Goal: Task Accomplishment & Management: Manage account settings

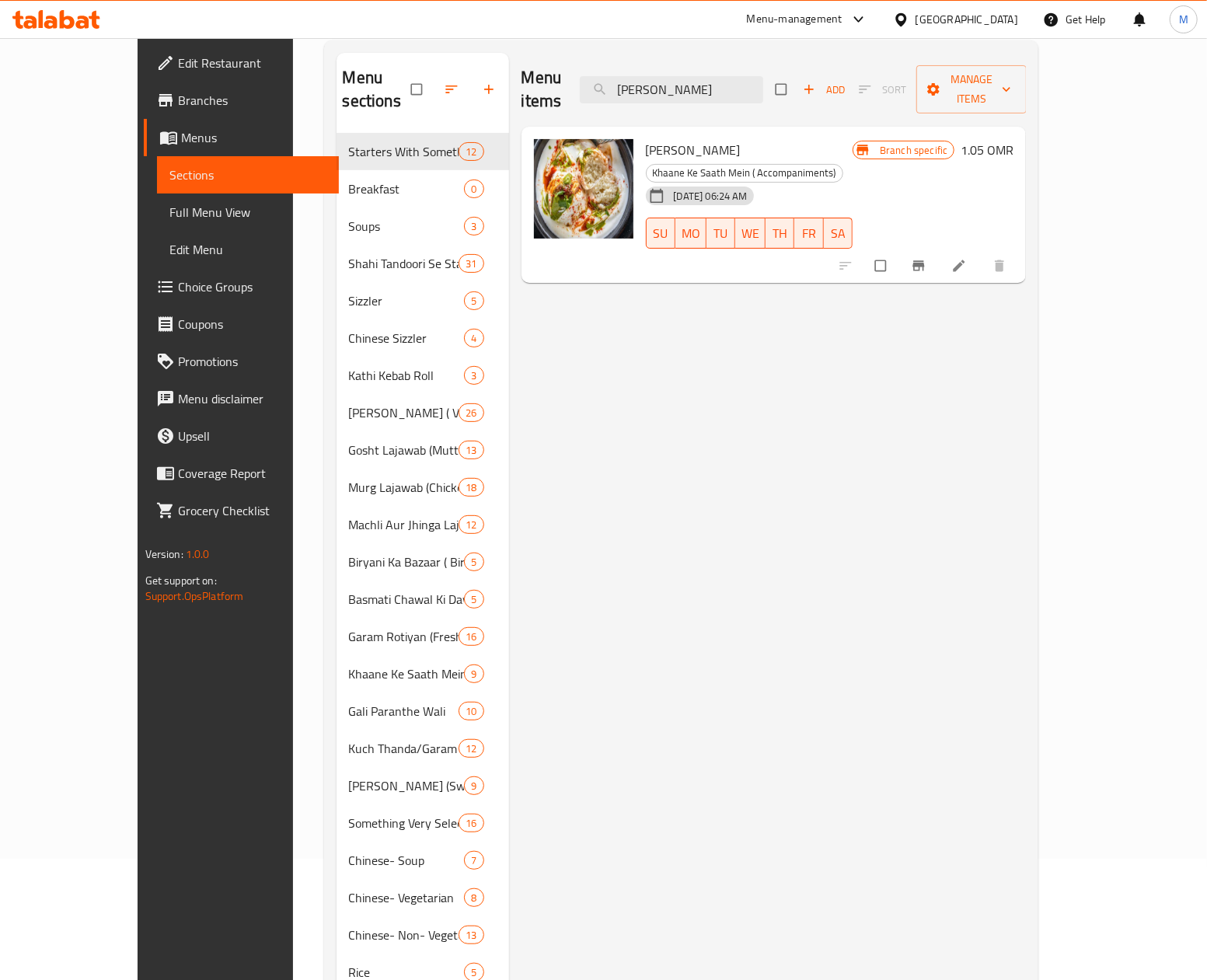
scroll to position [219, 0]
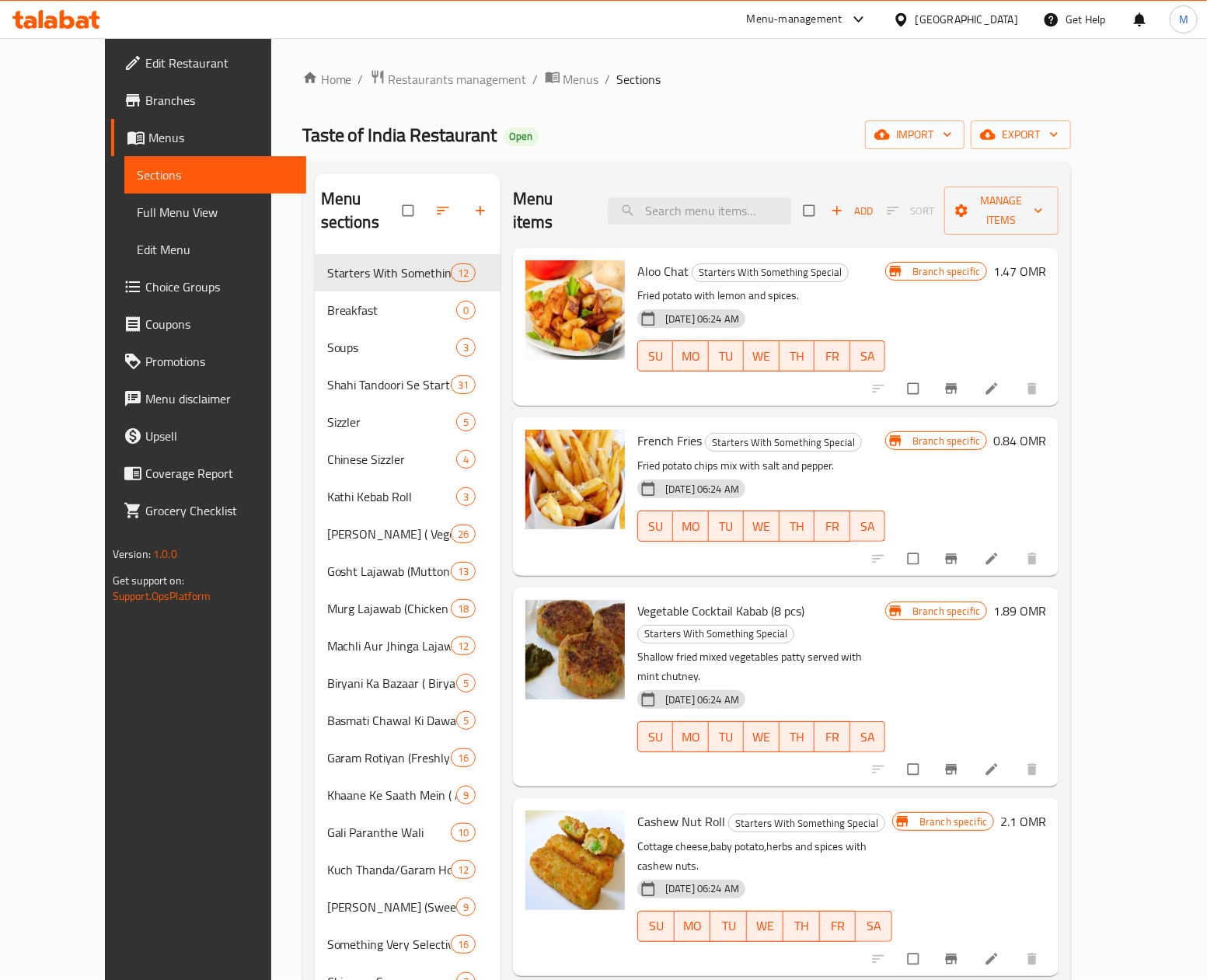
click at [870, 456] on p "Fried potato chips mix with salt and pepper." at bounding box center [761, 466] width 248 height 20
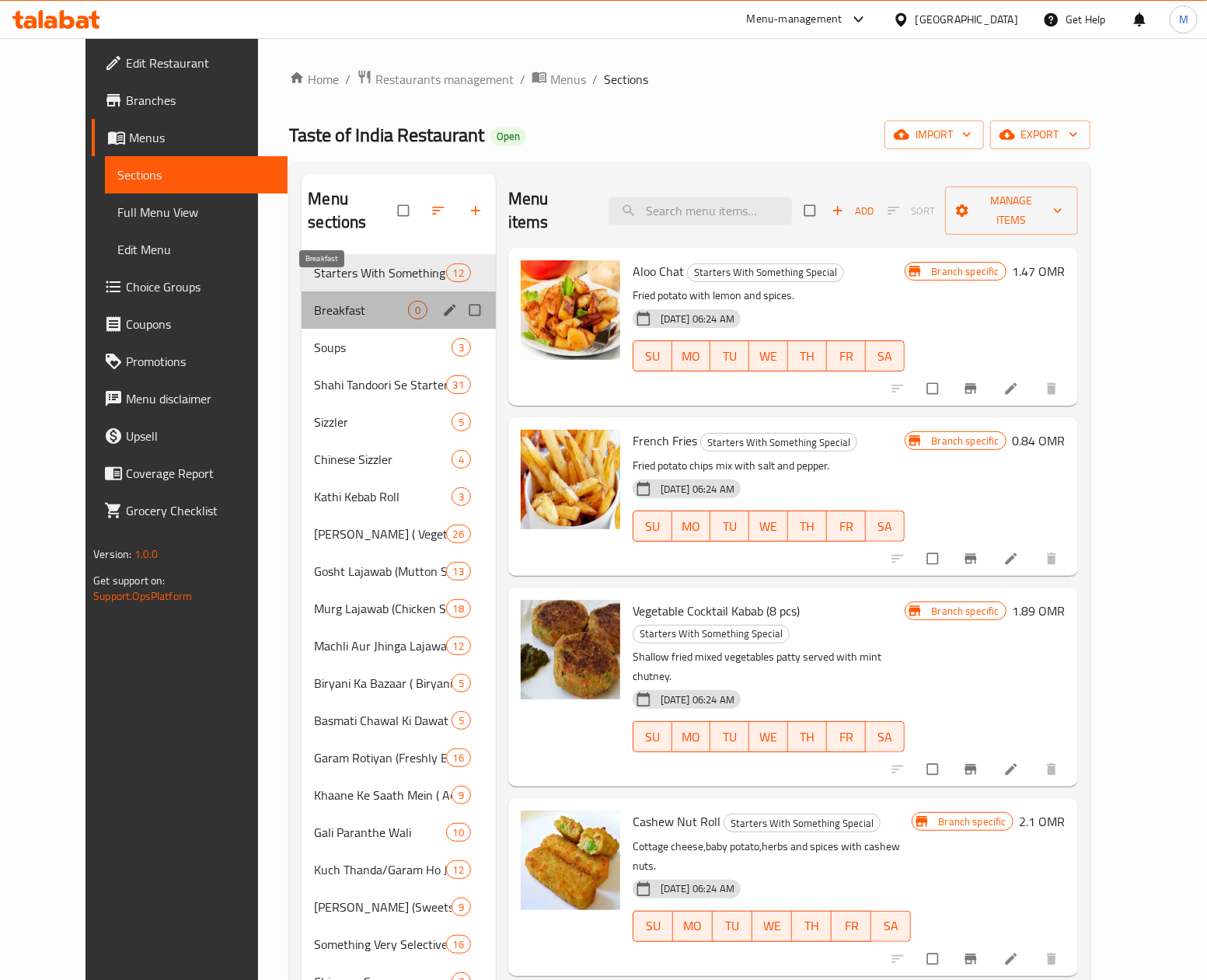
click at [314, 301] on span "Breakfast" at bounding box center [361, 310] width 94 height 19
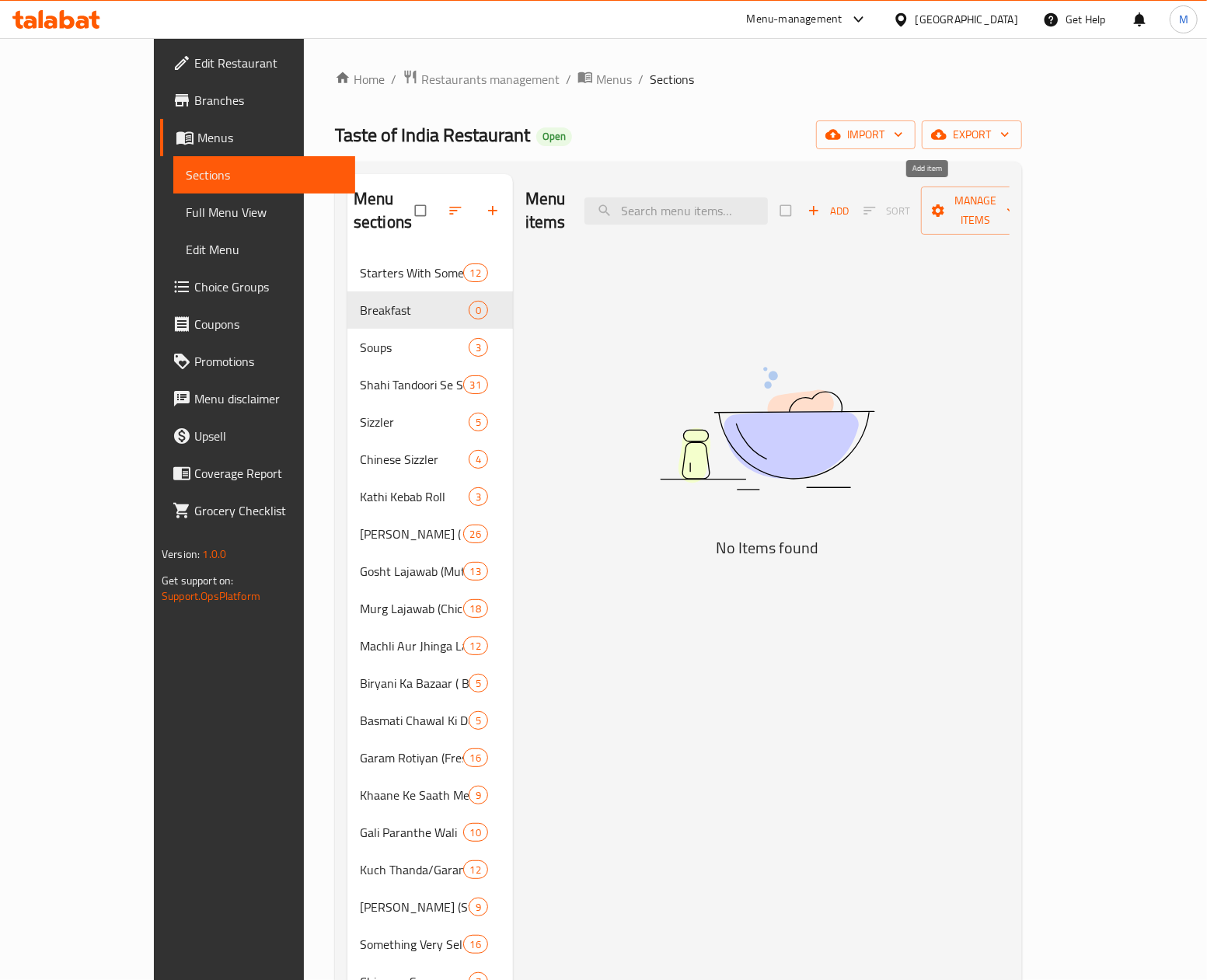
click at [850, 207] on span "Add" at bounding box center [828, 211] width 42 height 18
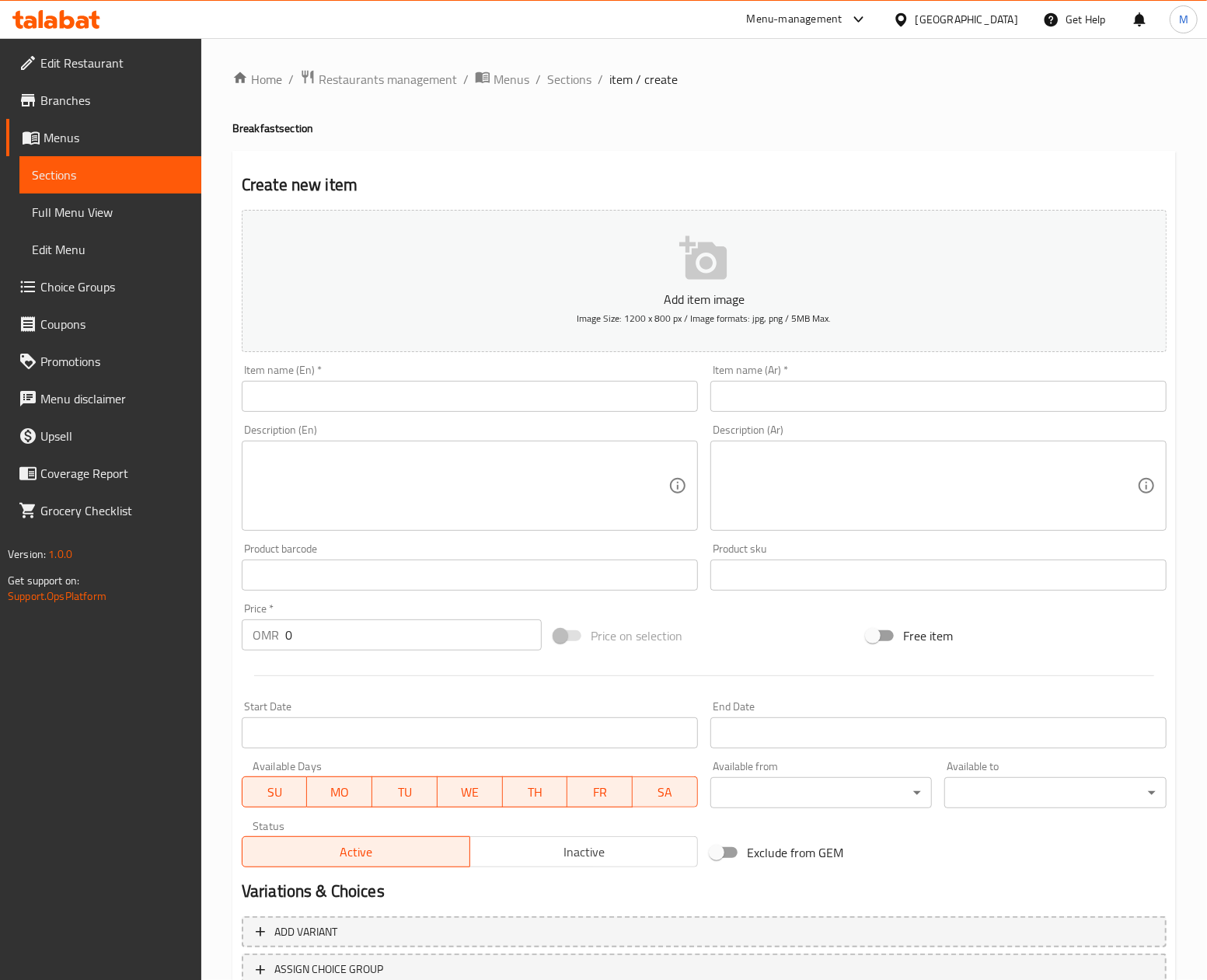
click at [351, 393] on input "text" at bounding box center [469, 396] width 456 height 31
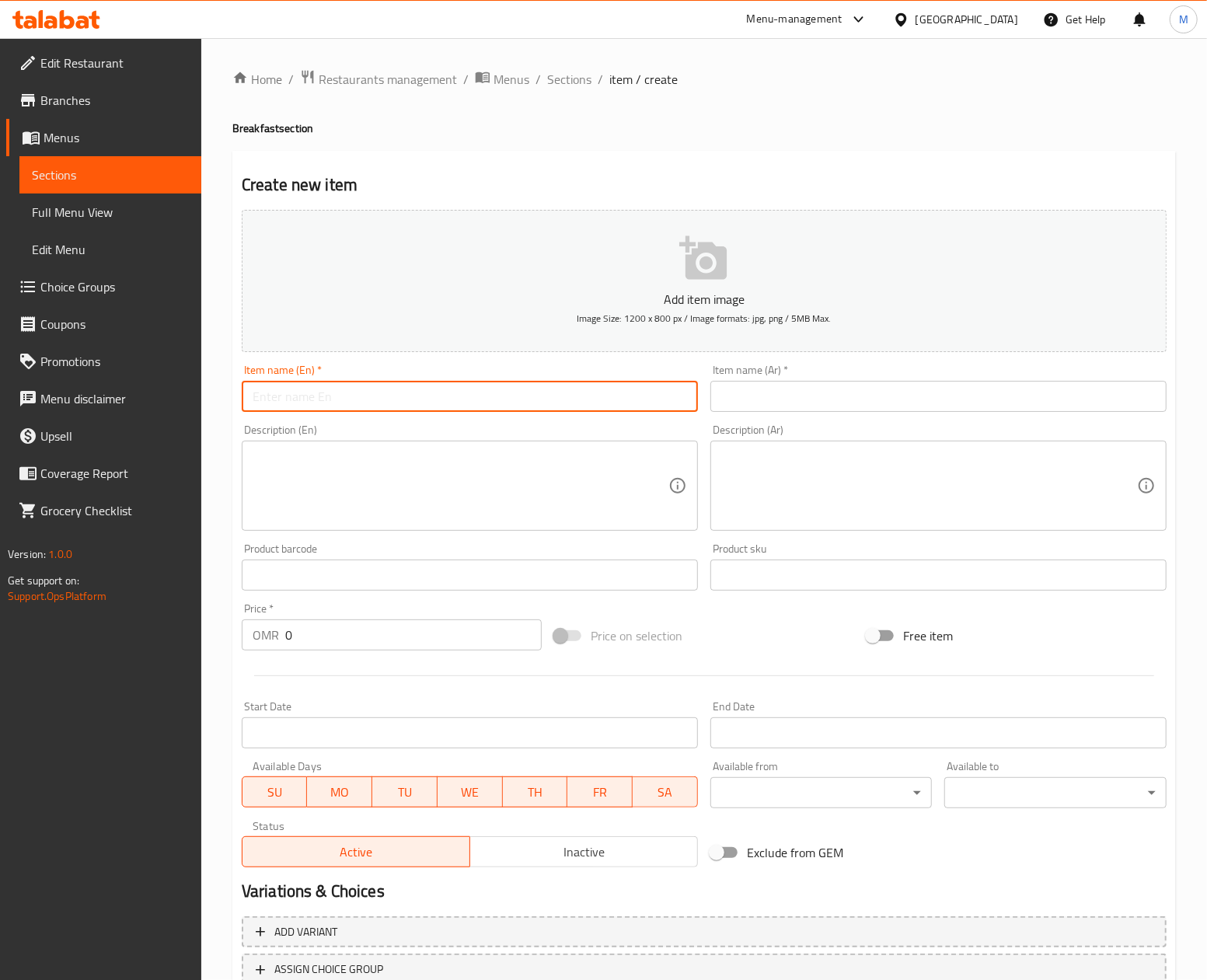
paste input "Pav / Bread"
type input "Pav / Bread"
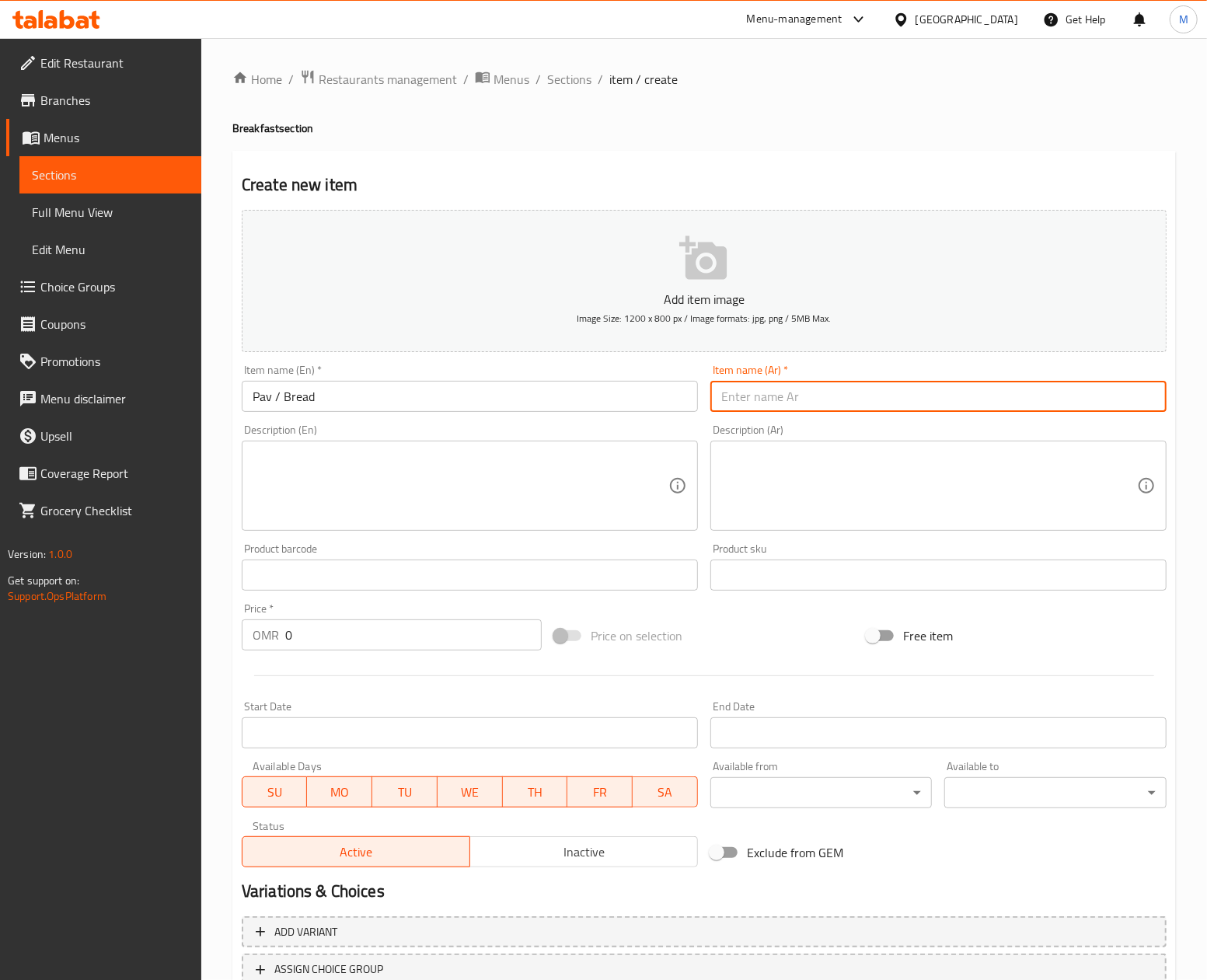
click at [790, 391] on input "text" at bounding box center [938, 396] width 456 height 31
type input "باف / خبز"
click at [772, 616] on div "Price on selection" at bounding box center [704, 635] width 312 height 42
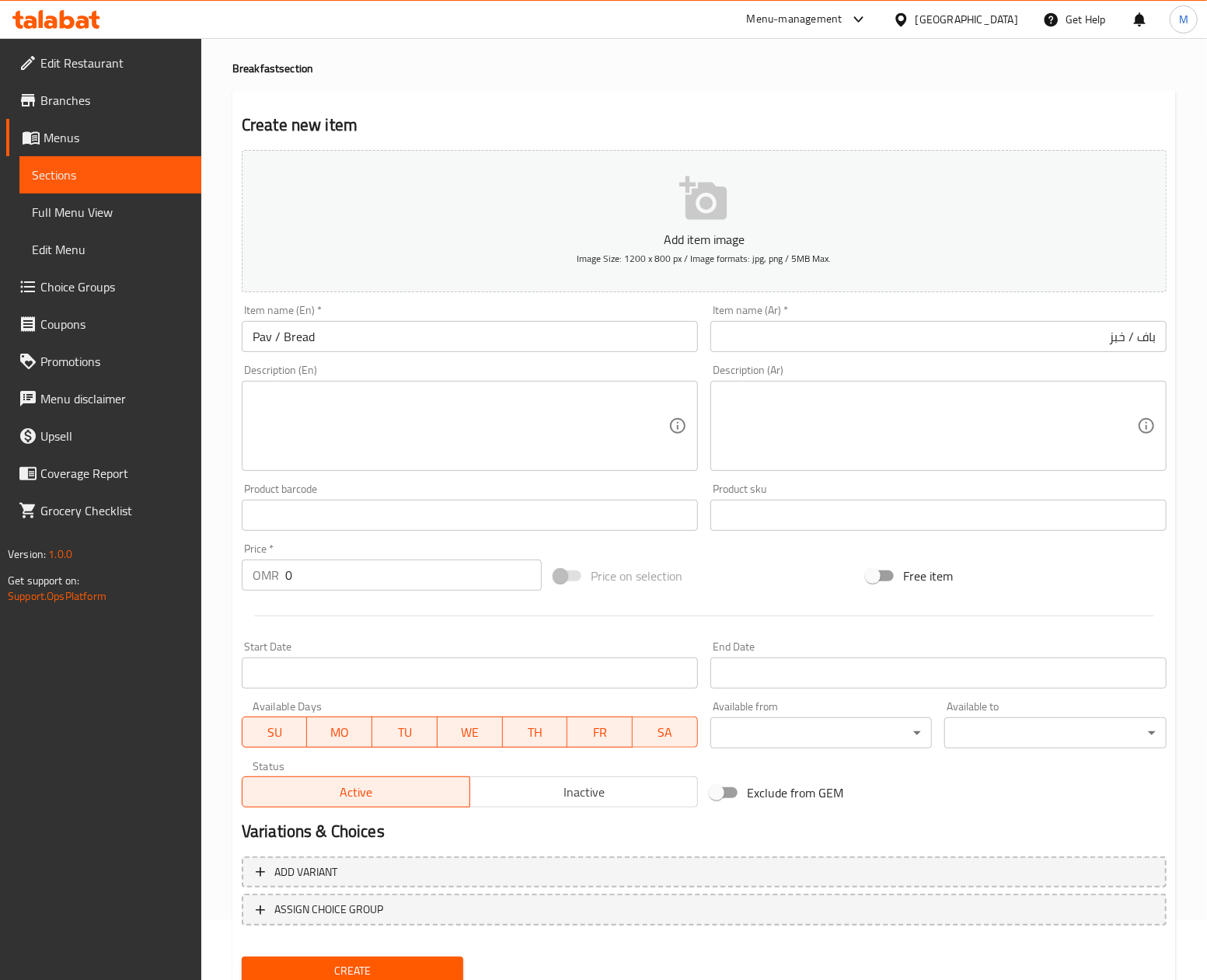
scroll to position [116, 0]
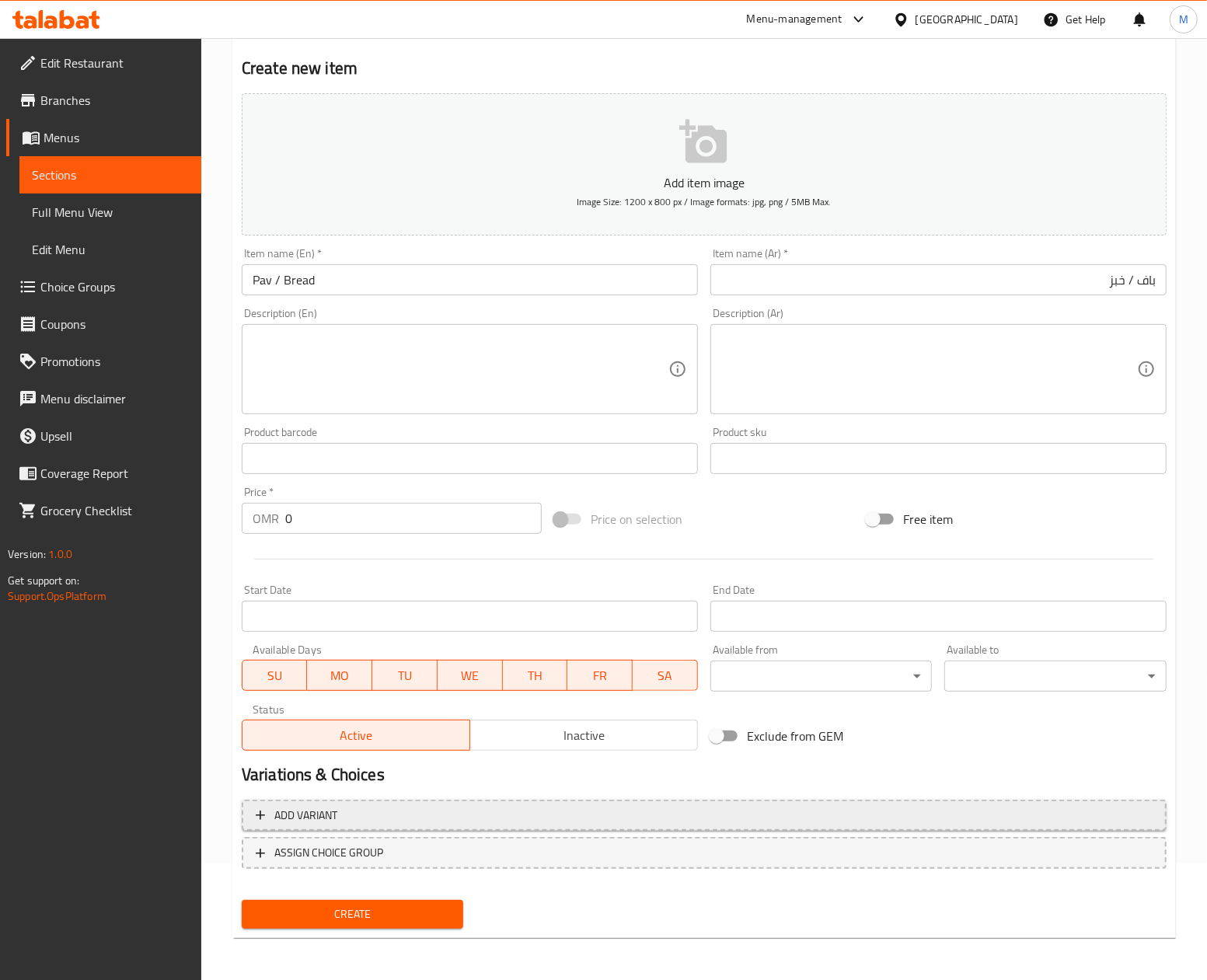
click at [337, 818] on span "Add variant" at bounding box center [306, 815] width 63 height 20
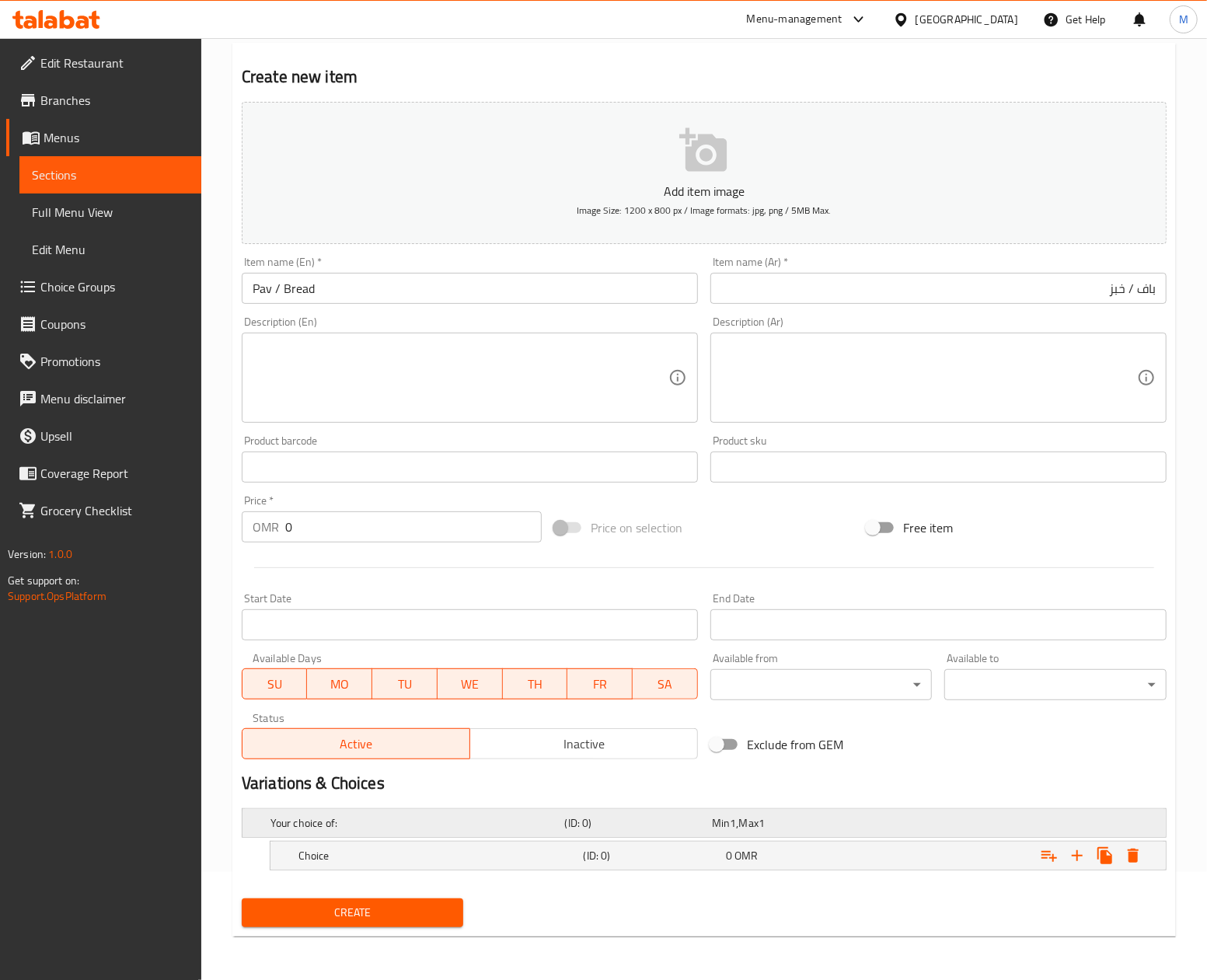
scroll to position [110, 0]
click at [1079, 861] on icon "Expand" at bounding box center [1076, 855] width 19 height 19
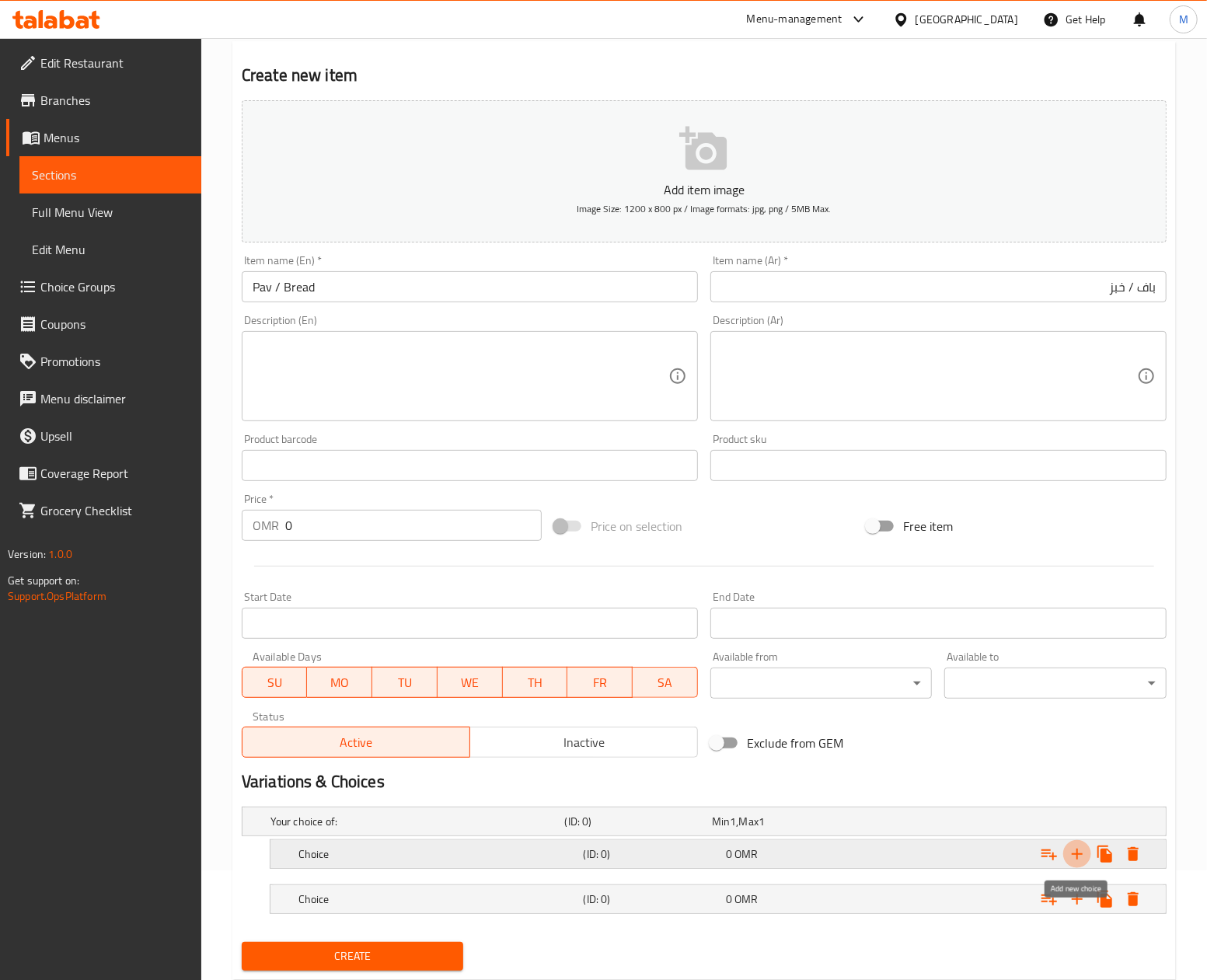
click at [1079, 861] on icon "Expand" at bounding box center [1076, 853] width 19 height 19
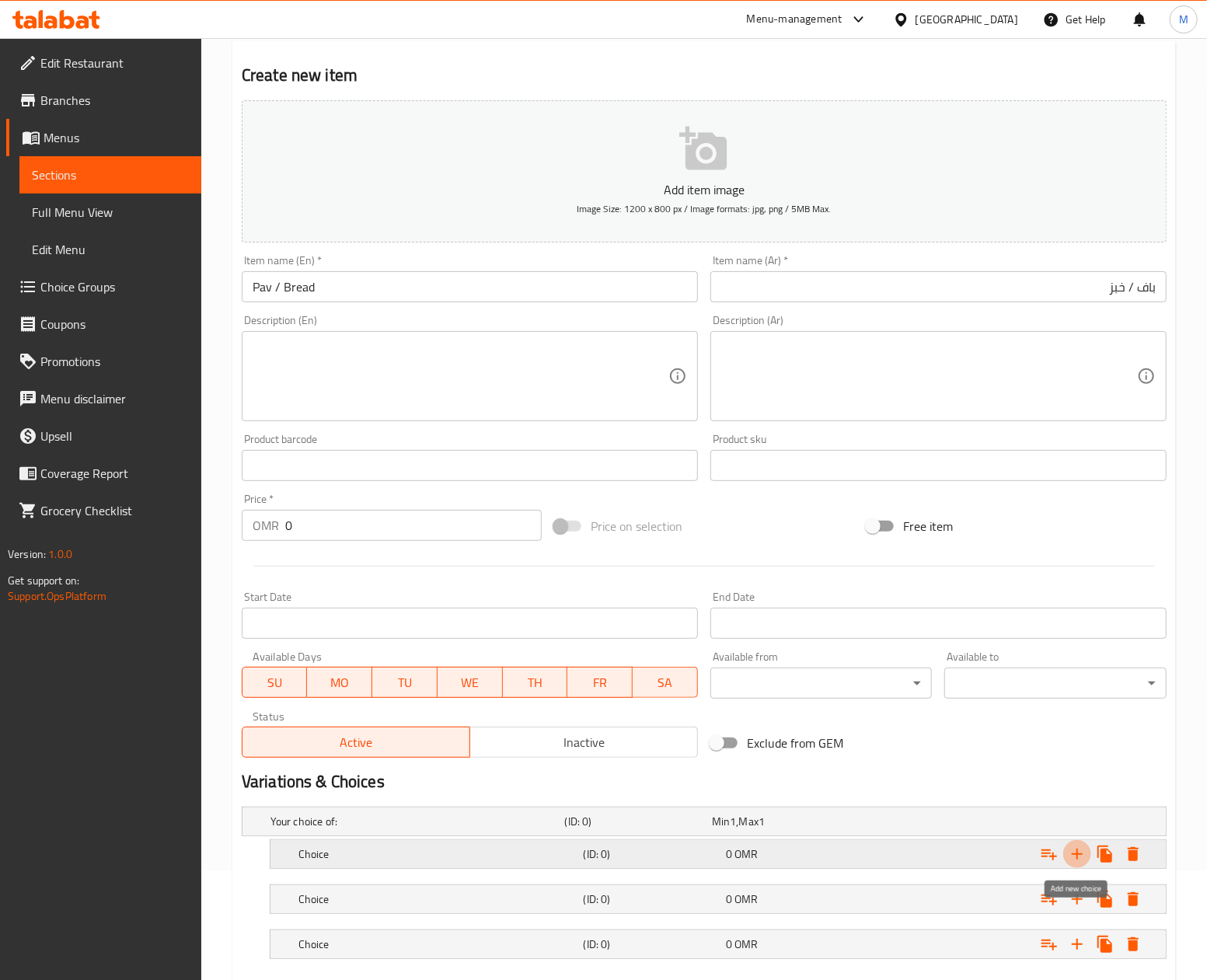
click at [1079, 861] on icon "Expand" at bounding box center [1076, 853] width 19 height 19
click at [427, 861] on h5 "Choice" at bounding box center [438, 853] width 279 height 15
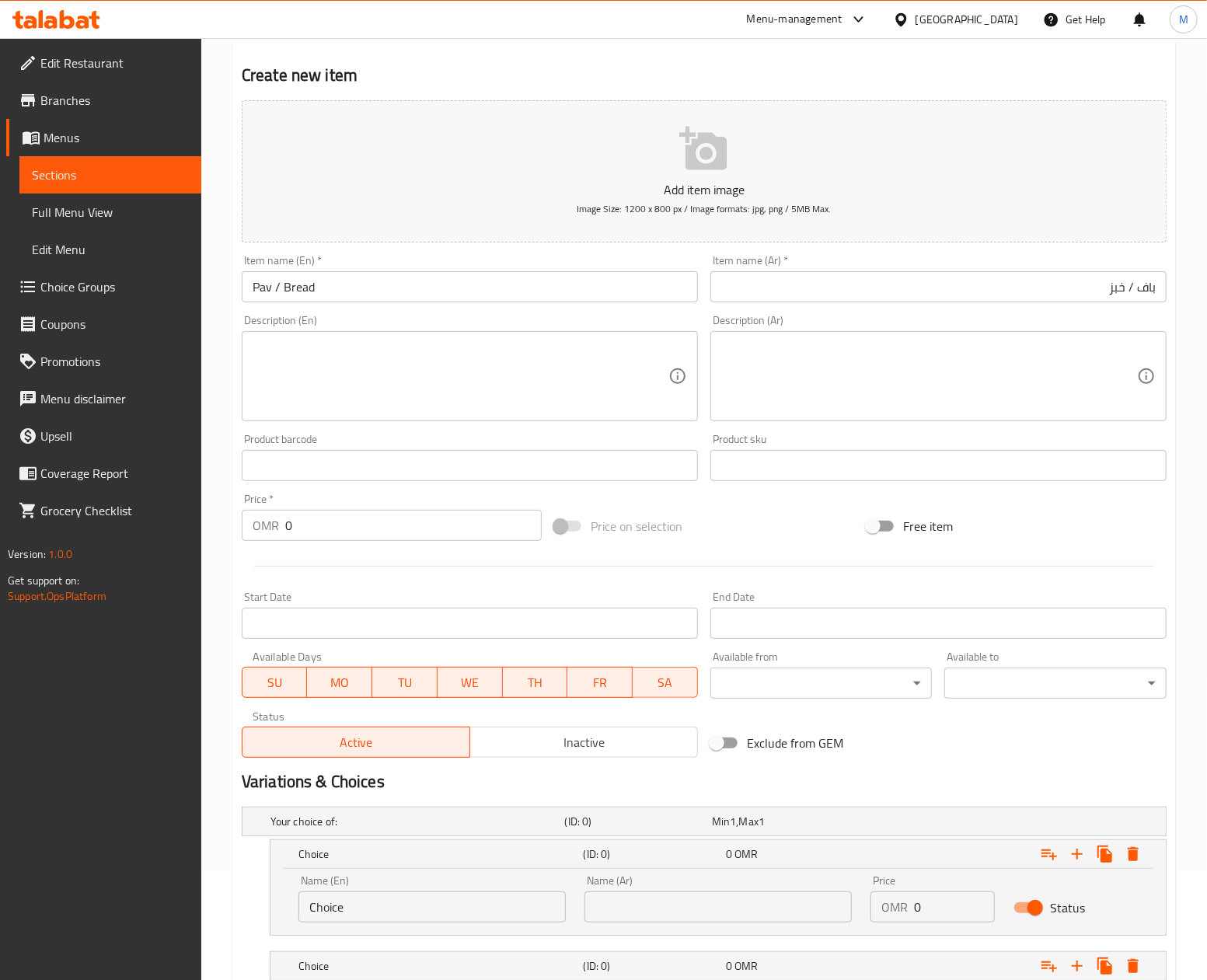
click at [389, 908] on input "Choice" at bounding box center [432, 906] width 267 height 31
paste input "Pav / Bread With Keema"
type input "Pav / Bread With Keema"
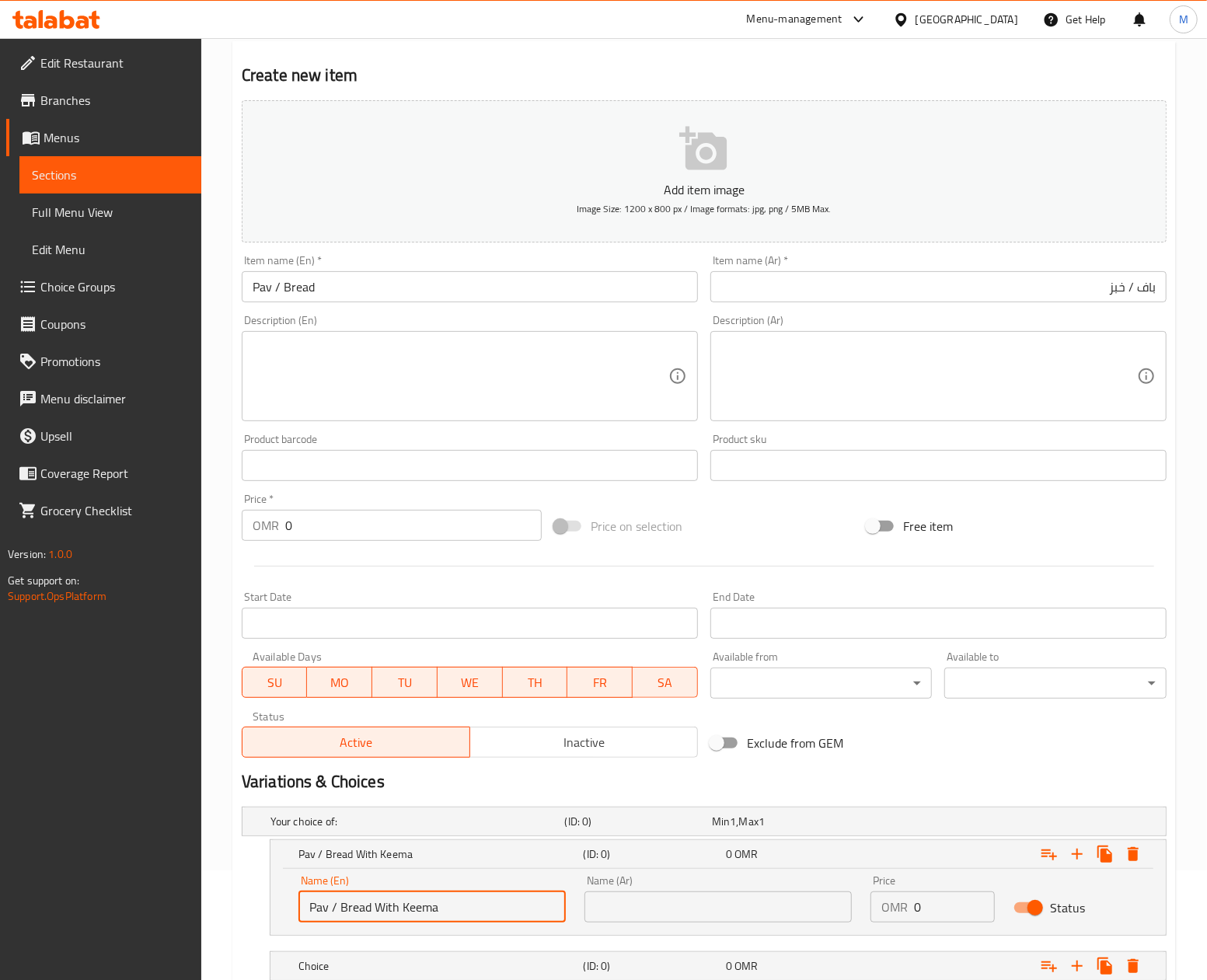
drag, startPoint x: 633, startPoint y: 913, endPoint x: 641, endPoint y: 913, distance: 8.0
click at [633, 913] on input "text" at bounding box center [717, 906] width 267 height 31
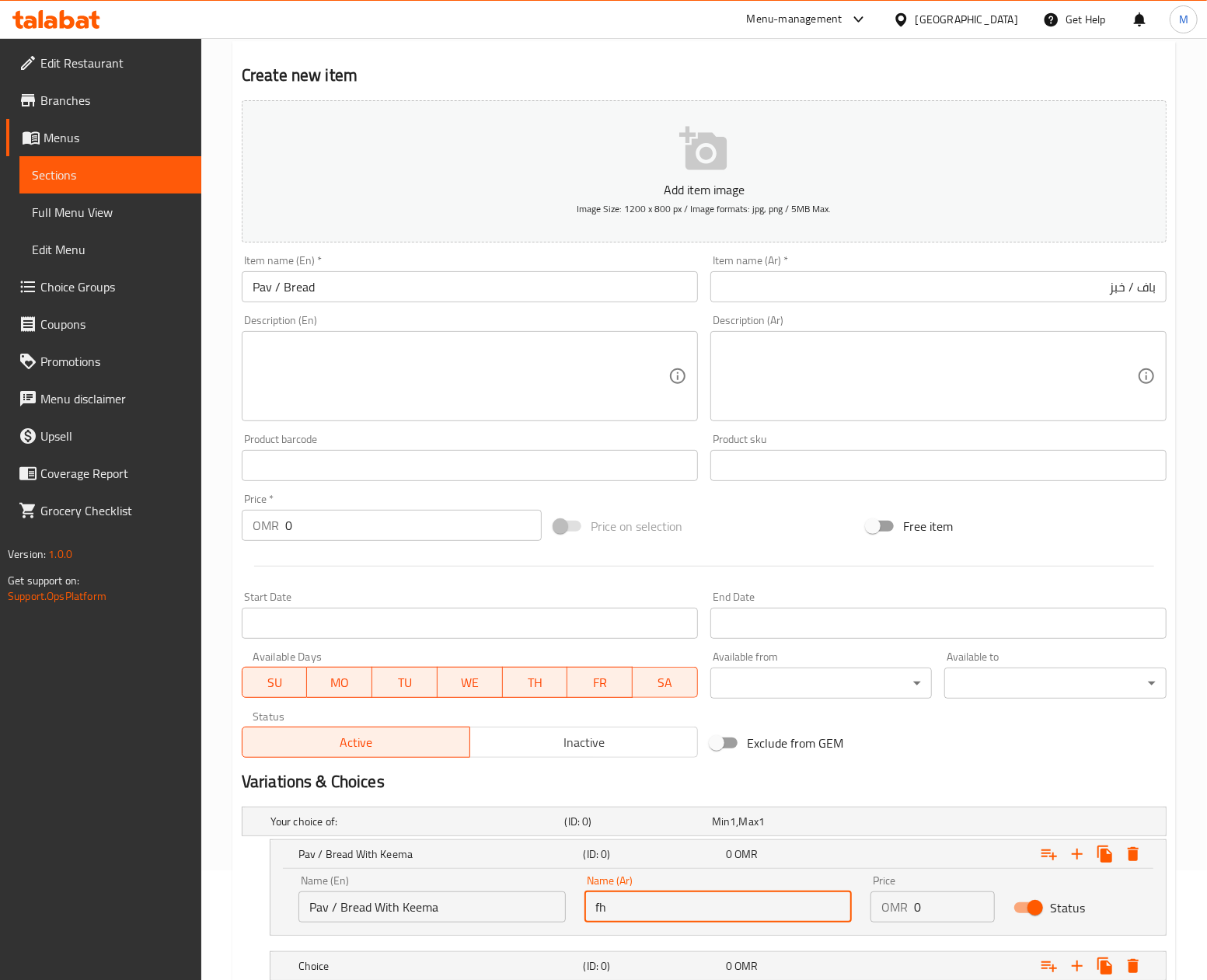
type input "f"
type input "باف / خبز مع [PERSON_NAME]"
click at [941, 913] on input "0" at bounding box center [954, 906] width 81 height 31
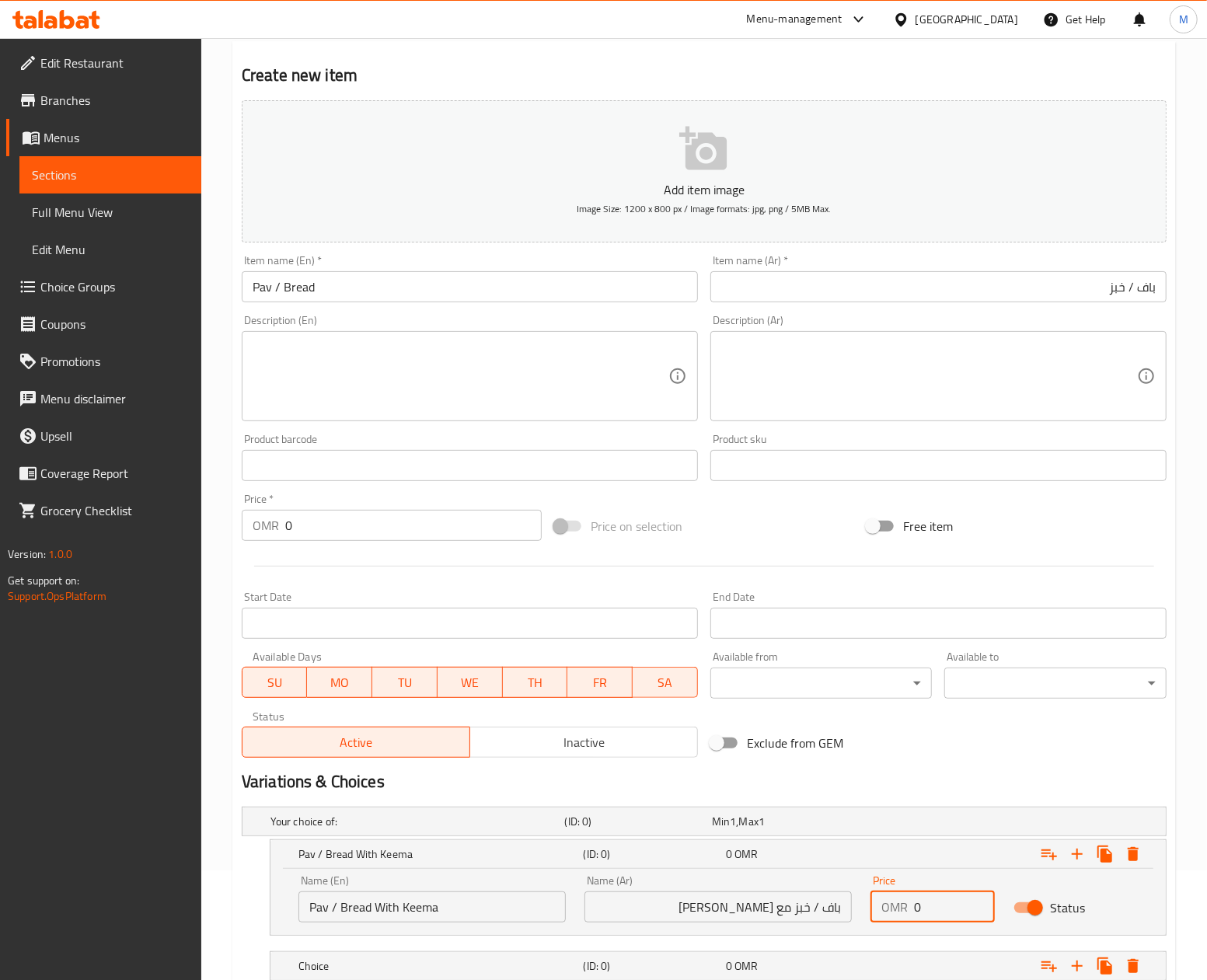
click at [941, 913] on input "0" at bounding box center [954, 906] width 81 height 31
paste input "2.08"
type input "2.080"
click at [950, 770] on h2 "Variations & Choices" at bounding box center [703, 782] width 924 height 23
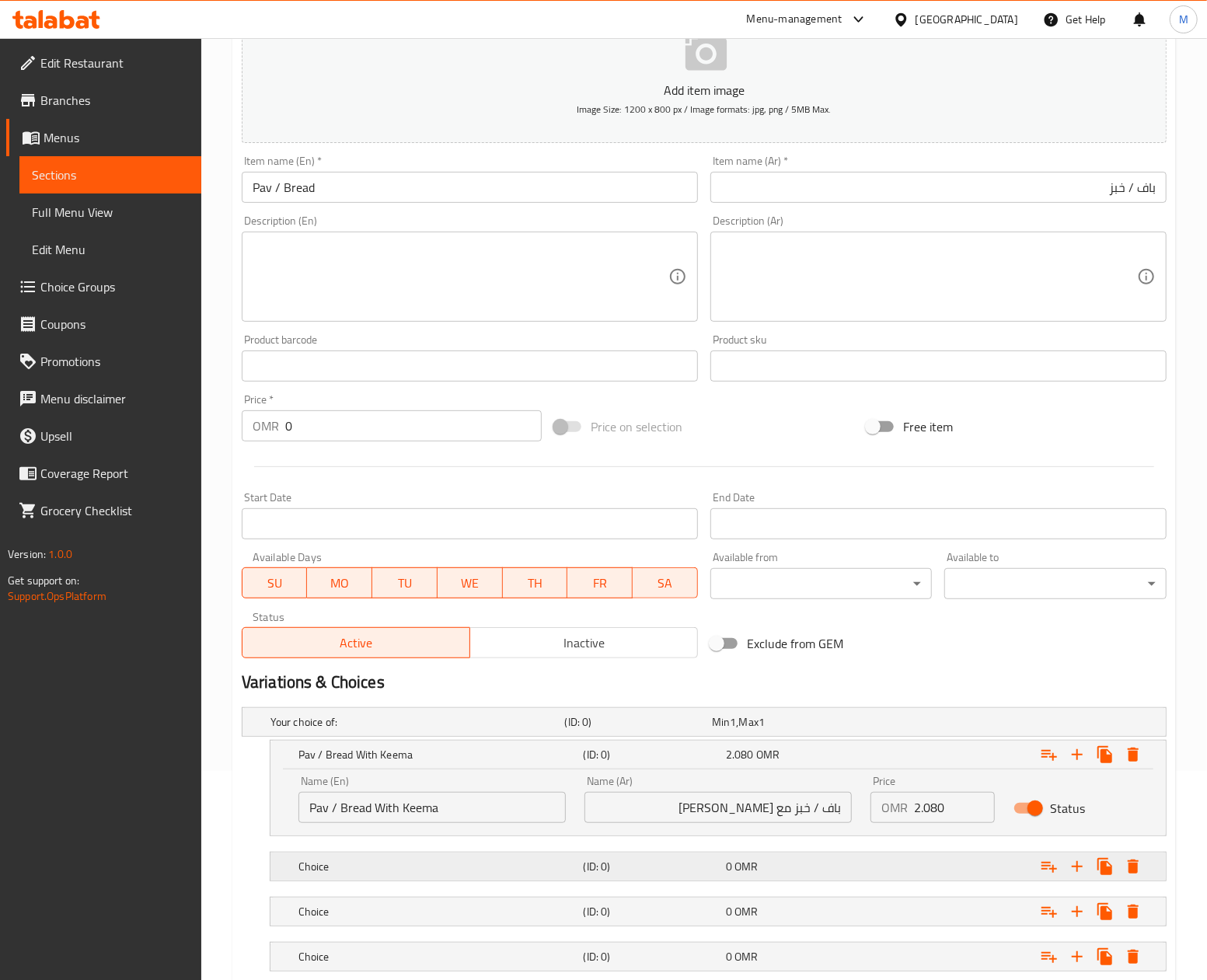
drag, startPoint x: 376, startPoint y: 874, endPoint x: 390, endPoint y: 874, distance: 14.0
click at [378, 874] on h5 "Choice" at bounding box center [438, 866] width 279 height 15
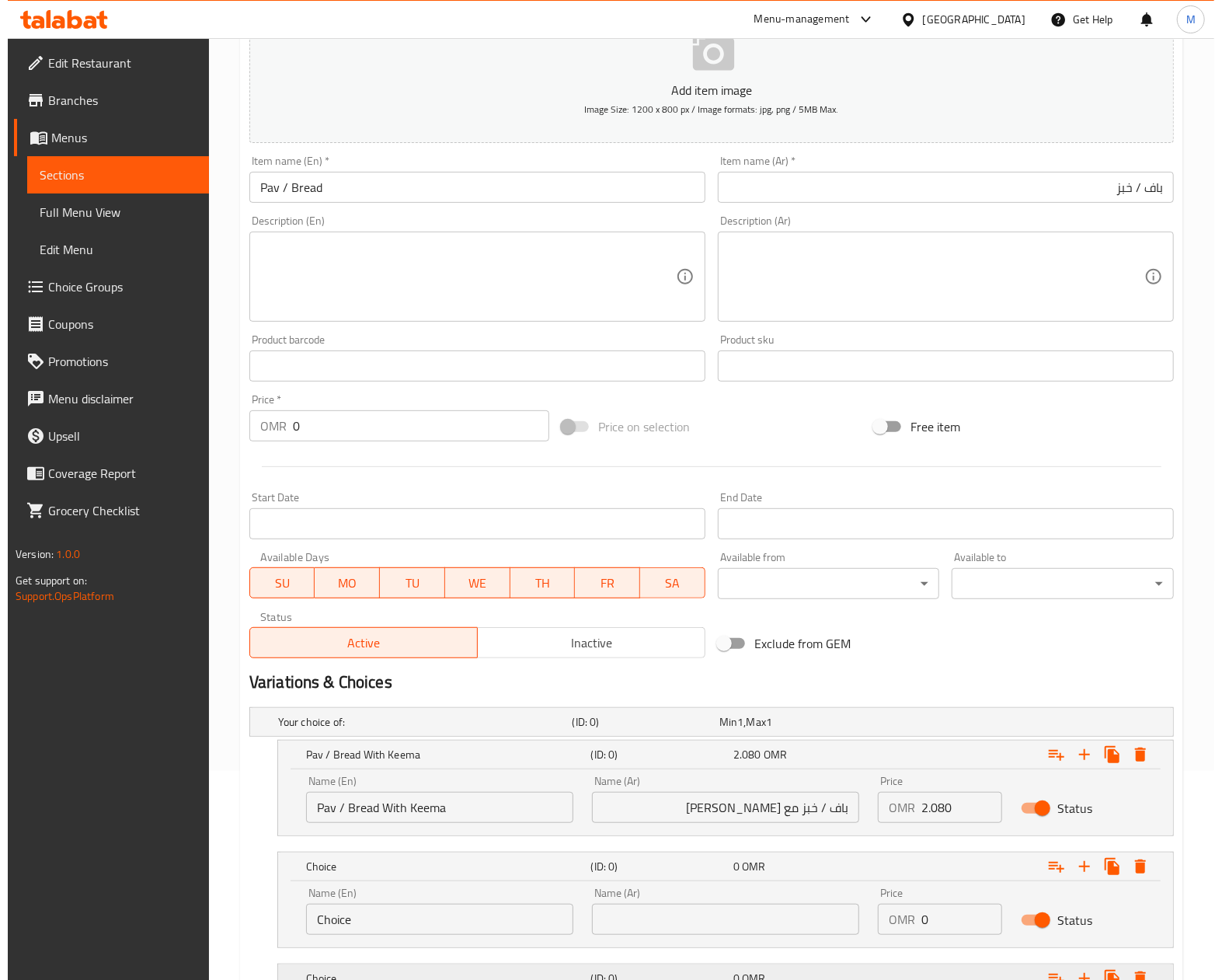
scroll to position [373, 0]
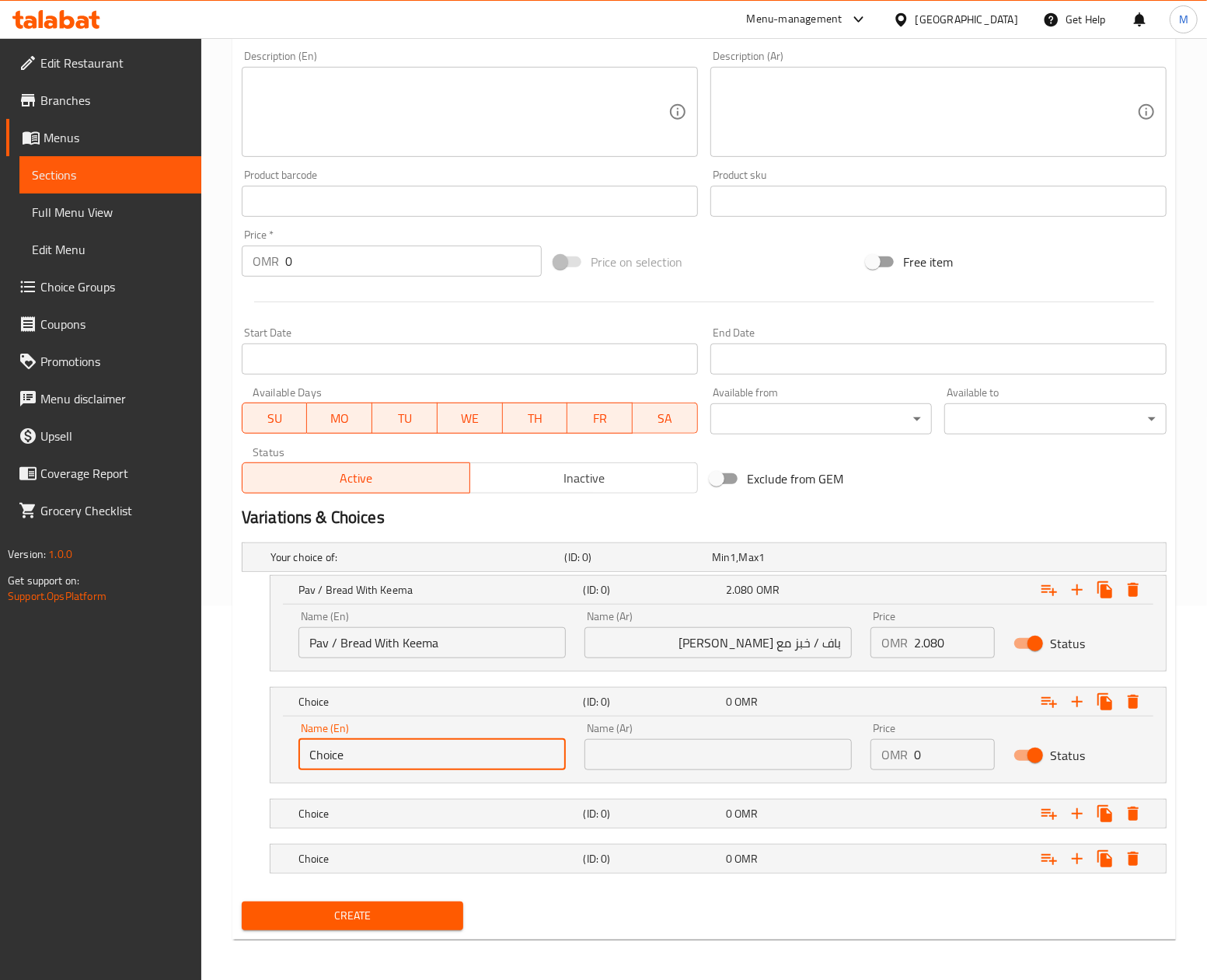
click at [362, 756] on input "Choice" at bounding box center [432, 754] width 267 height 31
paste input "Pav / Bread With Egg Omelett"
type input "Pav / Bread With Egg Omelette"
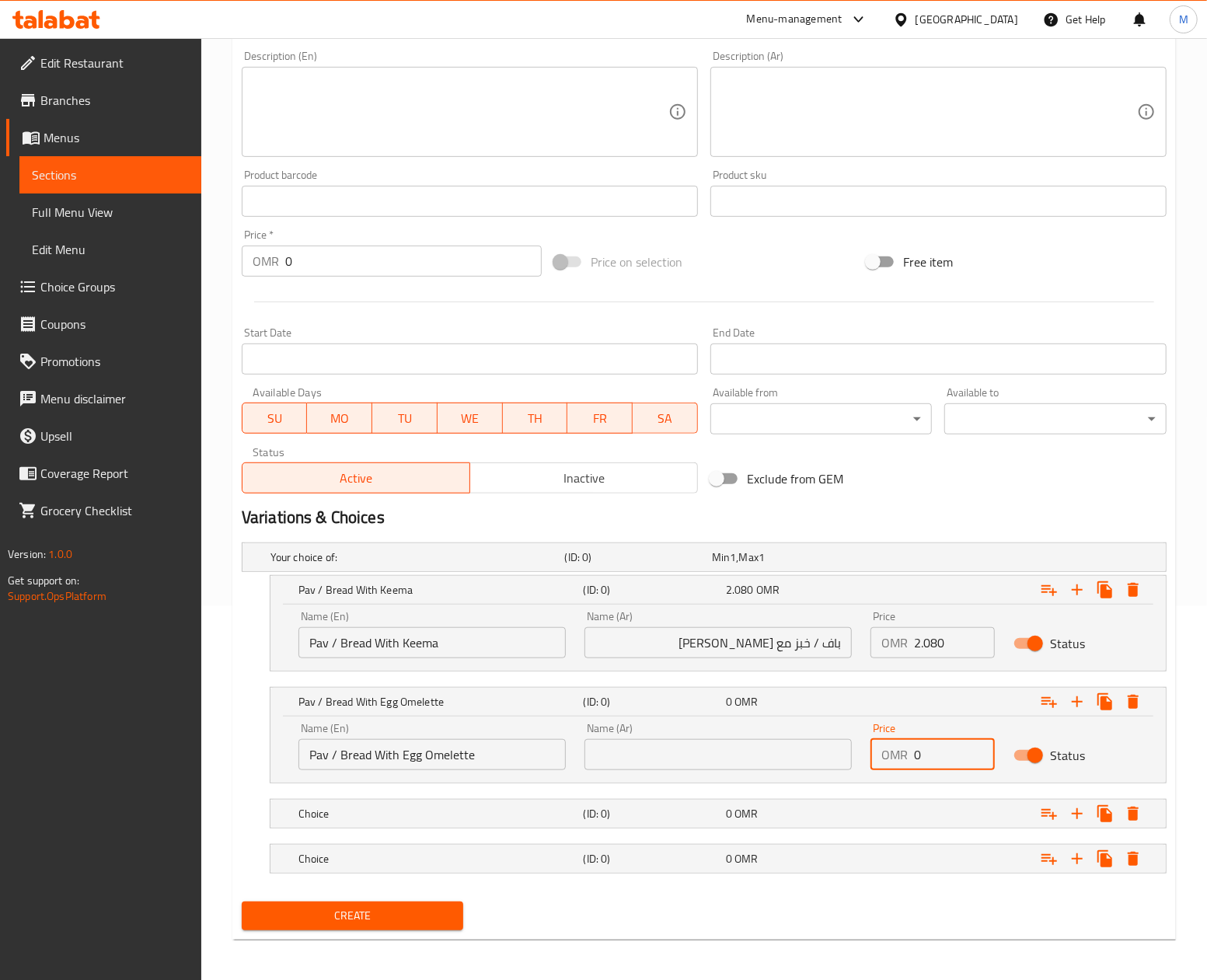
click at [937, 757] on input "0" at bounding box center [954, 754] width 81 height 31
paste input "1.73"
type input "1.730"
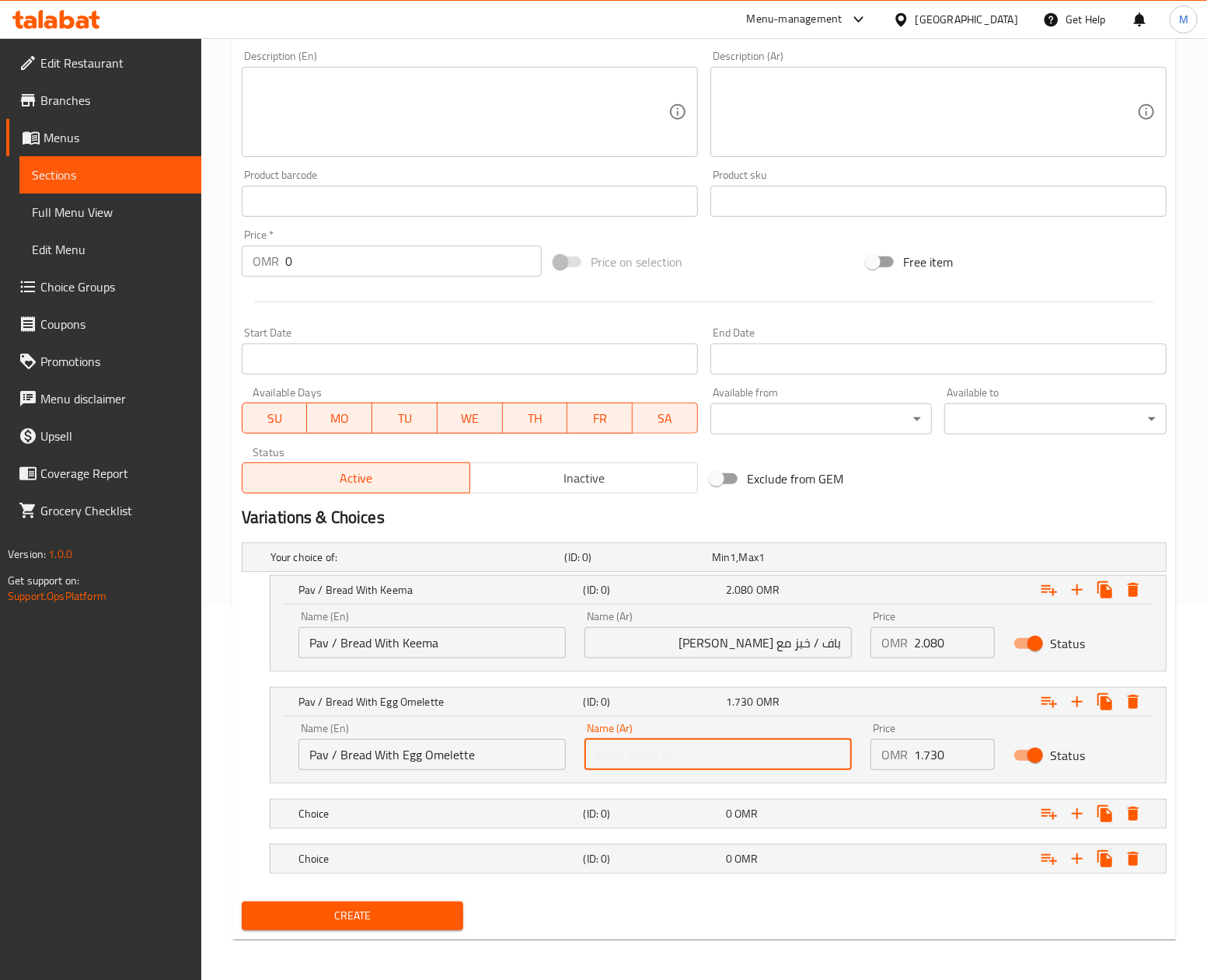
click at [715, 761] on input "text" at bounding box center [717, 754] width 267 height 31
drag, startPoint x: 614, startPoint y: 645, endPoint x: 669, endPoint y: 646, distance: 55.0
click at [614, 645] on input "باف / خبز مع [PERSON_NAME]" at bounding box center [717, 643] width 267 height 31
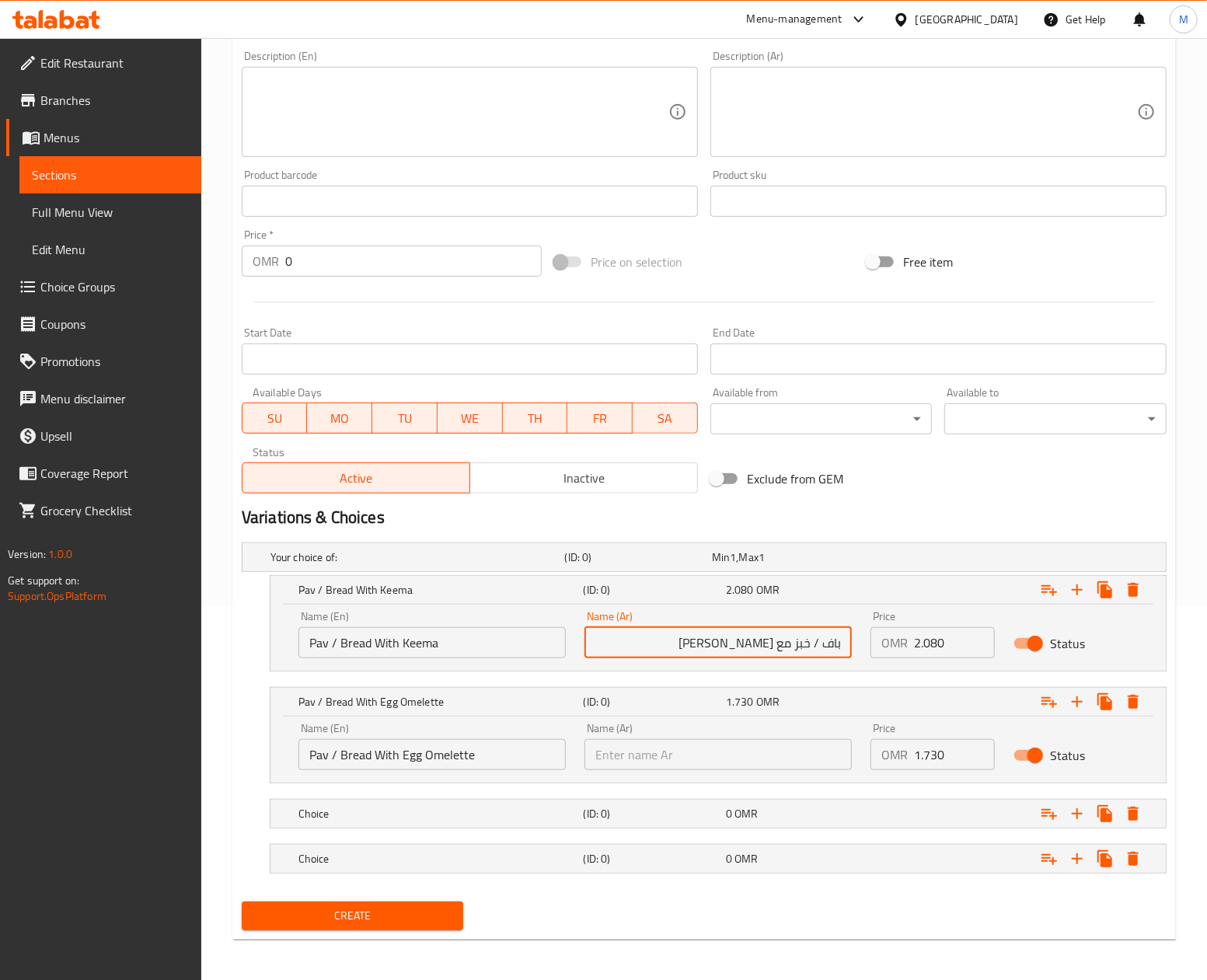
drag, startPoint x: 797, startPoint y: 644, endPoint x: 921, endPoint y: 643, distance: 124.0
click at [921, 643] on div "Name (En) Pav / Bread With Keema Name (En) Name (Ar) باف / خبز مع كيرما Name (A…" at bounding box center [717, 634] width 858 height 66
click at [666, 748] on input "text" at bounding box center [717, 754] width 267 height 31
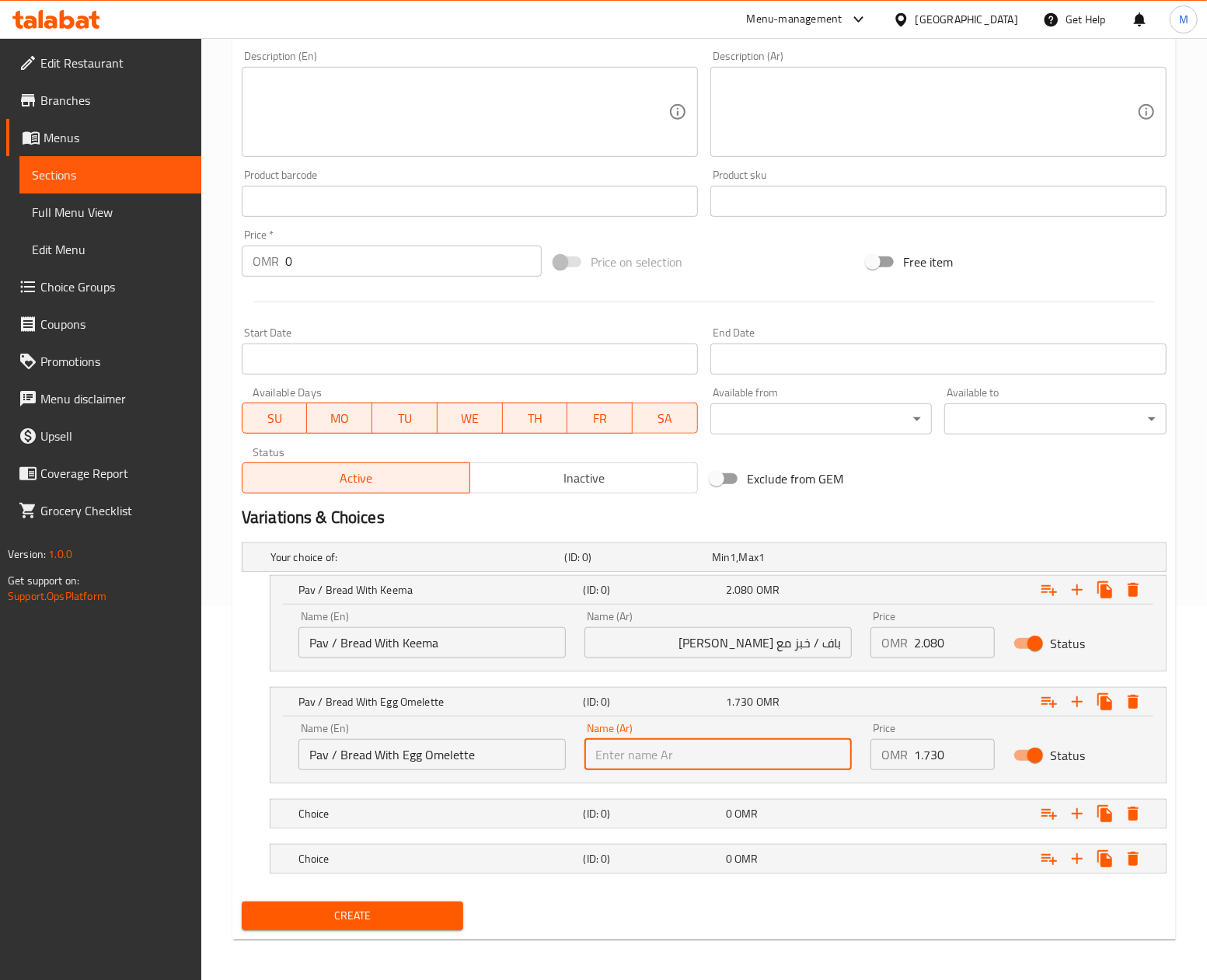
paste input "باف / خبز"
type input "باف / خبز مع بيض اومليت"
click at [981, 495] on div "Exclude from GEM" at bounding box center [860, 479] width 312 height 42
click at [905, 491] on div "Exclude from GEM" at bounding box center [860, 479] width 312 height 42
click at [1131, 866] on icon "Expand" at bounding box center [1133, 859] width 11 height 14
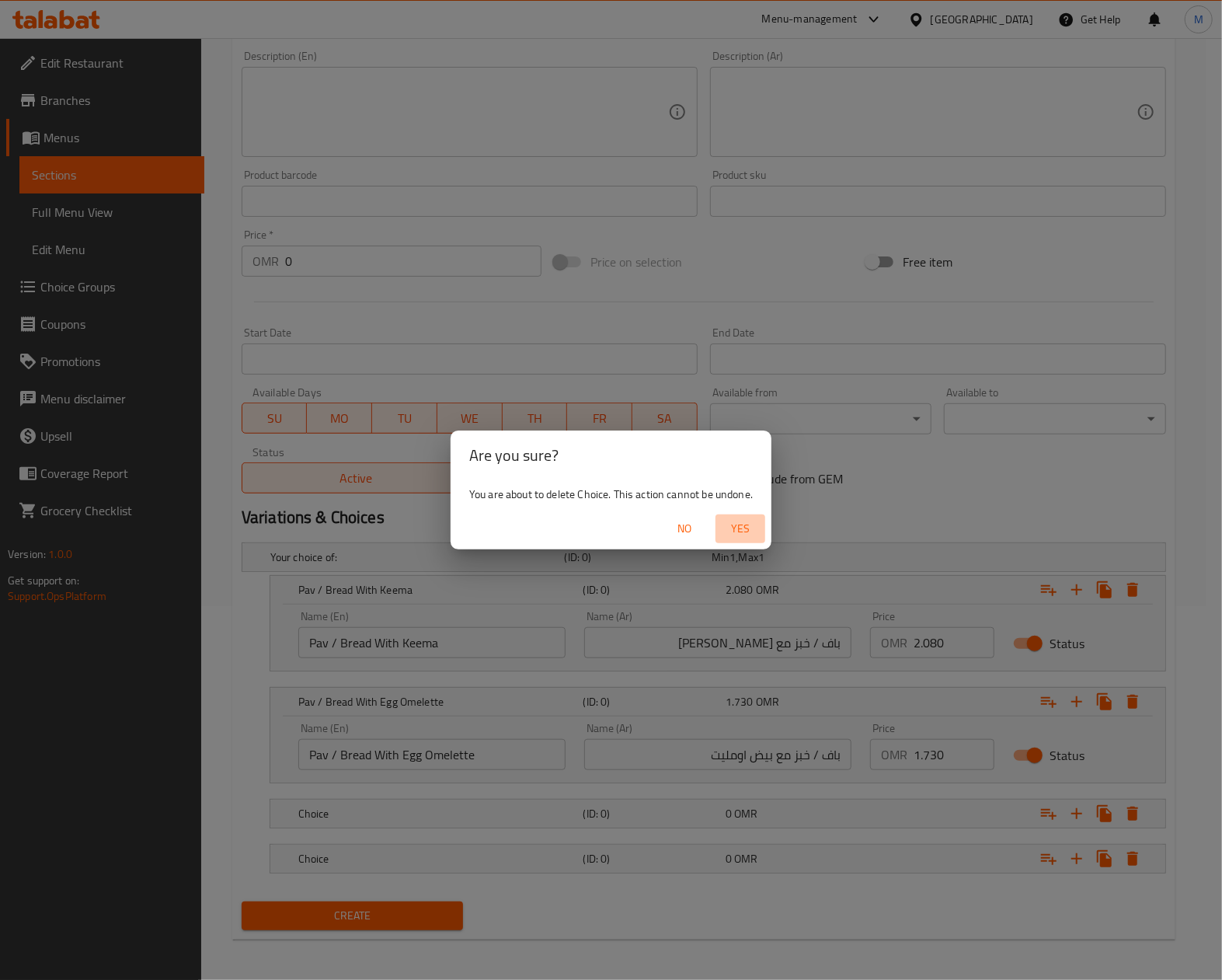
click at [742, 528] on span "Yes" at bounding box center [740, 529] width 37 height 20
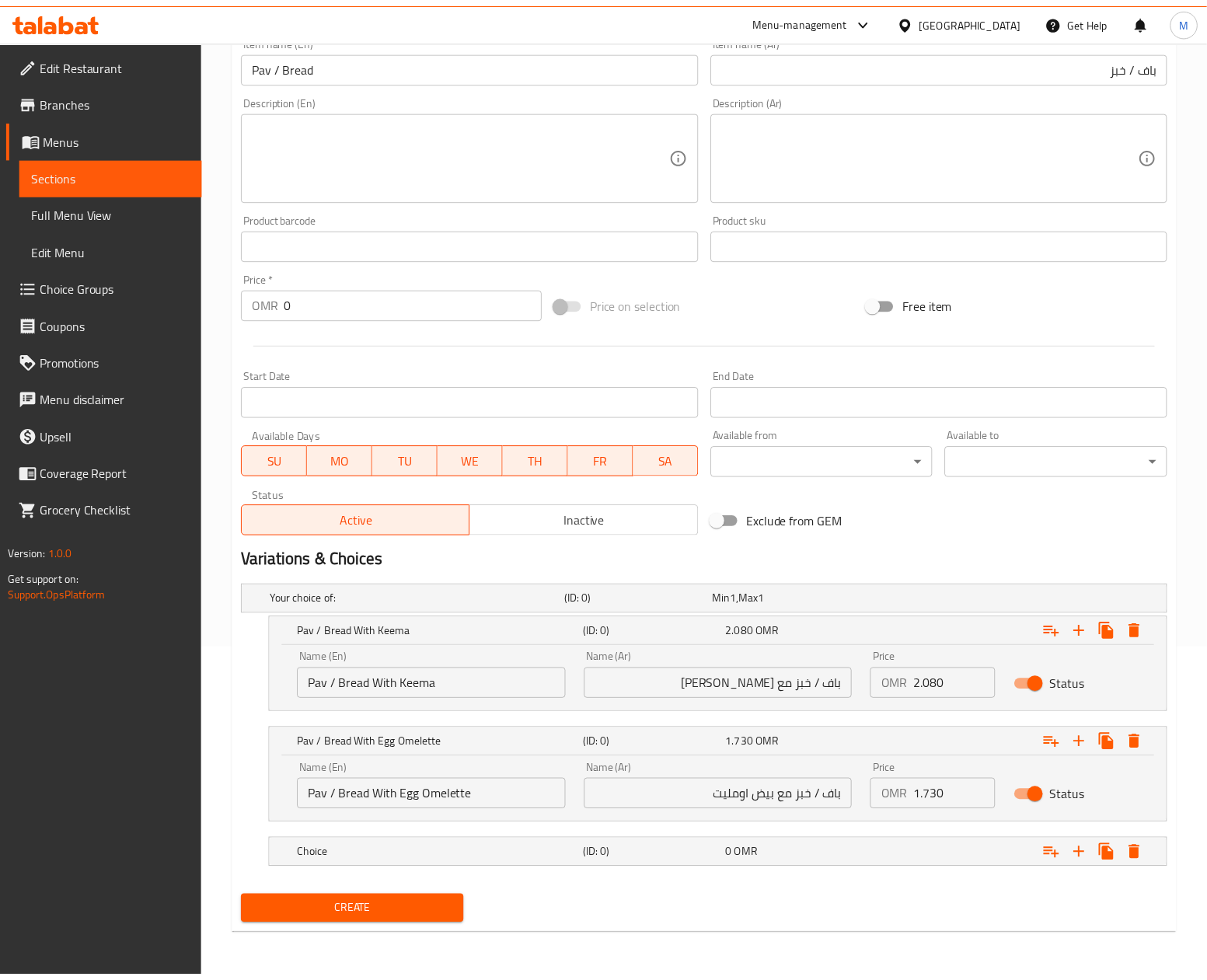
scroll to position [334, 0]
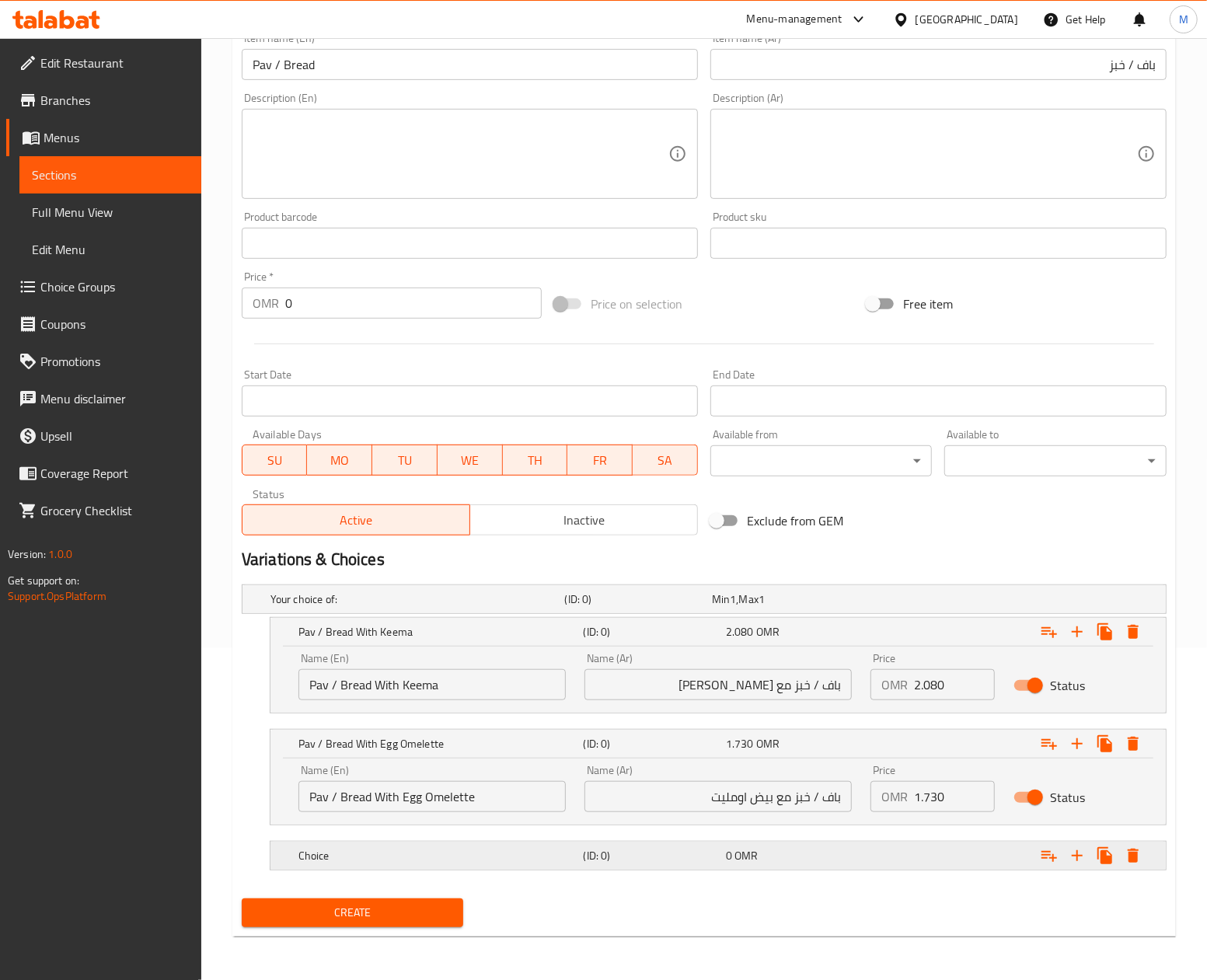
click at [471, 867] on div "Choice (ID: 0) 0 OMR" at bounding box center [723, 856] width 855 height 34
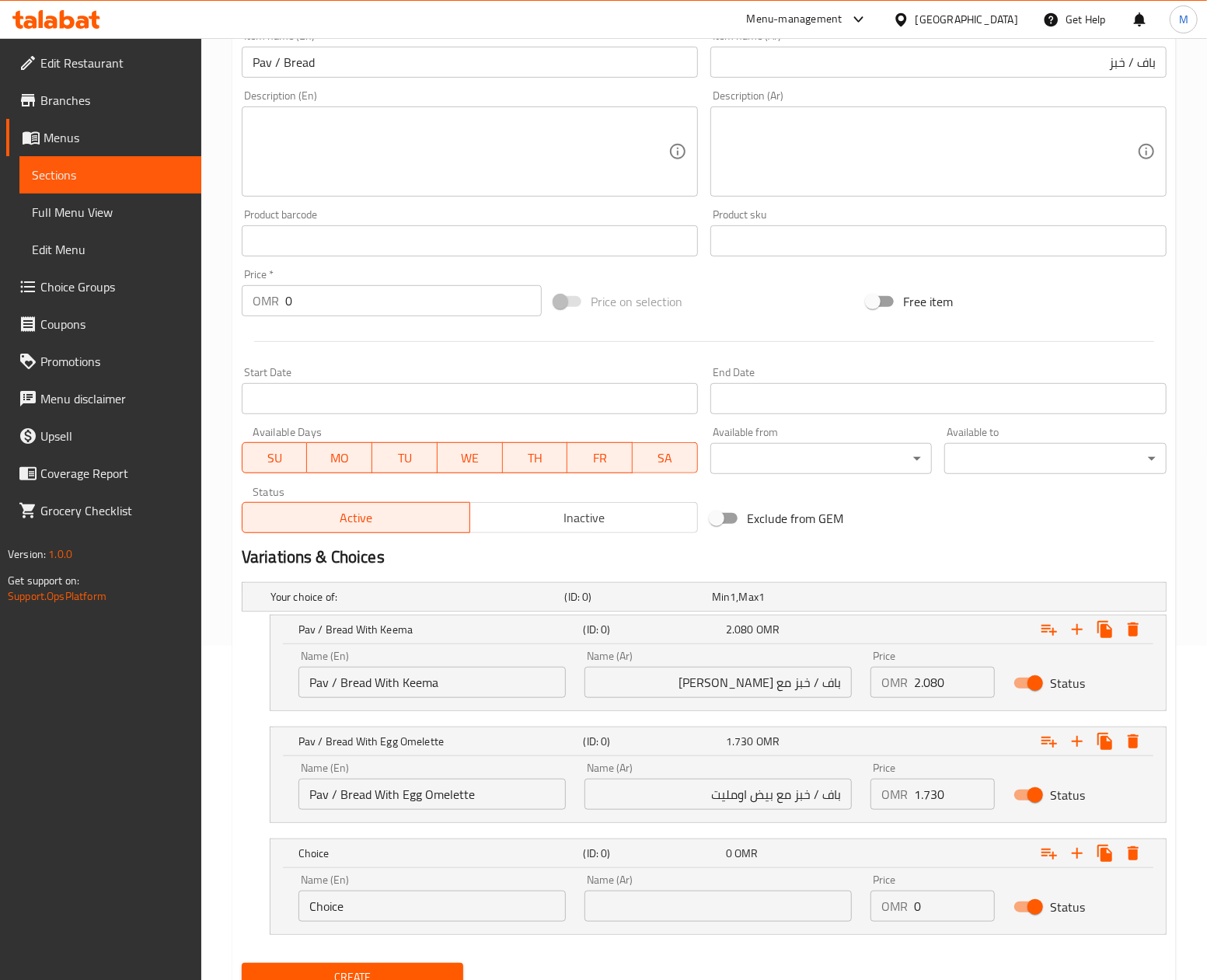
drag, startPoint x: 1051, startPoint y: 539, endPoint x: 1007, endPoint y: 567, distance: 52.2
click at [1051, 539] on div "Variations & Choices" at bounding box center [704, 557] width 937 height 36
click at [368, 915] on input "Choice" at bounding box center [432, 905] width 267 height 31
paste input "Pav / Bread With Egg Bhurji"
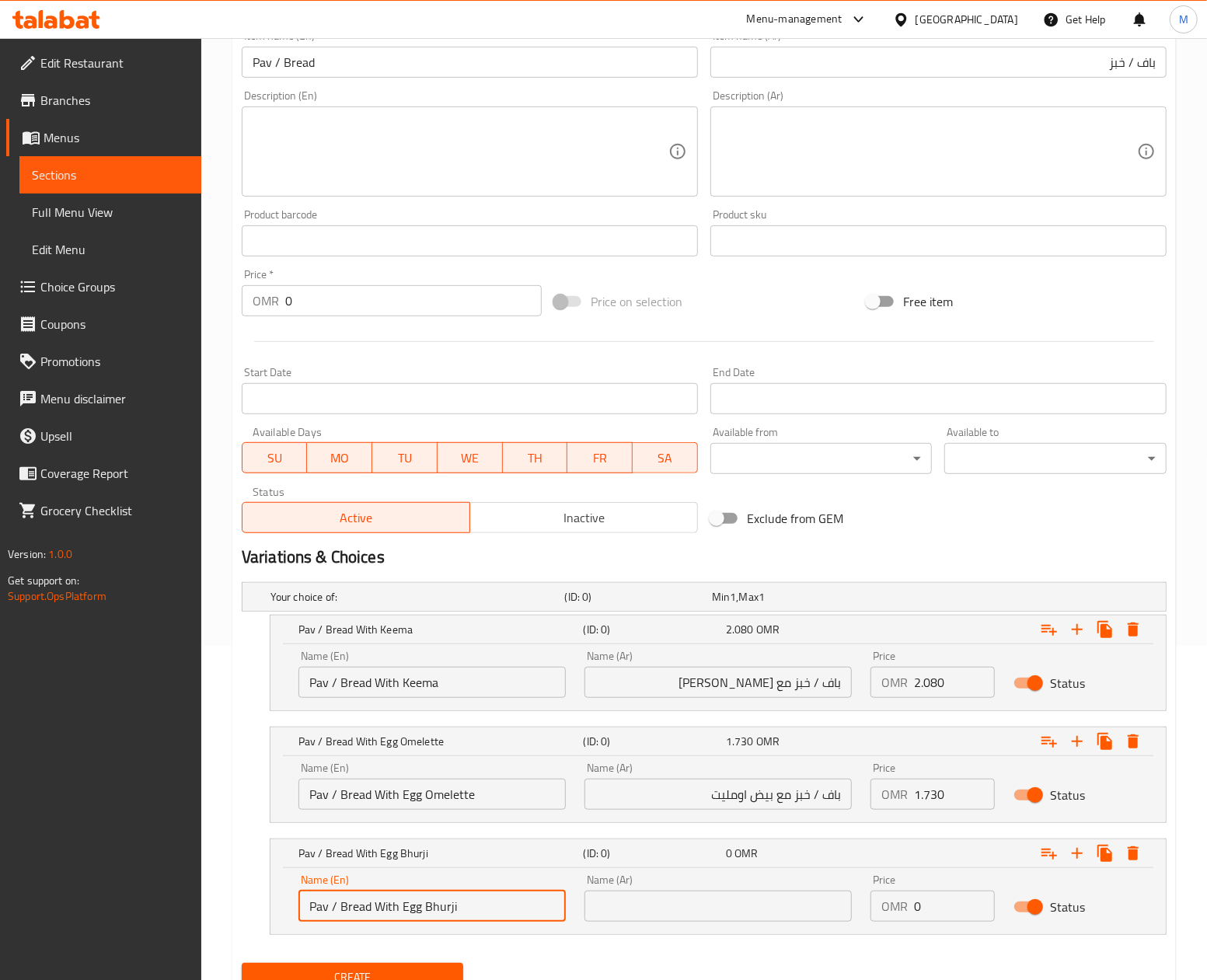
type input "Pav / Bread With Egg Bhurji"
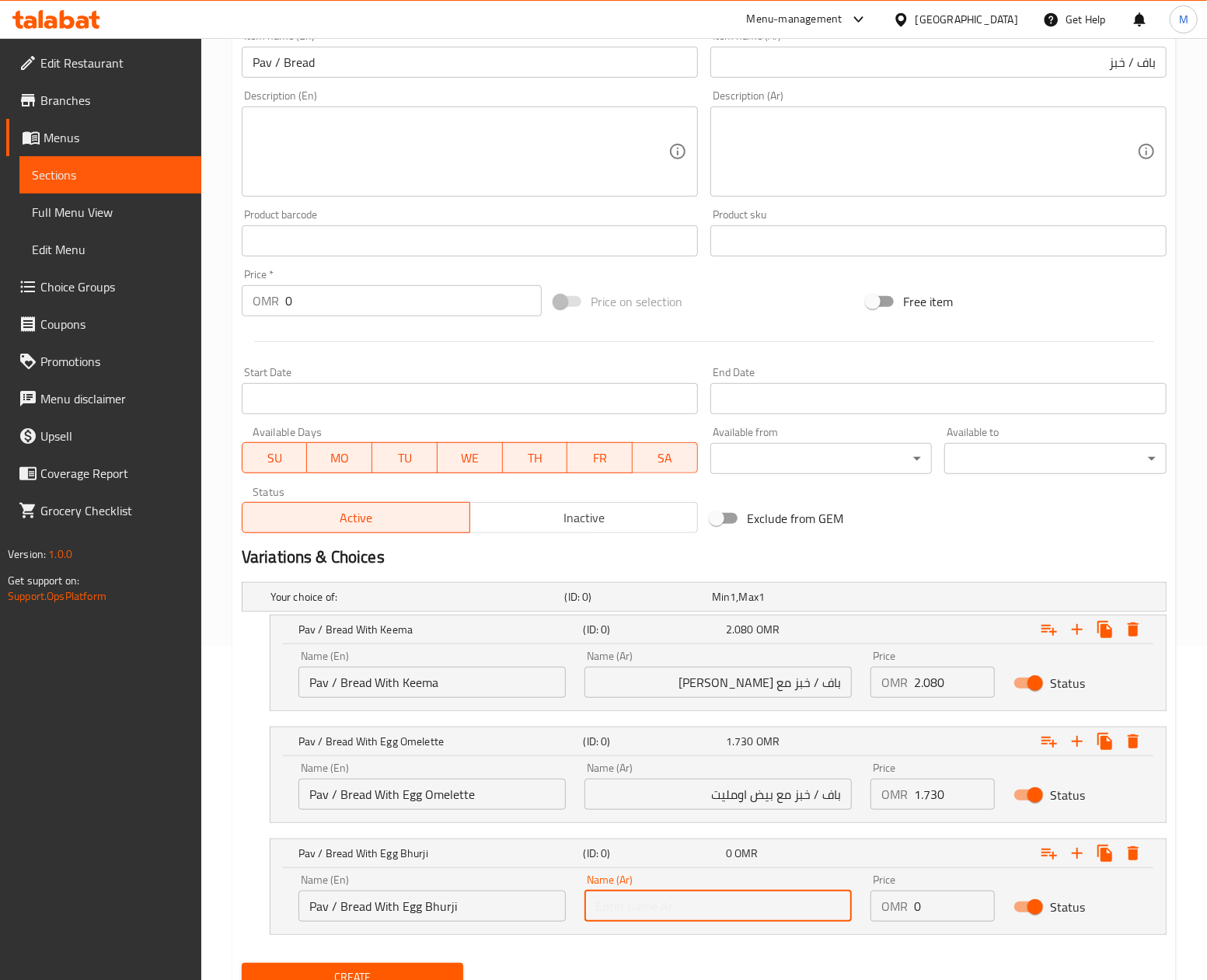
click at [628, 915] on input "text" at bounding box center [717, 905] width 267 height 31
click at [641, 796] on input "باف / خبز مع بيض اومليت" at bounding box center [717, 794] width 267 height 31
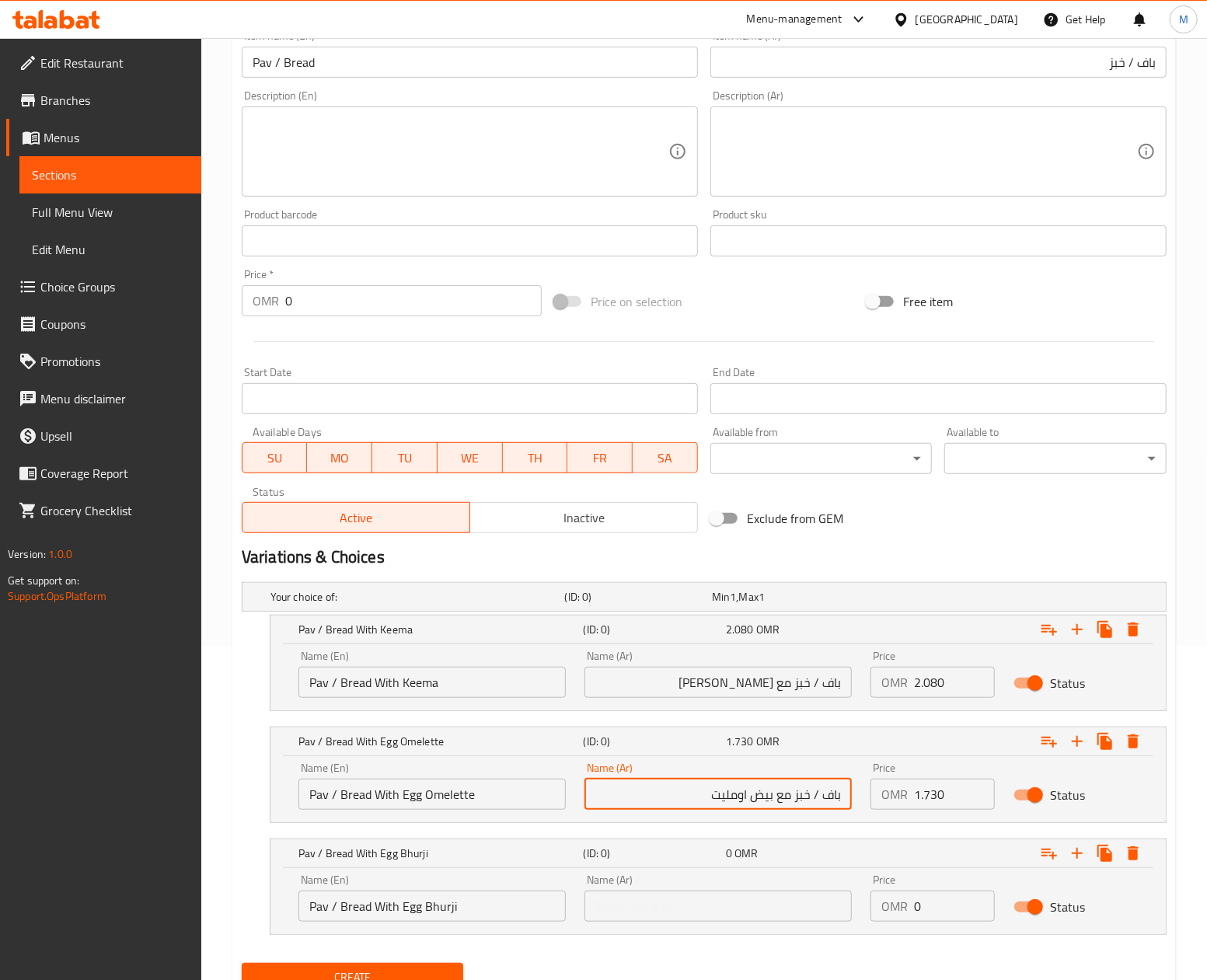
drag, startPoint x: 794, startPoint y: 796, endPoint x: 821, endPoint y: 898, distance: 105.5
click at [986, 796] on div "Name (En) Pav / Bread With Egg Omelette Name (En) Name (Ar) باف / خبز مع بيض او…" at bounding box center [717, 786] width 858 height 66
click at [760, 903] on input "text" at bounding box center [717, 905] width 267 height 31
paste input "باف / خبز"
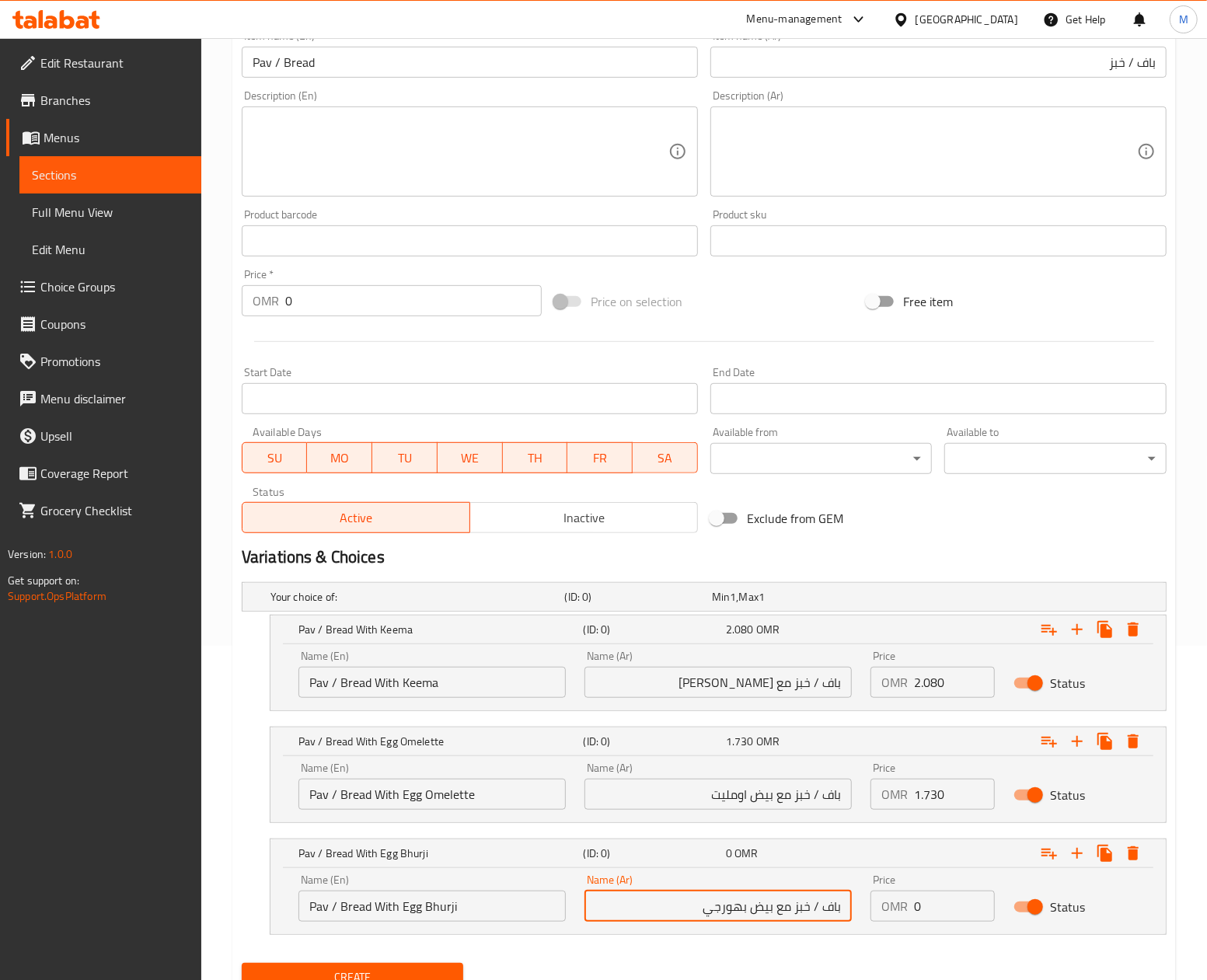
type input "باف / خبز مع بيض بهورجي"
click at [941, 902] on input "0" at bounding box center [954, 905] width 81 height 31
paste input "1.73"
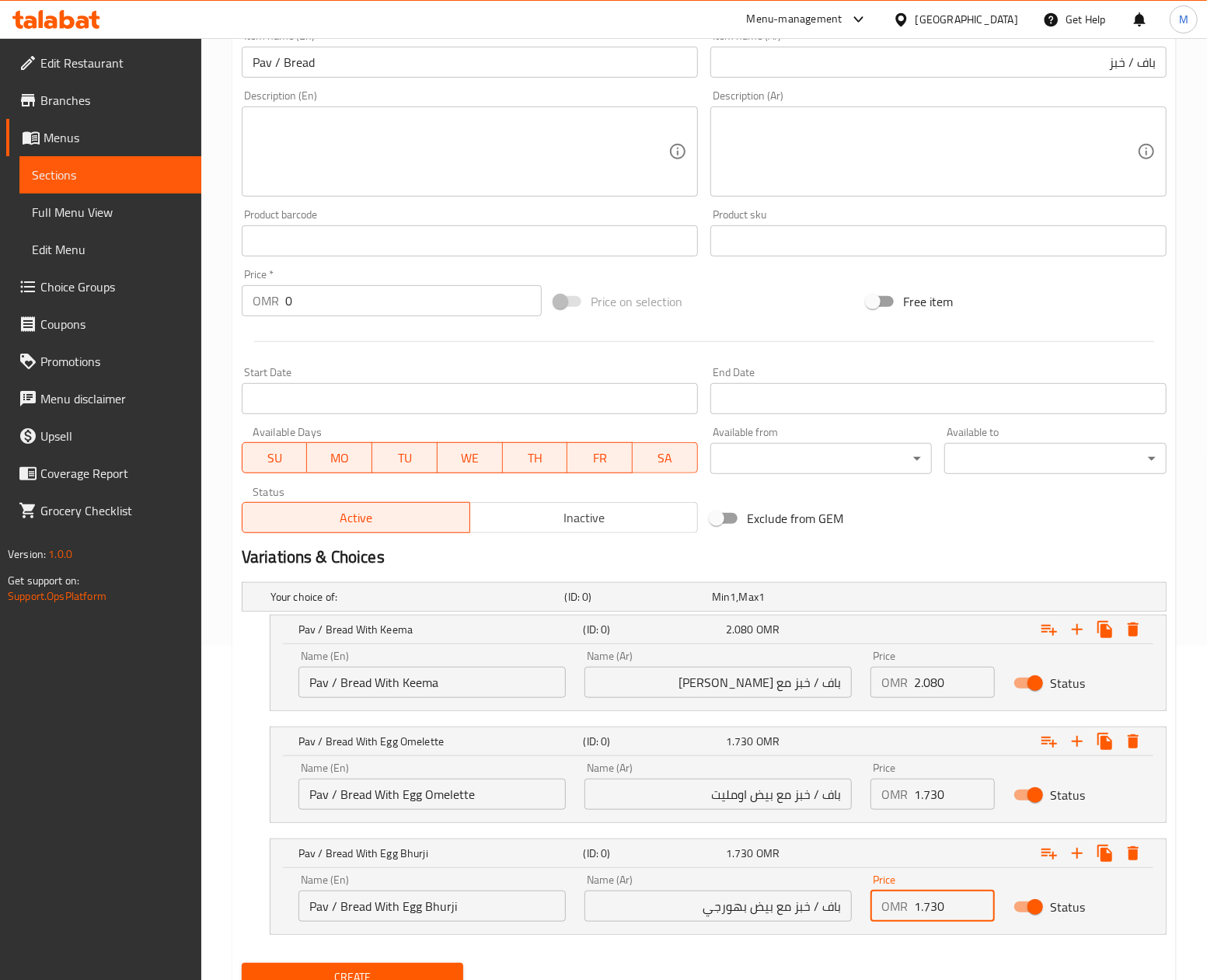
type input "1.730"
click at [1021, 545] on h2 "Variations & Choices" at bounding box center [703, 557] width 924 height 23
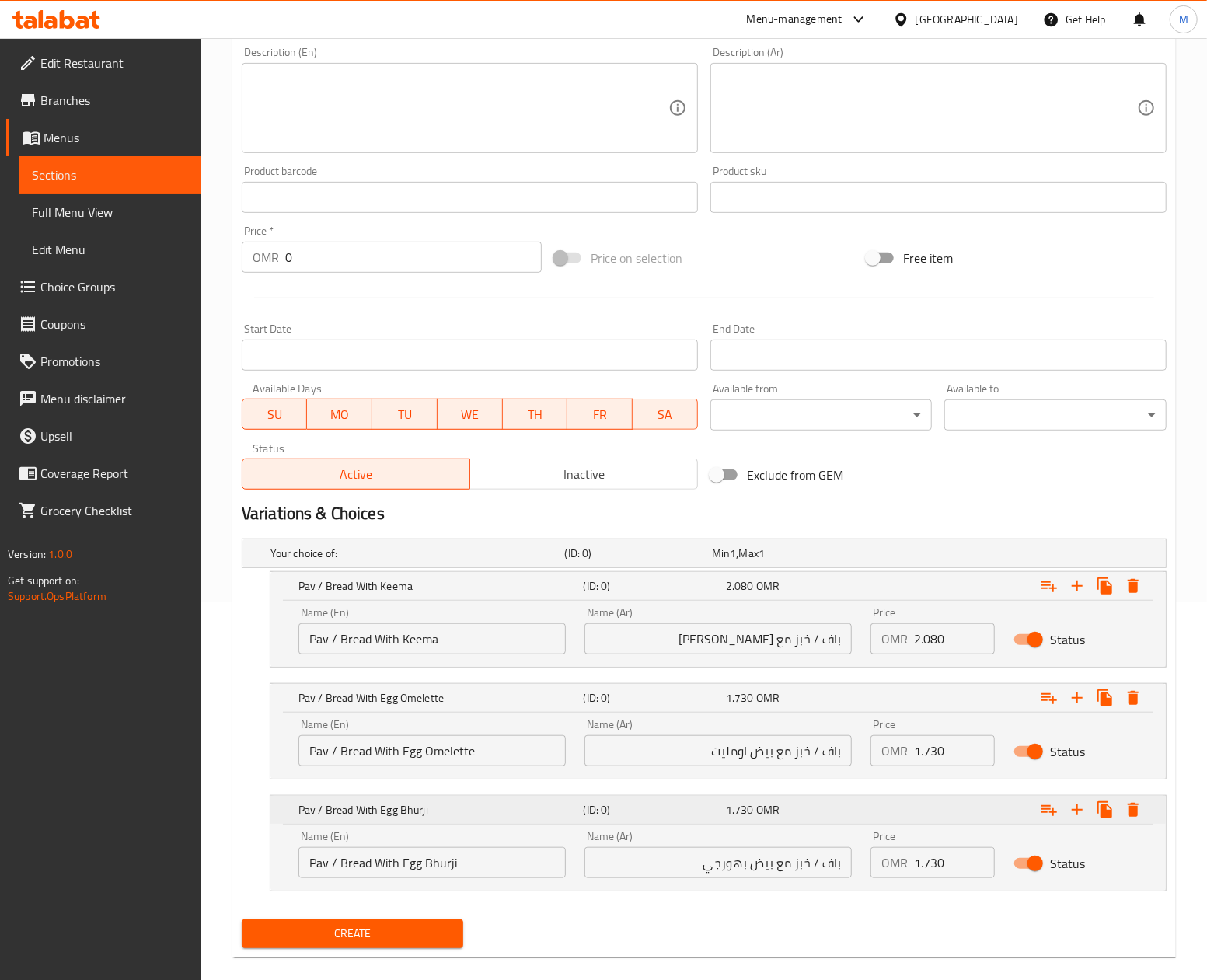
scroll to position [400, 0]
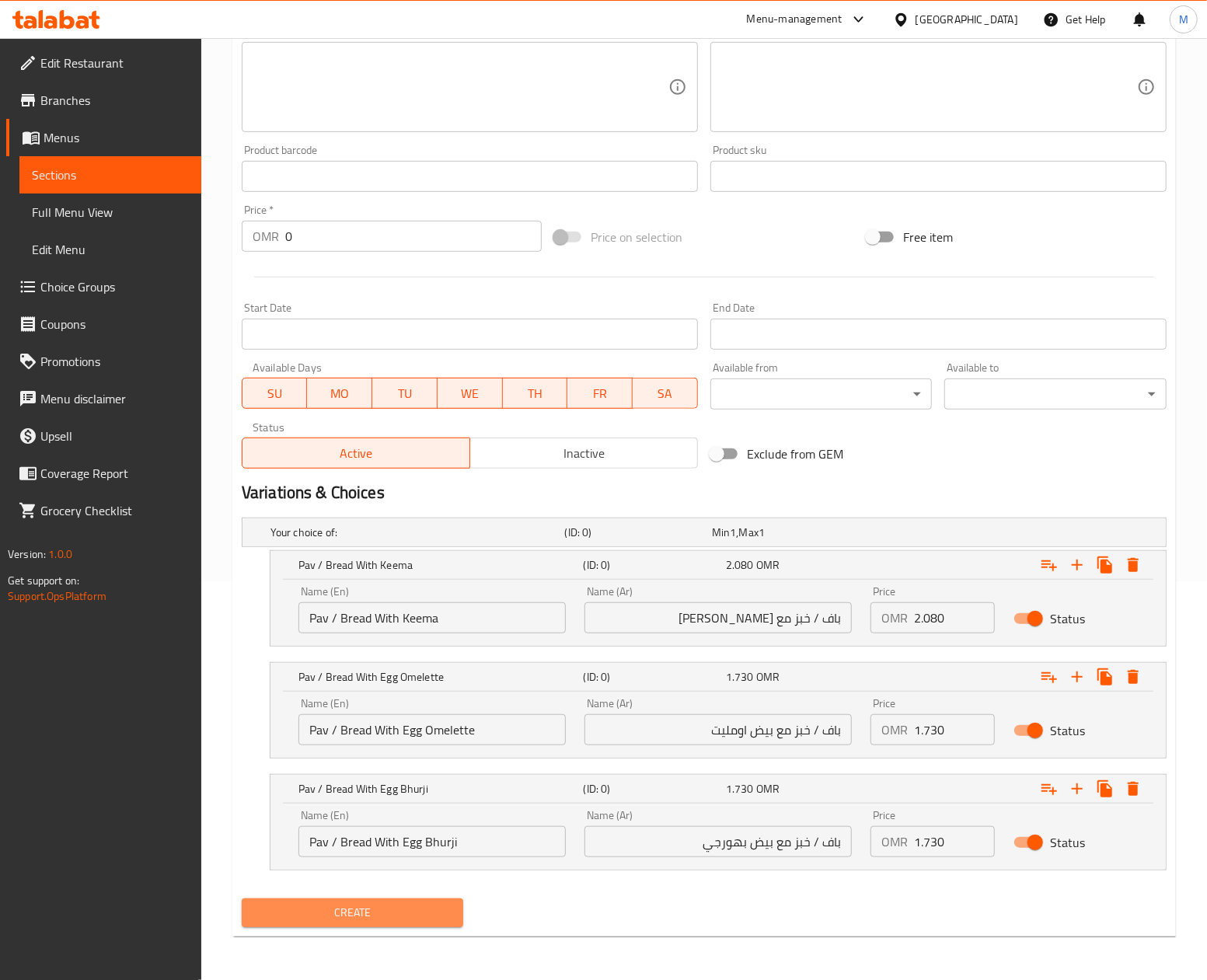
click at [419, 913] on span "Create" at bounding box center [352, 913] width 197 height 20
click at [977, 463] on div "Exclude from GEM" at bounding box center [860, 454] width 312 height 42
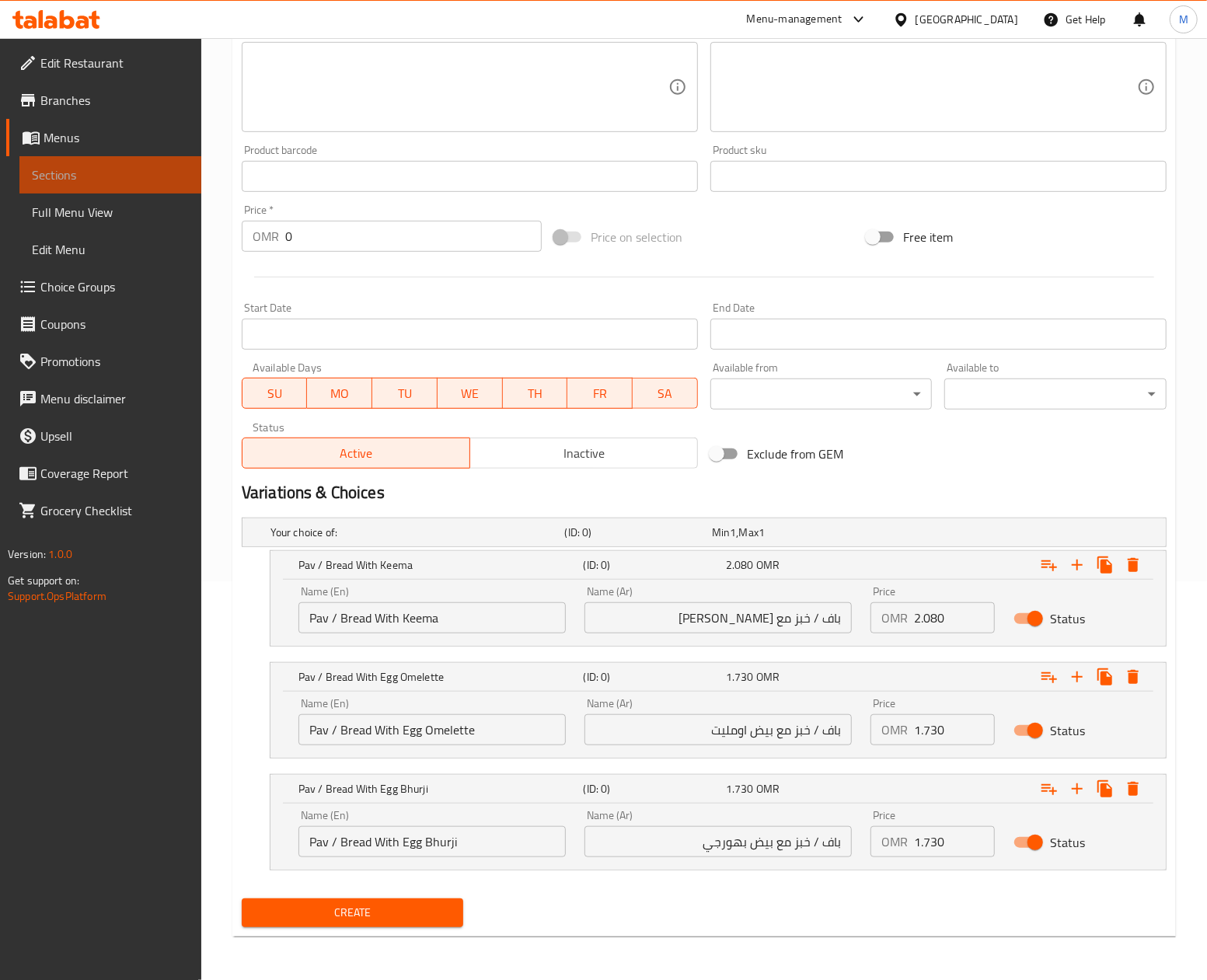
click at [86, 181] on span "Sections" at bounding box center [110, 175] width 157 height 19
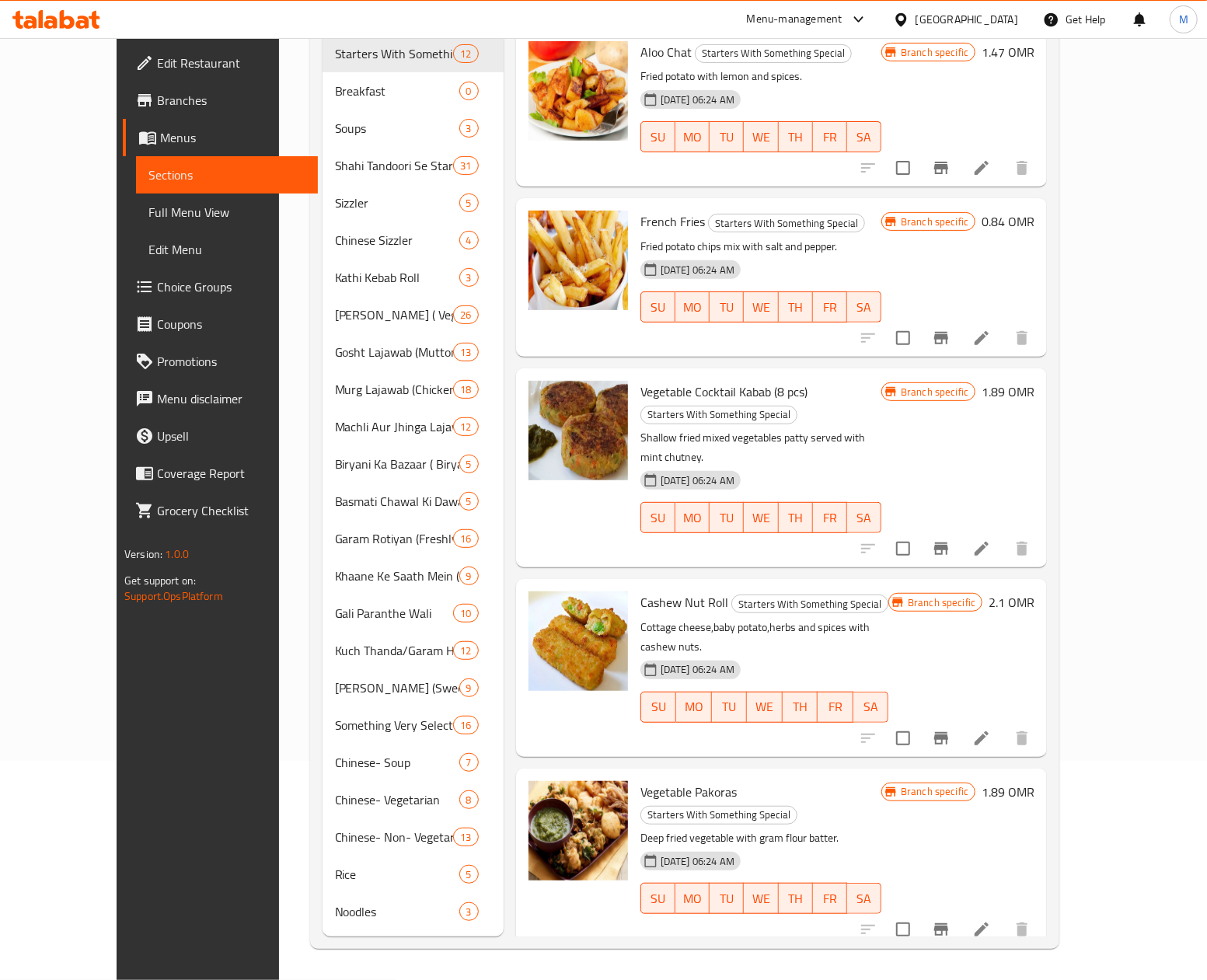
scroll to position [219, 0]
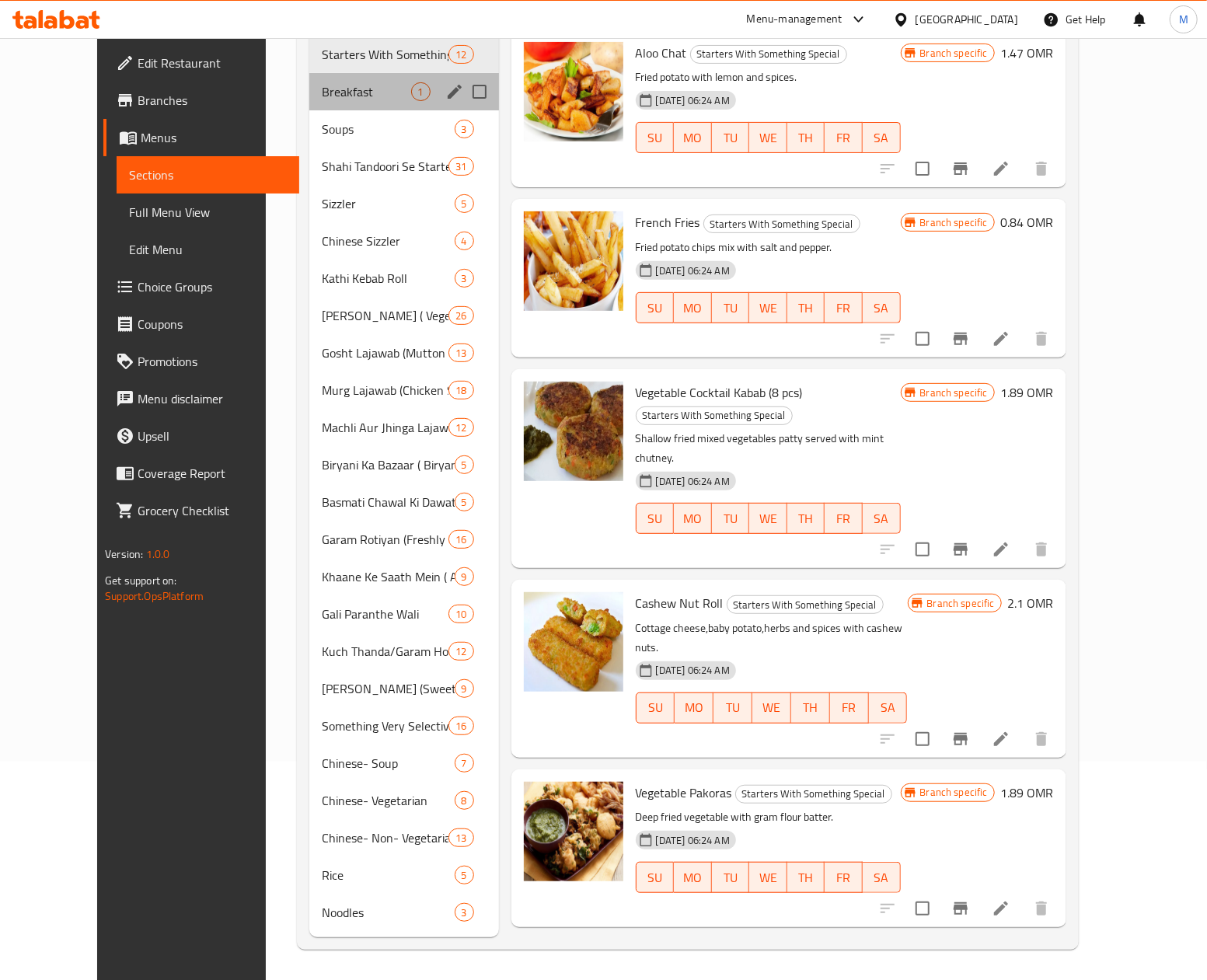
click at [310, 78] on div "Breakfast 1" at bounding box center [404, 91] width 189 height 37
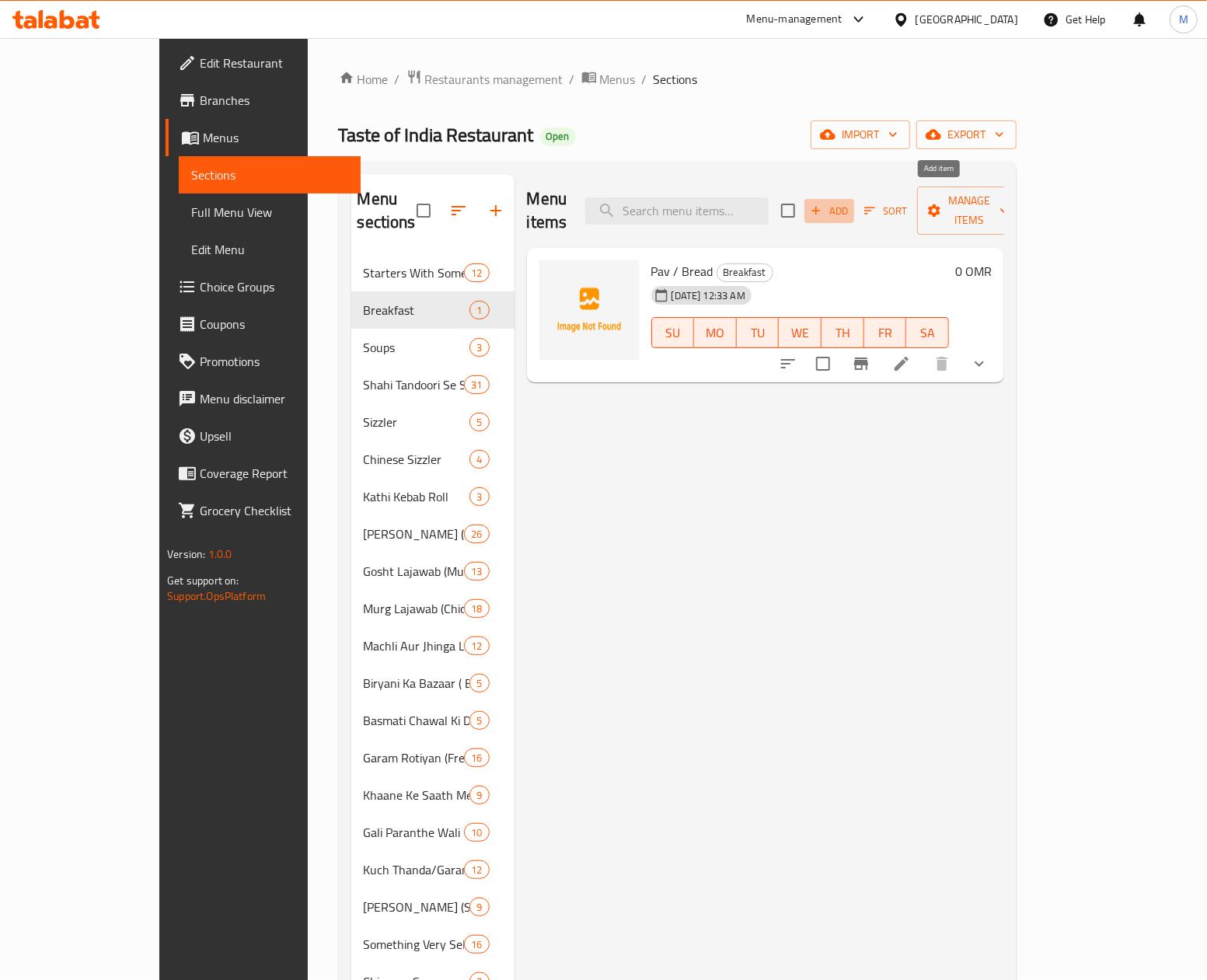
click at [850, 208] on span "Add" at bounding box center [829, 211] width 42 height 18
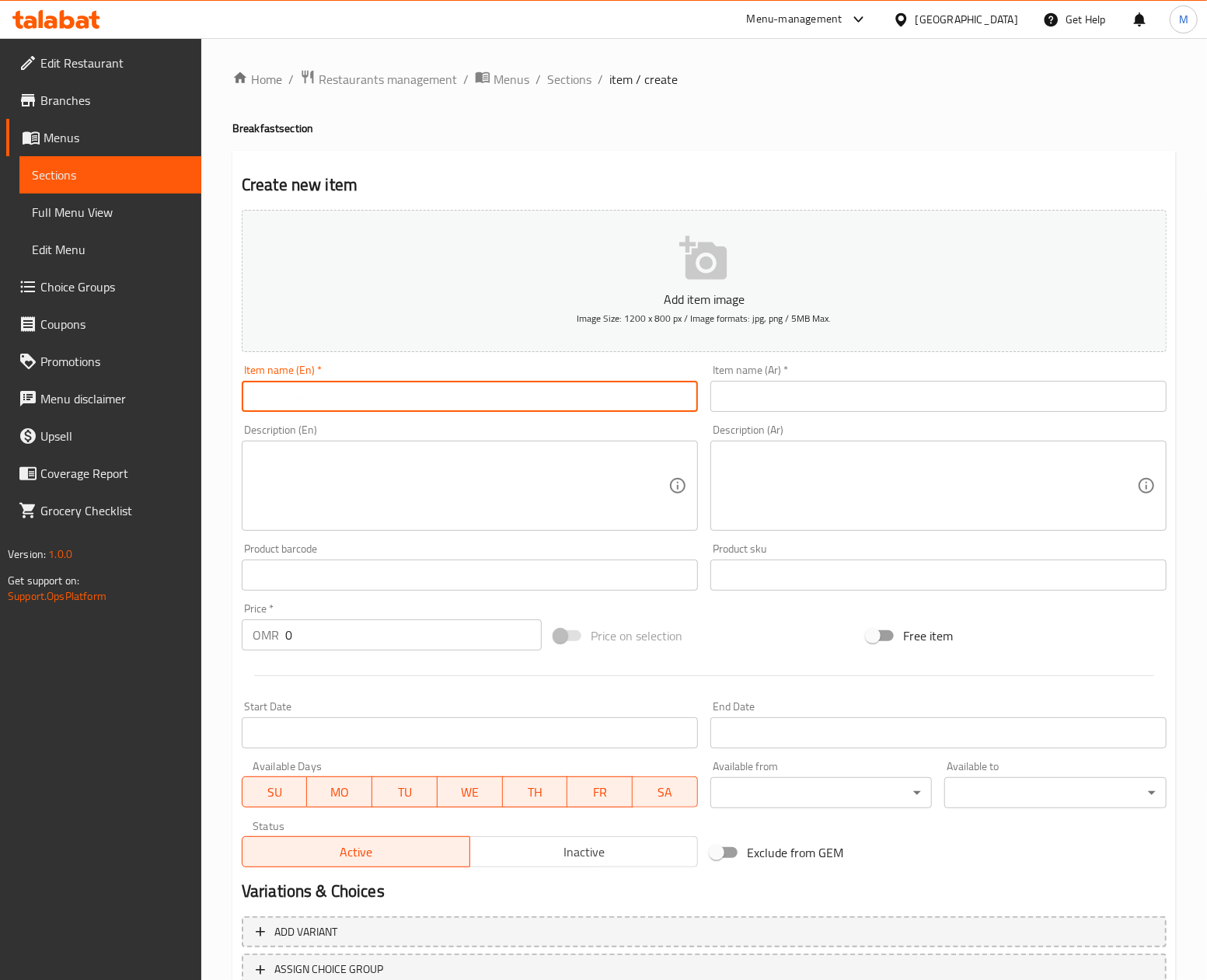
drag, startPoint x: 333, startPoint y: 376, endPoint x: 333, endPoint y: 396, distance: 20.0
click at [333, 380] on div "Item name (En)   * Item name (En) *" at bounding box center [469, 388] width 456 height 48
paste input "Home Style Paranthas"
type input "Home Style Paranthas"
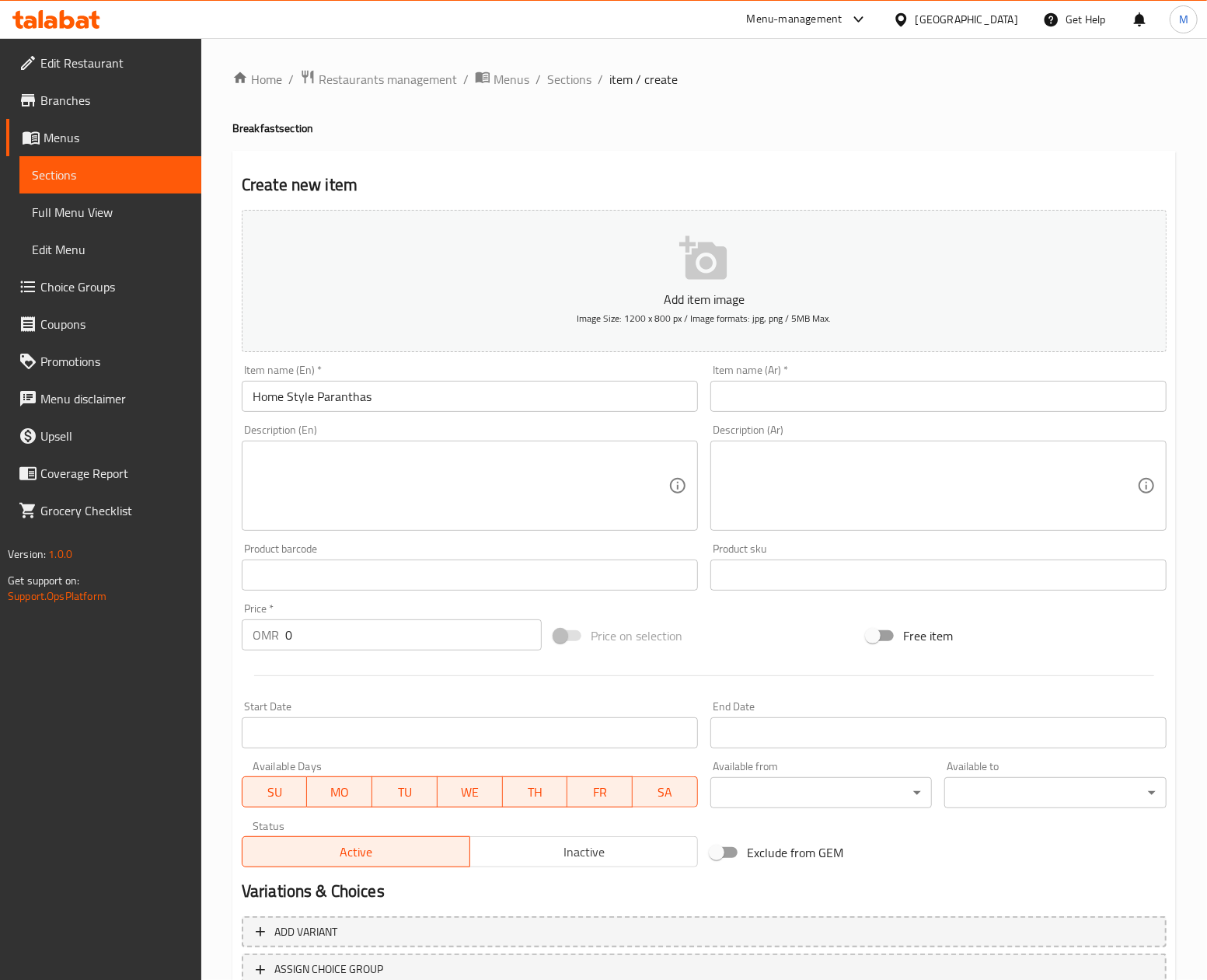
click at [800, 393] on input "text" at bounding box center [938, 396] width 456 height 31
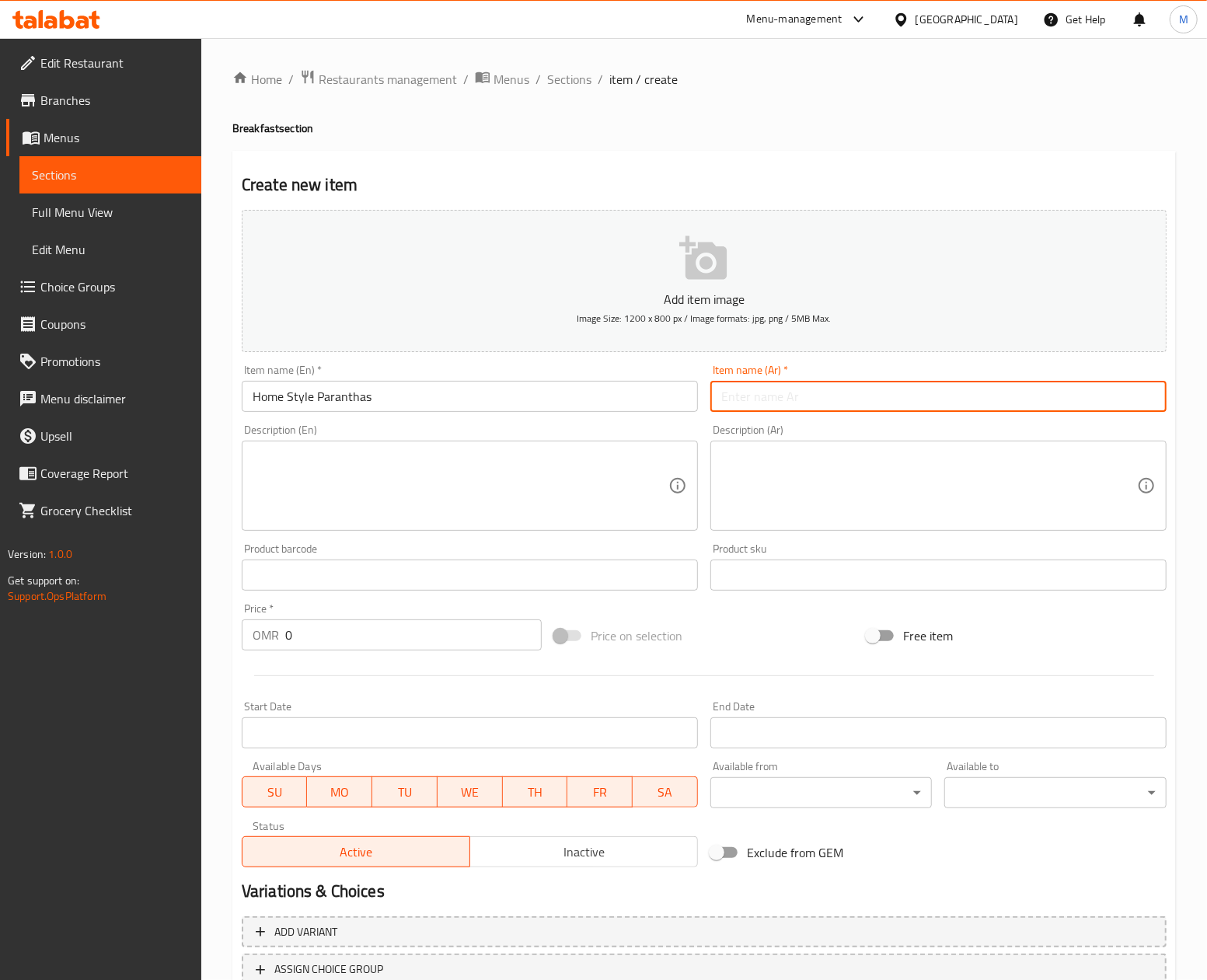
type input "i"
type input "س"
click at [351, 401] on input "Home Style Paranthas" at bounding box center [469, 396] width 456 height 31
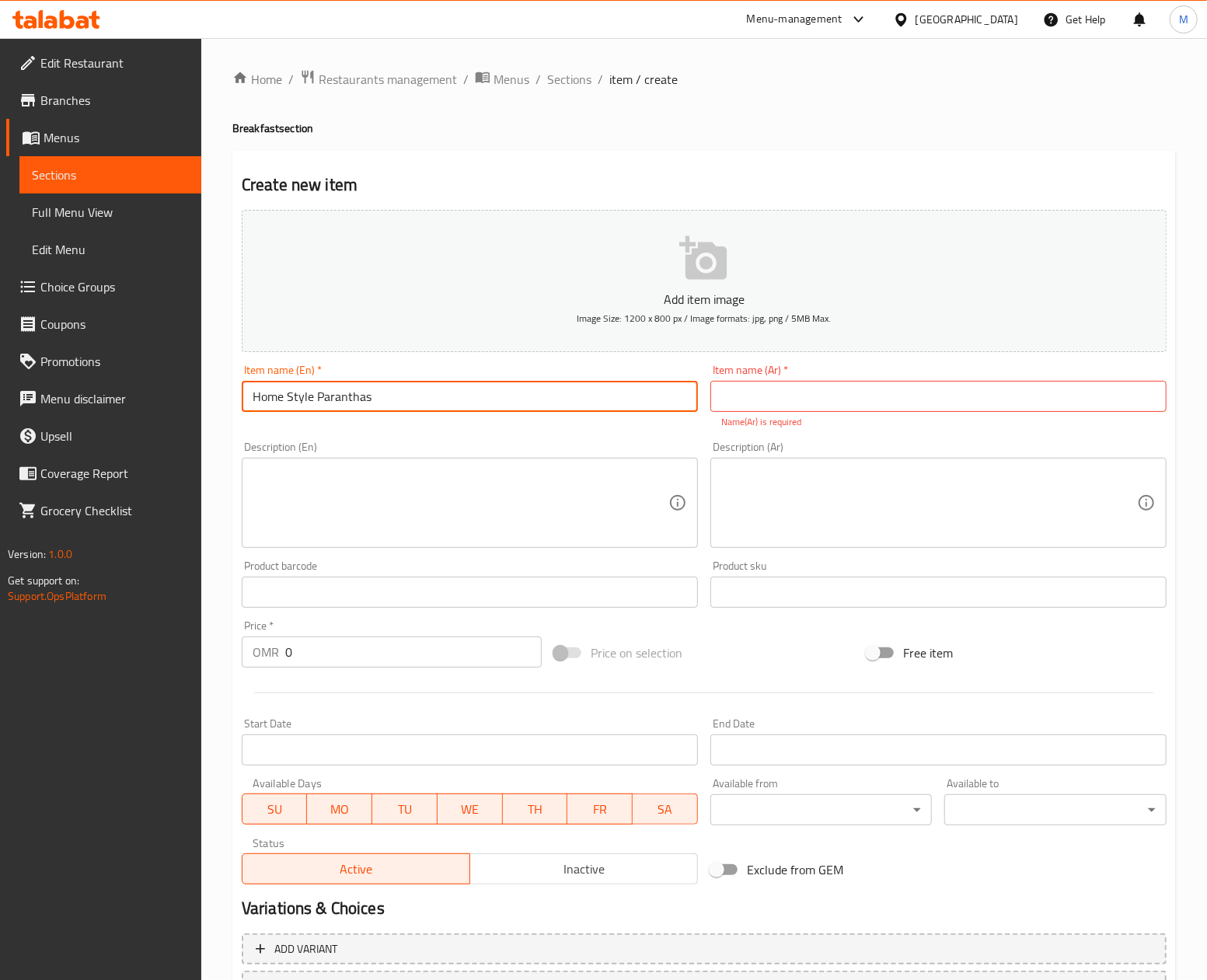
click at [351, 401] on input "Home Style Paranthas" at bounding box center [469, 396] width 456 height 31
click at [884, 391] on input "text" at bounding box center [938, 396] width 456 height 31
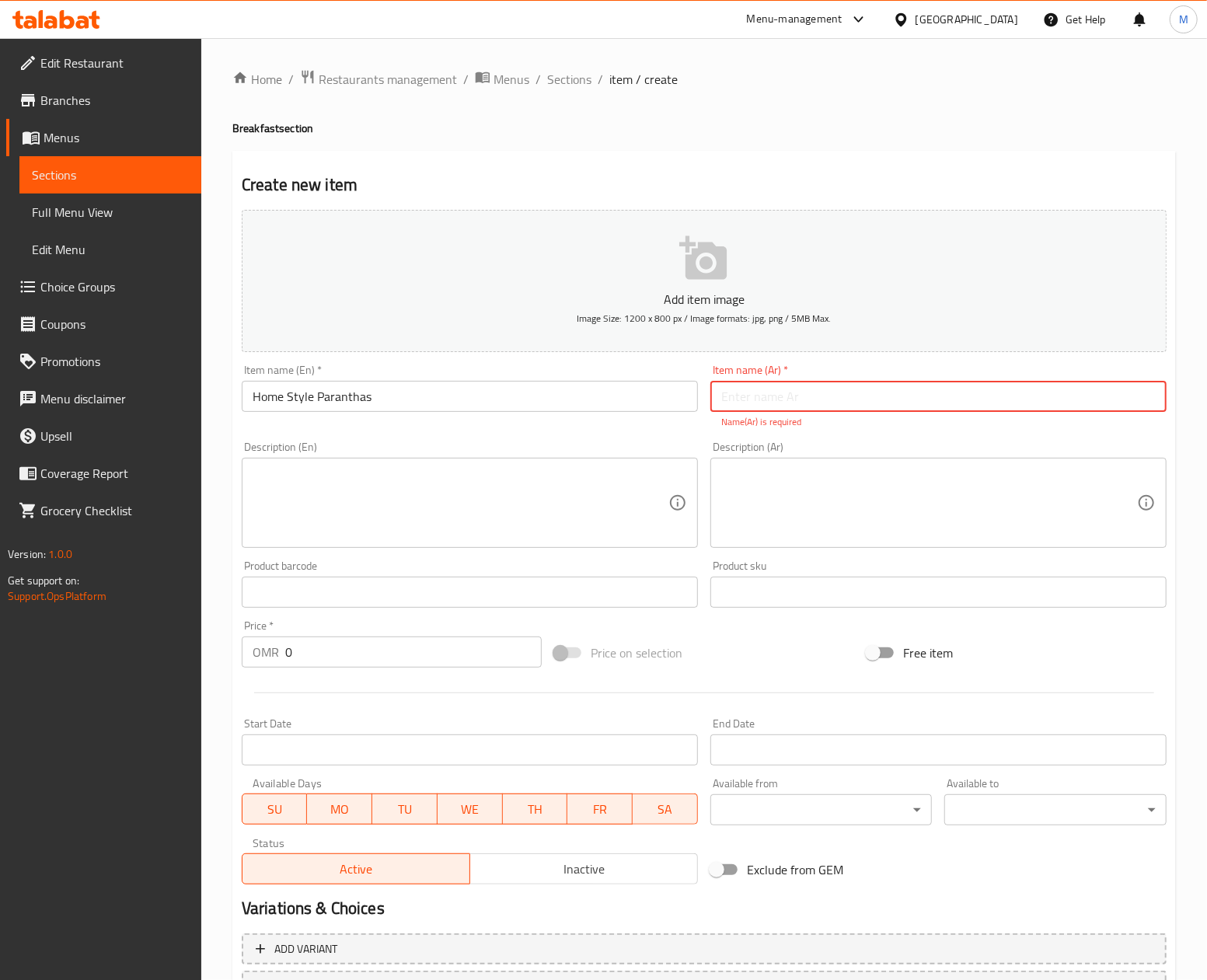
paste input "البارانثا"
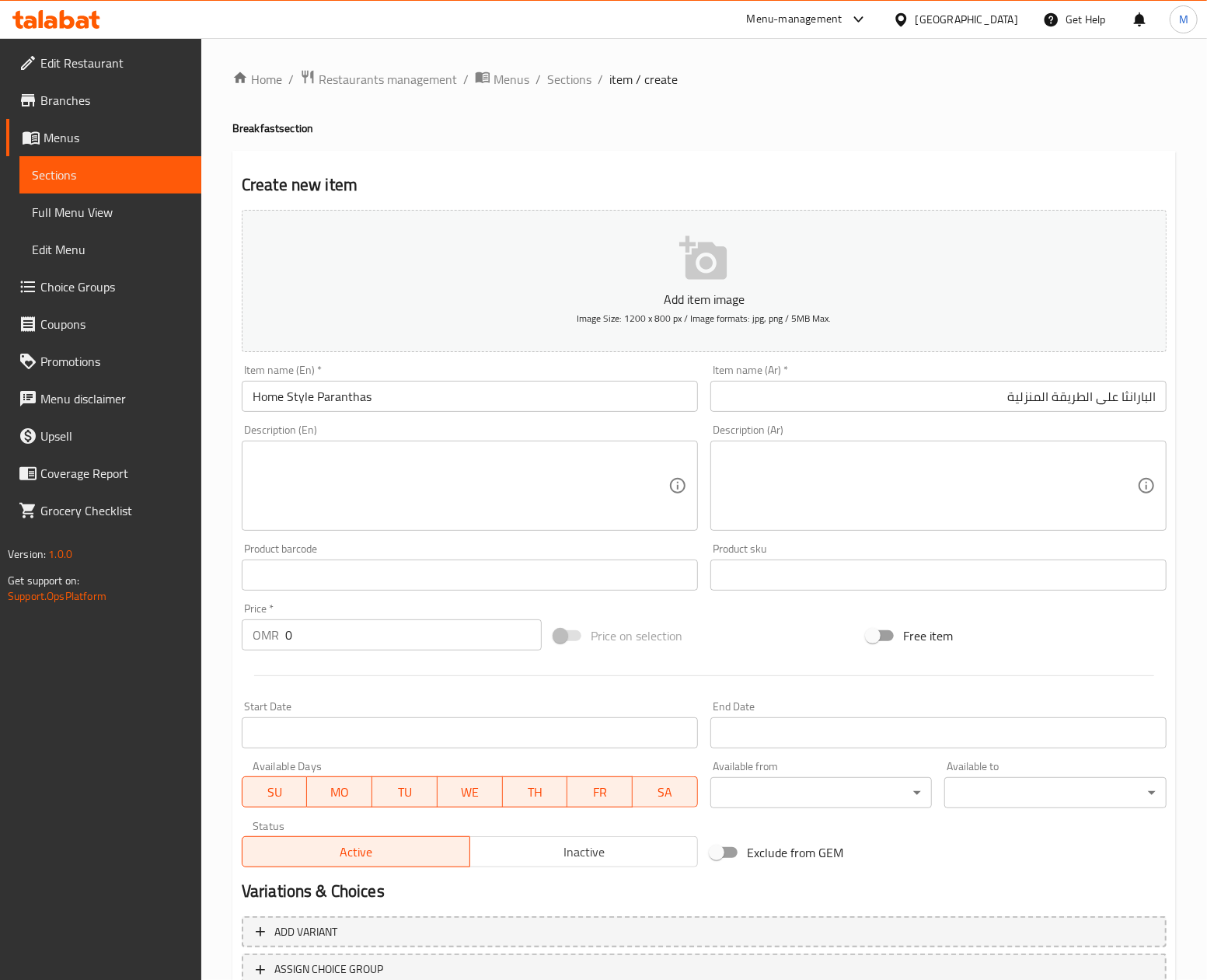
click at [495, 175] on h2 "Create new item" at bounding box center [703, 185] width 924 height 23
click at [1114, 396] on input "البارانثا على الطريقة المنزلية" at bounding box center [938, 396] width 456 height 31
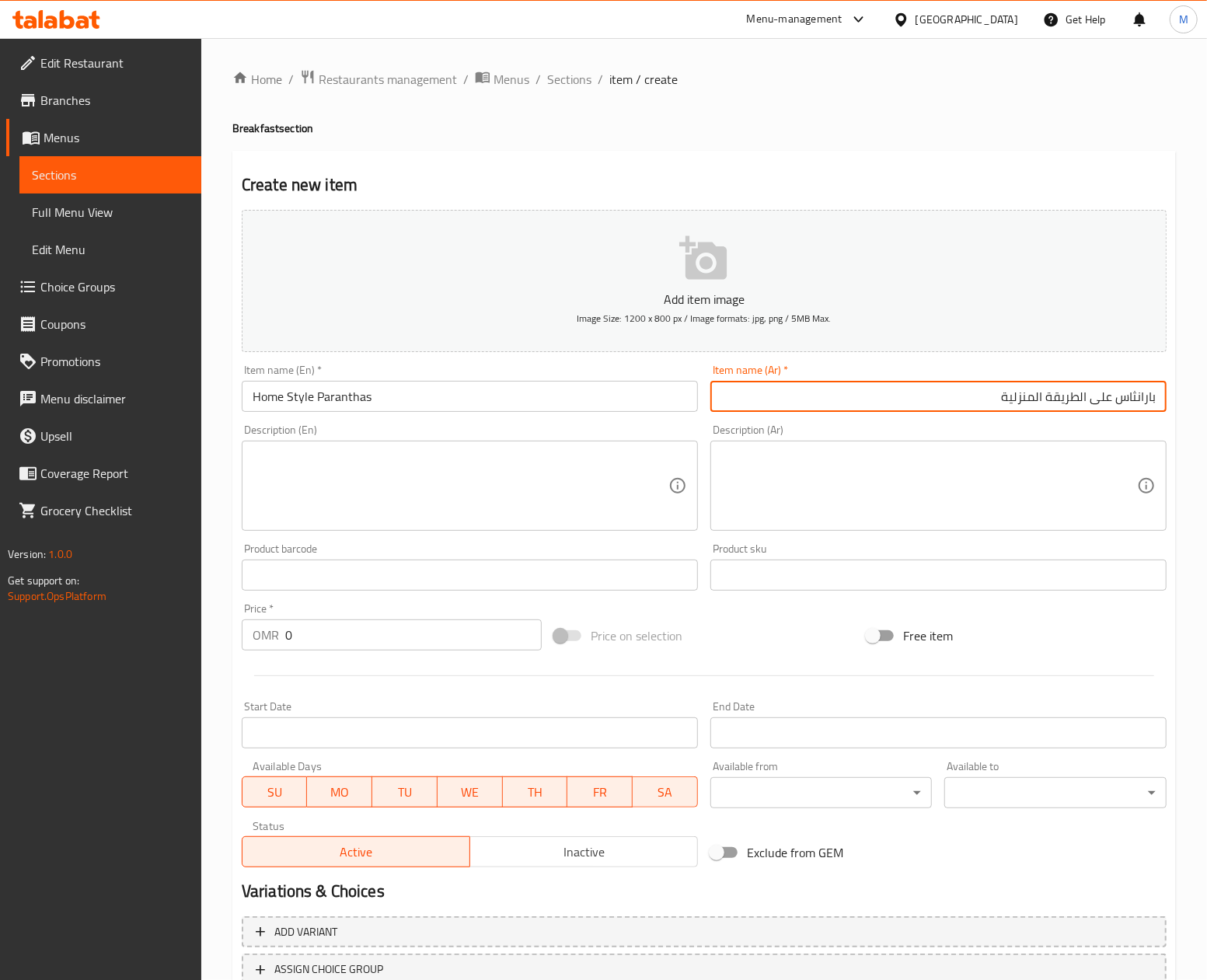
type input "بارانثاس على الطريقة المنزلية"
click at [777, 163] on div "Create new item Add item image Image Size: 1200 x 800 px / Image formats: jpg, …" at bounding box center [704, 602] width 943 height 904
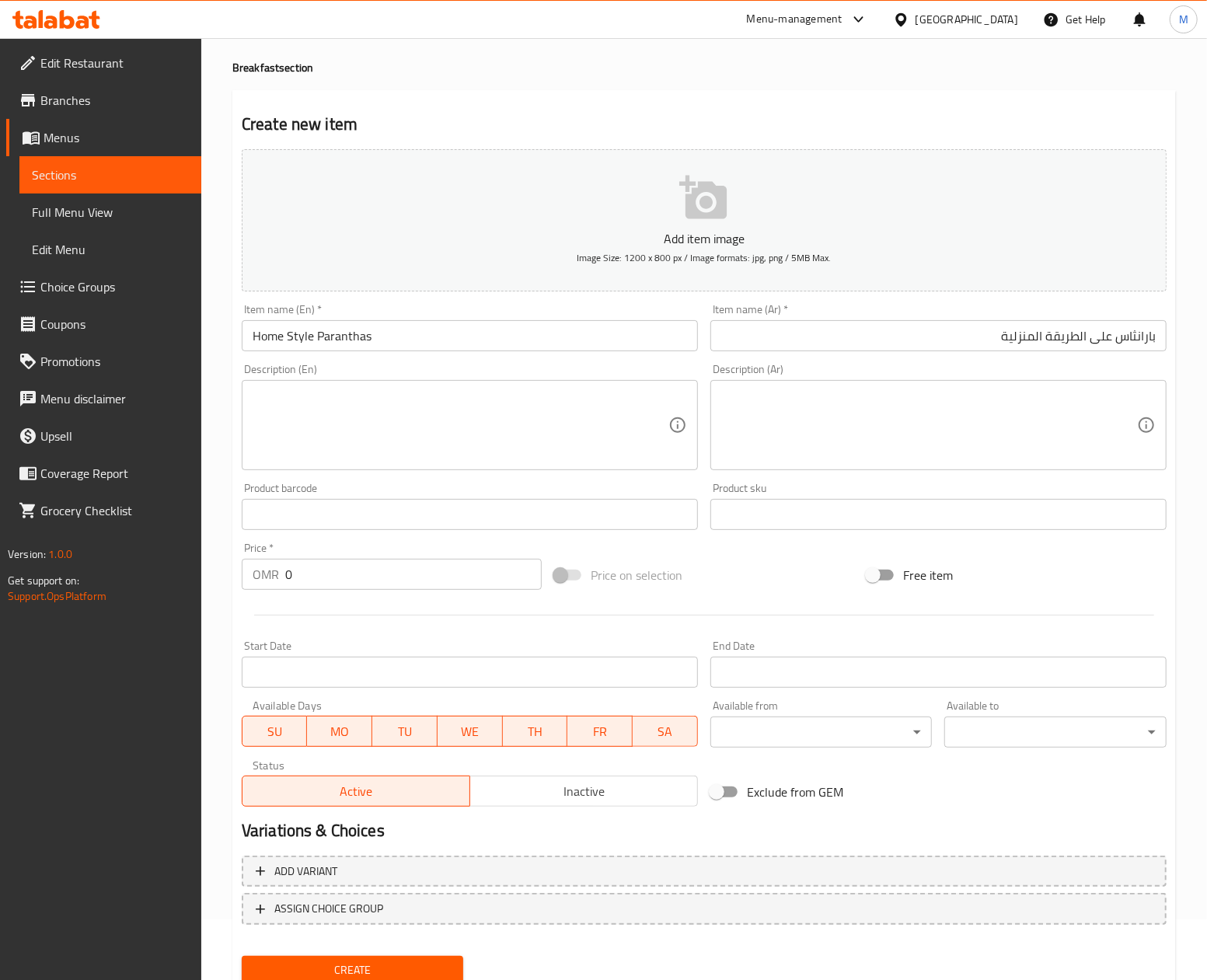
scroll to position [116, 0]
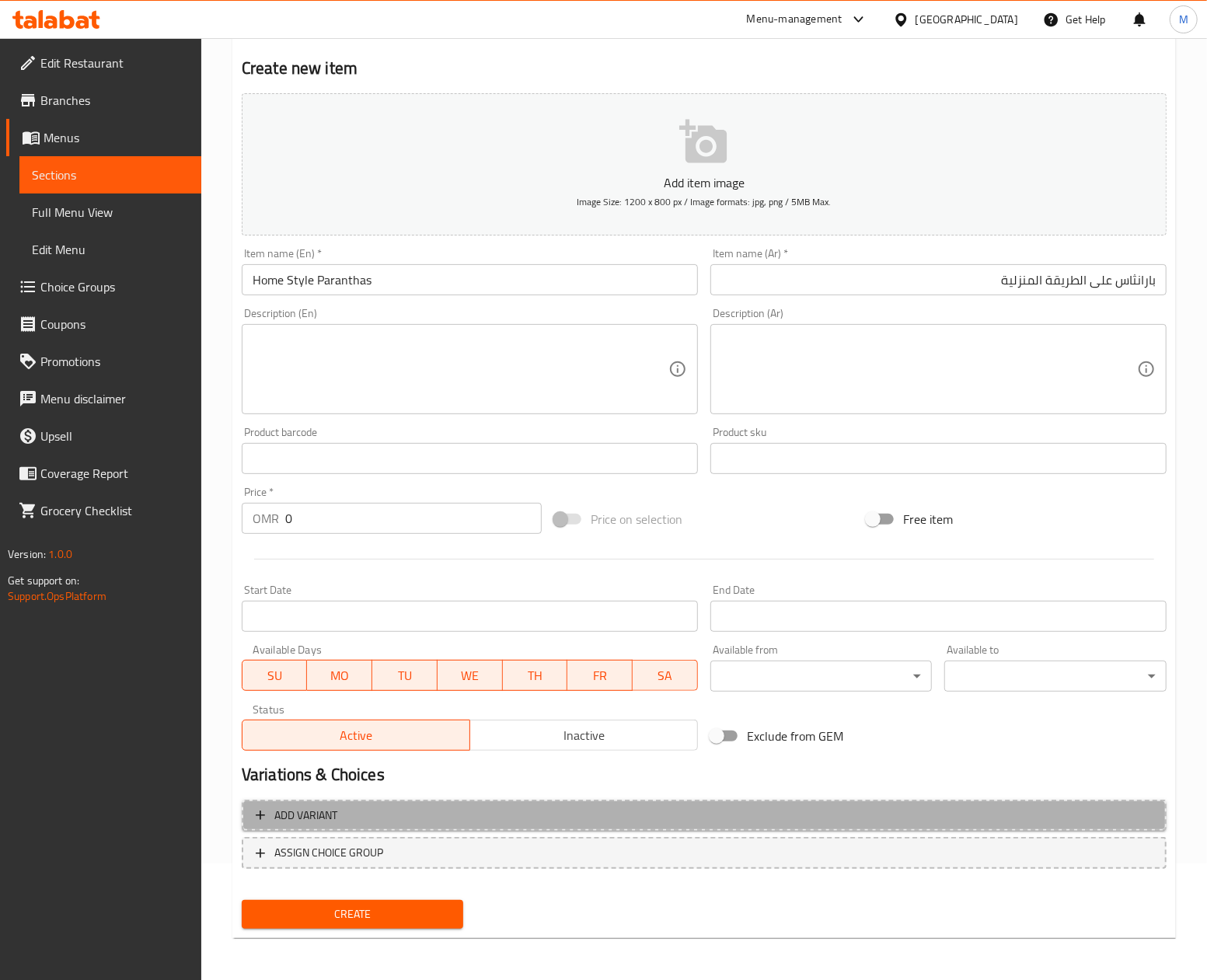
click at [414, 827] on button "Add variant" at bounding box center [703, 814] width 924 height 31
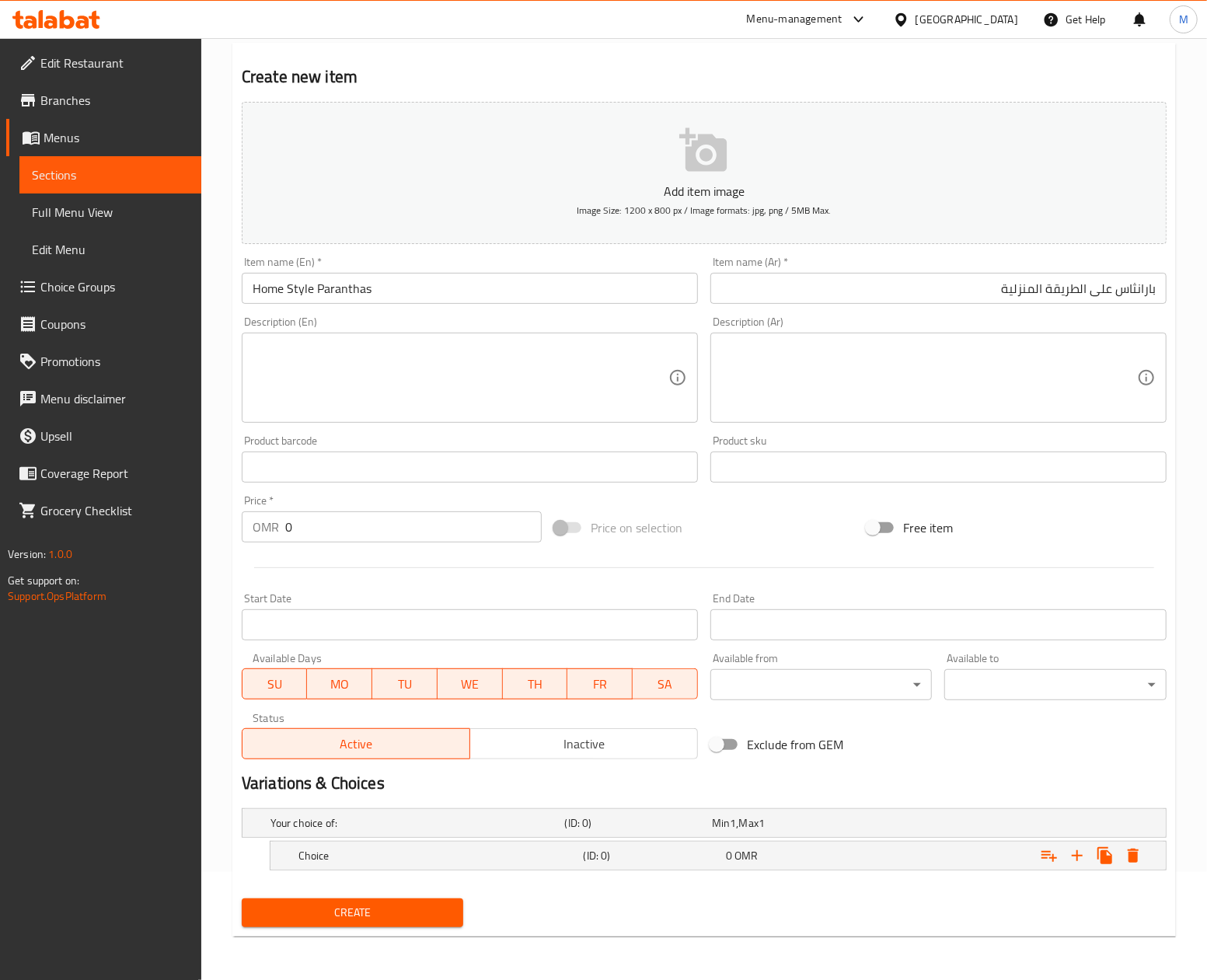
scroll to position [110, 0]
click at [1073, 846] on icon "Expand" at bounding box center [1076, 855] width 19 height 19
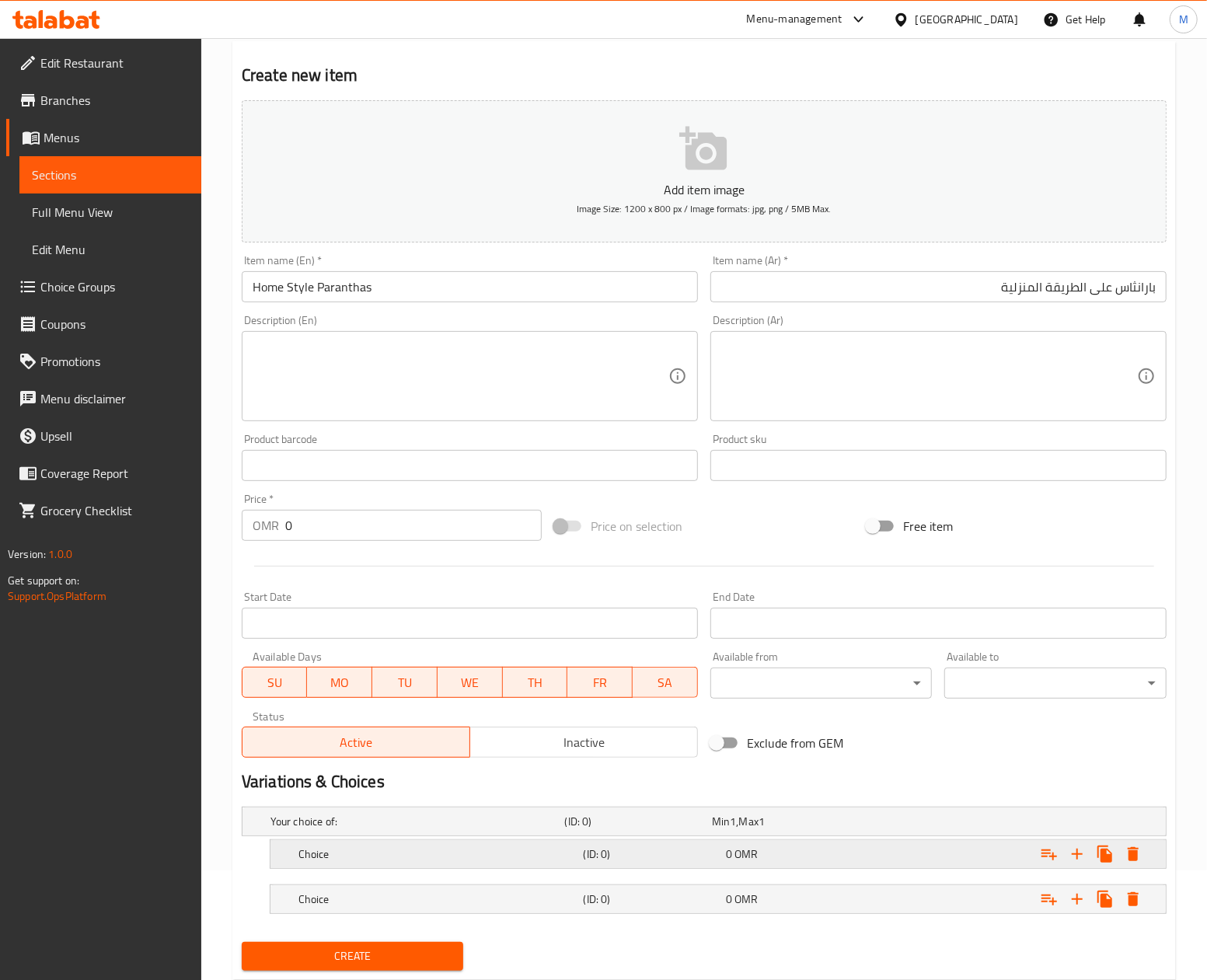
drag, startPoint x: 1076, startPoint y: 904, endPoint x: 911, endPoint y: 858, distance: 171.3
click at [1076, 904] on icon "Expand" at bounding box center [1076, 899] width 19 height 19
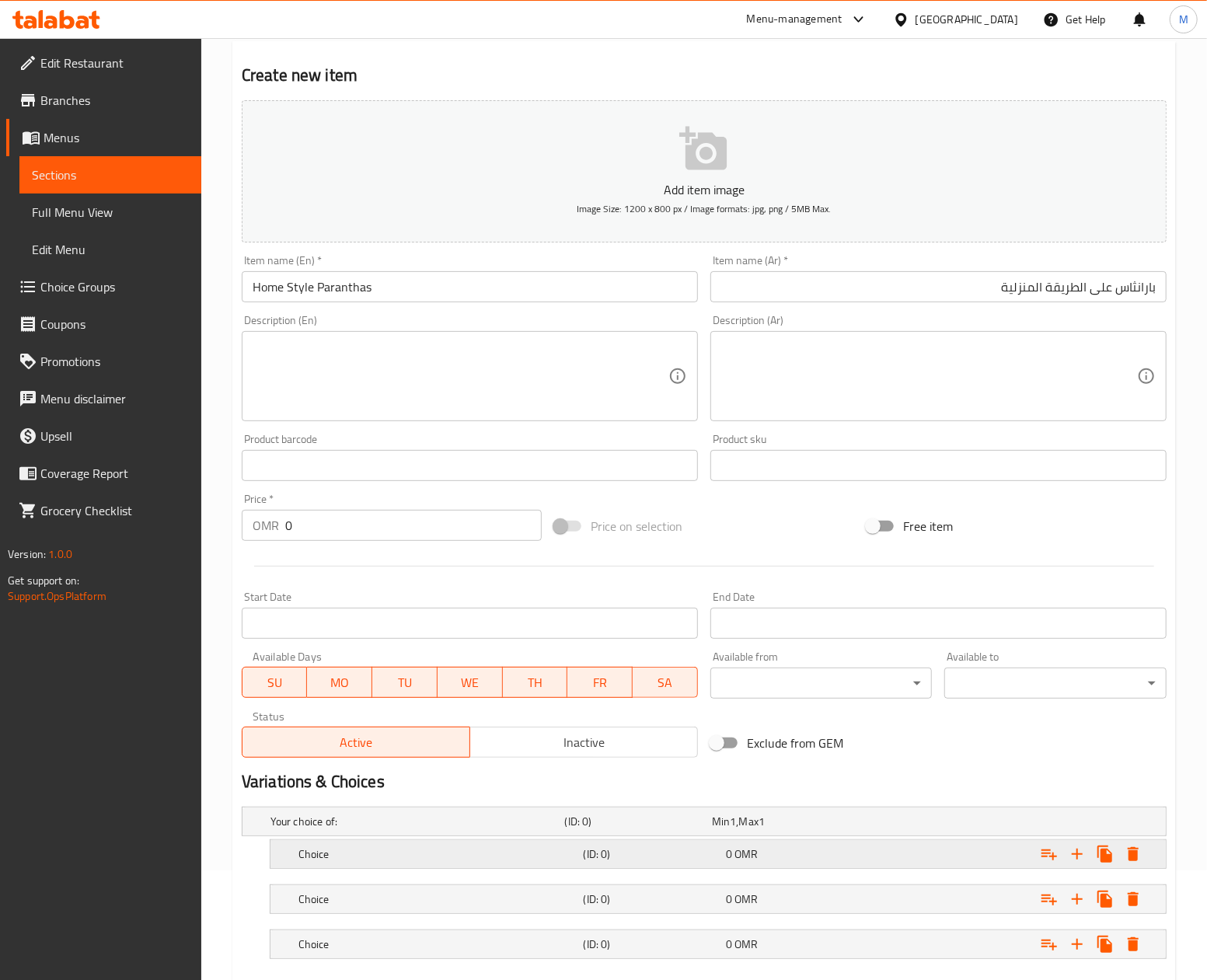
click at [799, 847] on div "0 OMR" at bounding box center [793, 853] width 136 height 15
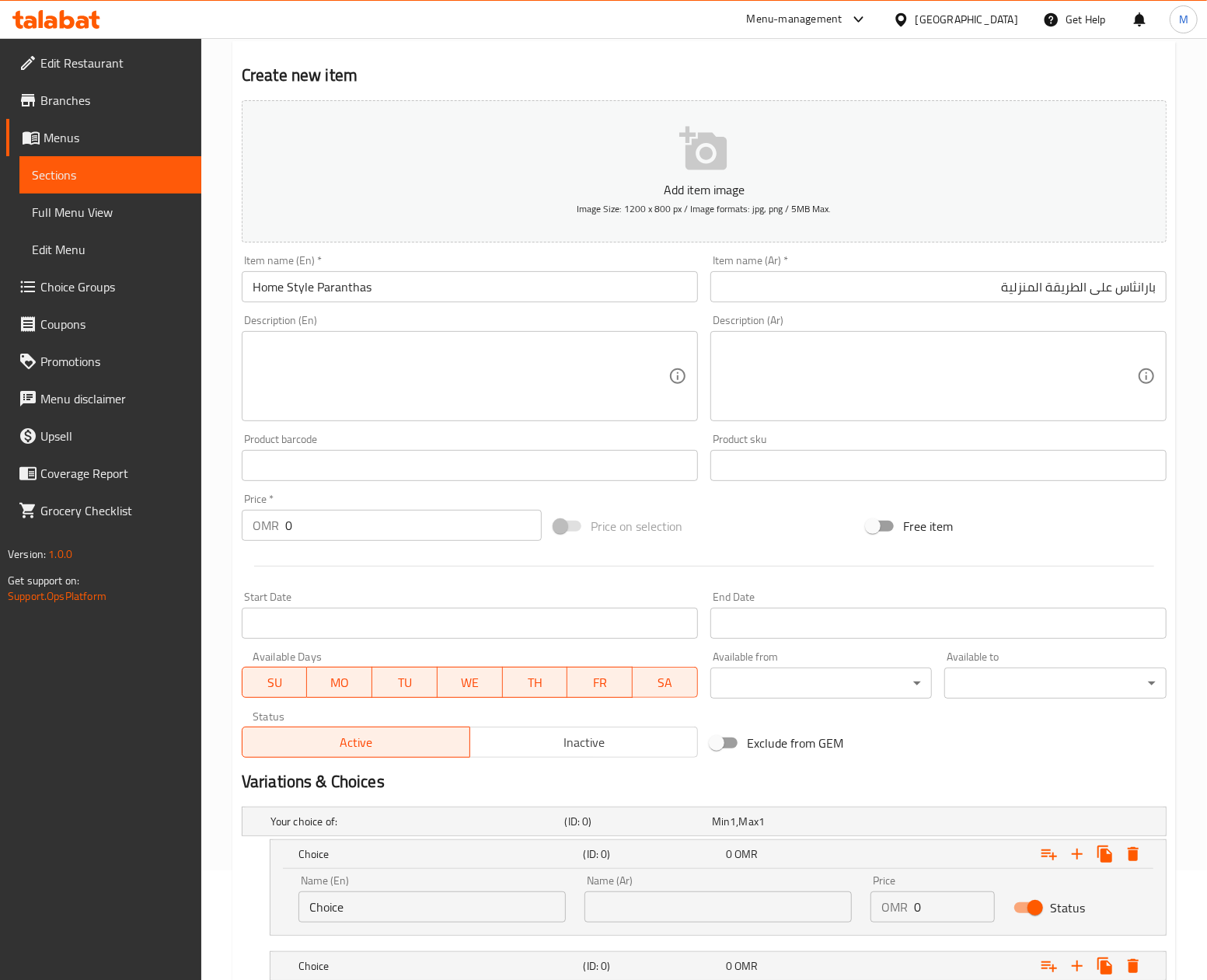
click at [941, 918] on input "0" at bounding box center [954, 906] width 81 height 31
paste input "3.00"
type input "3.000"
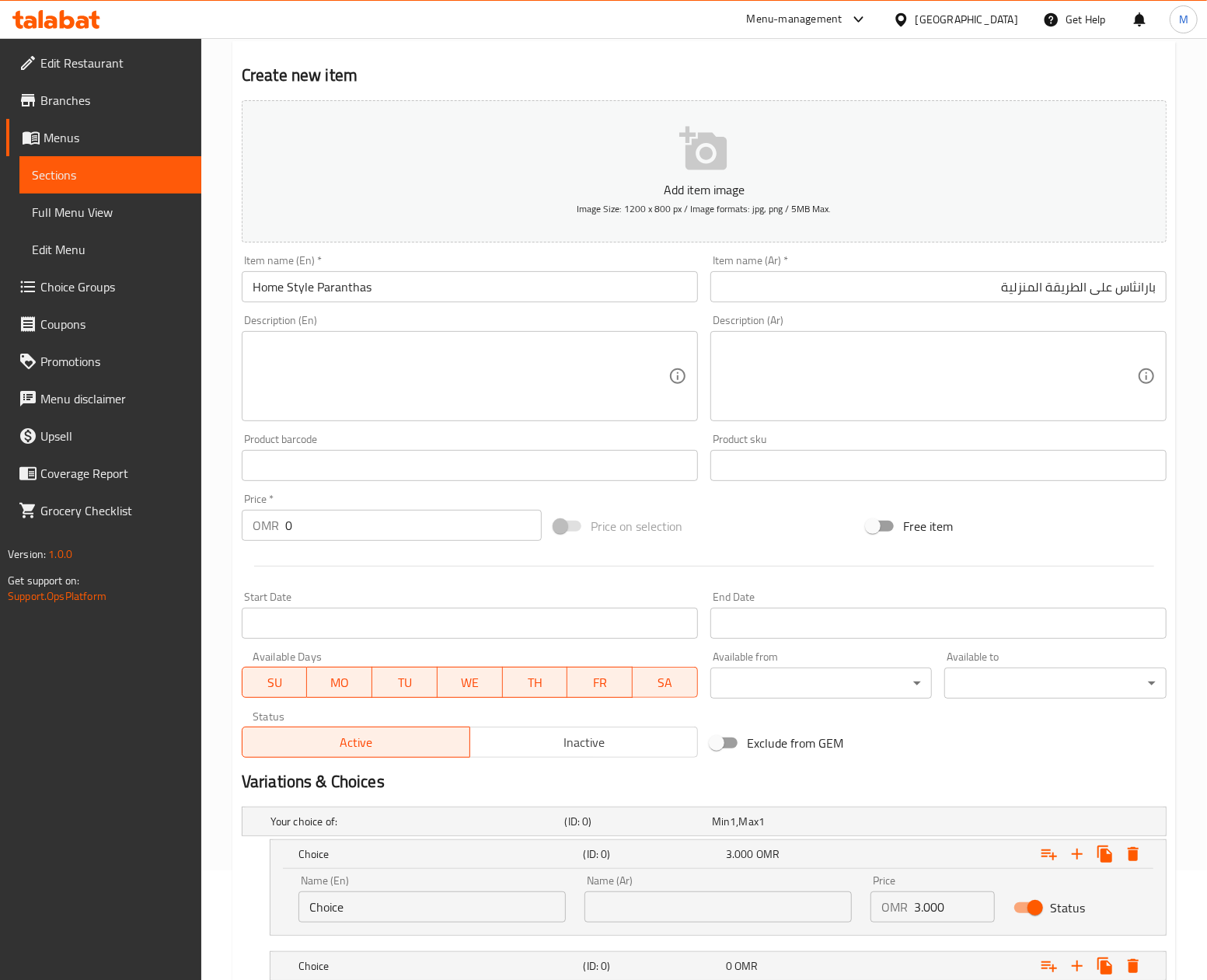
click at [942, 796] on div "Variations & Choices" at bounding box center [704, 782] width 937 height 36
drag, startPoint x: 958, startPoint y: 763, endPoint x: 940, endPoint y: 763, distance: 18.0
click at [958, 763] on div "Exclude from GEM" at bounding box center [860, 742] width 312 height 42
click at [374, 915] on input "Choice" at bounding box center [432, 906] width 267 height 31
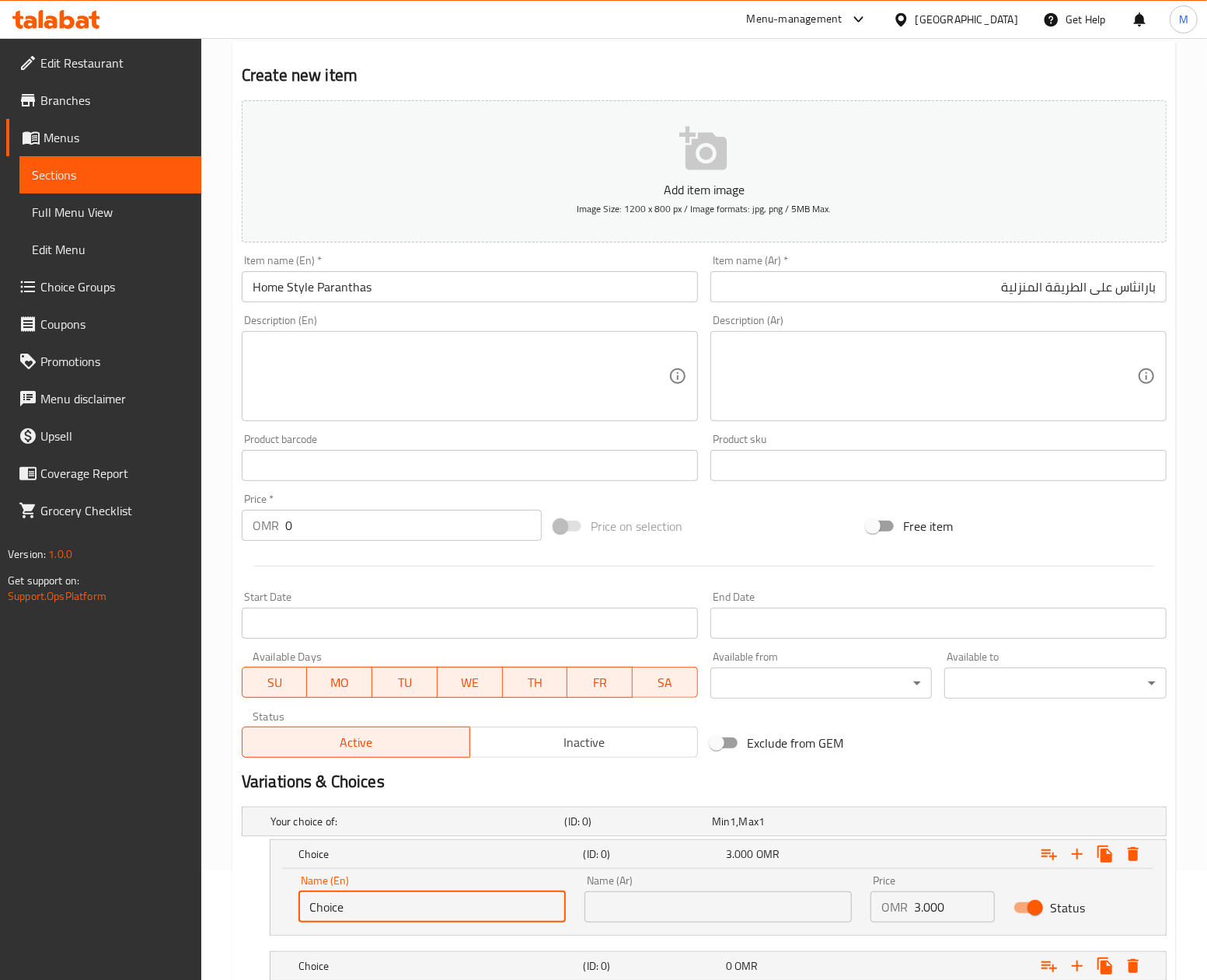
paste input "Home Style Paranthas With Keema (2 Pcs)"
click at [374, 915] on input "Choice" at bounding box center [432, 906] width 267 height 31
type input "Home Style Paranthas With Keema (2 Pcs)"
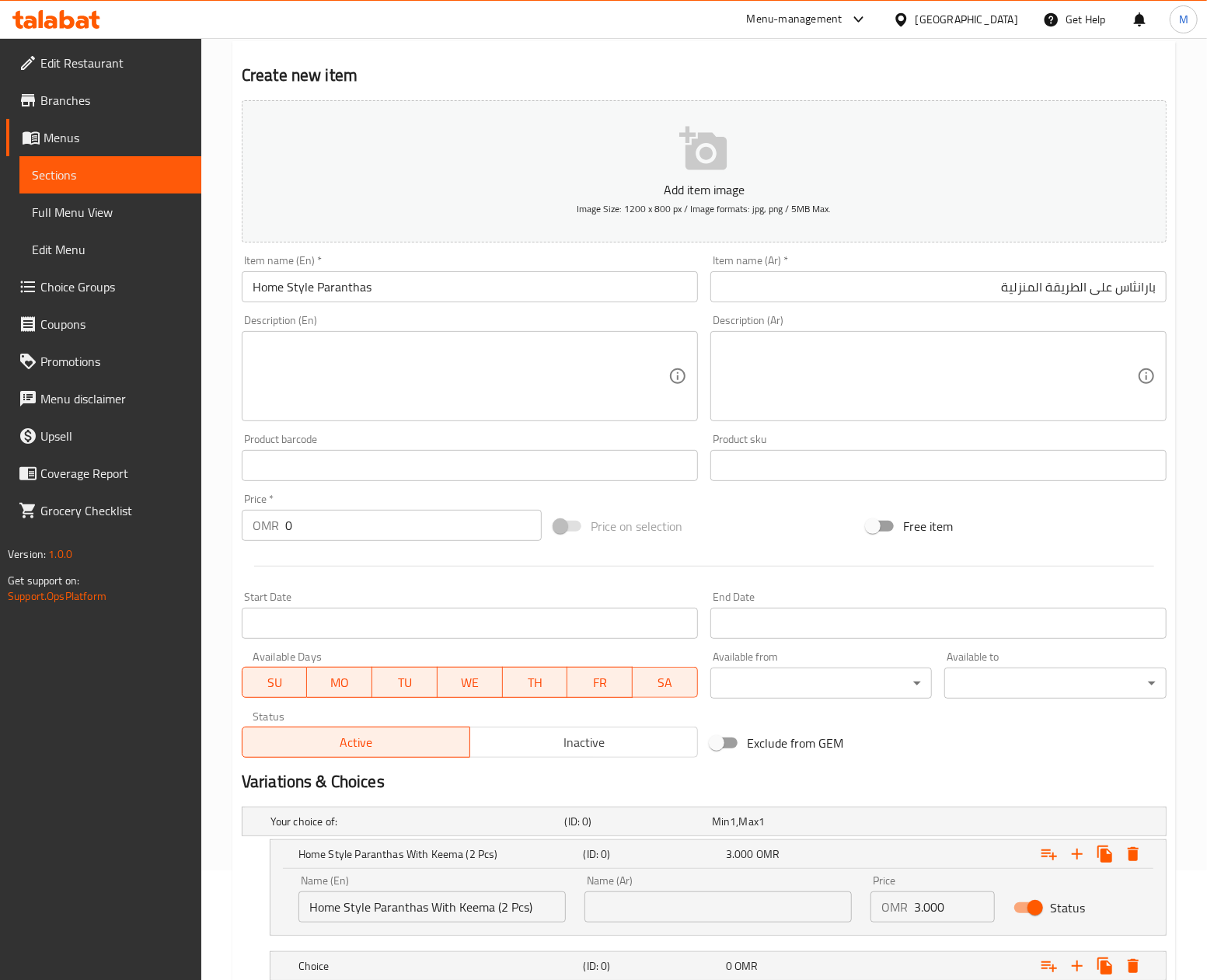
click at [912, 753] on div "Exclude from GEM" at bounding box center [860, 742] width 312 height 42
click at [505, 893] on input "Home Style Paranthas With Keema (2 Pcs)" at bounding box center [432, 906] width 267 height 31
click at [675, 892] on input "text" at bounding box center [717, 906] width 267 height 31
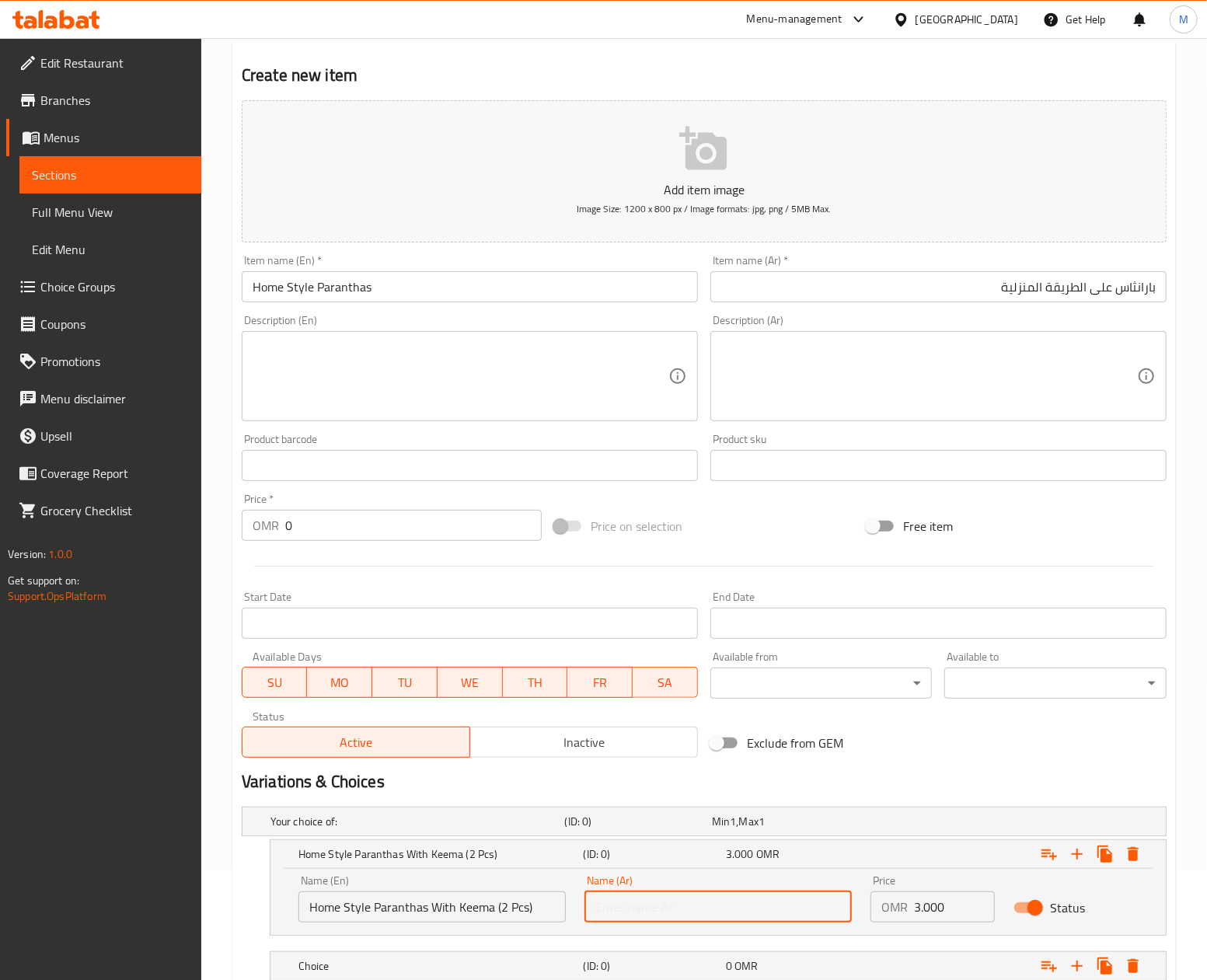
paste input "بارانثا منزلية الصنع مع كيما (قطعتان)"
type input "بارانثا منزلية الصنع مع كيما (قطعتان)"
click at [1060, 744] on div "Add item image Image Size: 1200 x 800 px / Image formats: jpg, png / 5MB Max. I…" at bounding box center [704, 428] width 937 height 670
drag, startPoint x: 914, startPoint y: 751, endPoint x: 890, endPoint y: 727, distance: 33.9
click at [914, 751] on div "Exclude from GEM" at bounding box center [860, 742] width 312 height 42
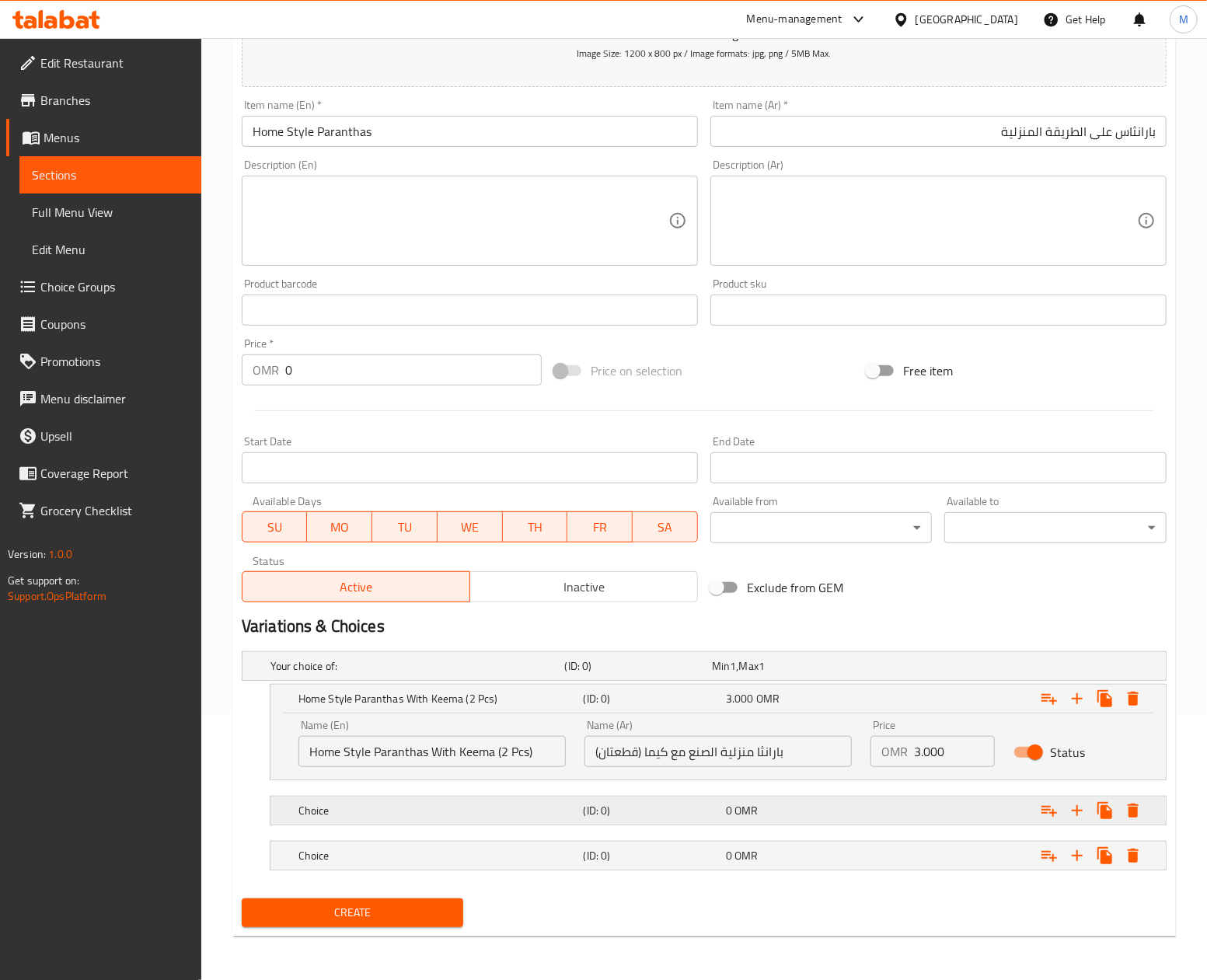
drag, startPoint x: 366, startPoint y: 817, endPoint x: 386, endPoint y: 804, distance: 23.9
click at [371, 814] on h5 "Choice" at bounding box center [438, 810] width 279 height 15
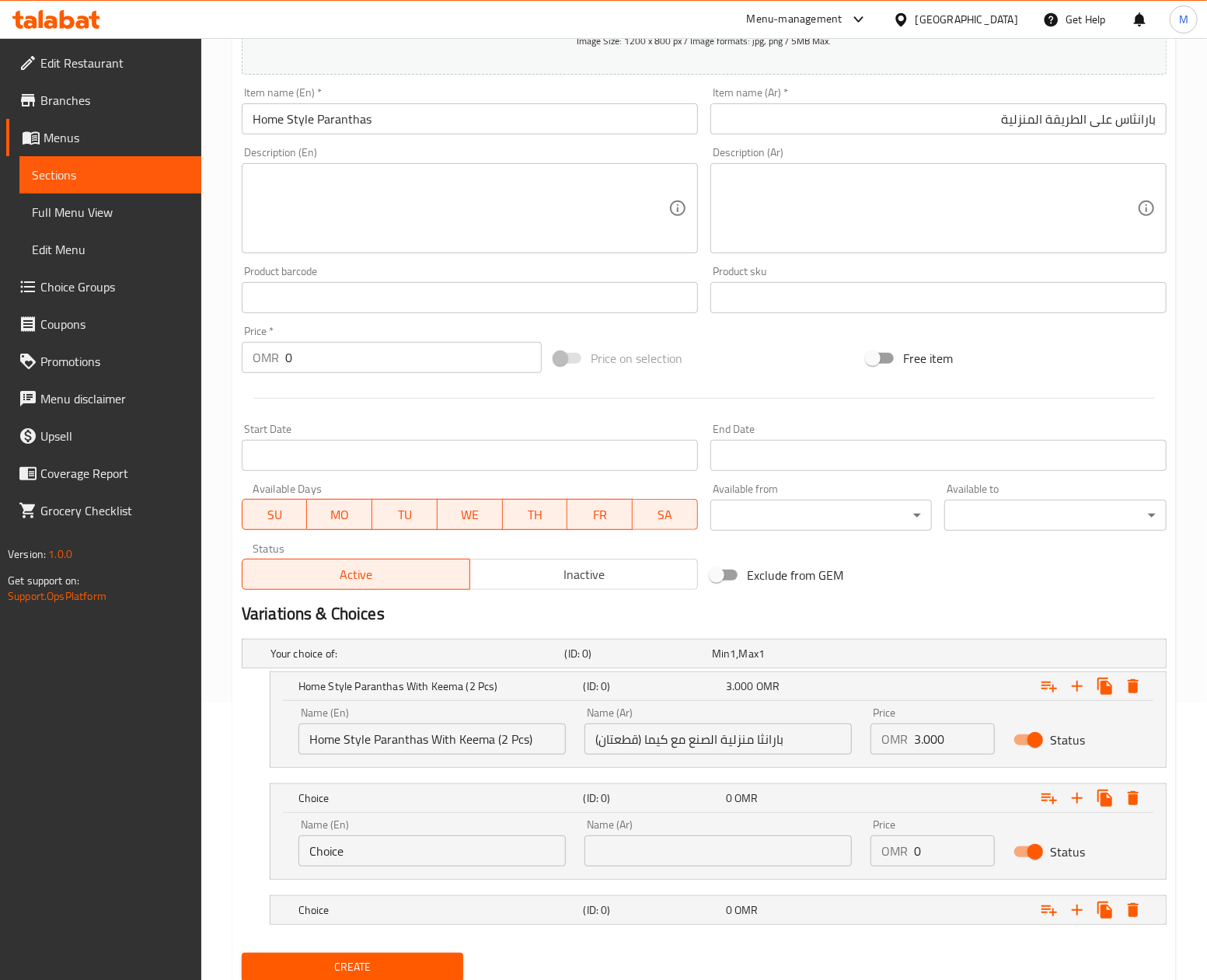
scroll to position [290, 0]
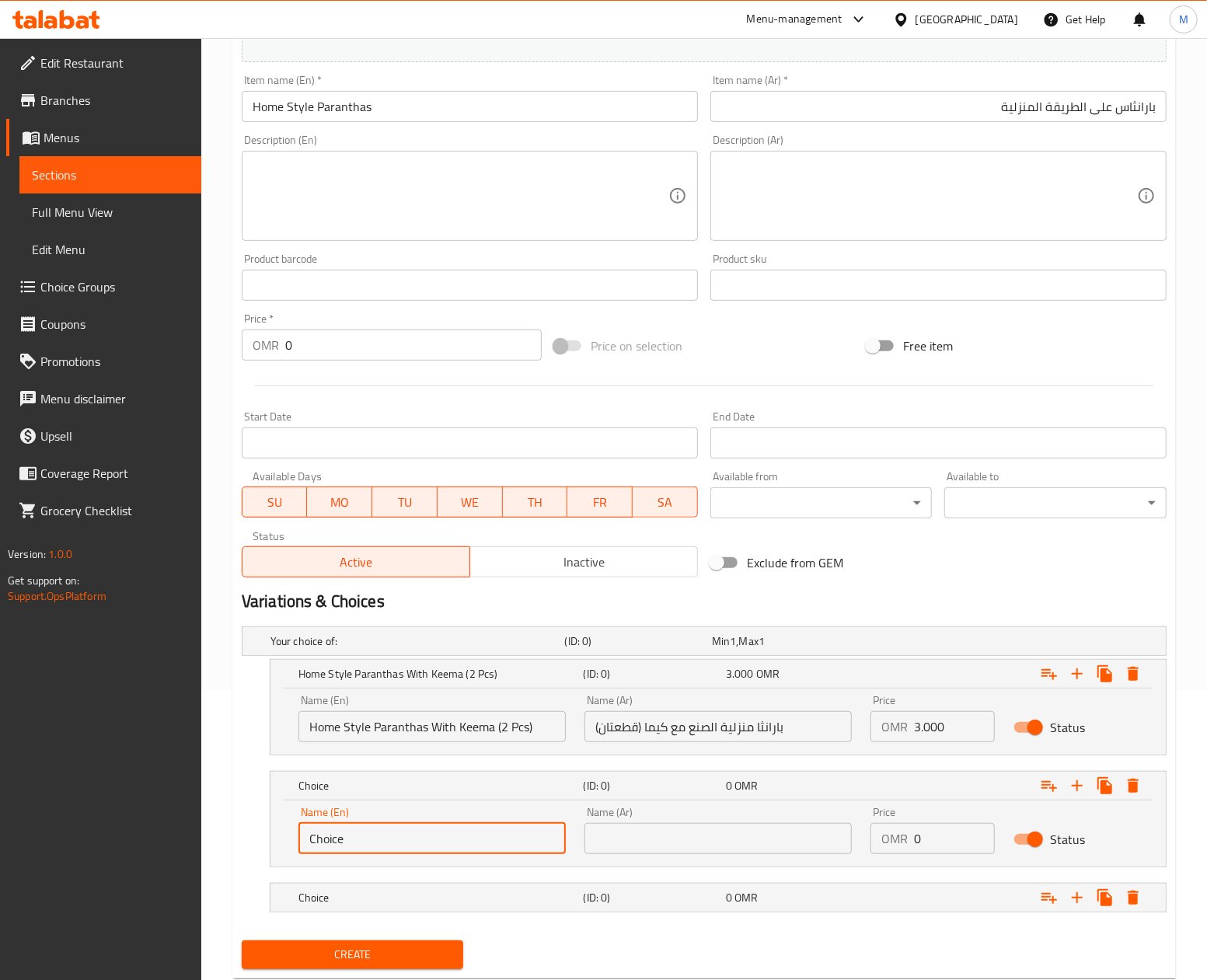
click at [383, 843] on input "Choice" at bounding box center [432, 838] width 267 height 31
drag, startPoint x: 383, startPoint y: 843, endPoint x: 278, endPoint y: 830, distance: 105.8
click at [383, 844] on input "Choice" at bounding box center [432, 838] width 267 height 31
paste input "Home Style Paranthas With Egg Omelette (2 Pcs)"
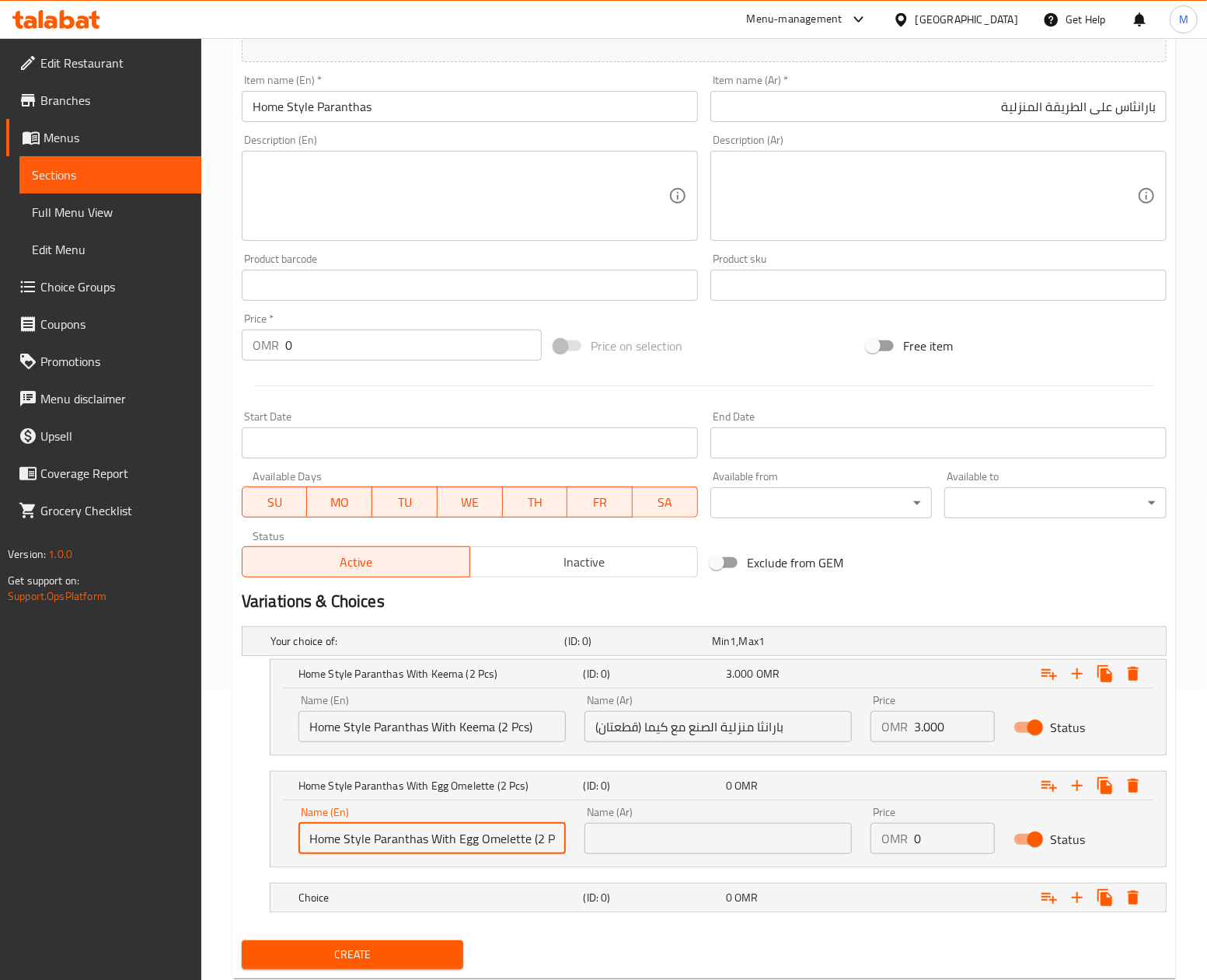
scroll to position [0, 9]
click at [505, 843] on input "Home Style Paranthas With Egg Omelette (2 Pcs)" at bounding box center [432, 838] width 267 height 31
type input "Home Style Paranthas With Egg Omelette (2 Pcs)"
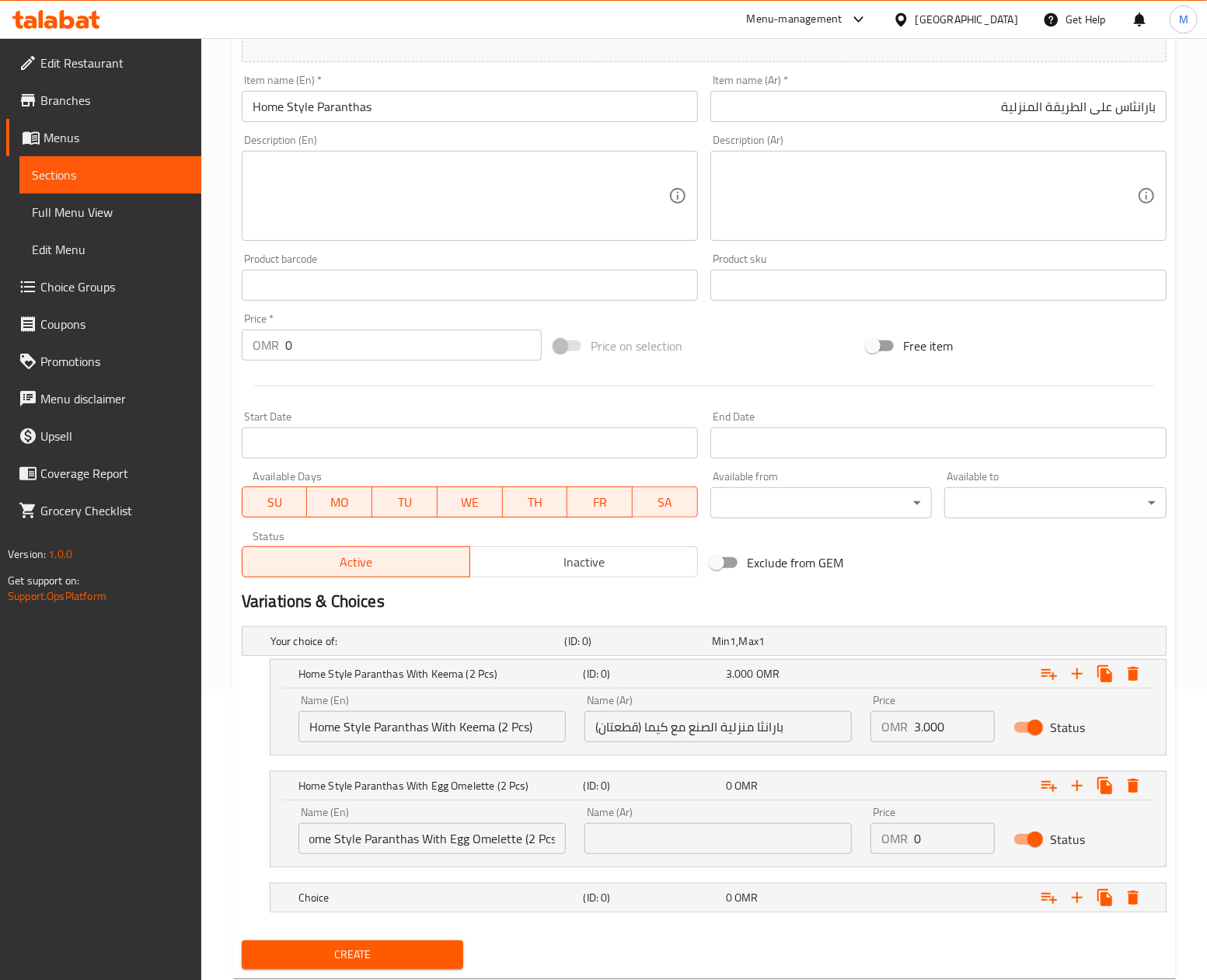
scroll to position [0, 0]
click at [651, 850] on input "text" at bounding box center [717, 838] width 267 height 31
paste input "بارانثا منزلية الصنع مع عجة البيض (قطعتان)"
type input "بارانثا منزلية الصنع مع عجة البيض (قطعتان)"
click at [930, 845] on input "0" at bounding box center [954, 838] width 81 height 31
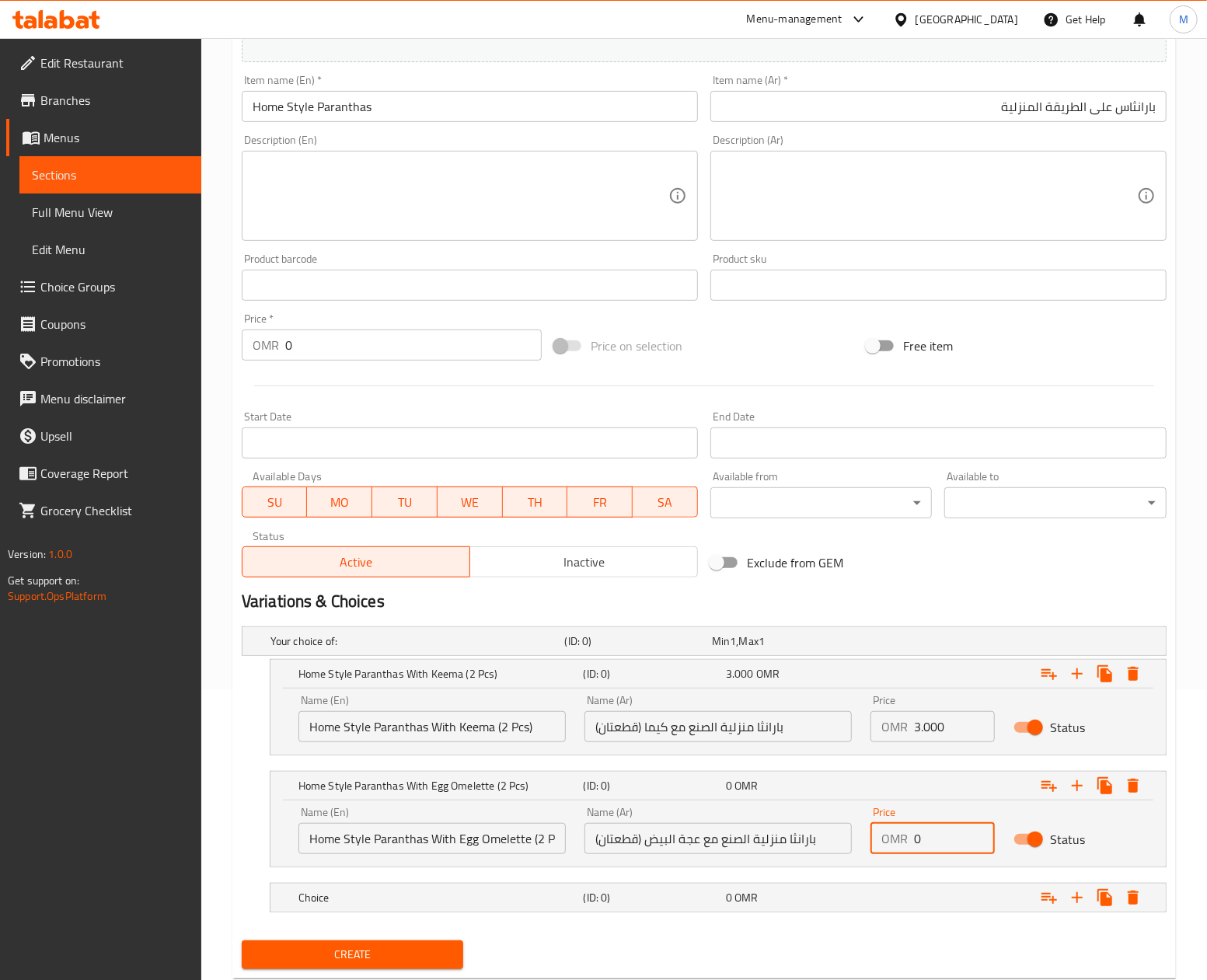
click at [930, 845] on input "0" at bounding box center [954, 838] width 81 height 31
paste input "1.85"
type input "1.850"
click at [1005, 585] on div "Variations & Choices" at bounding box center [704, 601] width 937 height 36
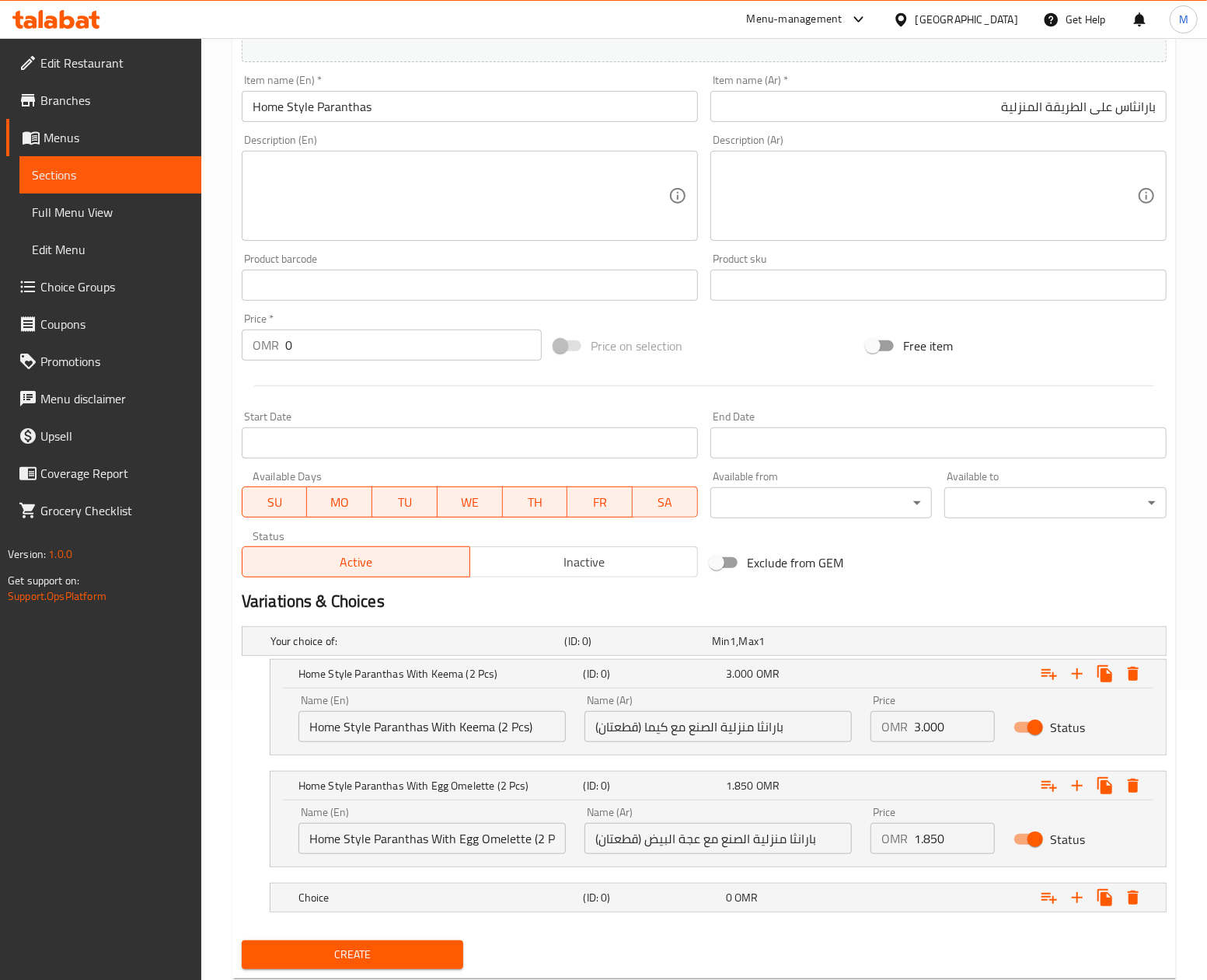
click at [967, 575] on div "Exclude from GEM" at bounding box center [860, 562] width 312 height 42
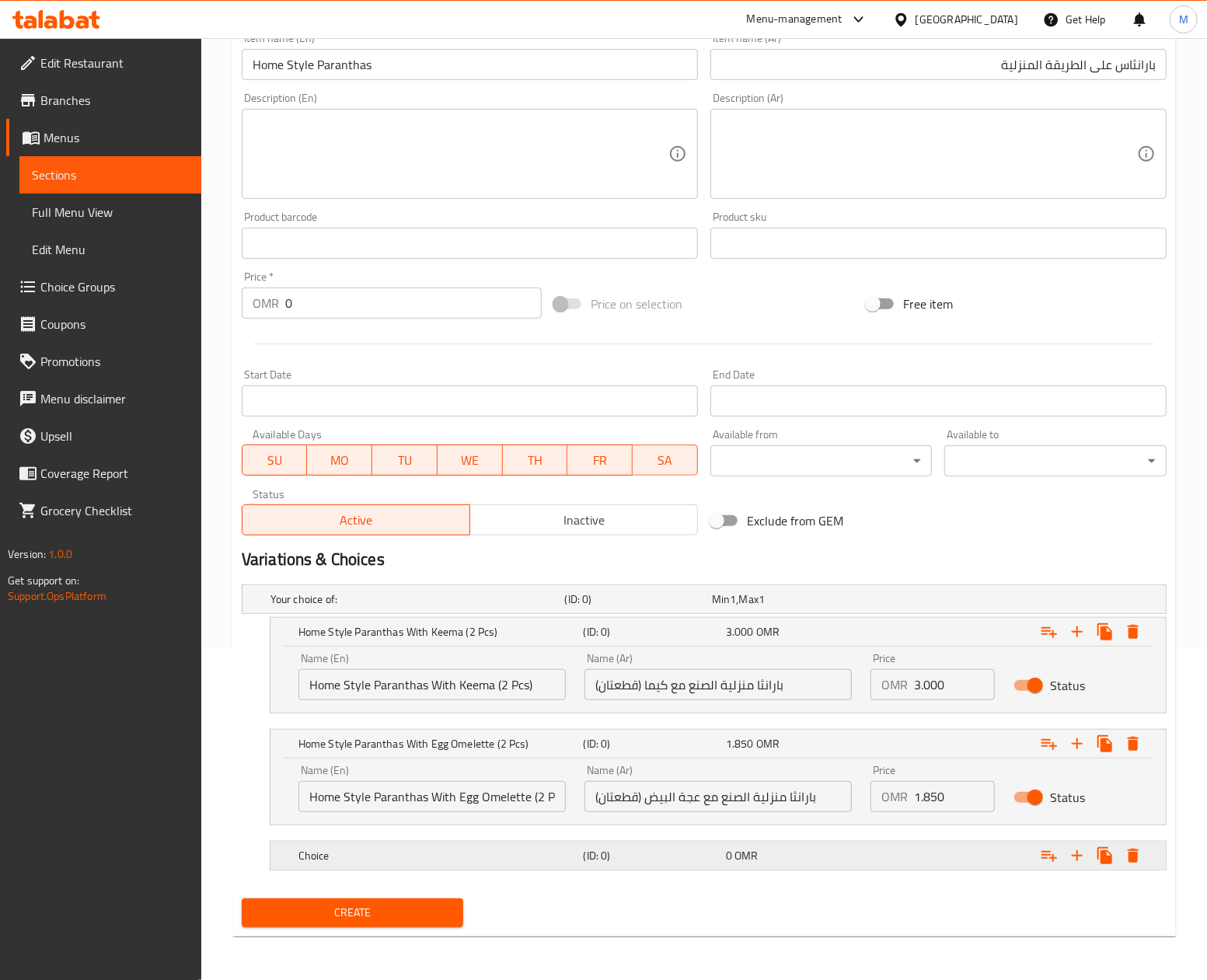
click at [502, 850] on h5 "Choice" at bounding box center [438, 855] width 279 height 15
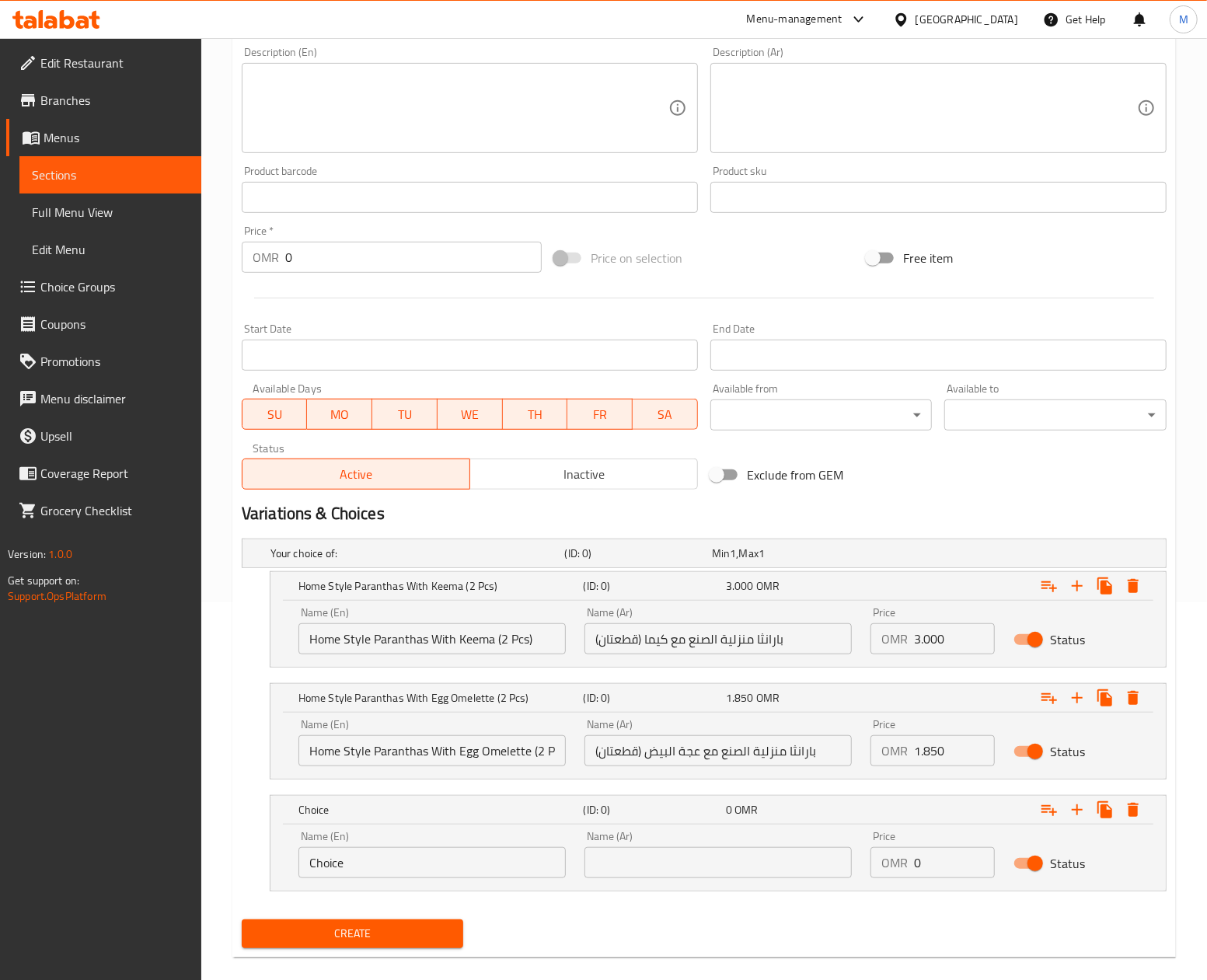
scroll to position [379, 0]
click at [410, 870] on input "Choice" at bounding box center [432, 860] width 267 height 31
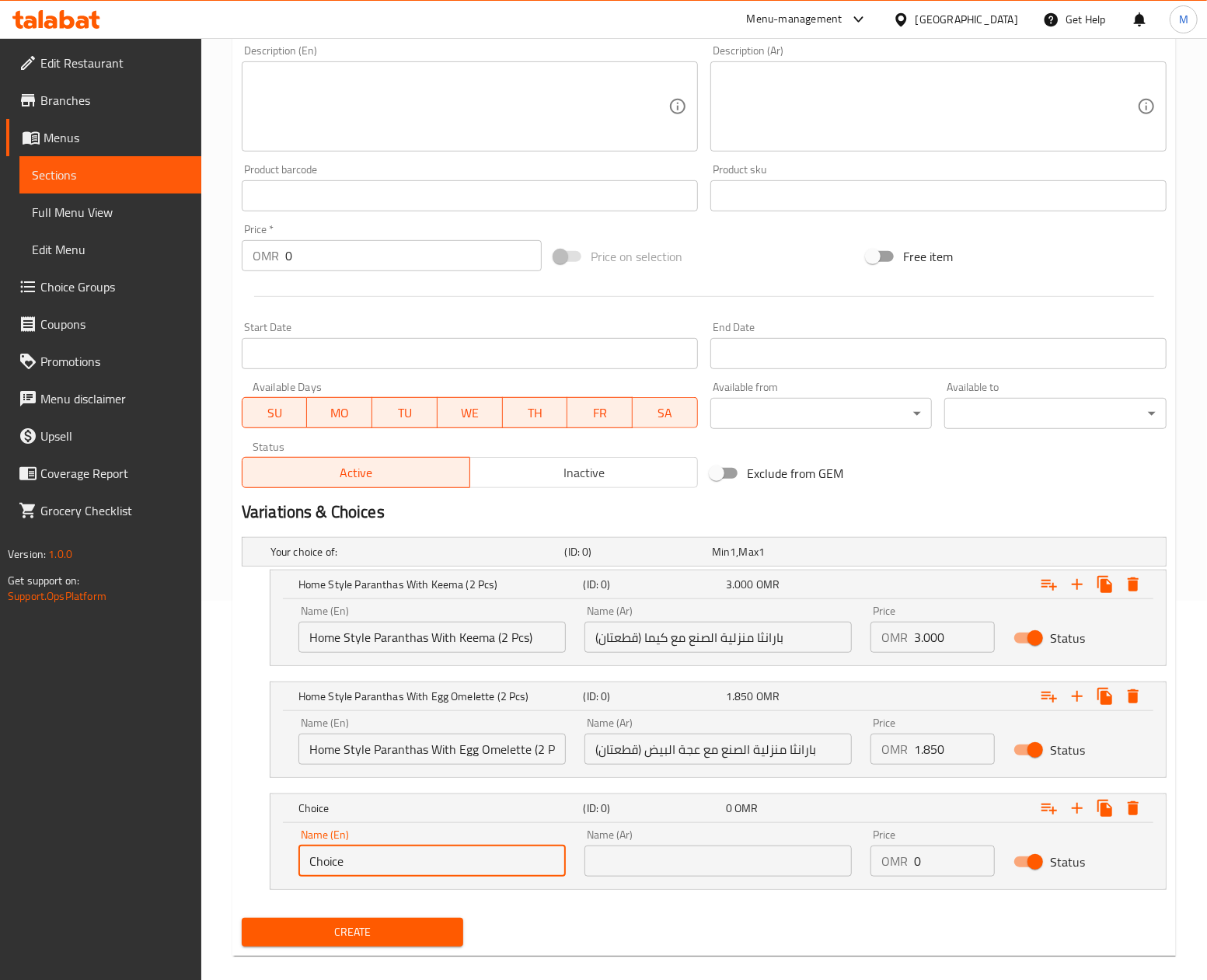
click at [410, 870] on input "Choice" at bounding box center [432, 860] width 267 height 31
paste input "Home Style Paranthas With Egg Bhurji (2 Pcs)"
type input "Home Style Paranthas With Egg Bhurji (2 Pcs)"
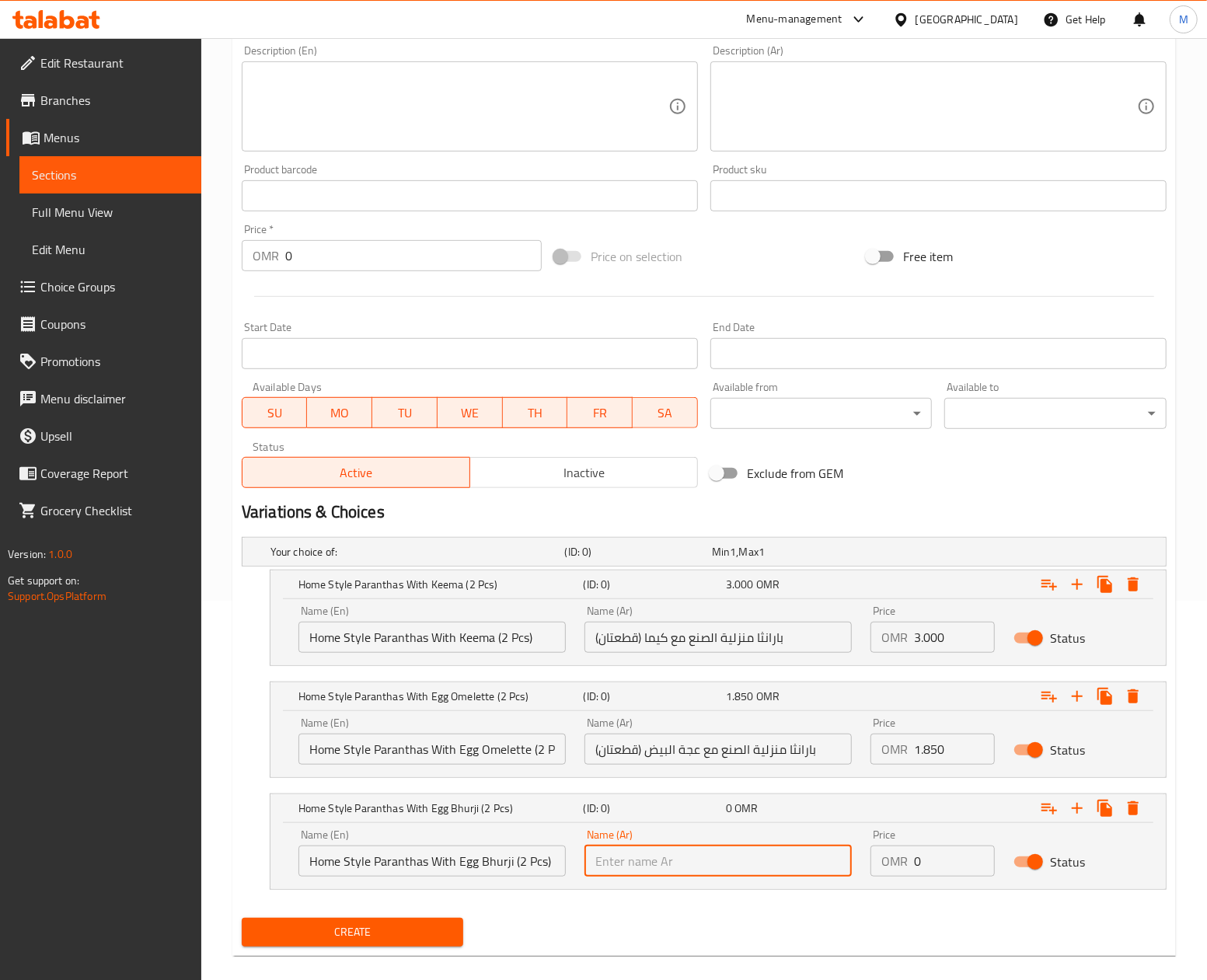
click at [684, 852] on input "text" at bounding box center [717, 860] width 267 height 31
paste input "بارانثا منزلية الصنع مع بيض بهورجي (قطعتان)"
type input "بارانثا منزلية الصنع مع بيض بهورجي (قطعتان)"
click at [939, 870] on input "0" at bounding box center [954, 860] width 81 height 31
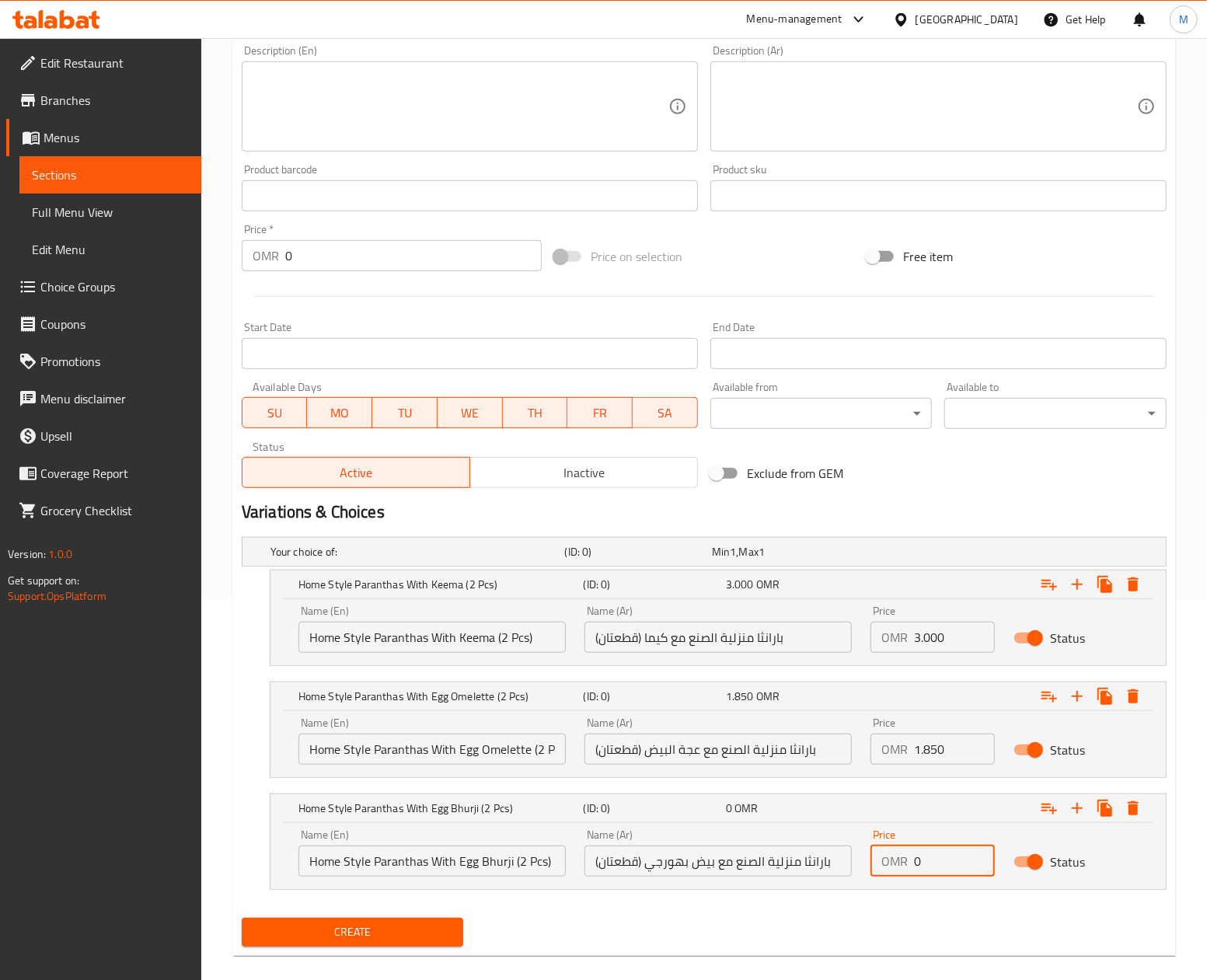
click at [939, 870] on input "0" at bounding box center [954, 860] width 81 height 31
paste input "1.85"
type input "1.850"
click at [781, 924] on div "Create" at bounding box center [704, 932] width 937 height 41
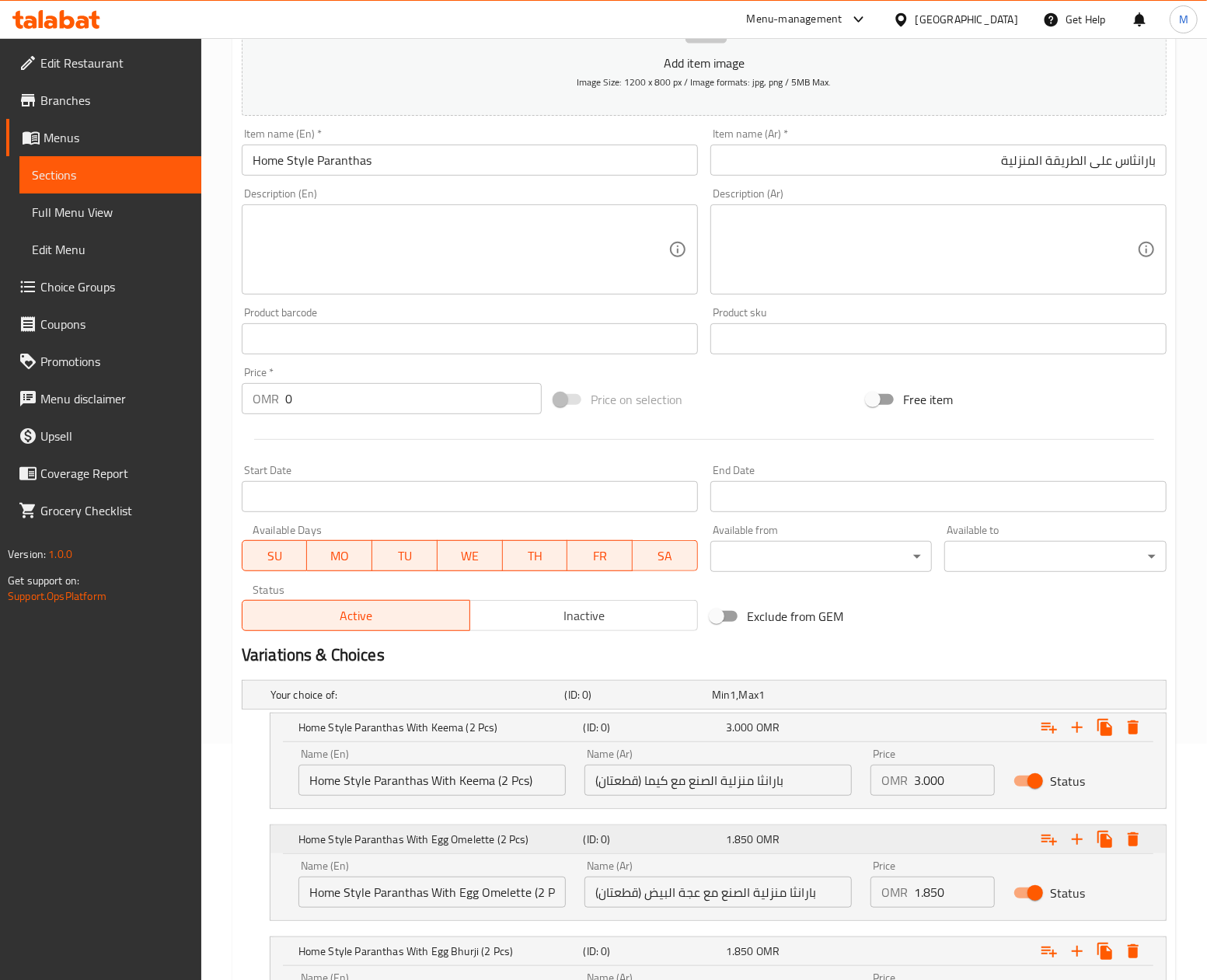
scroll to position [0, 0]
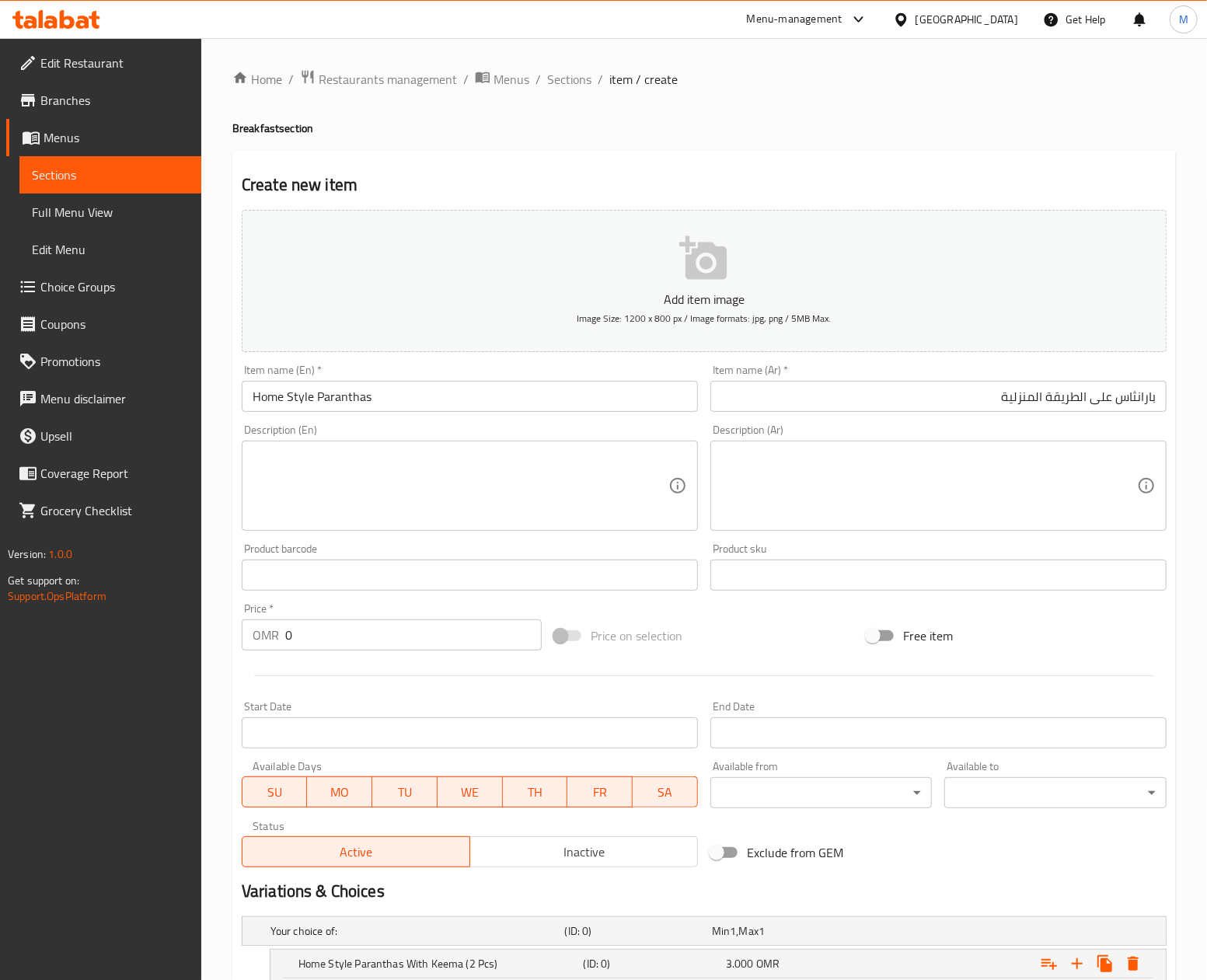
click at [981, 875] on div "Variations & Choices" at bounding box center [704, 891] width 937 height 36
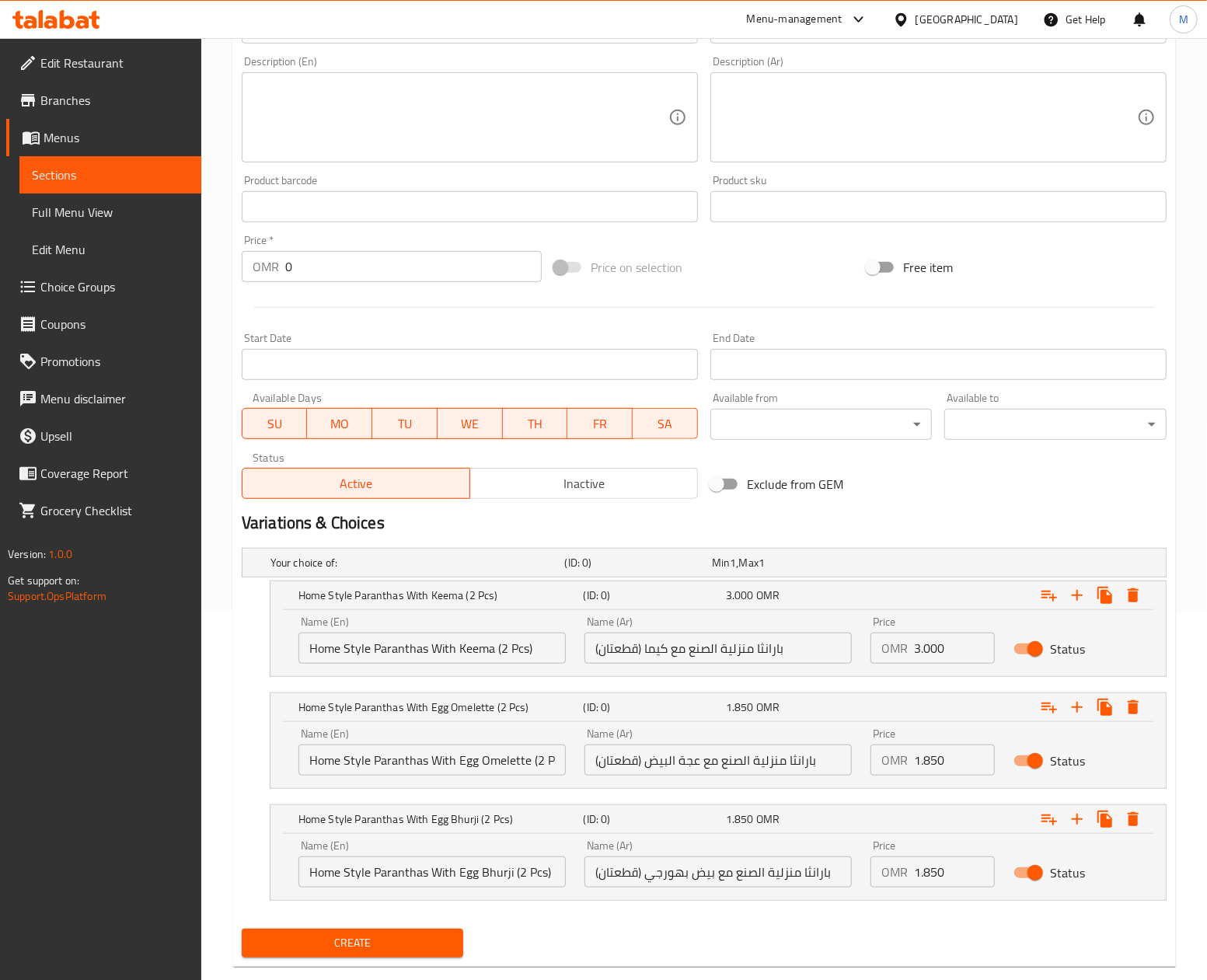
scroll to position [400, 0]
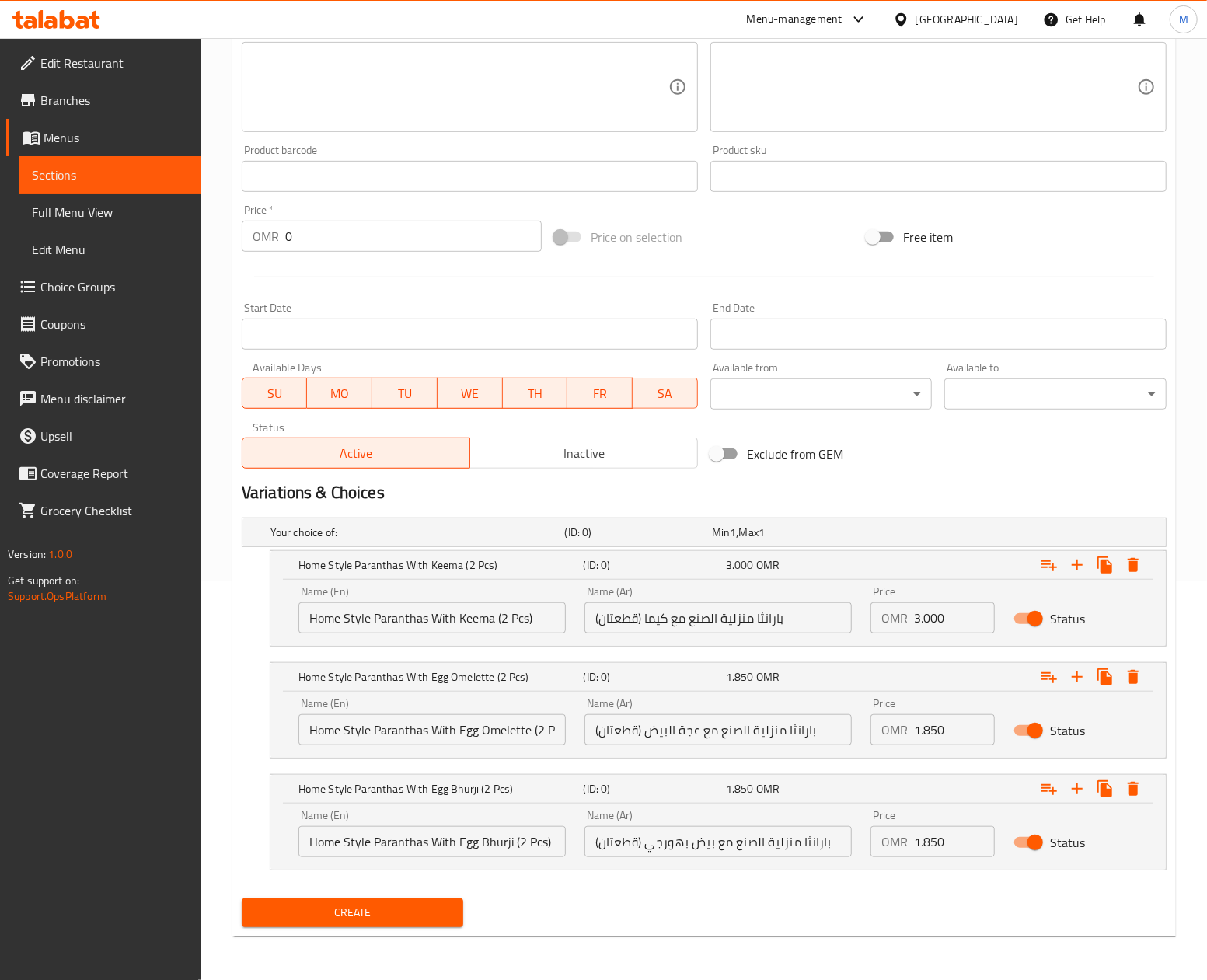
click at [374, 901] on button "Create" at bounding box center [352, 913] width 222 height 29
click at [955, 441] on div "Exclude from GEM" at bounding box center [860, 454] width 312 height 42
drag, startPoint x: 759, startPoint y: 235, endPoint x: 734, endPoint y: 238, distance: 25.2
click at [759, 235] on div "Price on selection" at bounding box center [704, 237] width 312 height 42
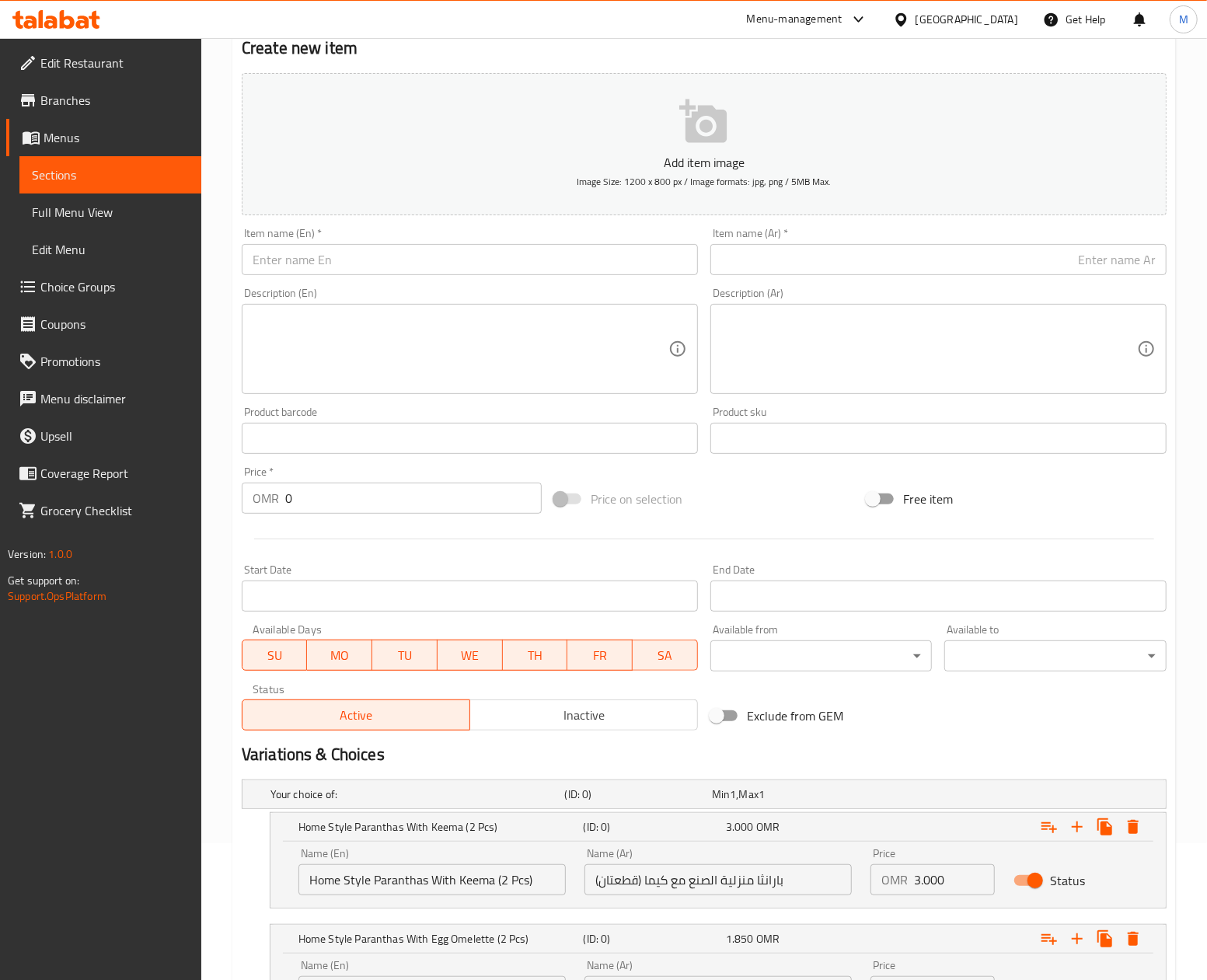
scroll to position [90, 0]
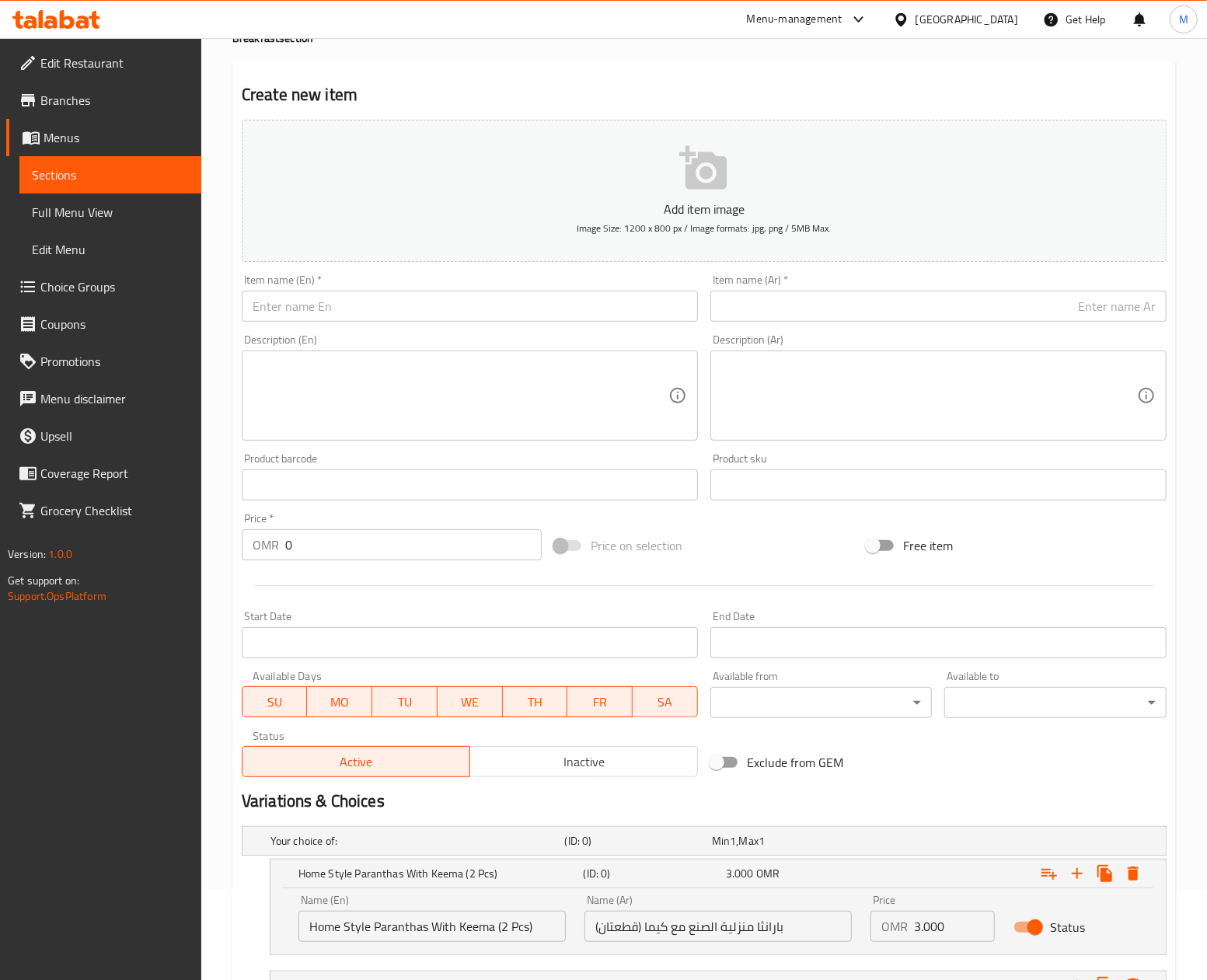
click at [315, 311] on input "text" at bounding box center [469, 306] width 456 height 31
paste input "Samosa"
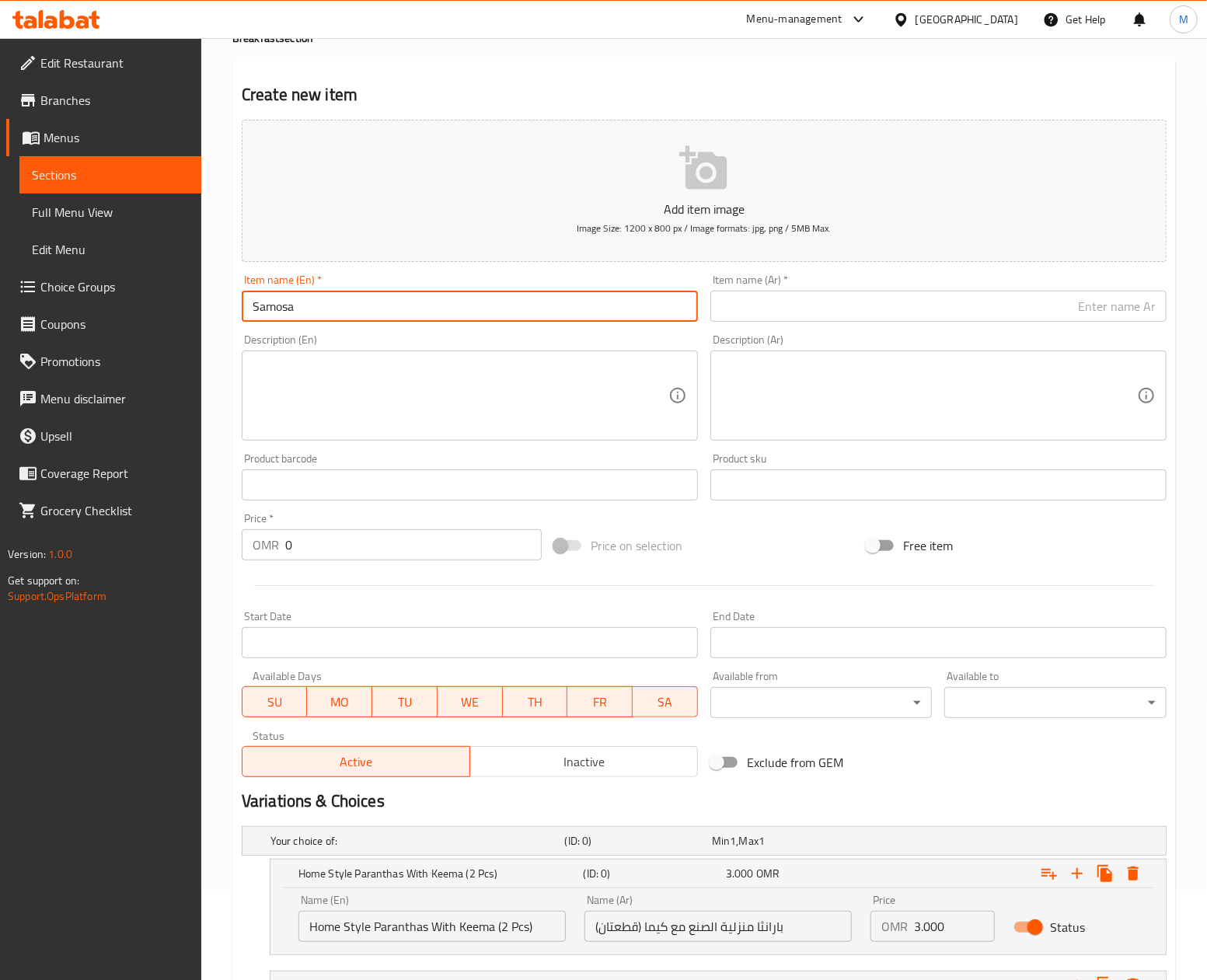
type input "Samosa"
click at [750, 314] on input "text" at bounding box center [938, 306] width 456 height 31
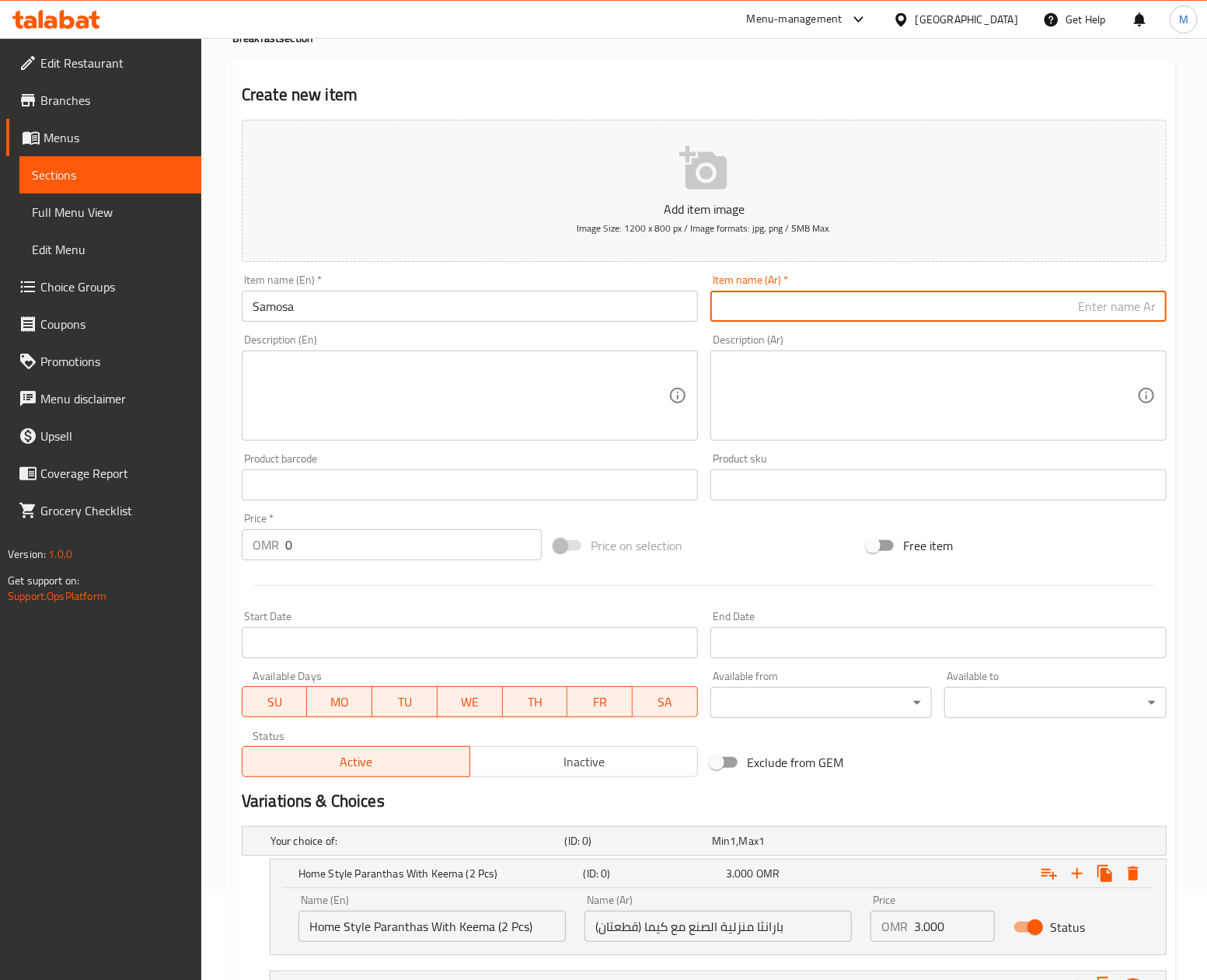
type input "s"
type input "سموسه"
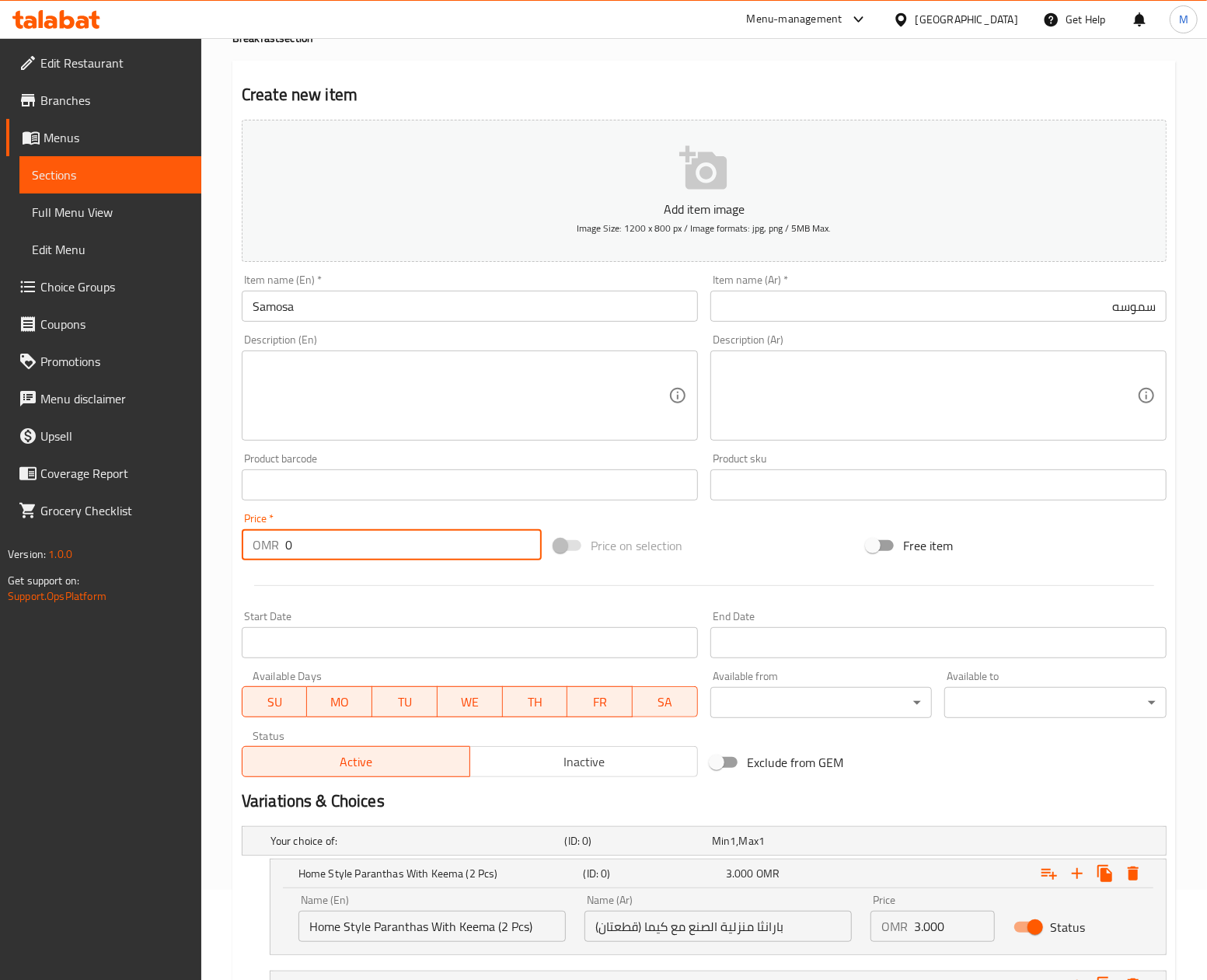
click at [386, 550] on input "0" at bounding box center [413, 544] width 257 height 31
click at [787, 532] on div "Price on selection" at bounding box center [704, 545] width 312 height 42
drag, startPoint x: 742, startPoint y: 561, endPoint x: 732, endPoint y: 616, distance: 55.9
click at [742, 561] on div "Price on selection" at bounding box center [704, 545] width 312 height 42
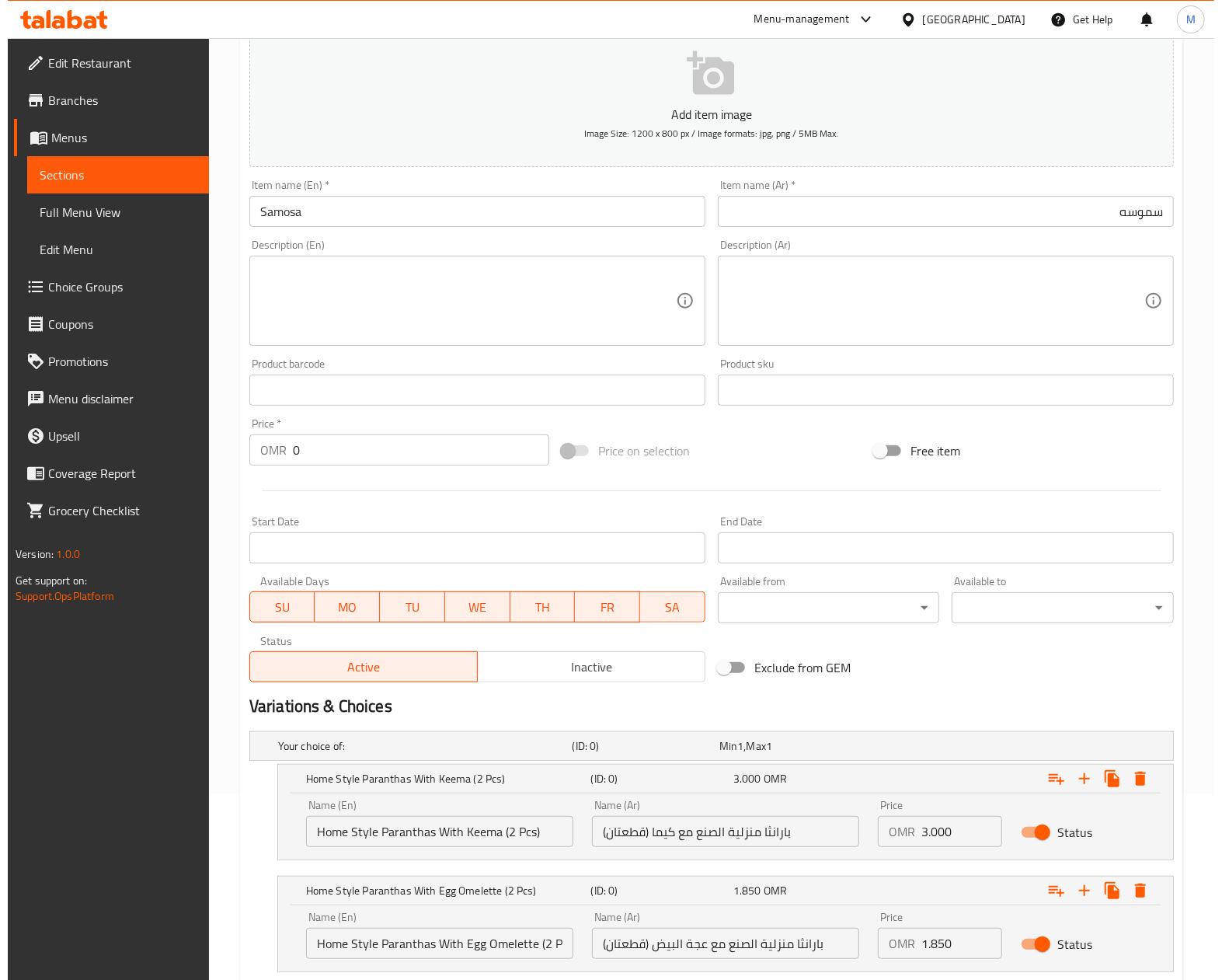
scroll to position [400, 0]
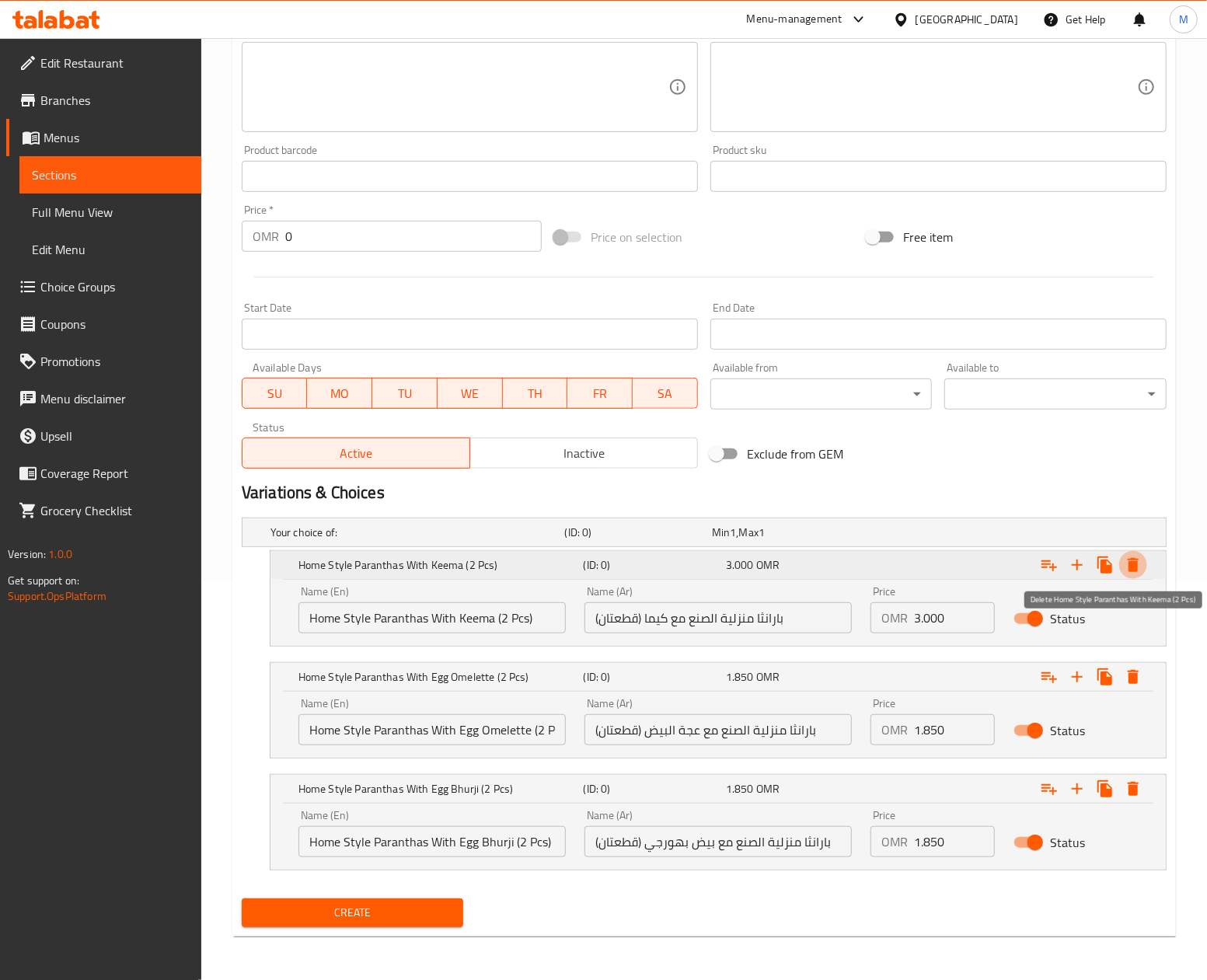
click at [1123, 572] on icon "Expand" at bounding box center [1132, 564] width 19 height 19
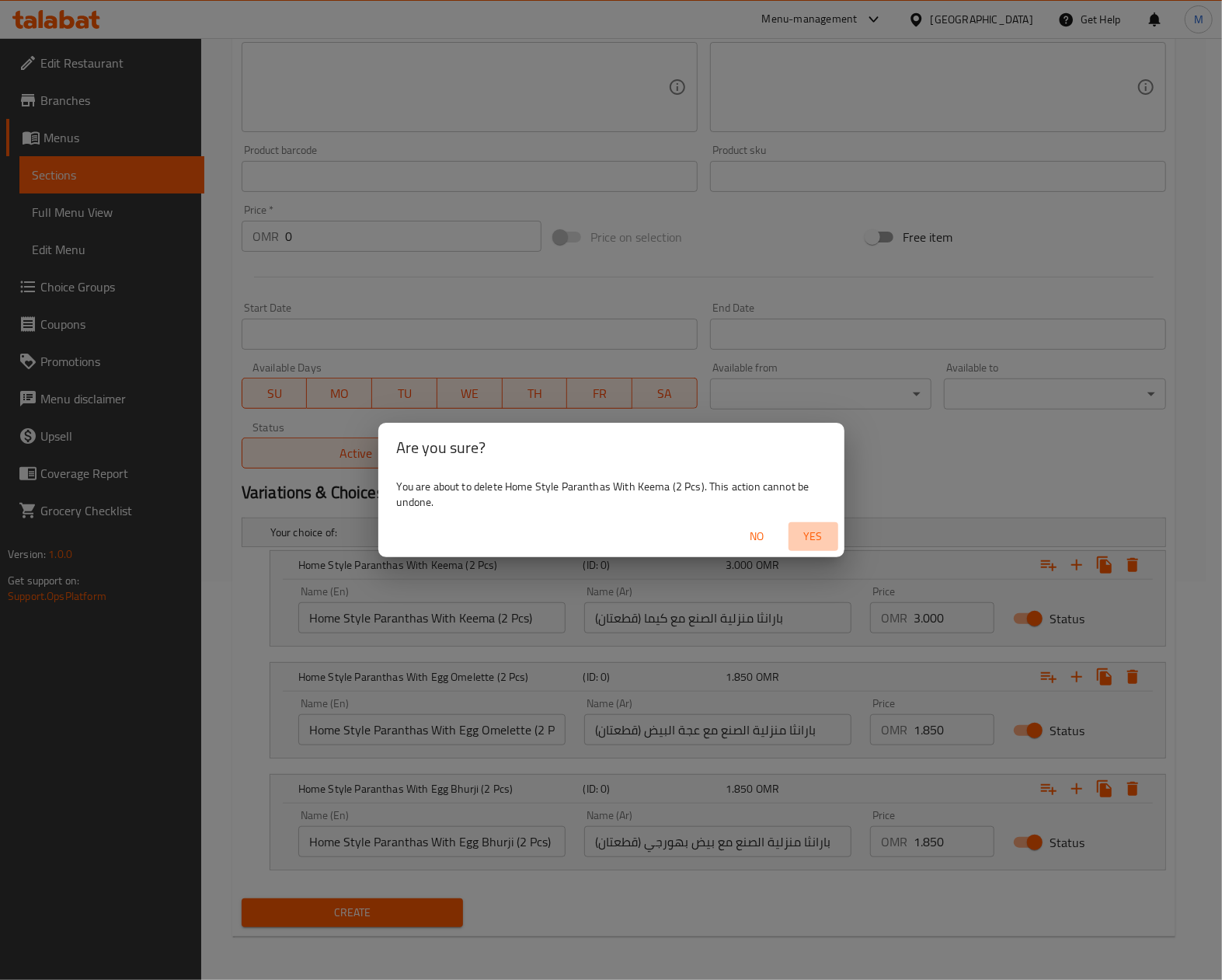
drag, startPoint x: 818, startPoint y: 533, endPoint x: 1153, endPoint y: 571, distance: 337.1
click at [821, 533] on span "Yes" at bounding box center [813, 536] width 37 height 20
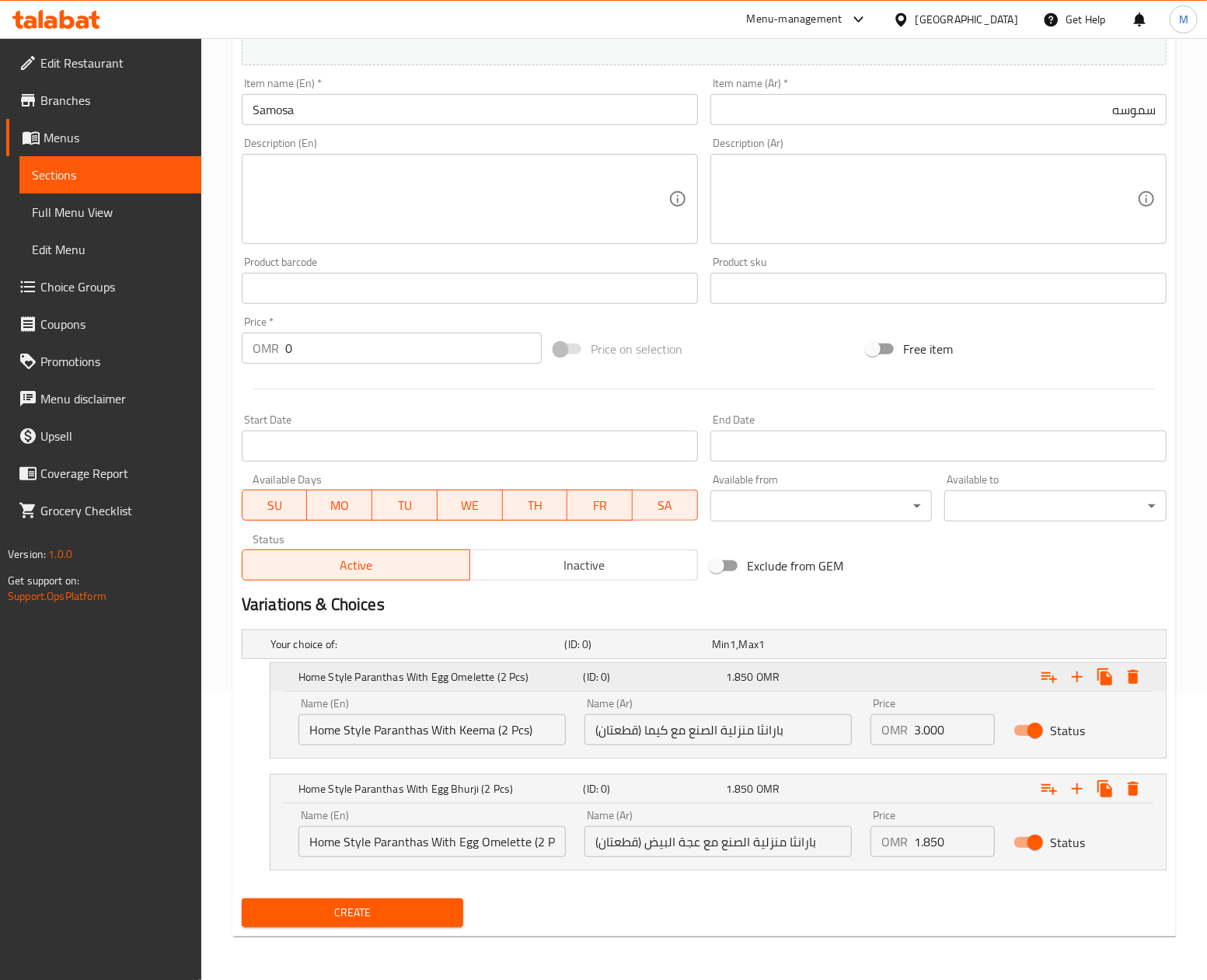
click at [1125, 680] on icon "Expand" at bounding box center [1132, 677] width 19 height 19
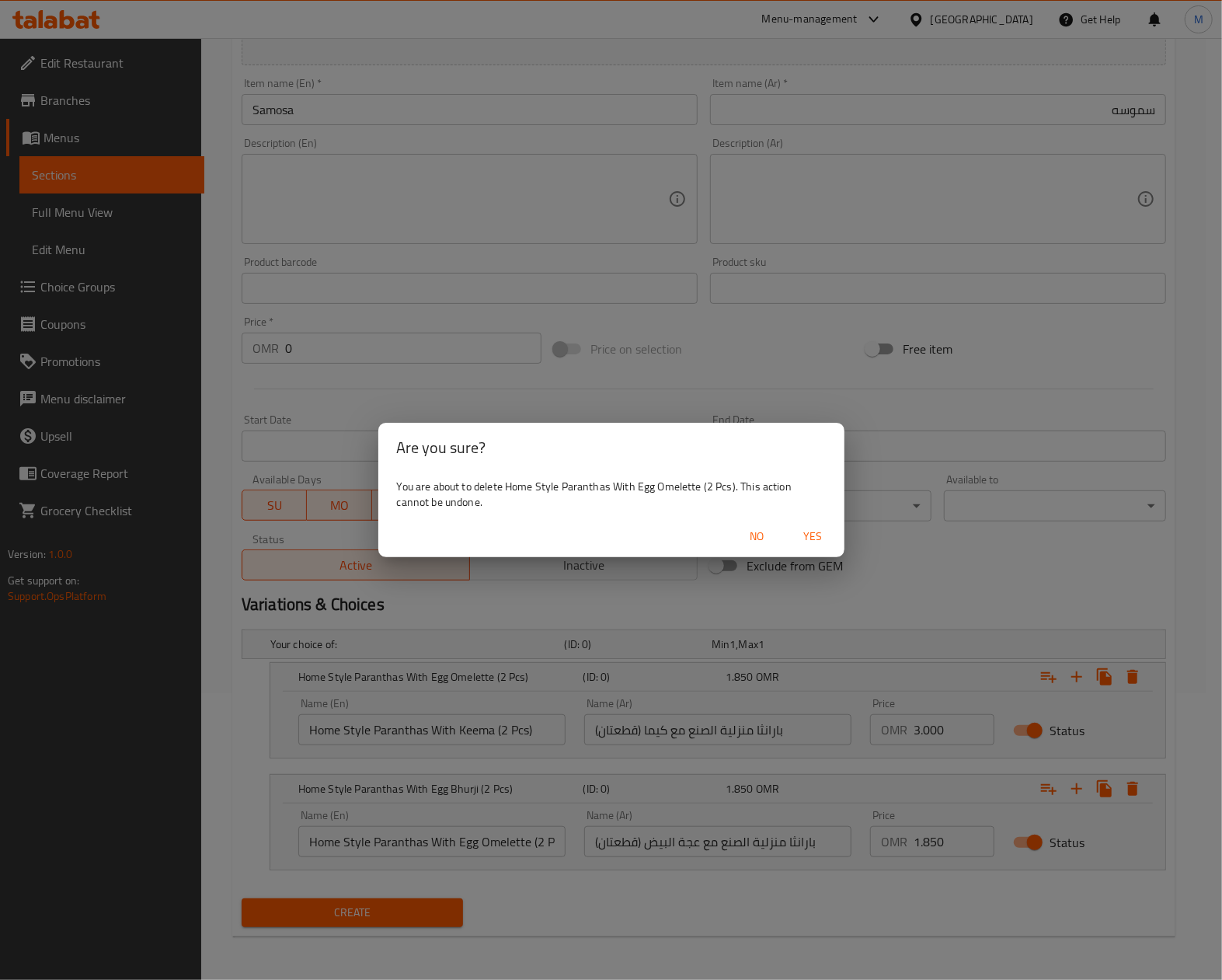
click at [802, 535] on span "Yes" at bounding box center [813, 536] width 37 height 20
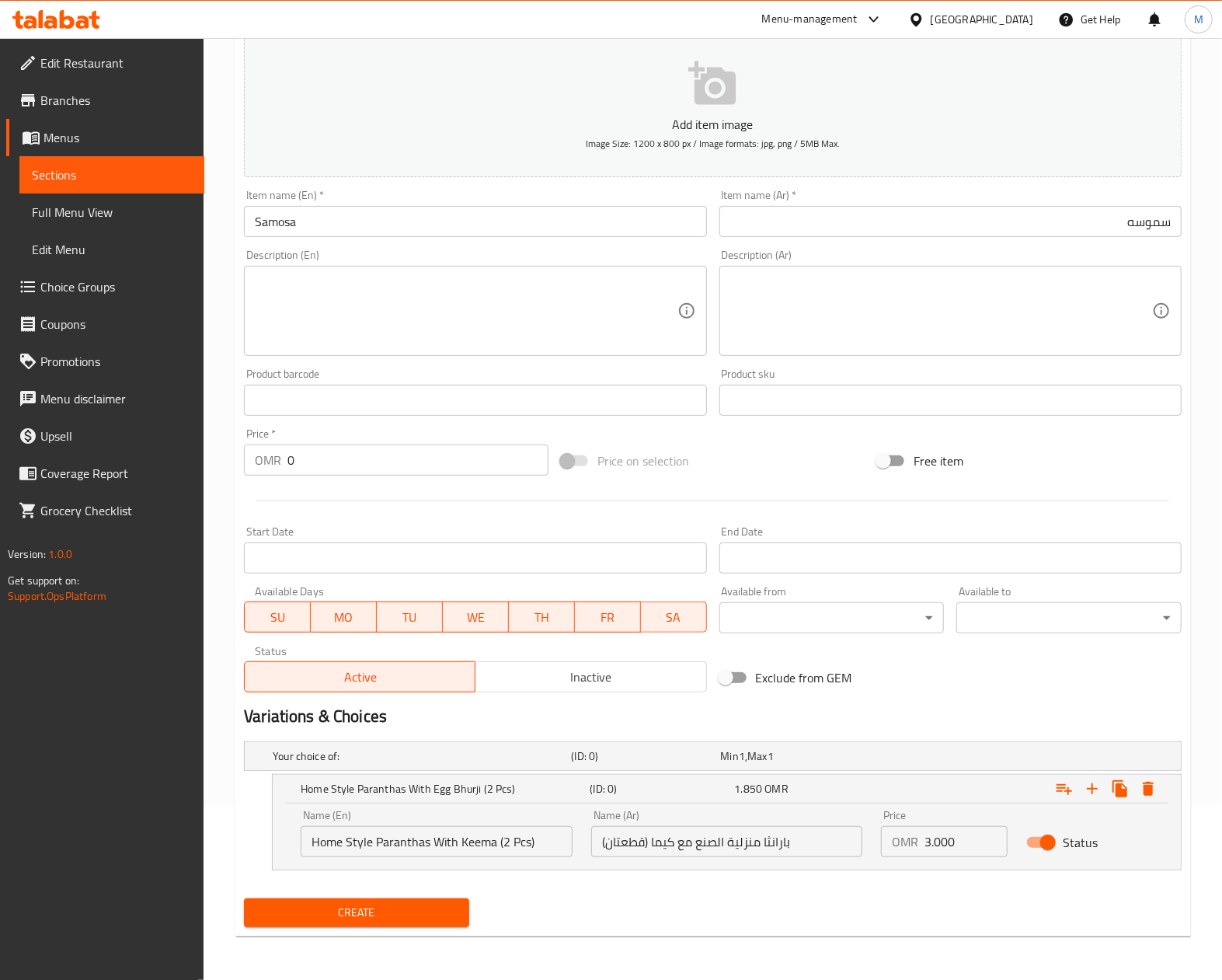
scroll to position [175, 0]
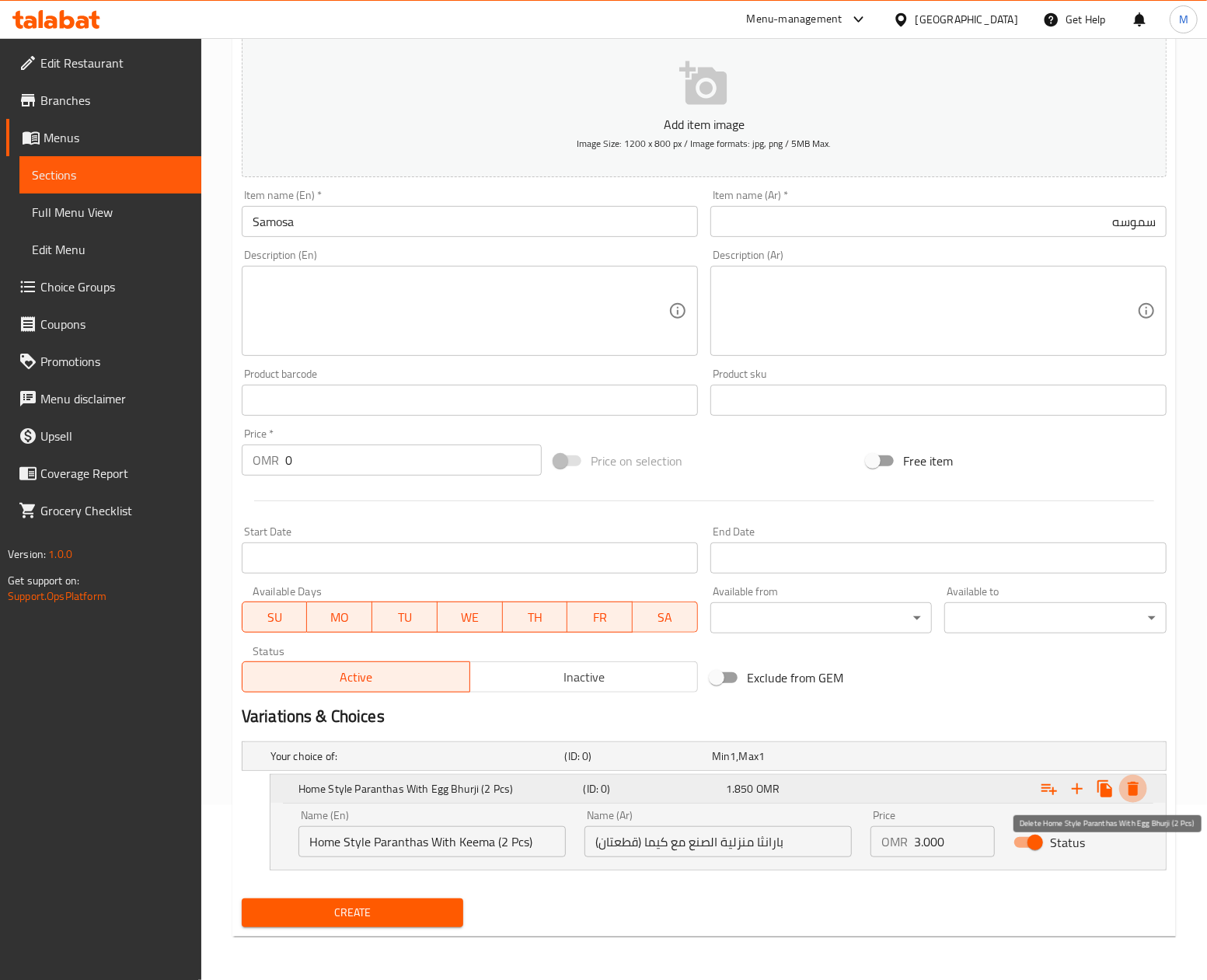
click at [1144, 783] on button "Expand" at bounding box center [1132, 788] width 28 height 28
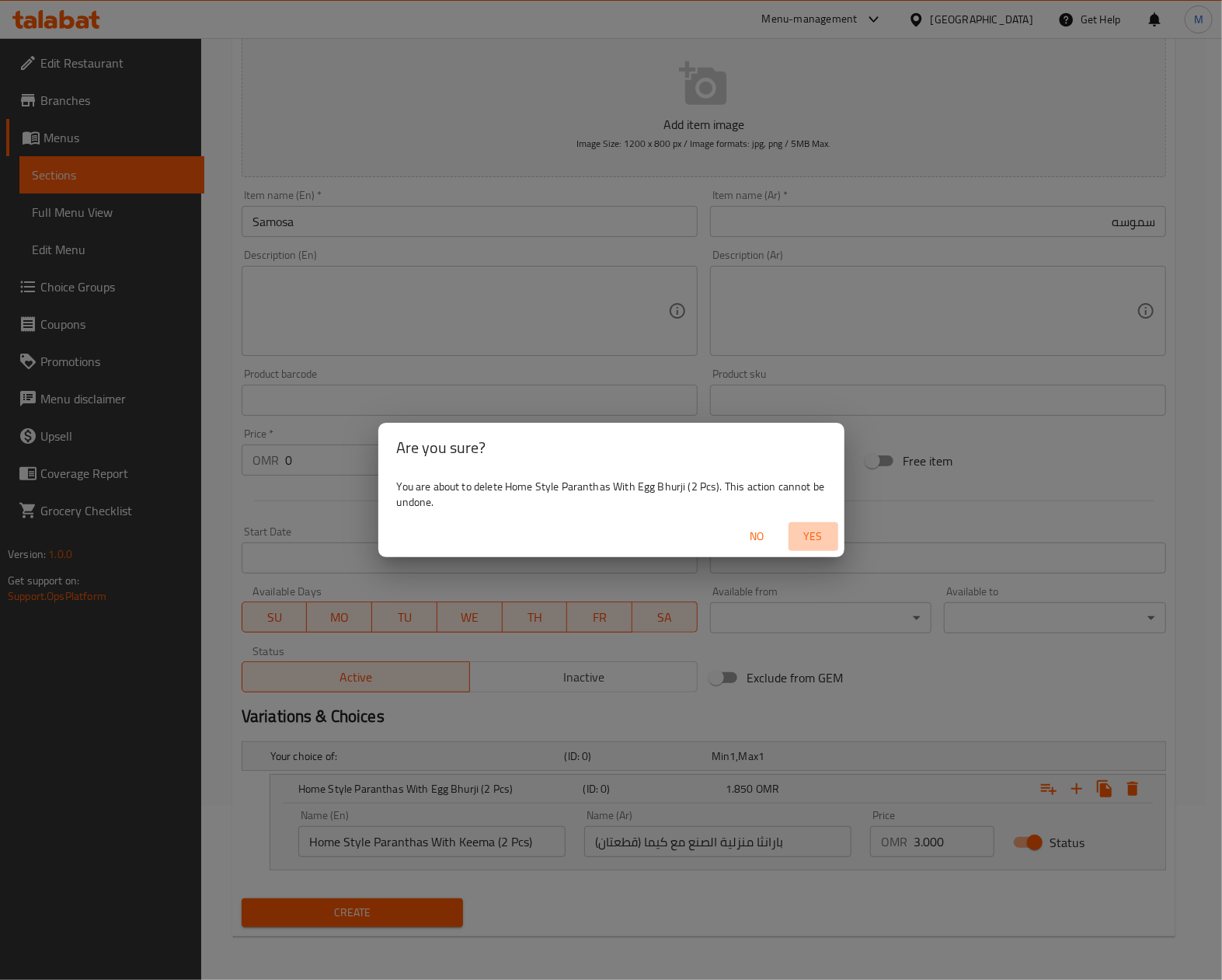
click at [822, 535] on span "Yes" at bounding box center [813, 536] width 37 height 20
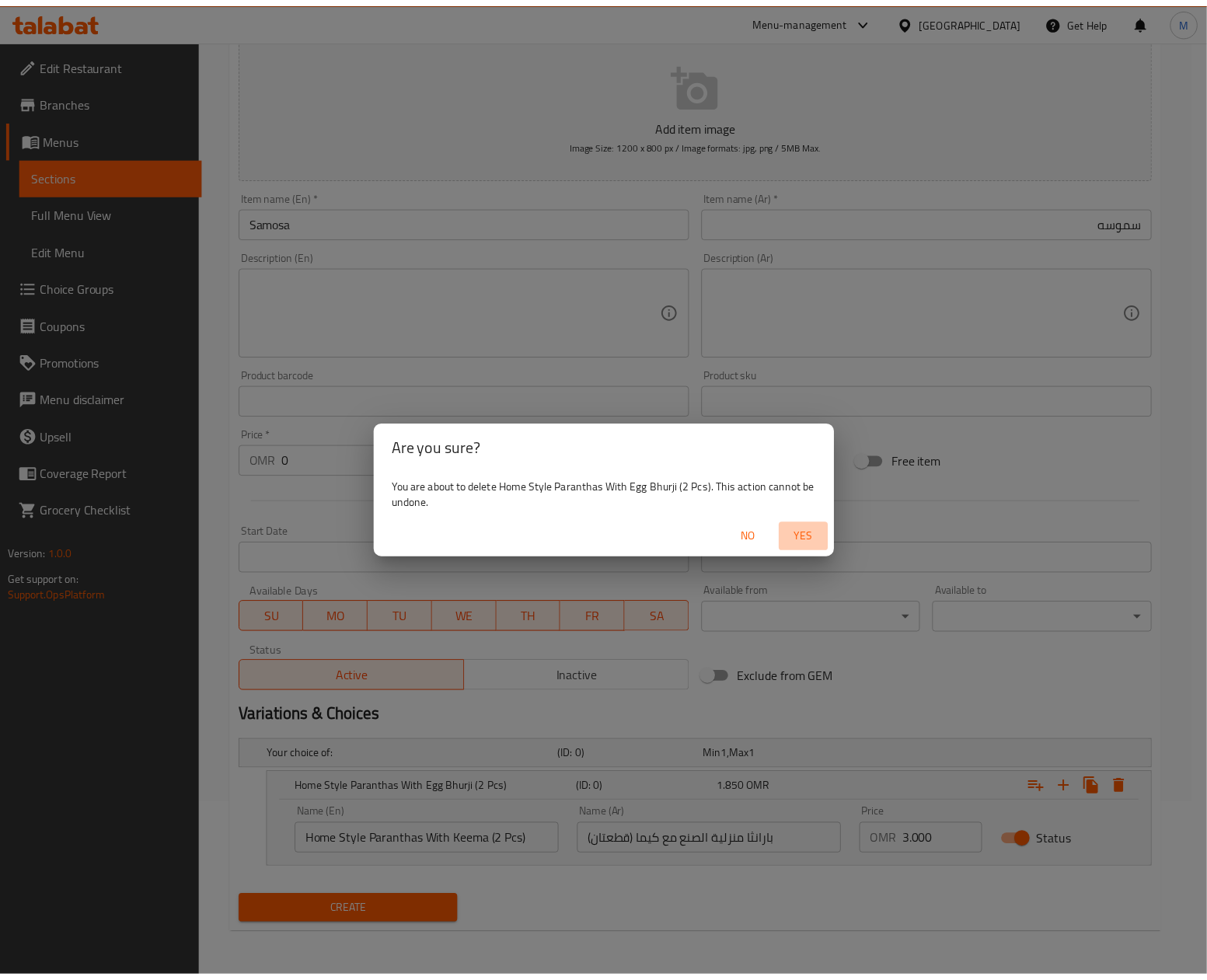
scroll to position [116, 0]
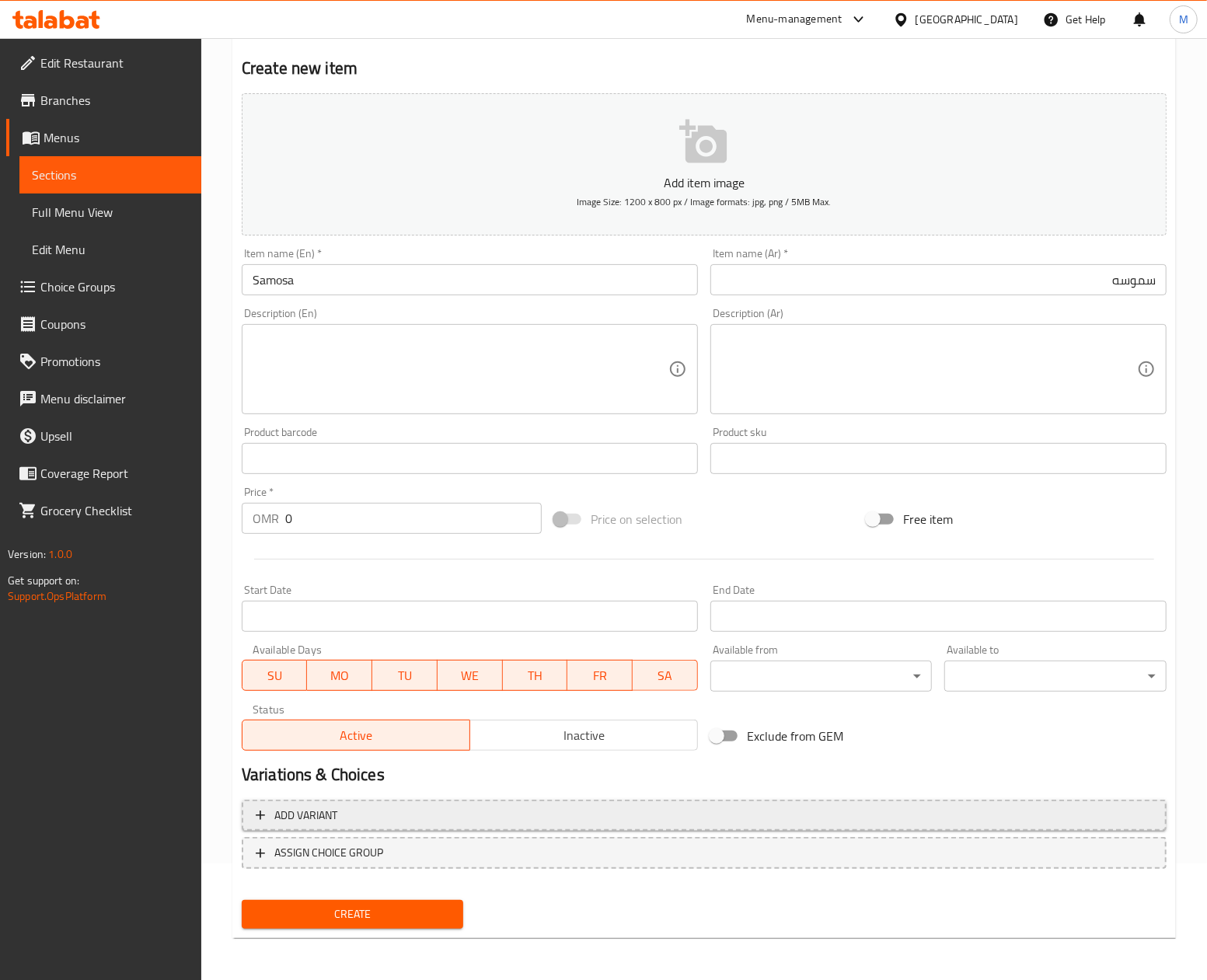
click at [347, 814] on span "Add variant" at bounding box center [704, 815] width 896 height 20
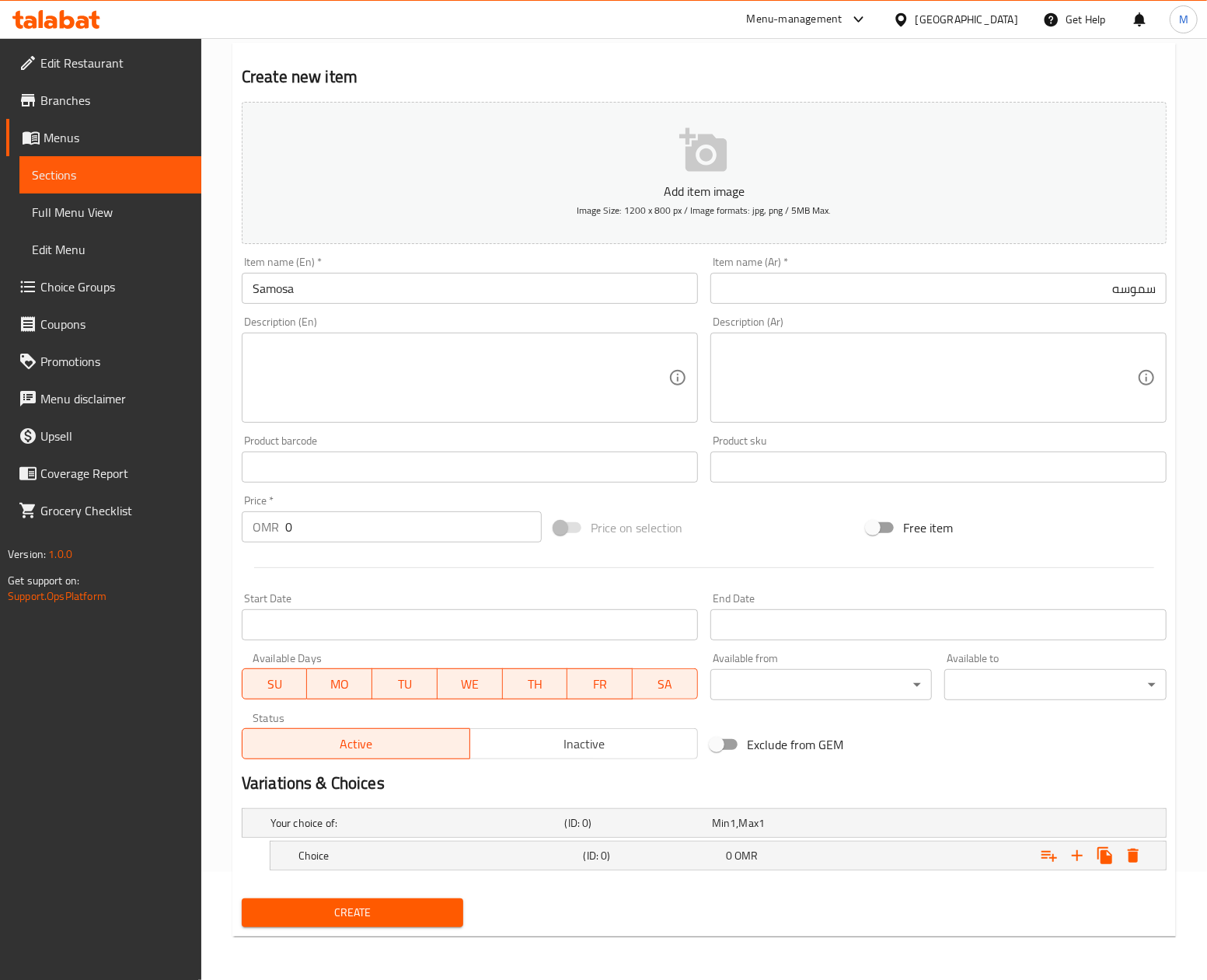
scroll to position [110, 0]
click at [1077, 846] on icon "Expand" at bounding box center [1076, 855] width 19 height 19
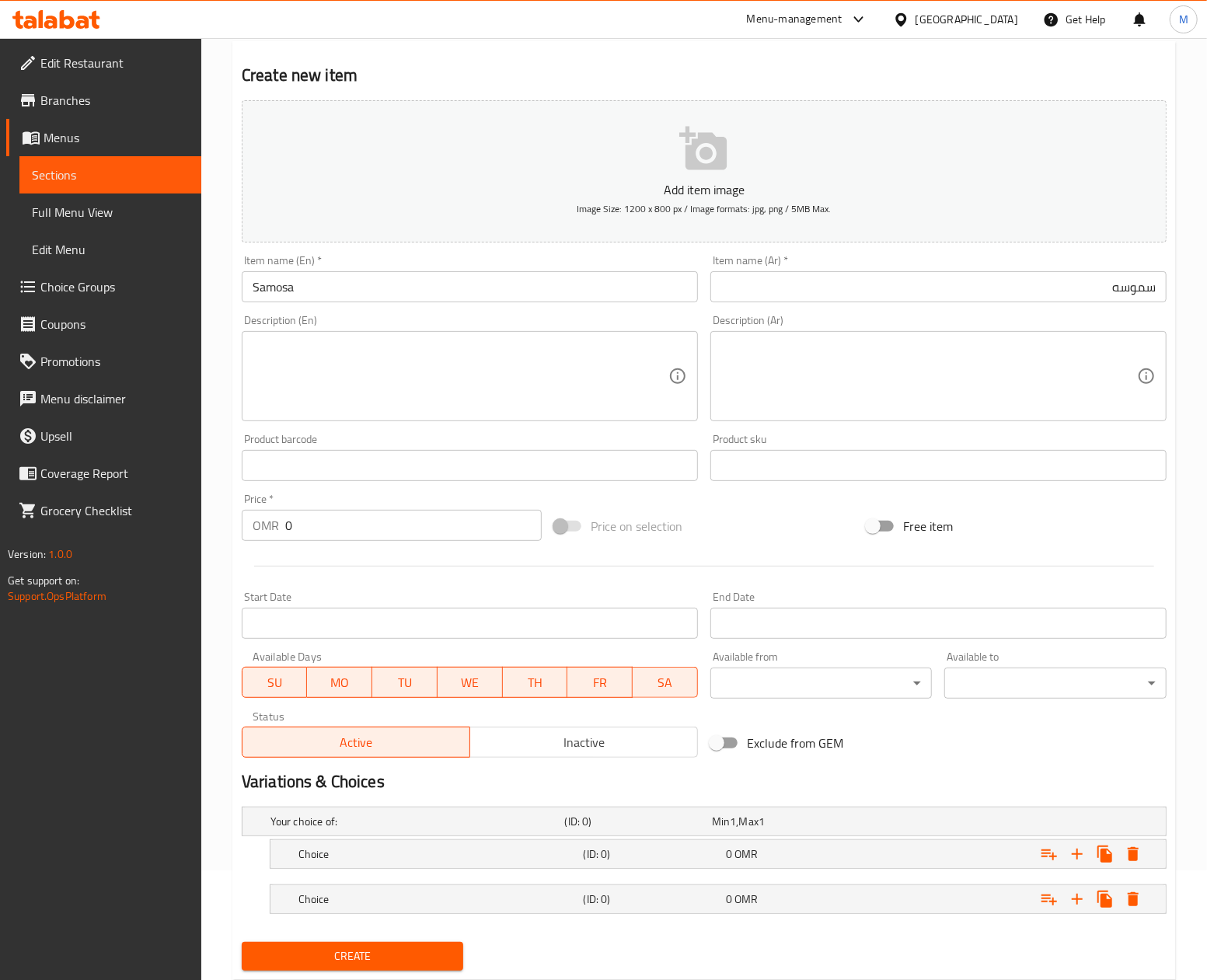
click at [937, 774] on h2 "Variations & Choices" at bounding box center [703, 782] width 924 height 23
click at [415, 865] on div "Choice" at bounding box center [437, 854] width 285 height 22
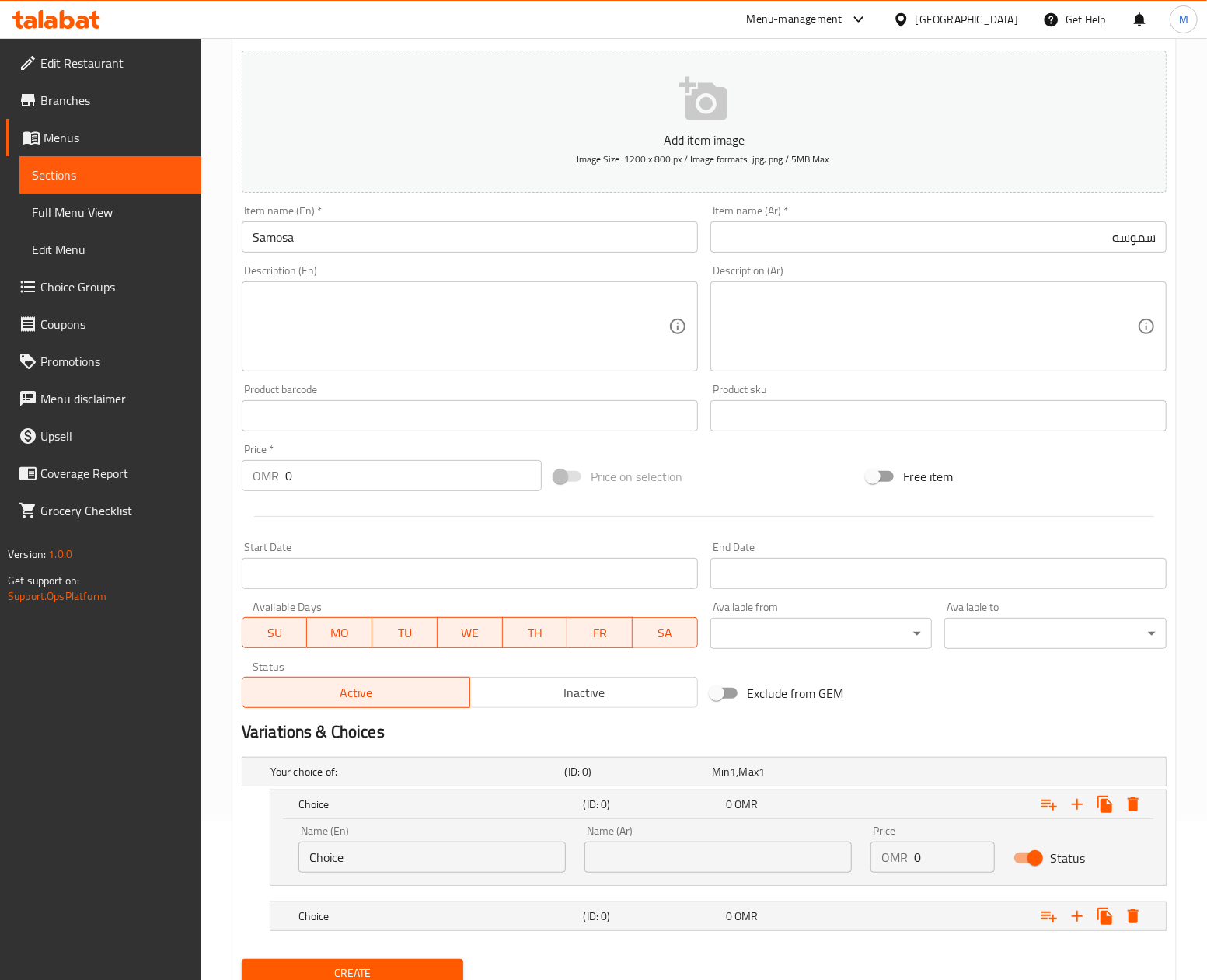
scroll to position [207, 0]
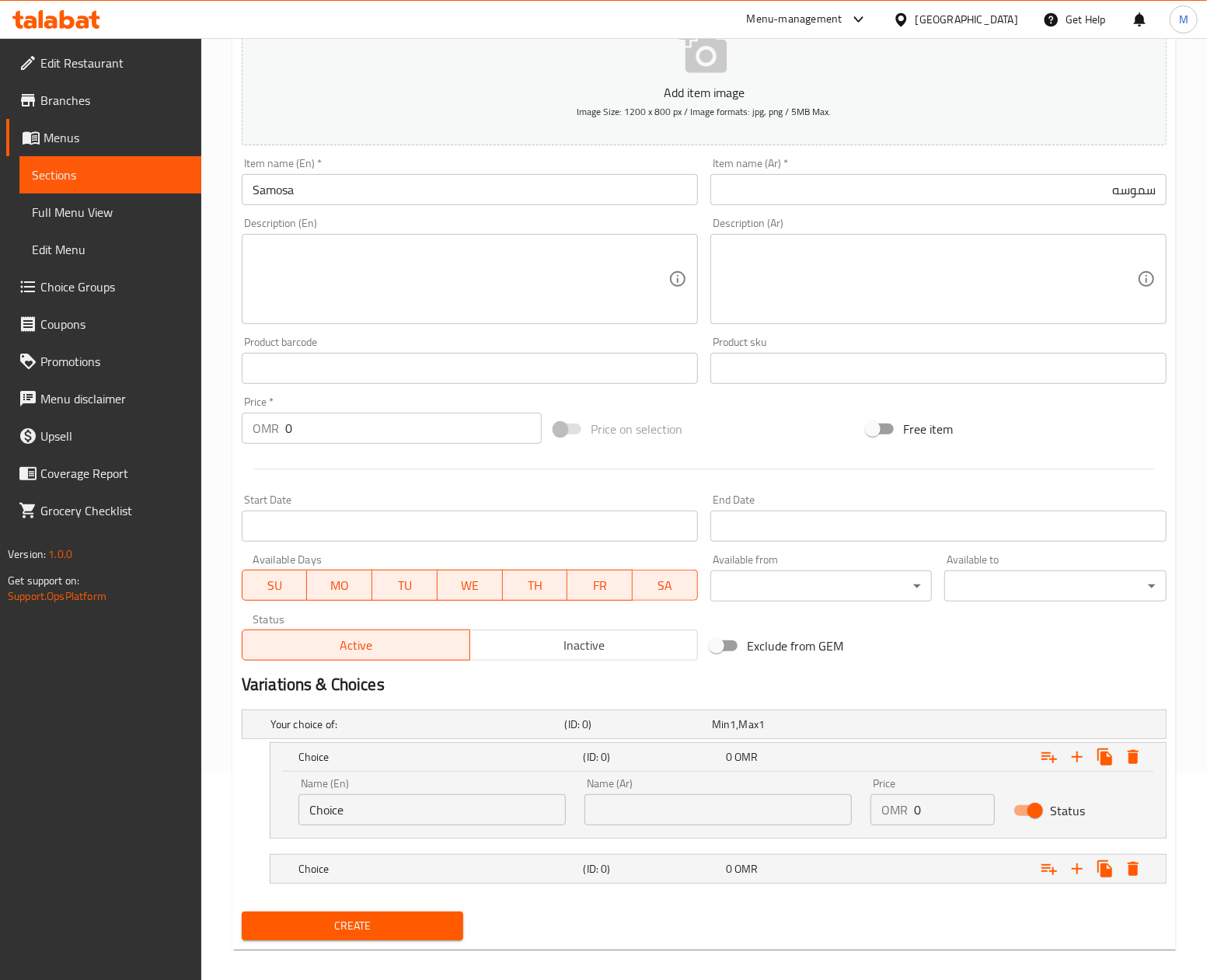
click at [410, 827] on div "Name (En) Choice Name (En)" at bounding box center [432, 801] width 286 height 66
click at [404, 815] on input "Choice" at bounding box center [432, 809] width 267 height 31
paste input "Samosa (2 Pcs)"
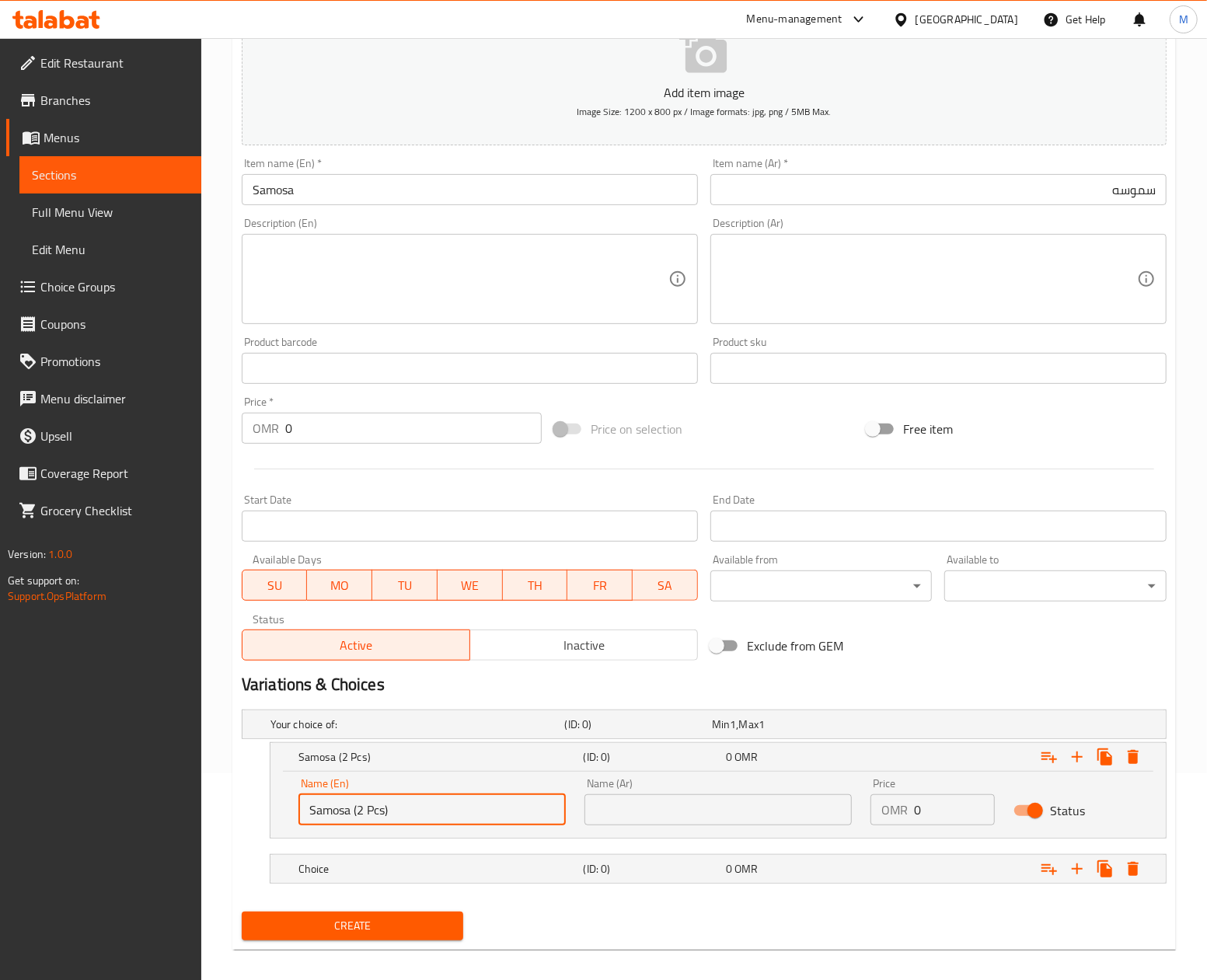
type input "Samosa (2 Pcs)"
click at [427, 870] on h5 "Choice" at bounding box center [438, 868] width 279 height 15
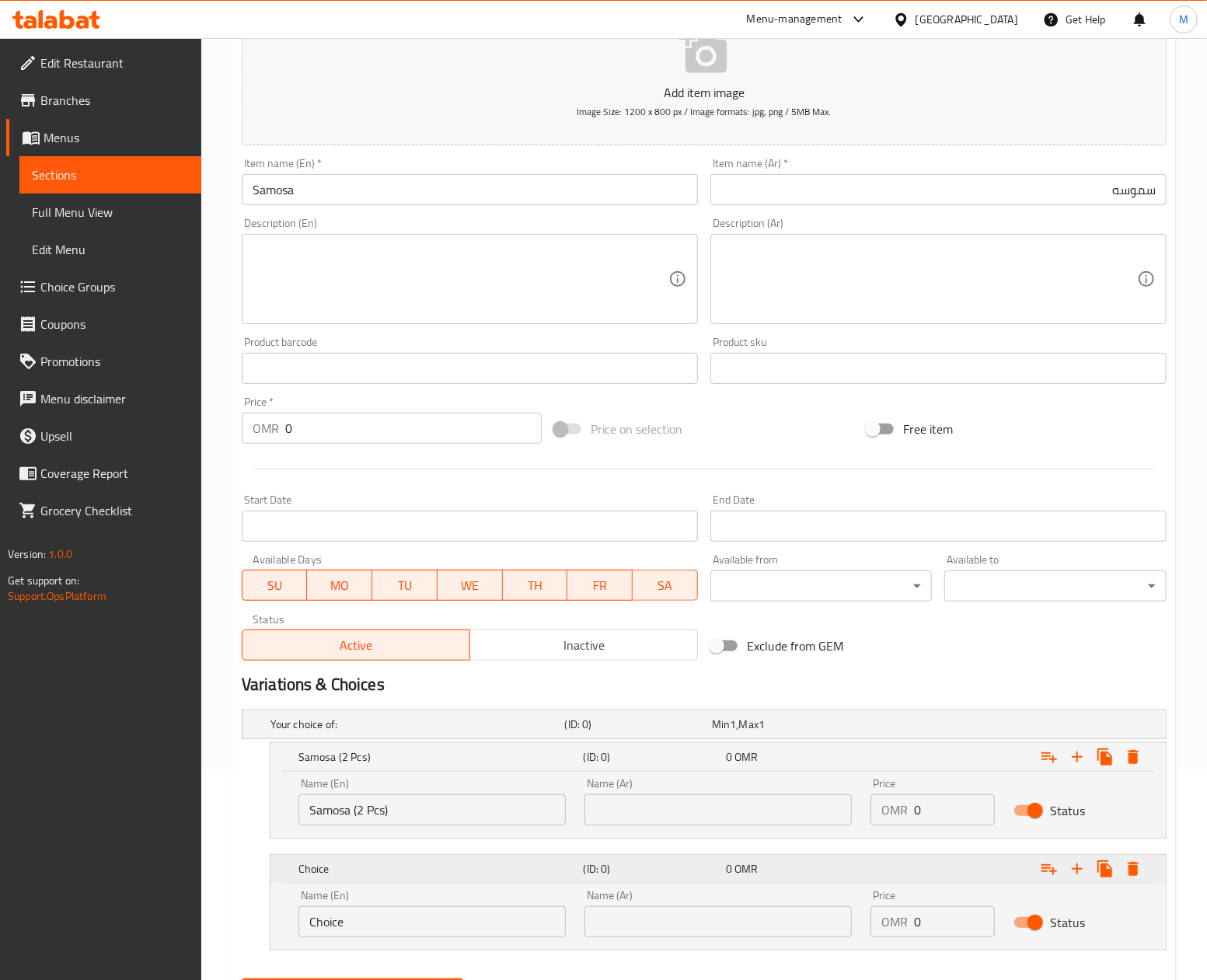
scroll to position [256, 0]
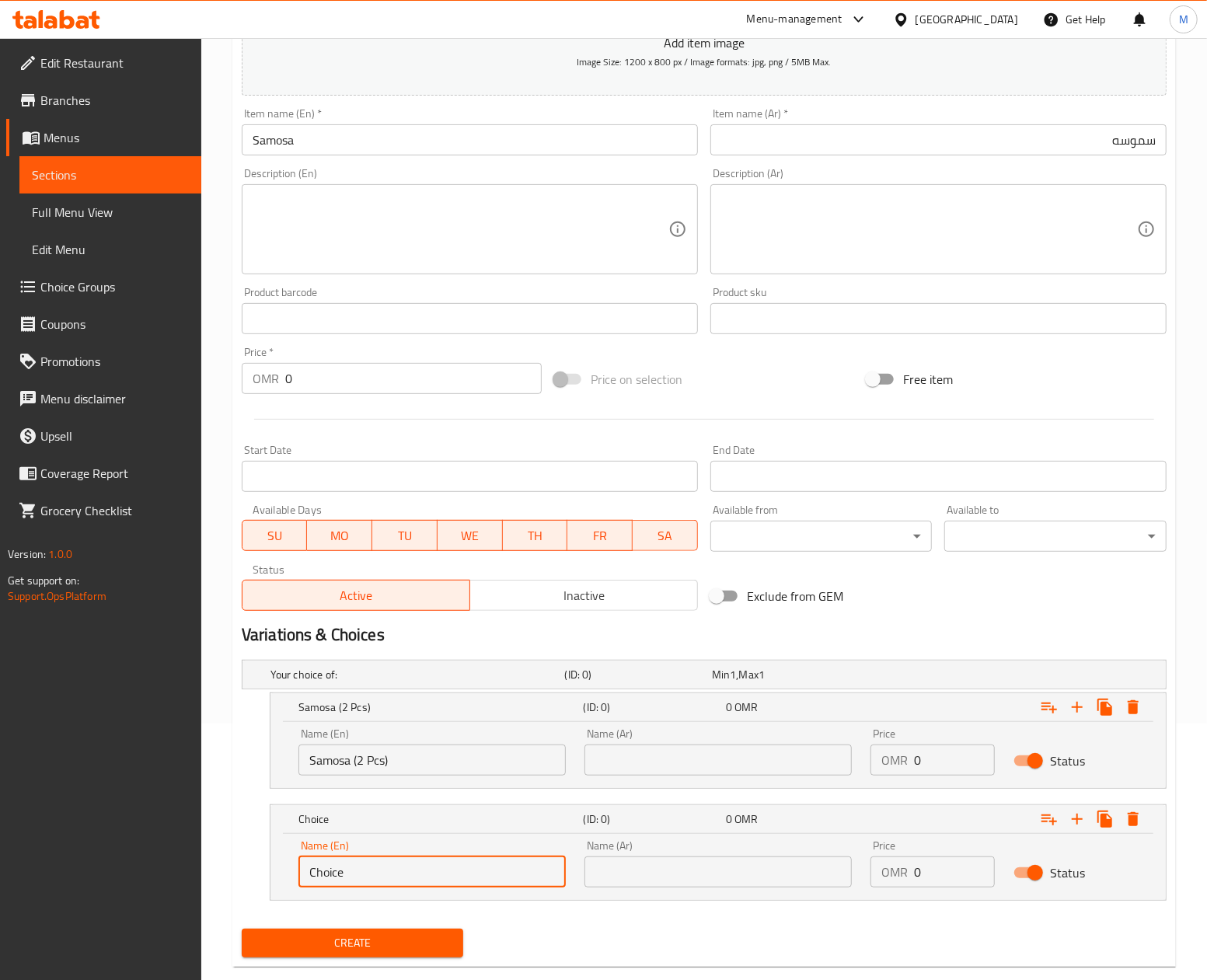
click at [395, 886] on input "Choice" at bounding box center [432, 871] width 267 height 31
paste input "Samosa with Chole (1 Pc)"
type input "Samosa with Chole (1 Pc)"
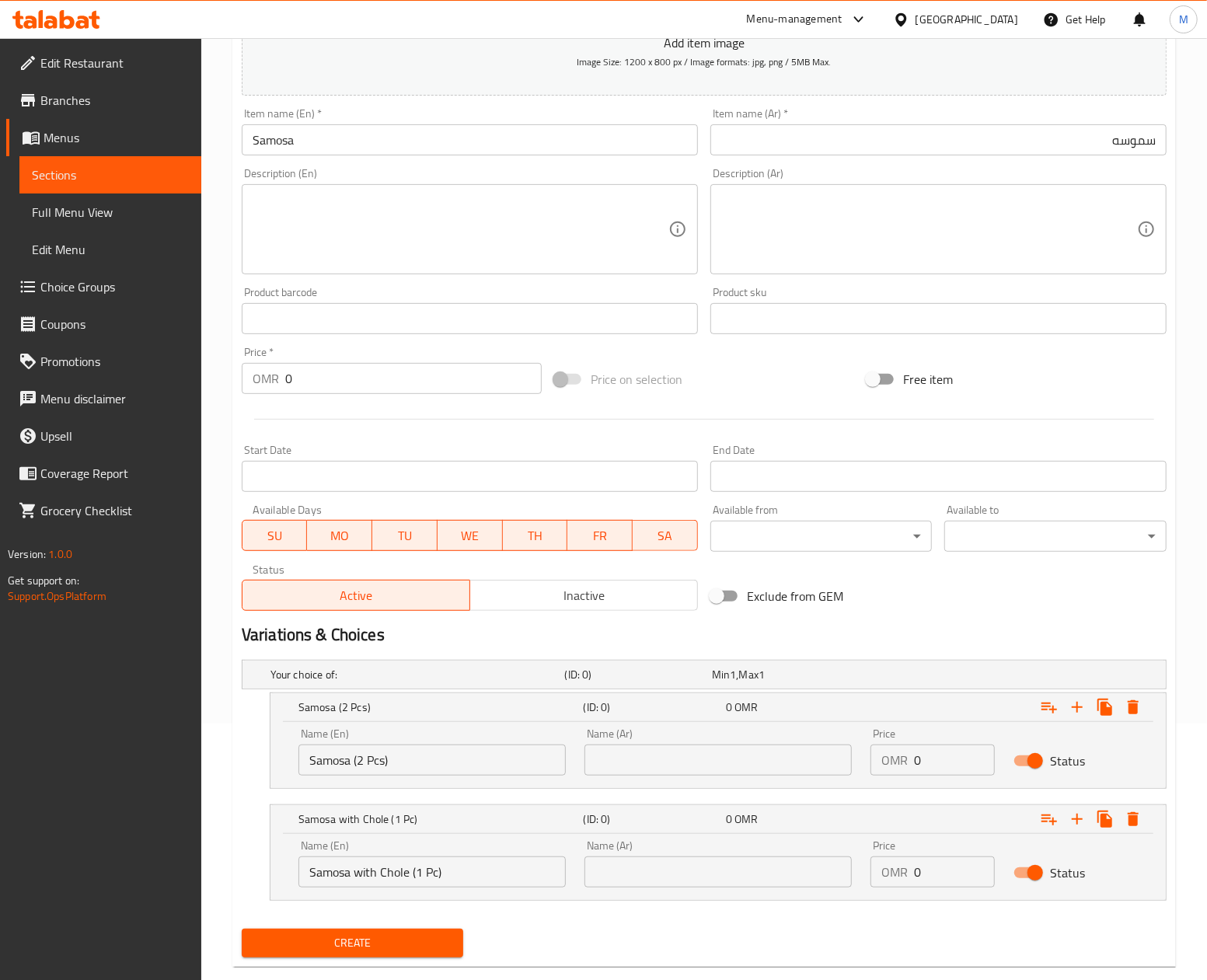
click at [926, 761] on input "0" at bounding box center [954, 760] width 81 height 31
paste input ".580"
type input "0.580"
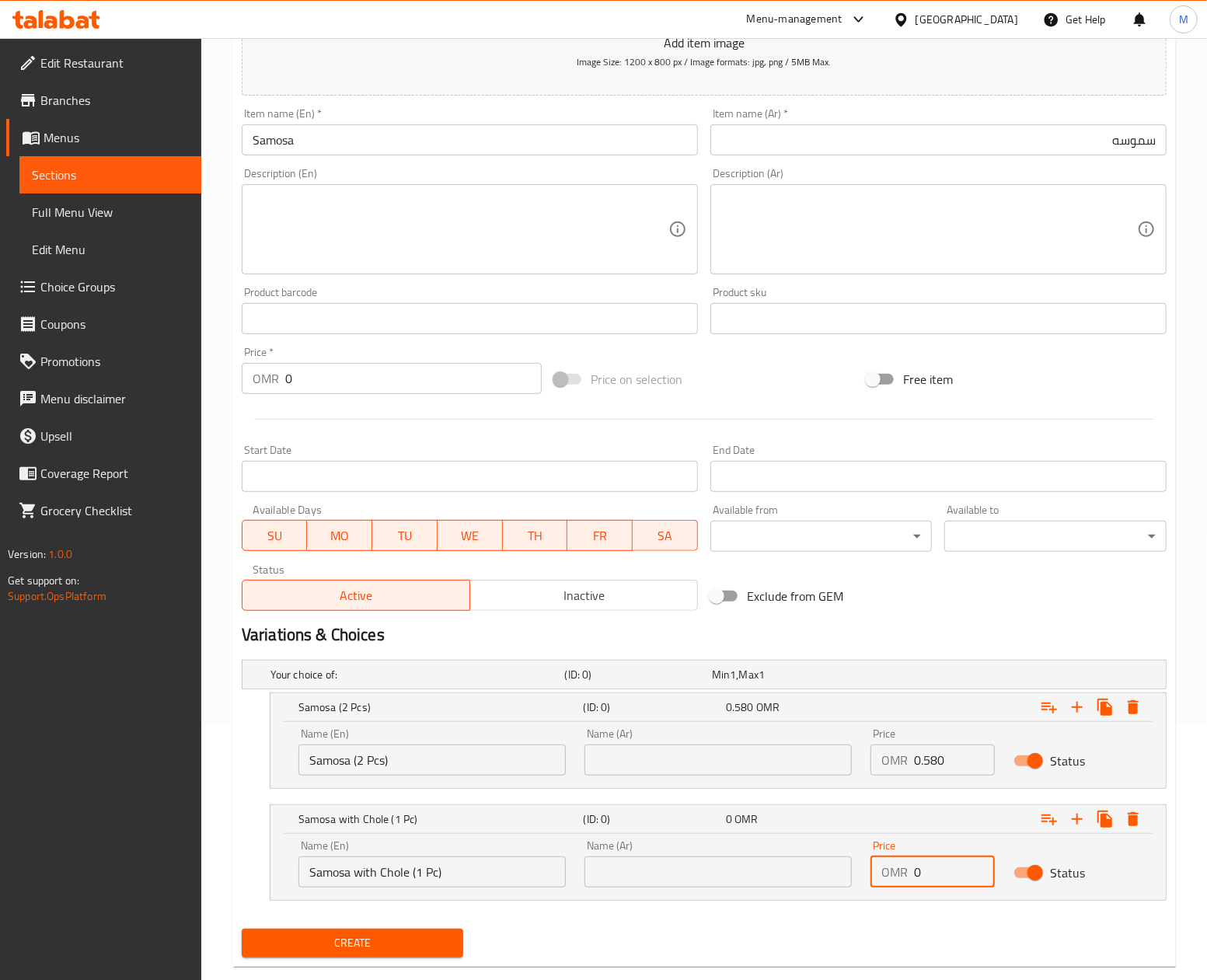
click at [936, 874] on input "0" at bounding box center [954, 871] width 81 height 31
click at [935, 874] on input "0" at bounding box center [954, 871] width 81 height 31
paste input "1.04"
type input "1.040"
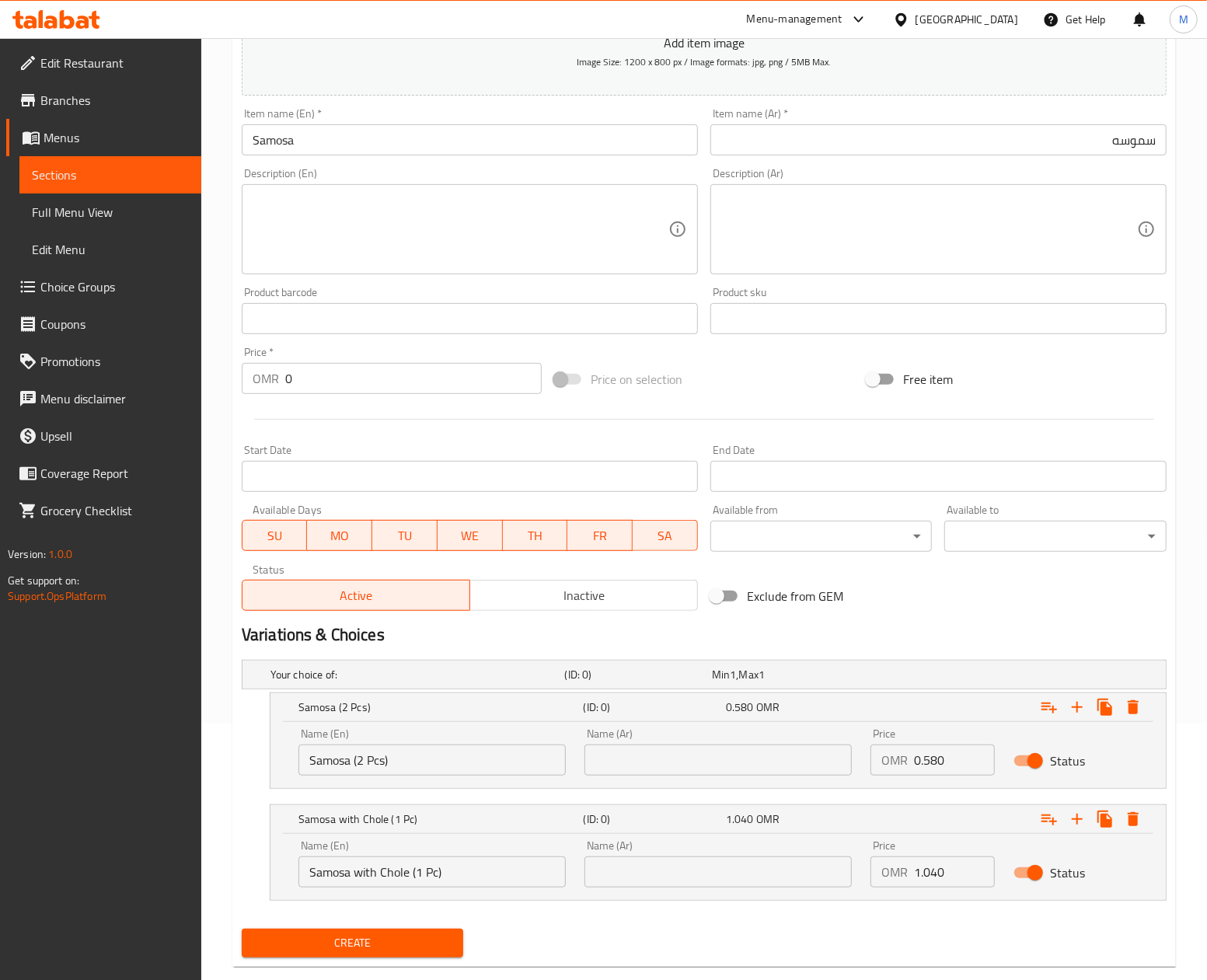
click at [1027, 603] on div "Add item image Image Size: 1200 x 800 px / Image formats: jpg, png / 5MB Max. I…" at bounding box center [704, 282] width 937 height 670
drag, startPoint x: 438, startPoint y: 757, endPoint x: 209, endPoint y: 757, distance: 229.0
click at [209, 757] on div "Home / Restaurants management / Menus / Sections / item / create Breakfast sect…" at bounding box center [704, 395] width 1005 height 1228
click at [401, 766] on input "Samosa (2 Pcs)" at bounding box center [432, 760] width 267 height 31
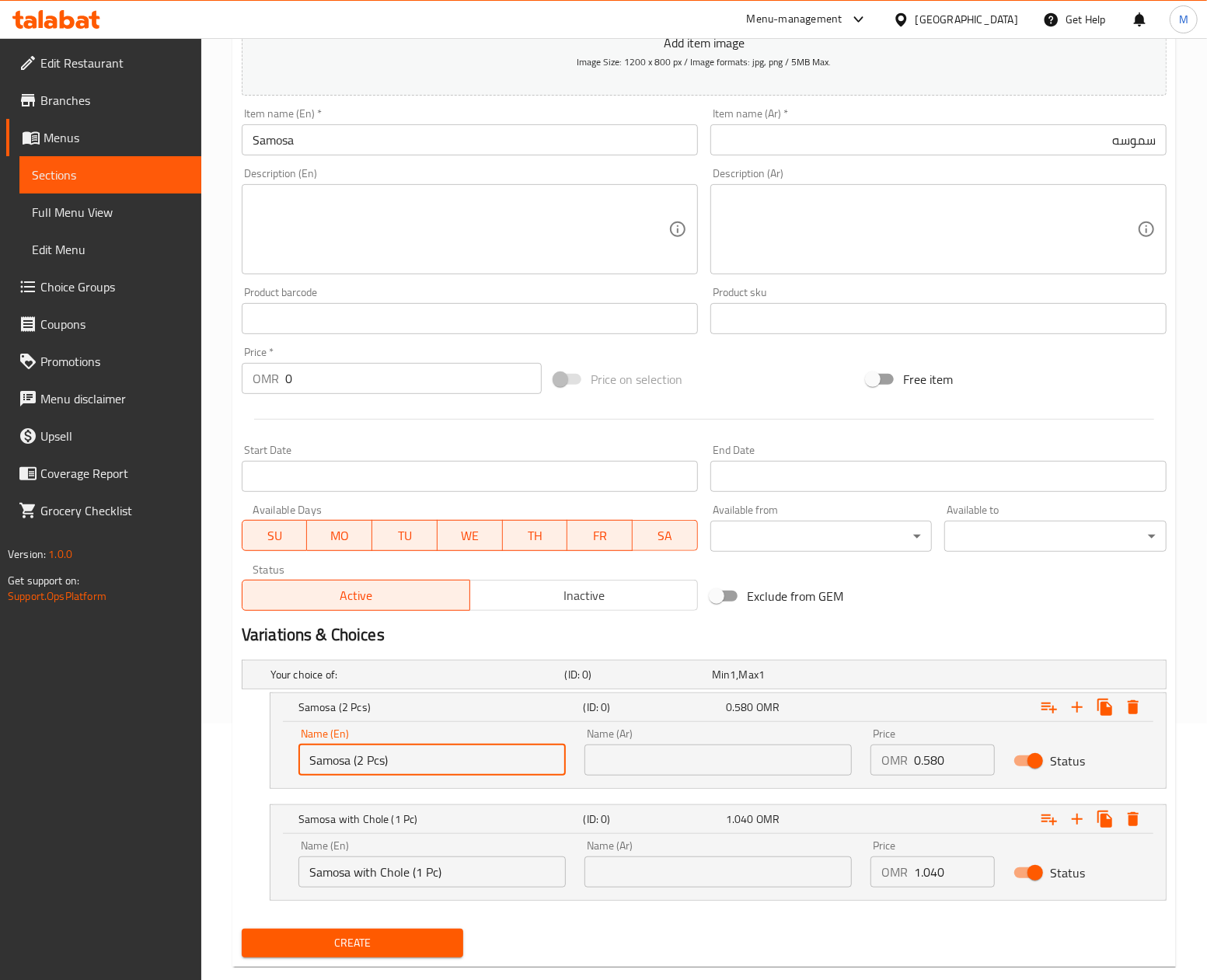
click at [401, 766] on input "Samosa (2 Pcs)" at bounding box center [432, 760] width 267 height 31
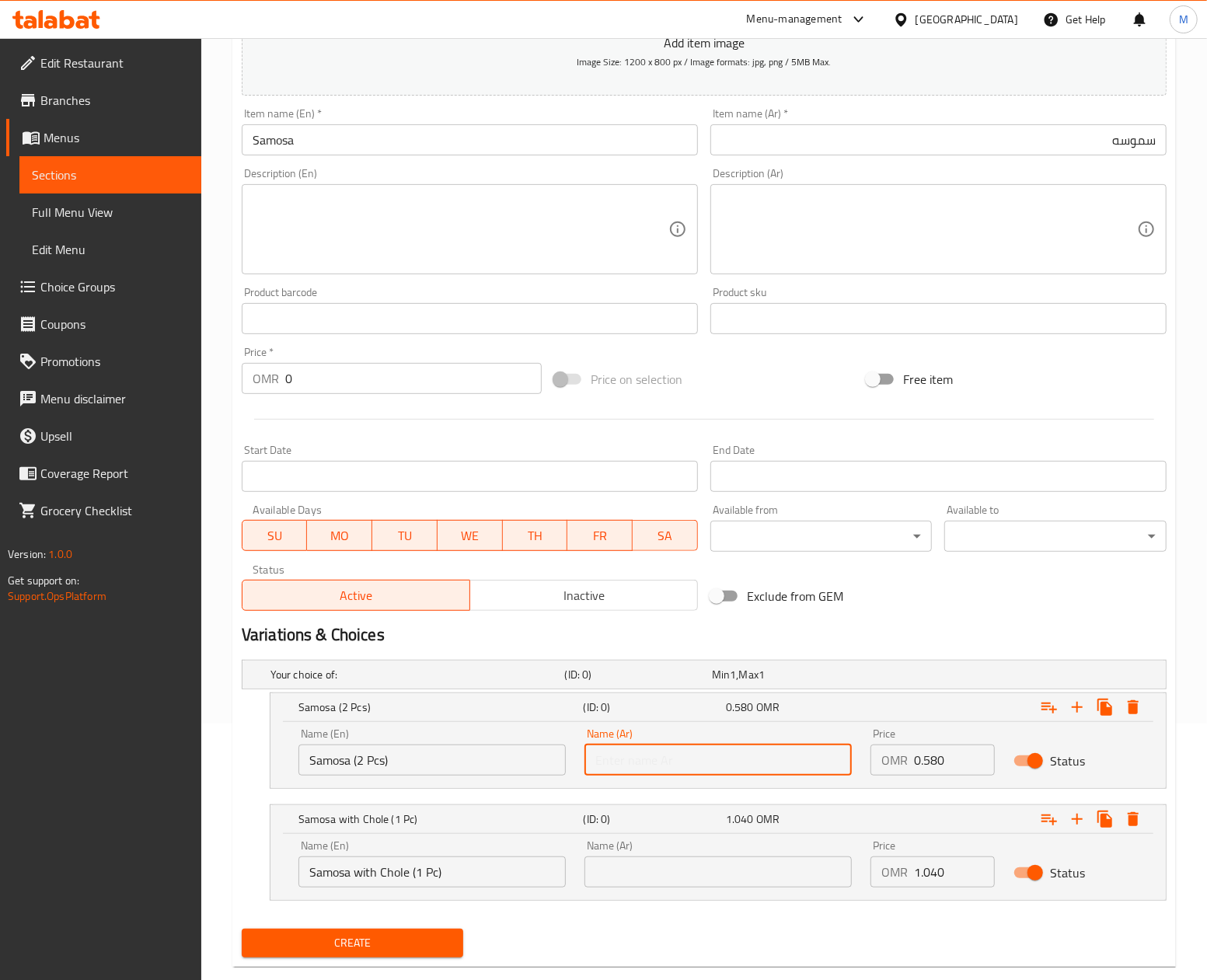
click at [684, 753] on input "text" at bounding box center [717, 760] width 267 height 31
paste input "سمبوسة (قطعتين)"
type input "سمبوسة (قطعتين)"
click at [408, 875] on input "Samosa with Chole (1 Pc)" at bounding box center [432, 871] width 267 height 31
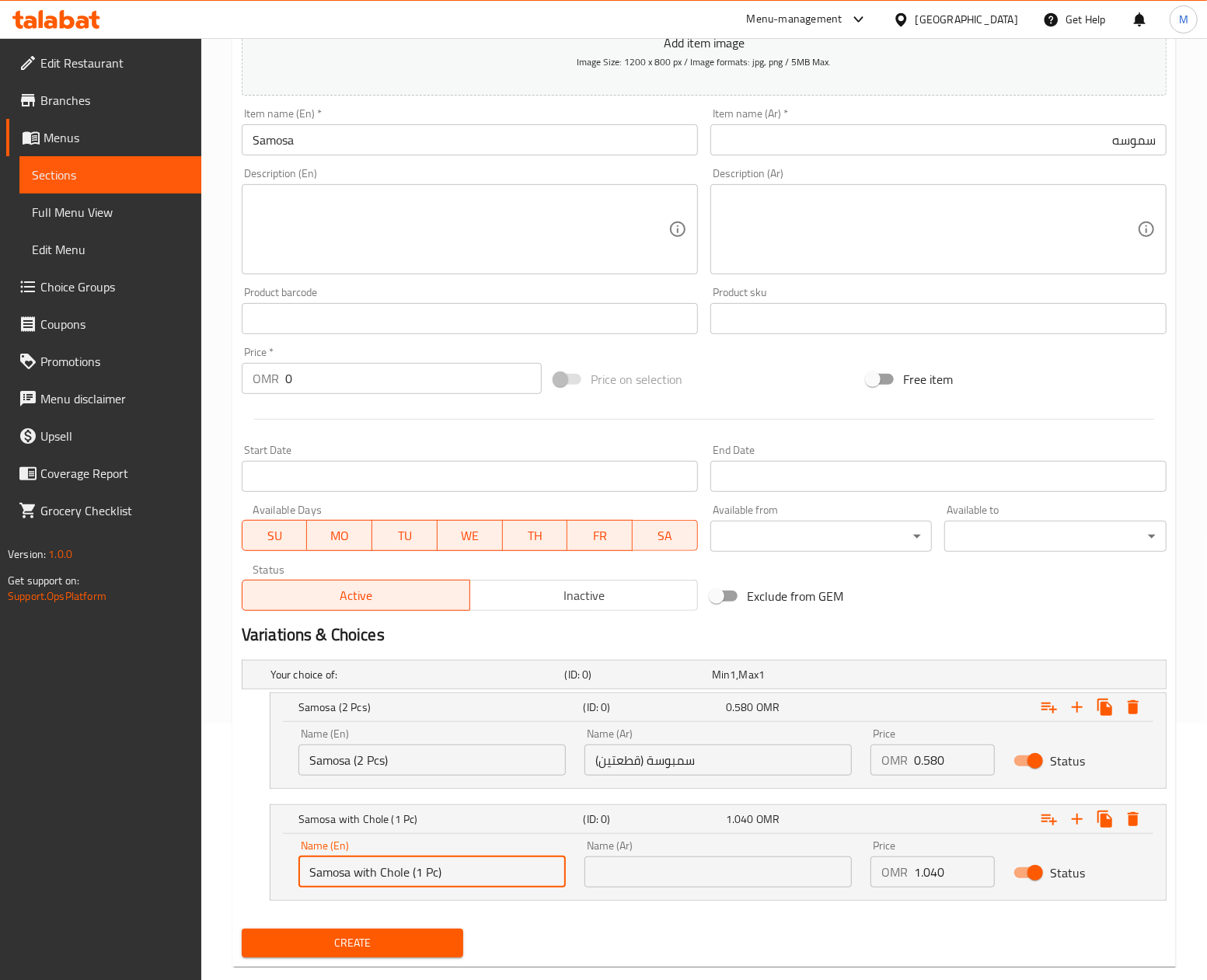
click at [408, 875] on input "Samosa with Chole (1 Pc)" at bounding box center [432, 871] width 267 height 31
click at [663, 879] on input "text" at bounding box center [717, 871] width 267 height 31
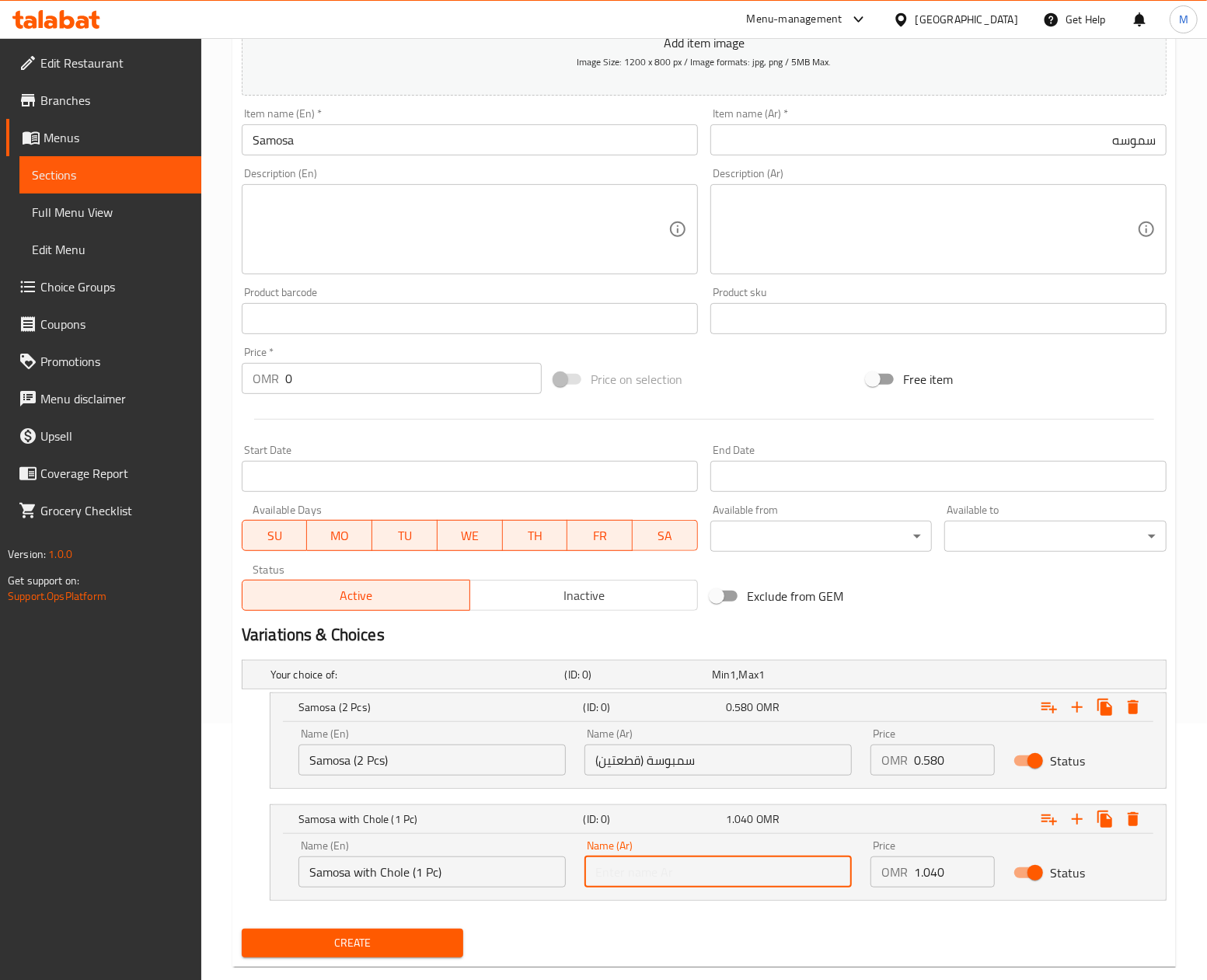
paste input "سمبوسة مع تشولي (قطعة واحدة)"
type input "سمبوسة مع تشولي (قطعة واحدة)"
click at [702, 930] on div "Create" at bounding box center [704, 943] width 937 height 41
click at [924, 590] on div "Exclude from GEM" at bounding box center [860, 596] width 312 height 42
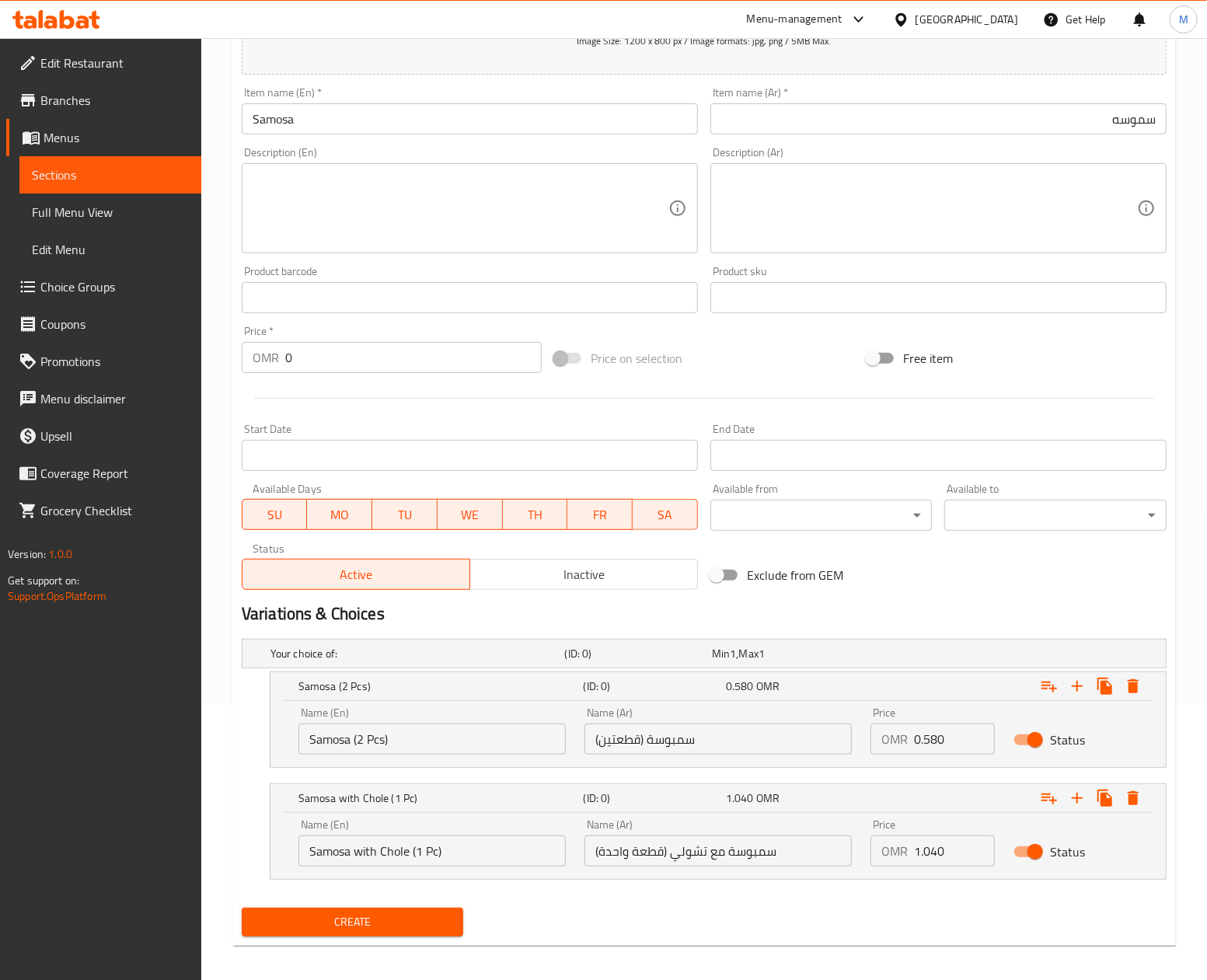
scroll to position [289, 0]
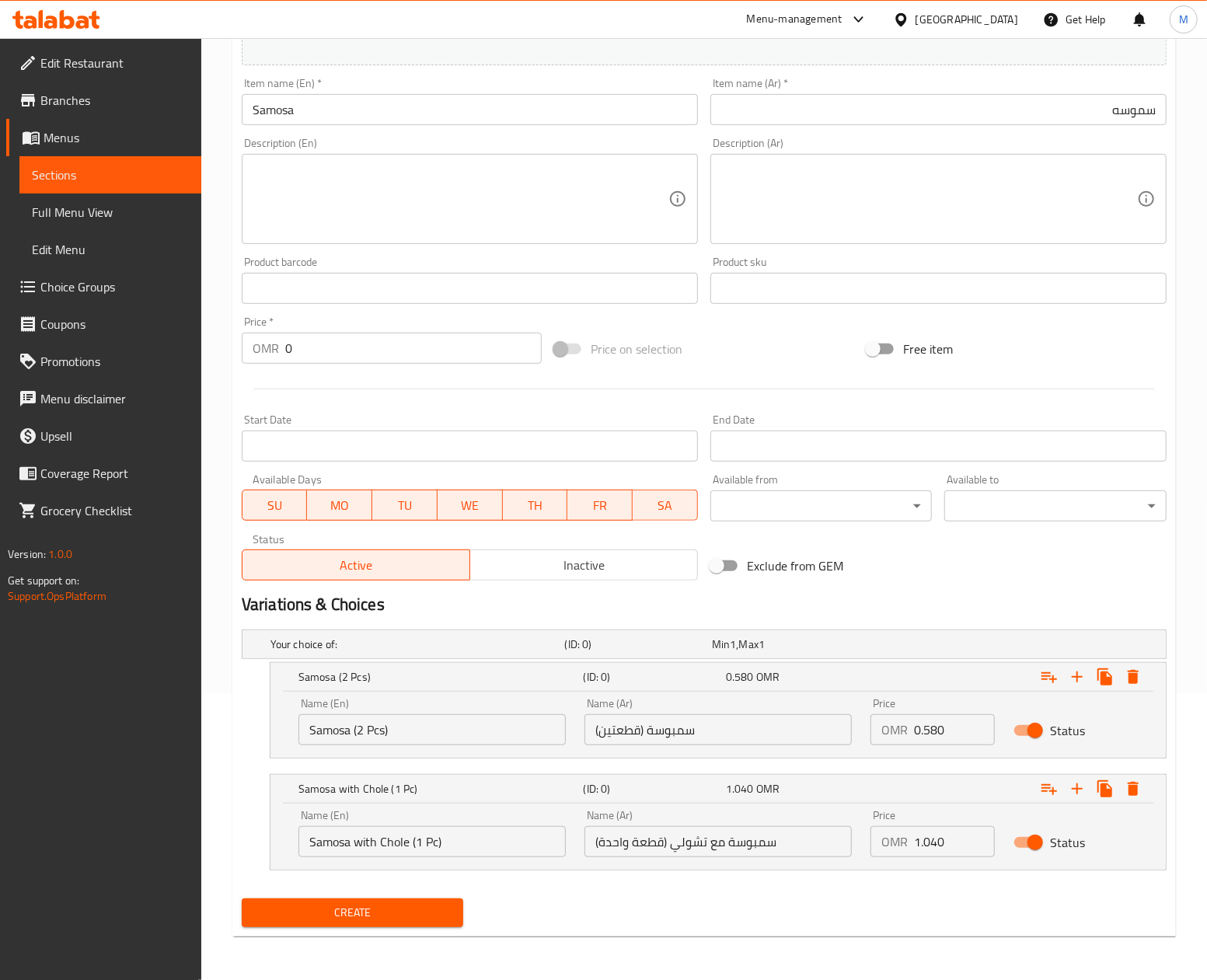
click at [768, 355] on div "Price on selection" at bounding box center [704, 348] width 312 height 42
click at [732, 927] on div "Create" at bounding box center [704, 913] width 937 height 41
click at [343, 909] on span "Create" at bounding box center [352, 913] width 197 height 20
drag, startPoint x: 723, startPoint y: 355, endPoint x: 747, endPoint y: 334, distance: 31.9
click at [734, 353] on div "Price on selection" at bounding box center [704, 348] width 312 height 42
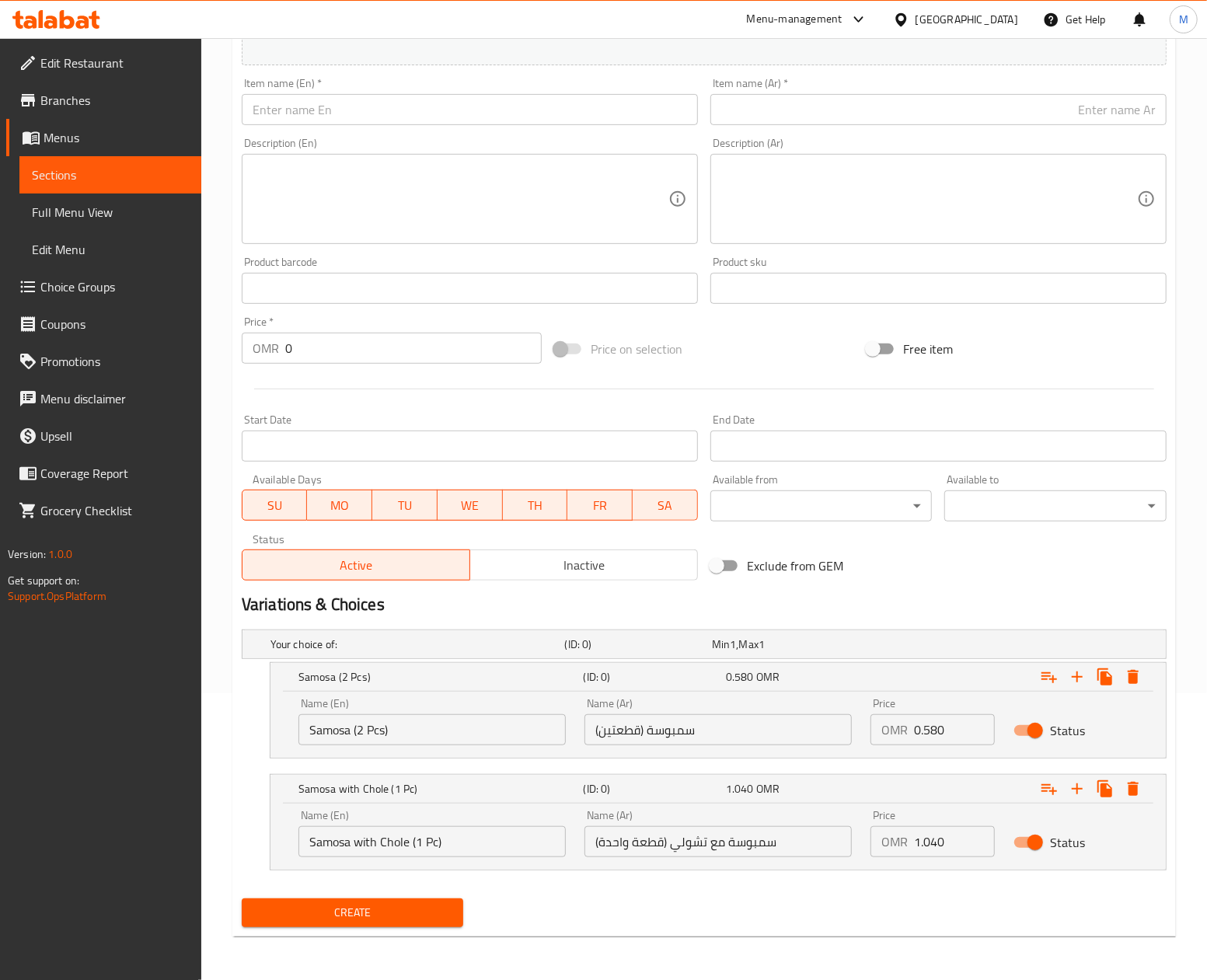
click at [800, 349] on div "Price on selection" at bounding box center [704, 348] width 312 height 42
click at [79, 172] on span "Sections" at bounding box center [110, 175] width 157 height 19
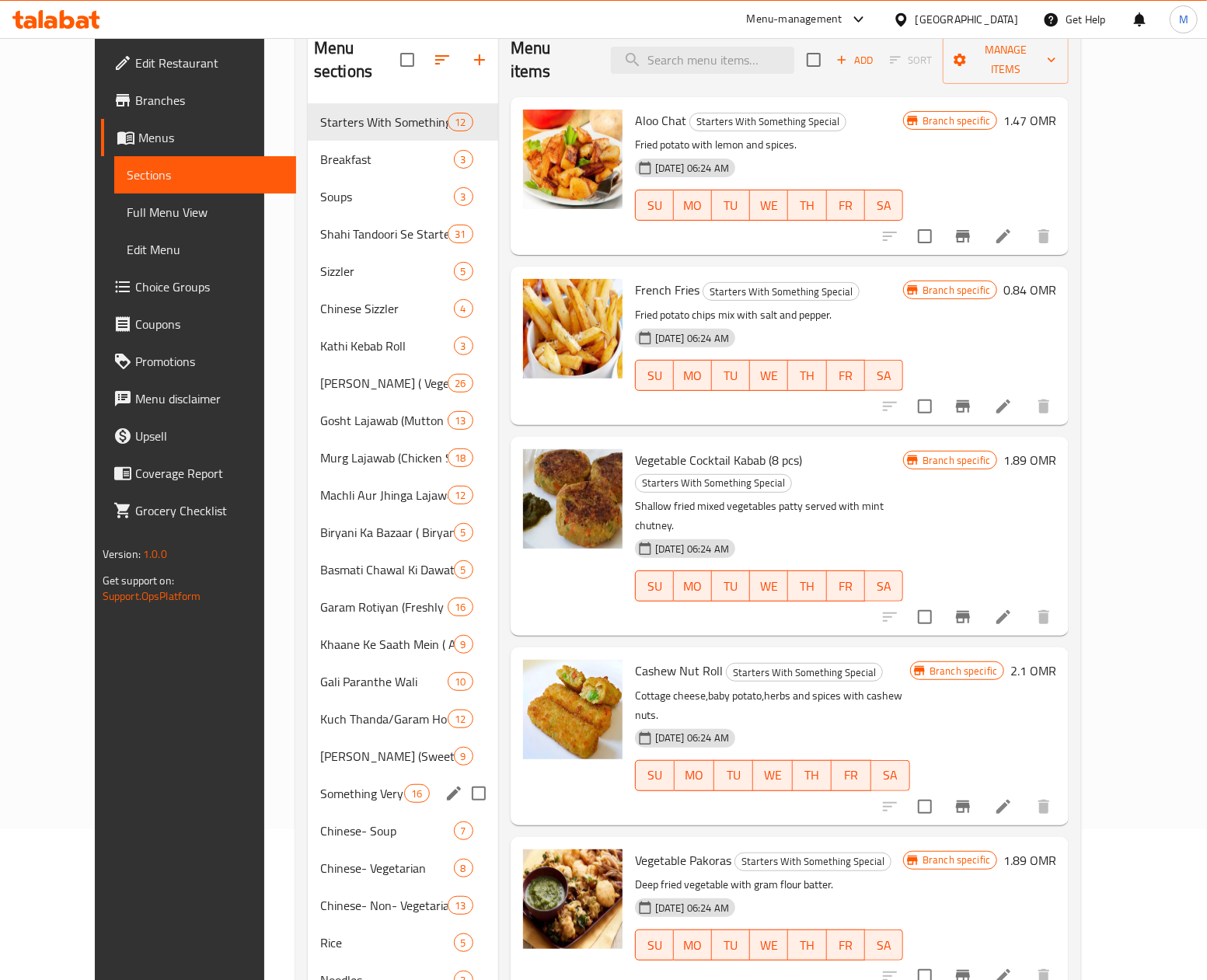
scroll to position [219, 0]
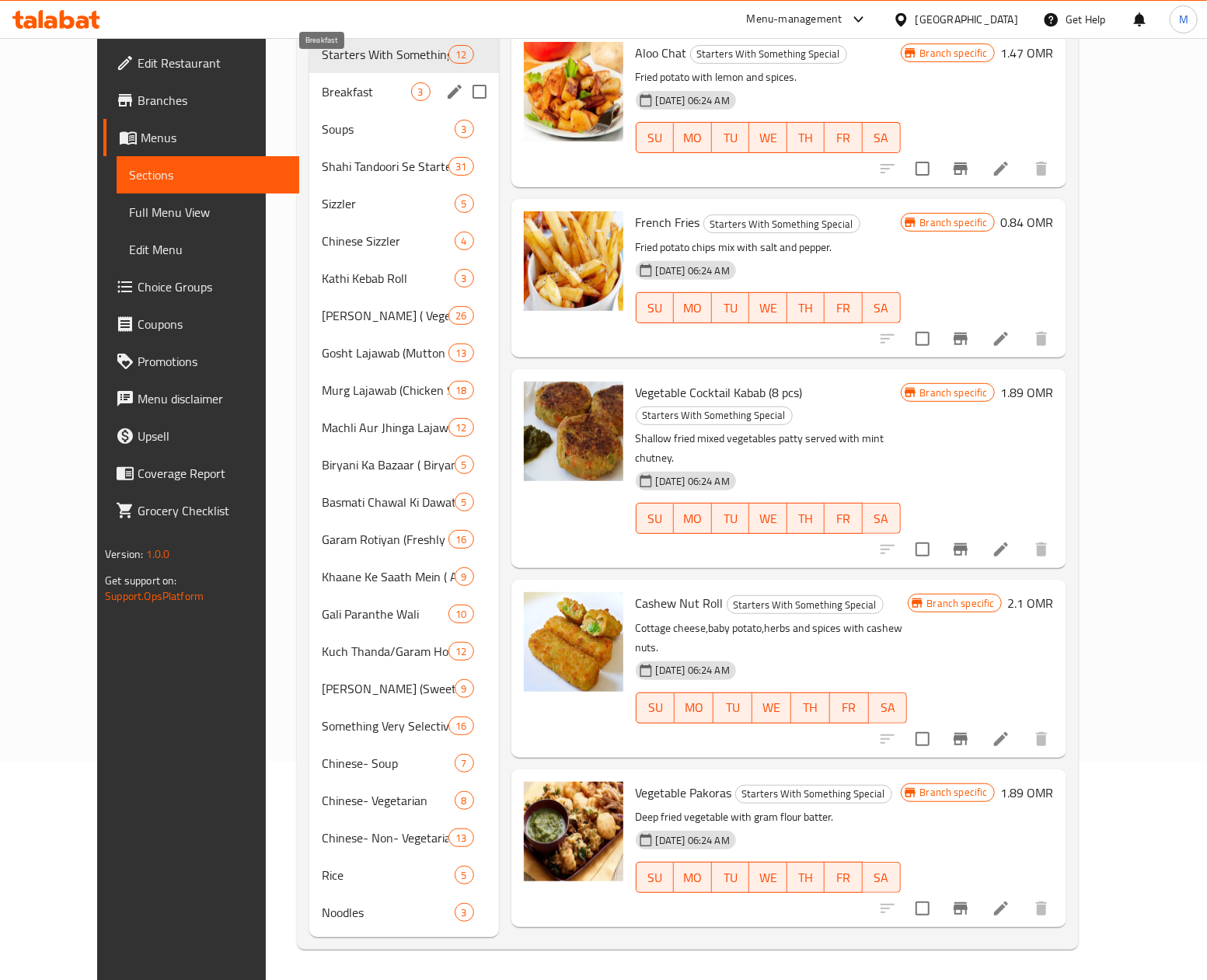
click at [321, 83] on span "Breakfast" at bounding box center [365, 92] width 88 height 19
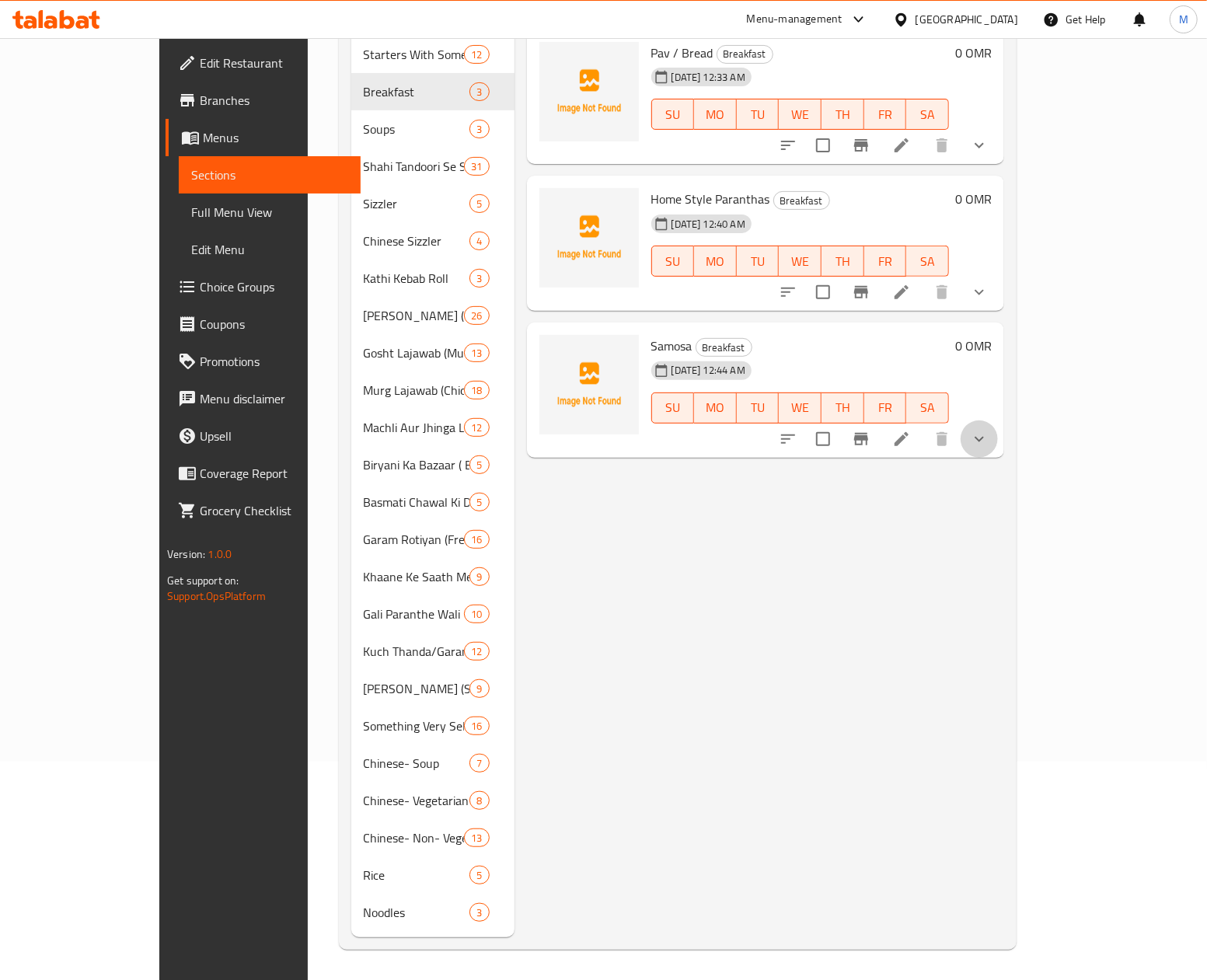
click at [998, 427] on button "show more" at bounding box center [978, 438] width 37 height 37
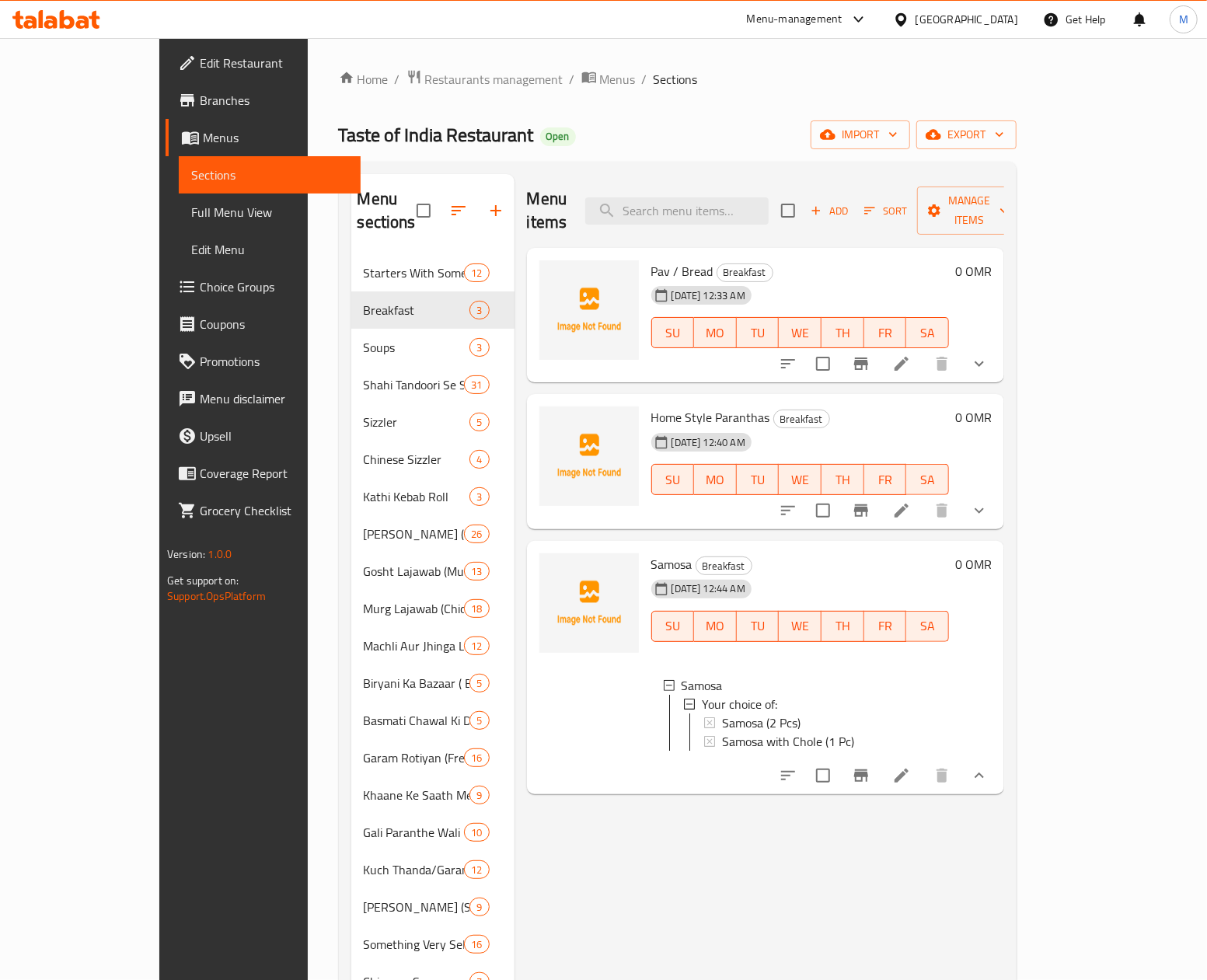
click at [868, 913] on div "Menu items Add Sort Manage items Pav / Bread Breakfast [DATE] 12:33 AM SU MO TU…" at bounding box center [760, 664] width 490 height 981
click at [850, 202] on span "Add" at bounding box center [829, 211] width 42 height 18
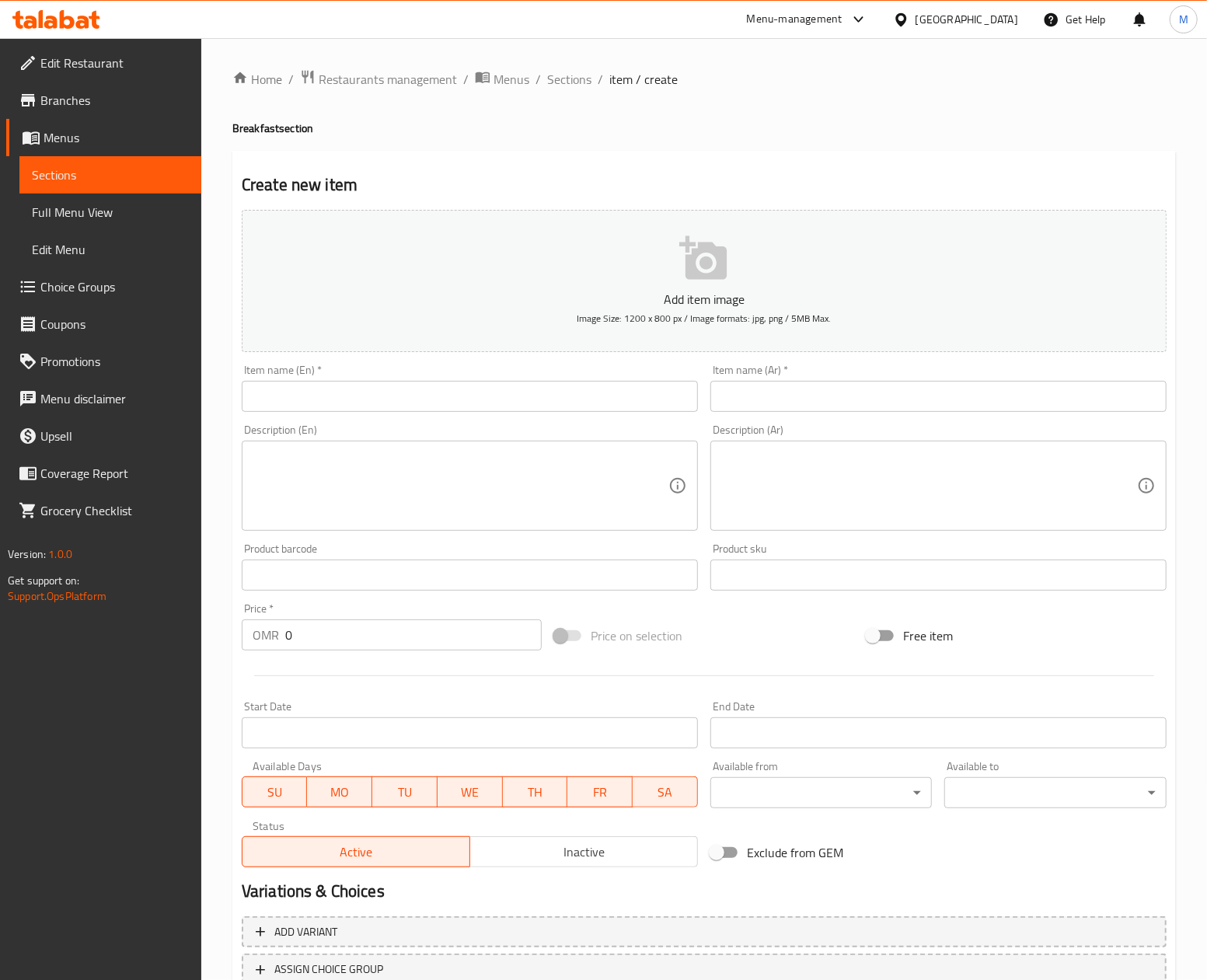
click at [317, 386] on input "text" at bounding box center [469, 396] width 456 height 31
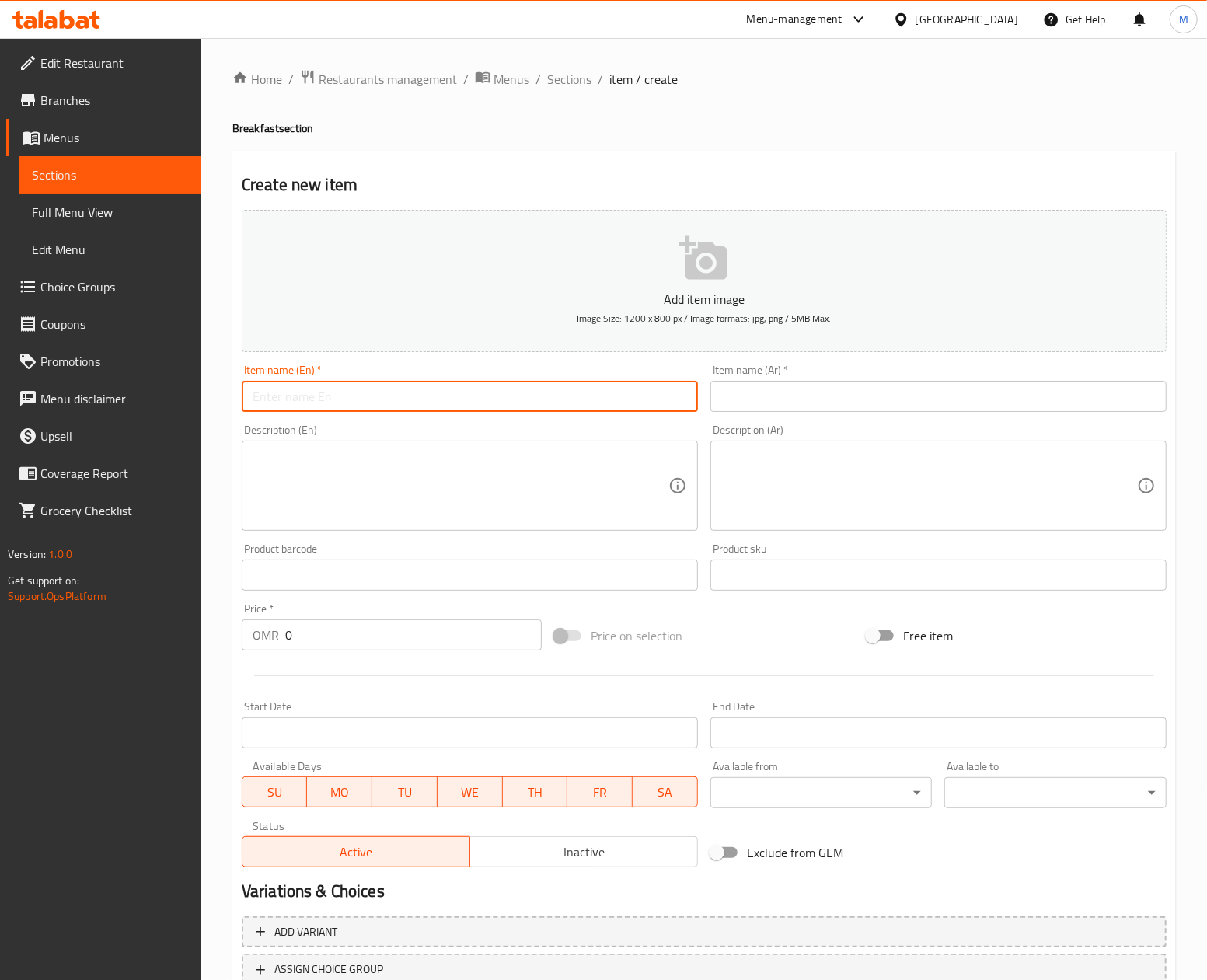
paste input "Kachauri"
click at [287, 395] on input "Kachauri" at bounding box center [469, 396] width 456 height 31
type input "Kachauri"
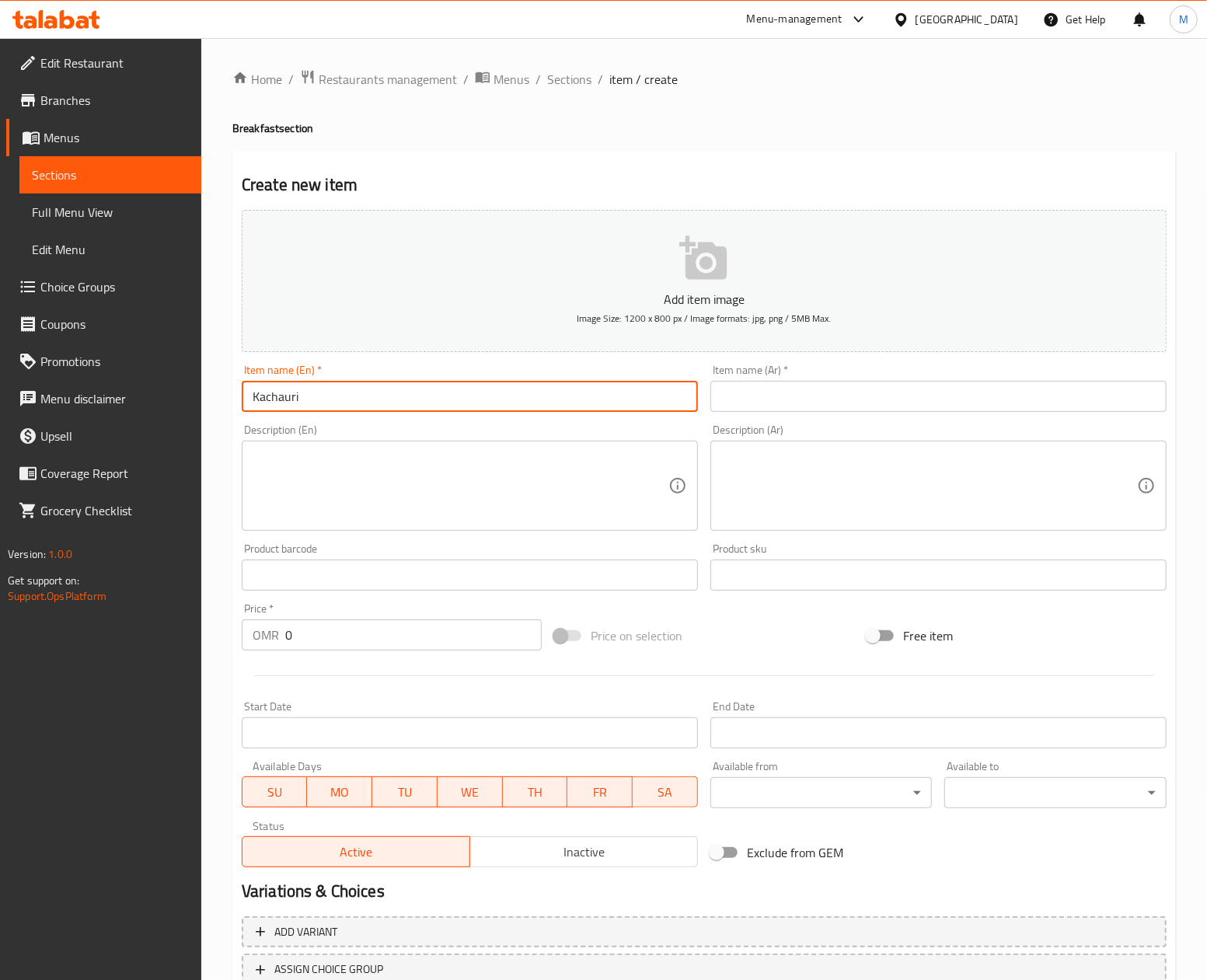
click at [760, 408] on input "text" at bounding box center [938, 396] width 456 height 31
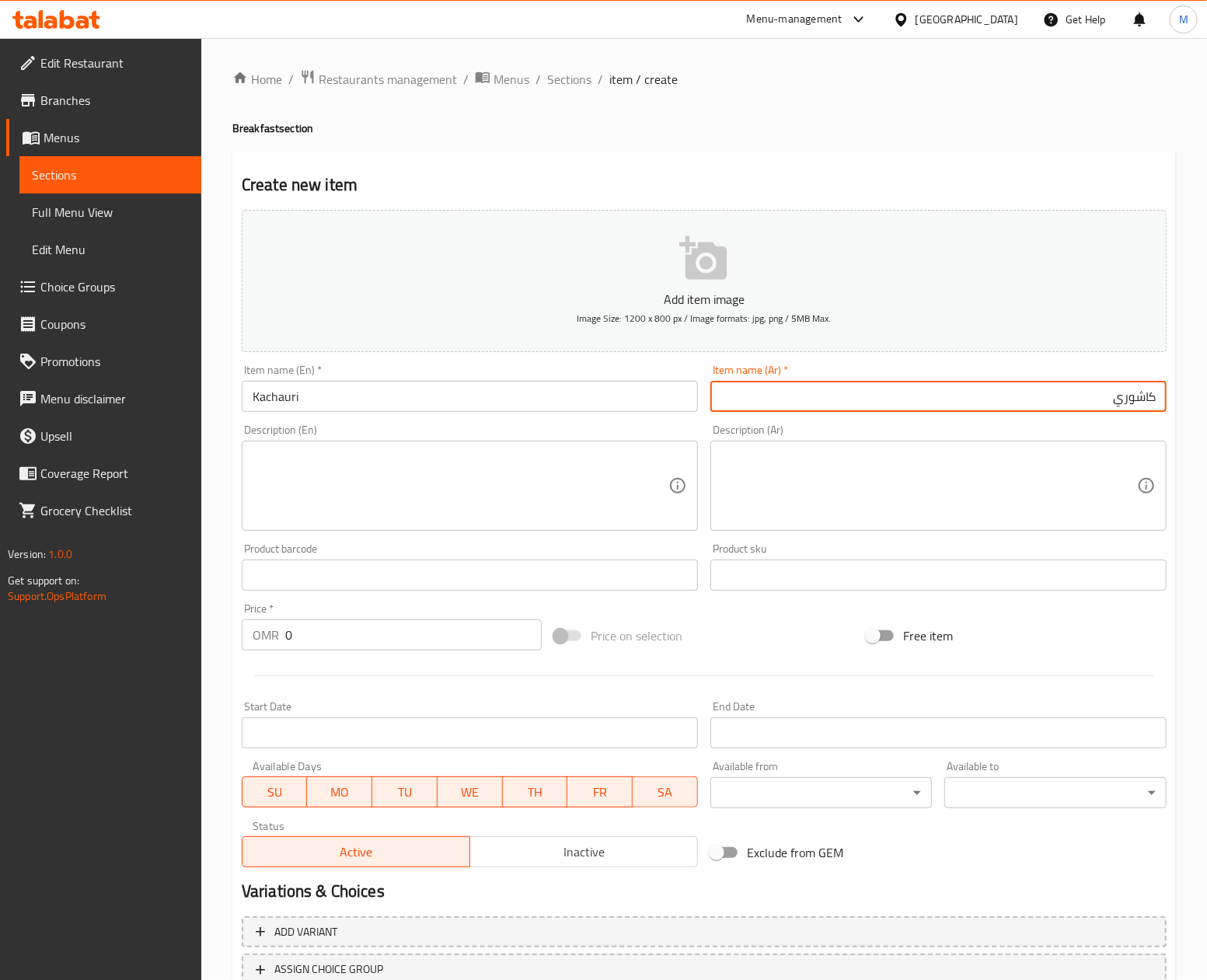
type input "كاشوري"
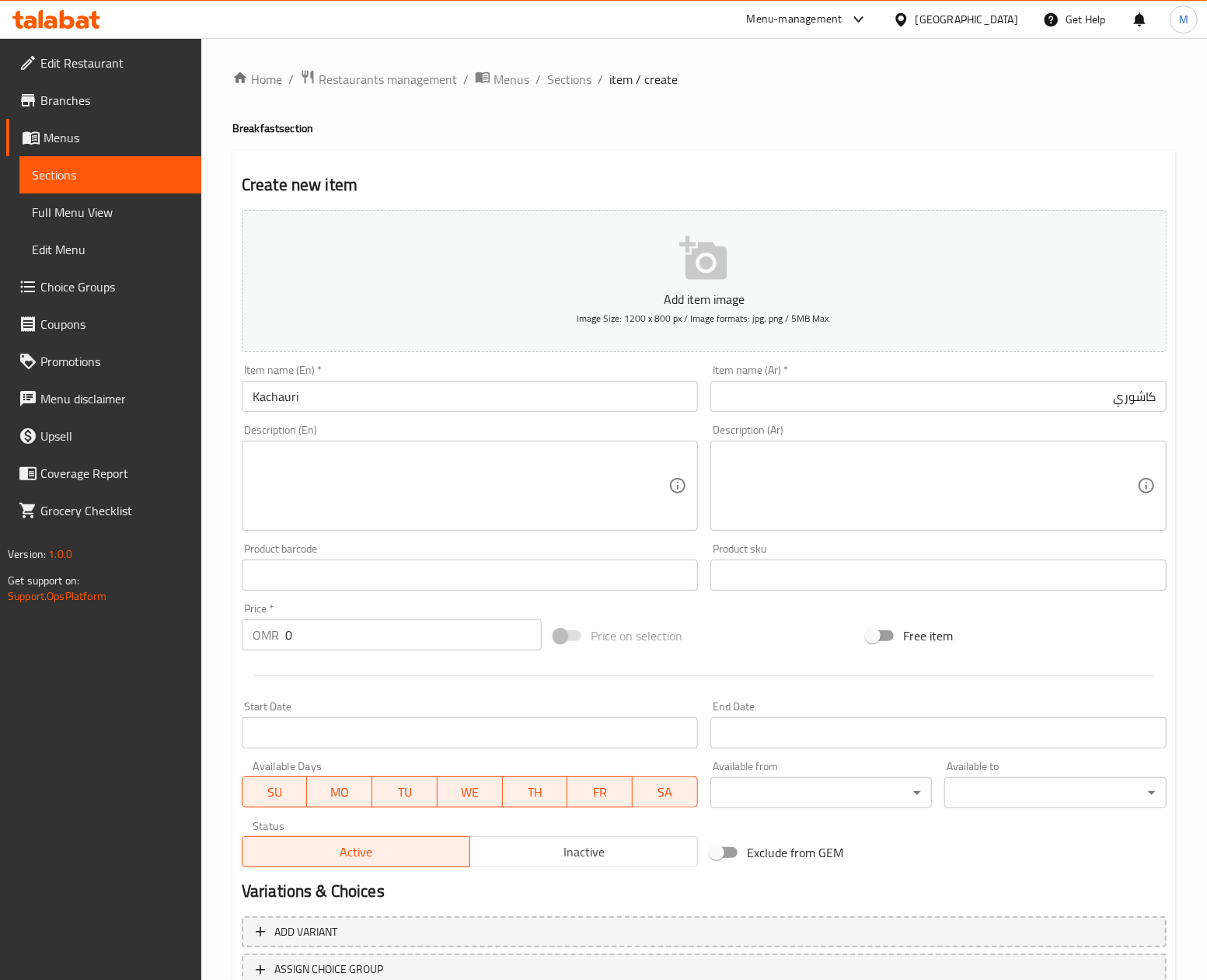
drag, startPoint x: 768, startPoint y: 666, endPoint x: 473, endPoint y: 640, distance: 296.1
click at [743, 666] on div at bounding box center [704, 676] width 937 height 38
click at [346, 631] on input "0" at bounding box center [413, 634] width 257 height 31
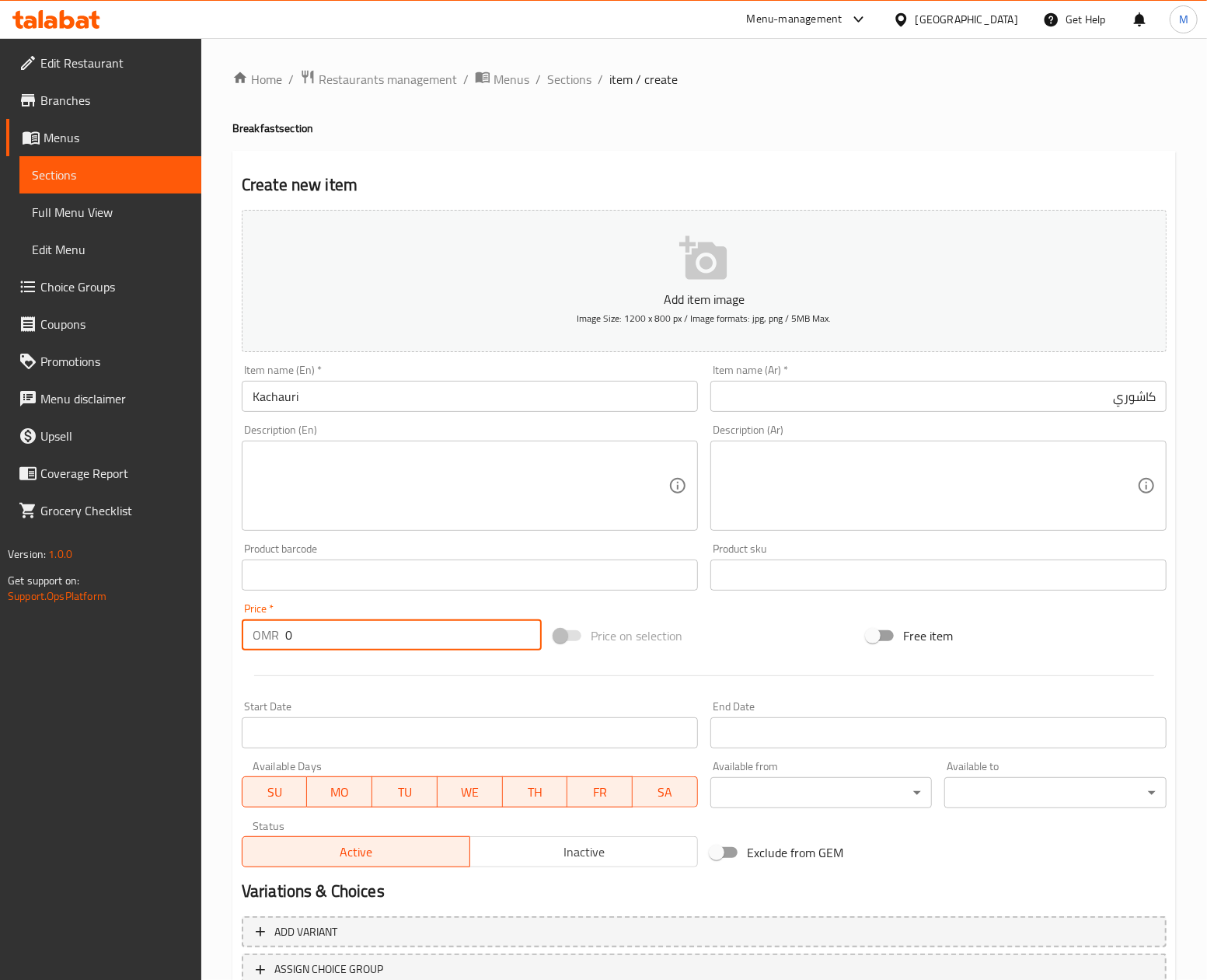
paste input "1.16"
type input "1.160"
click at [751, 626] on div "Price on selection" at bounding box center [704, 635] width 312 height 42
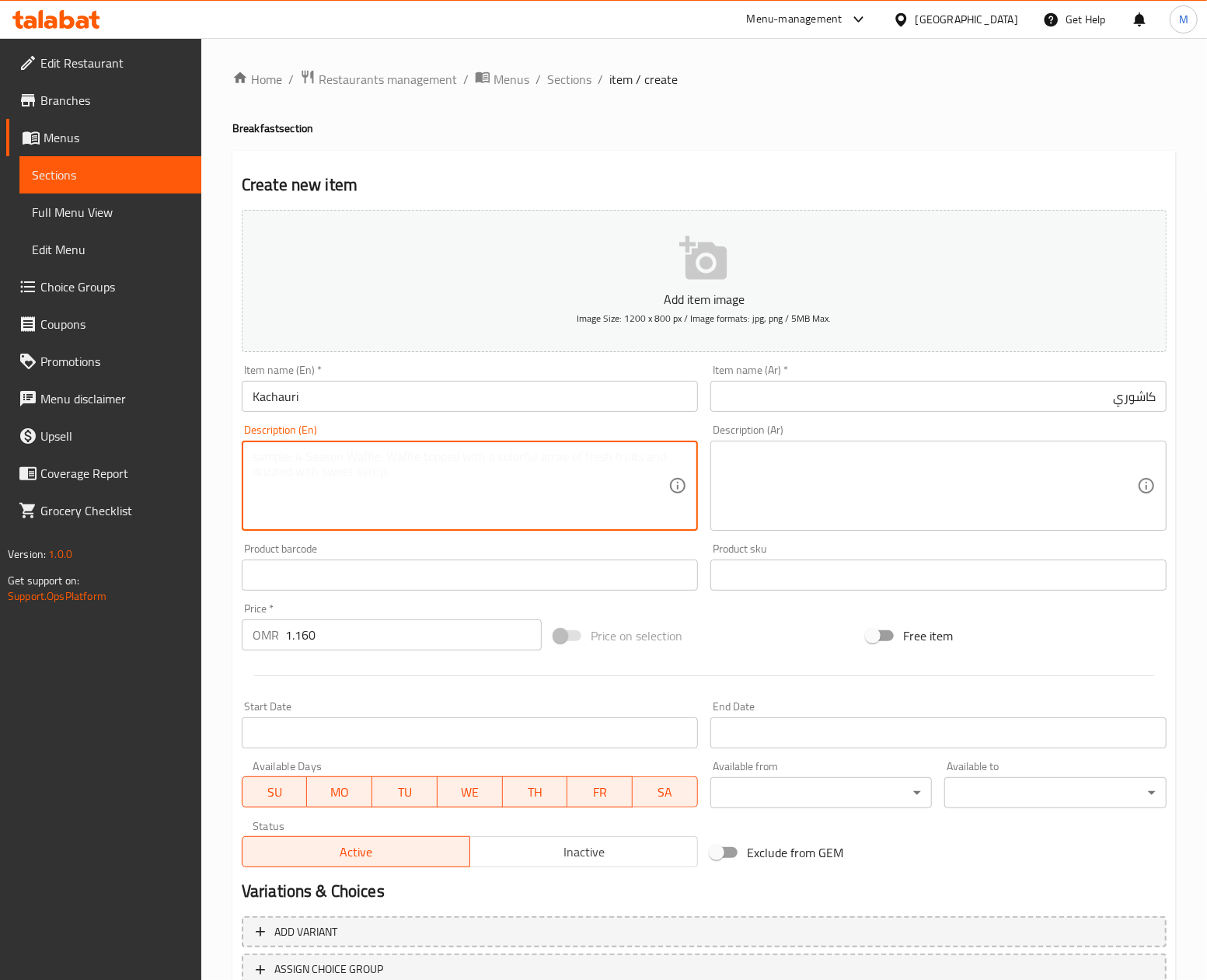
drag, startPoint x: 413, startPoint y: 475, endPoint x: 321, endPoint y: 489, distance: 93.1
click at [413, 475] on textarea at bounding box center [461, 486] width 416 height 74
paste textarea "Stuffed Urad Dal Kachauri Aloo (2 Pcs)"
type textarea "Stuffed Urad Dal Kachauri Aloo (2 Pcs)"
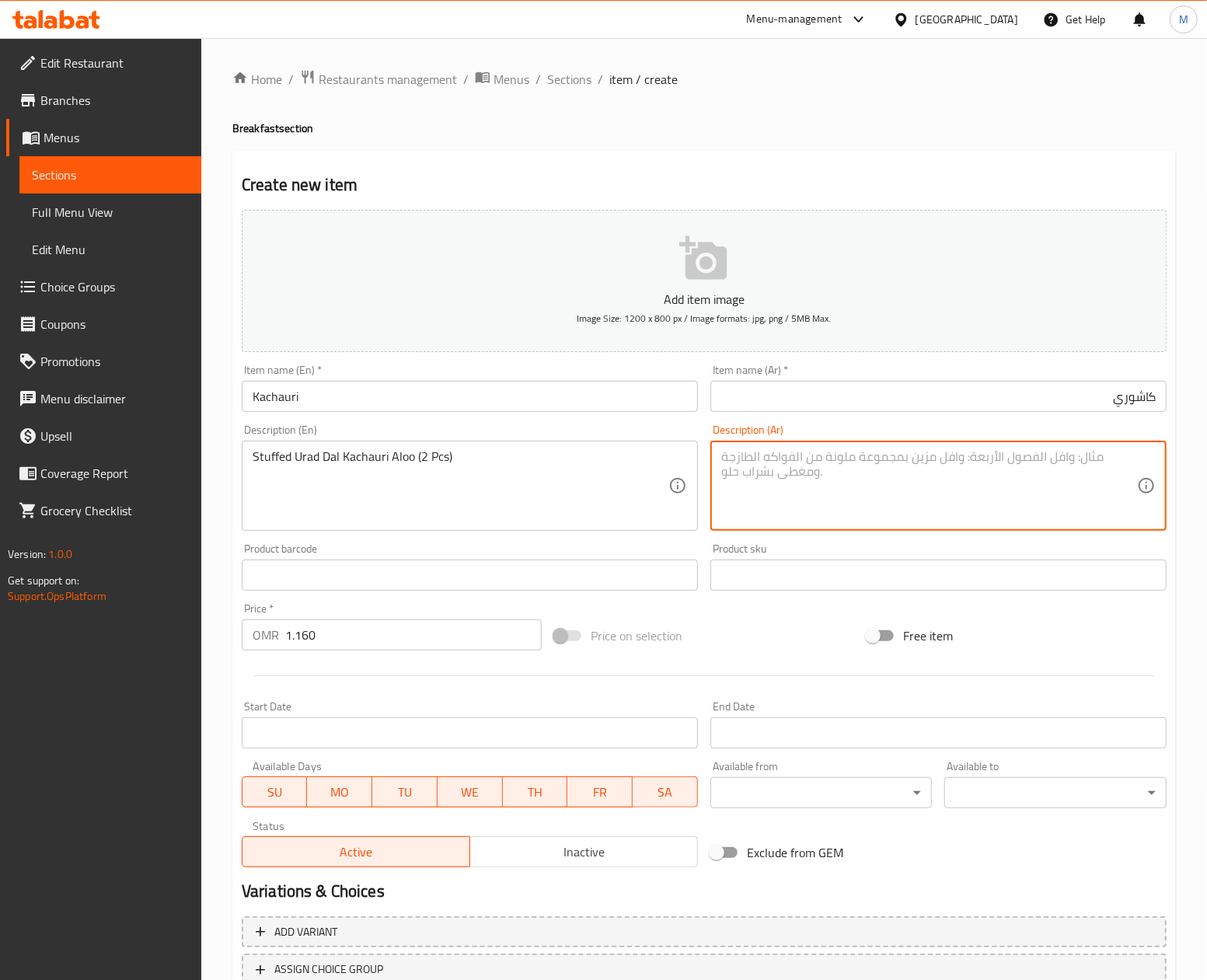
click at [746, 495] on textarea at bounding box center [929, 486] width 416 height 74
click at [780, 482] on textarea at bounding box center [929, 486] width 416 height 74
click at [380, 449] on div "Stuffed Urad Dal Kachauri Aloo (2 Pcs) Description (En)" at bounding box center [469, 486] width 456 height 90
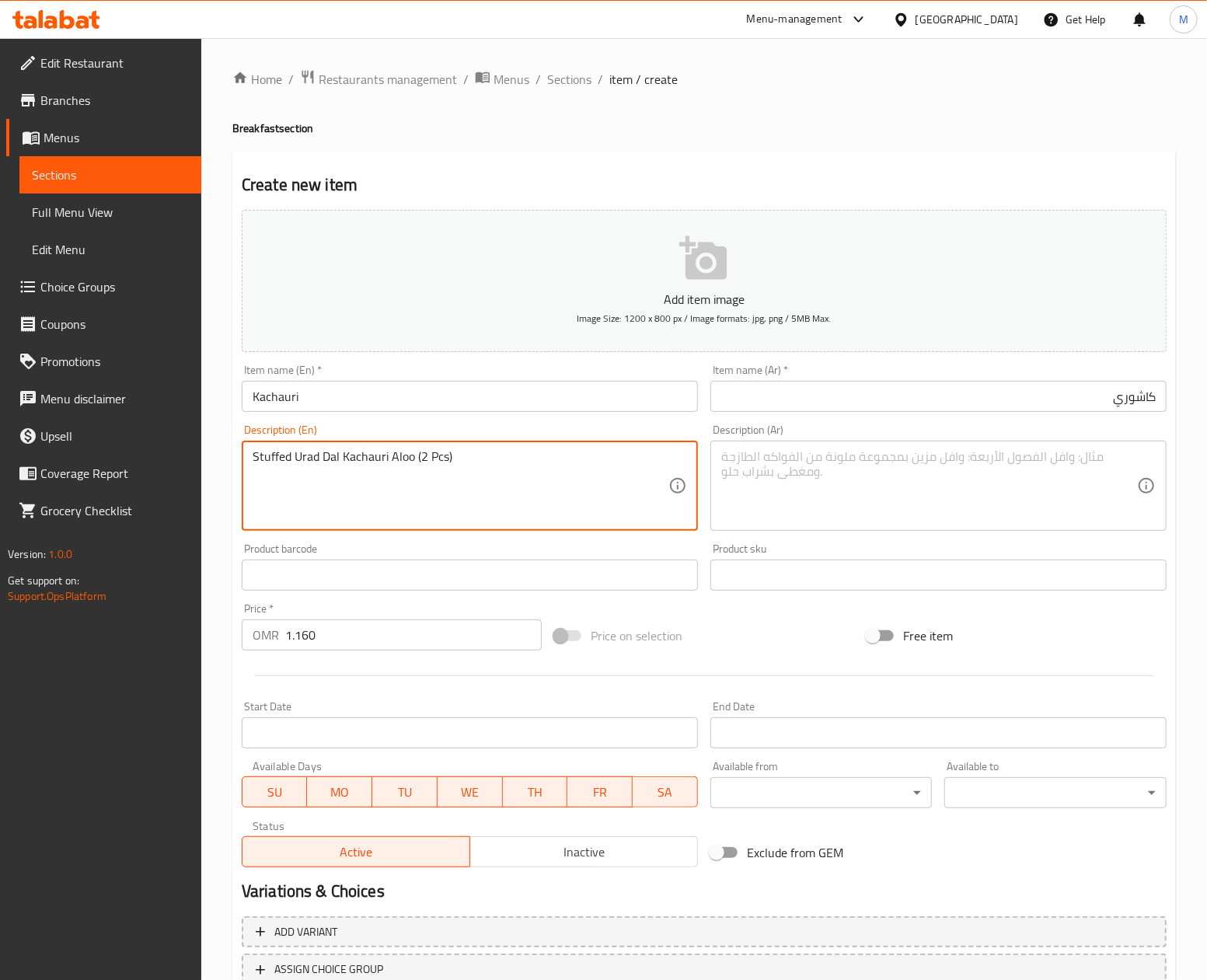
click at [380, 449] on textarea "Stuffed Urad Dal Kachauri Aloo (2 Pcs)" at bounding box center [461, 486] width 416 height 74
click at [899, 486] on textarea at bounding box center [929, 486] width 416 height 74
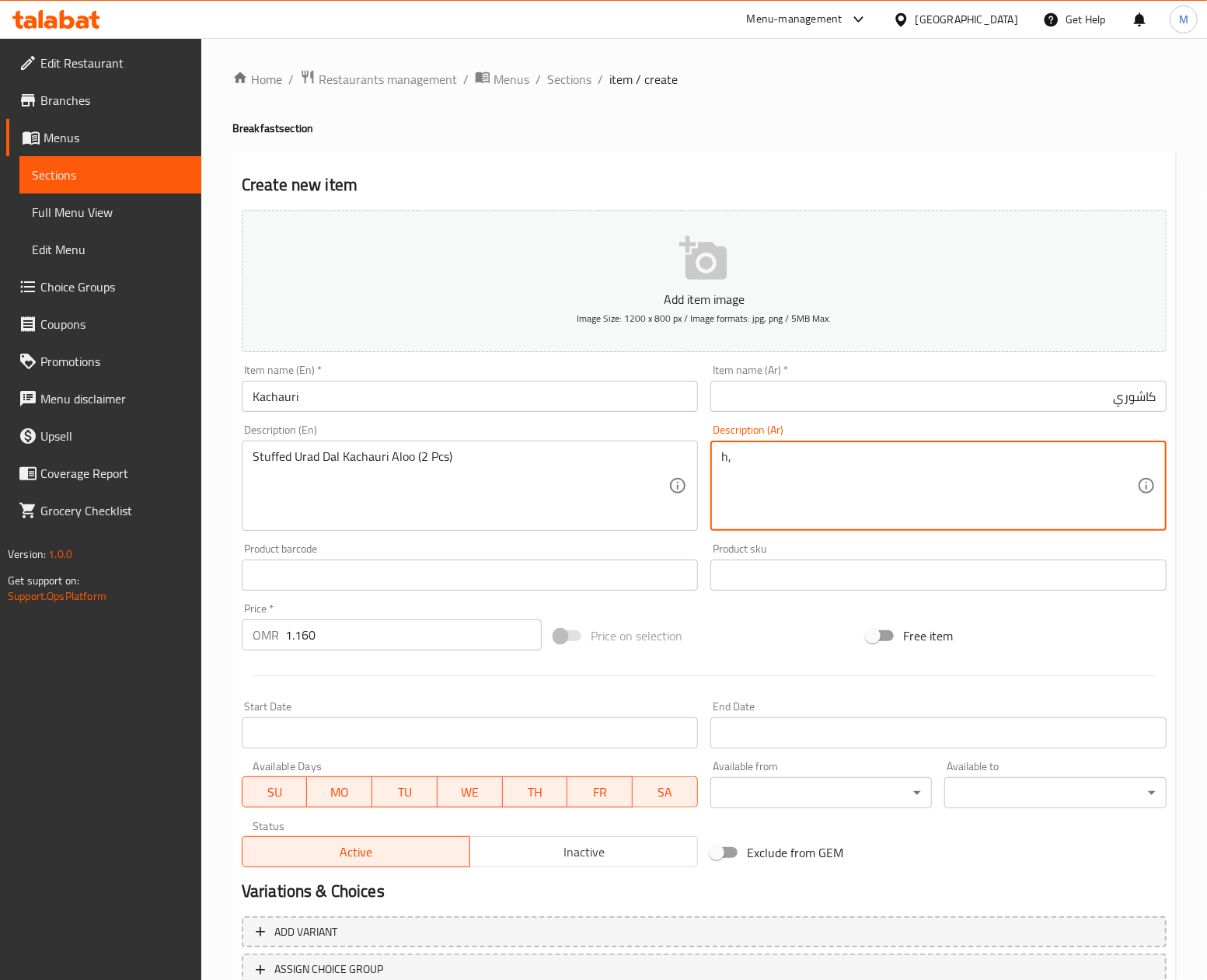
type textarea "h"
type textarea "اوراد دال كاشوري الو محشو قطعتان"
click at [526, 447] on div "Stuffed Urad Dal Kachauri Aloo (2 Pcs) Description (En)" at bounding box center [469, 486] width 456 height 90
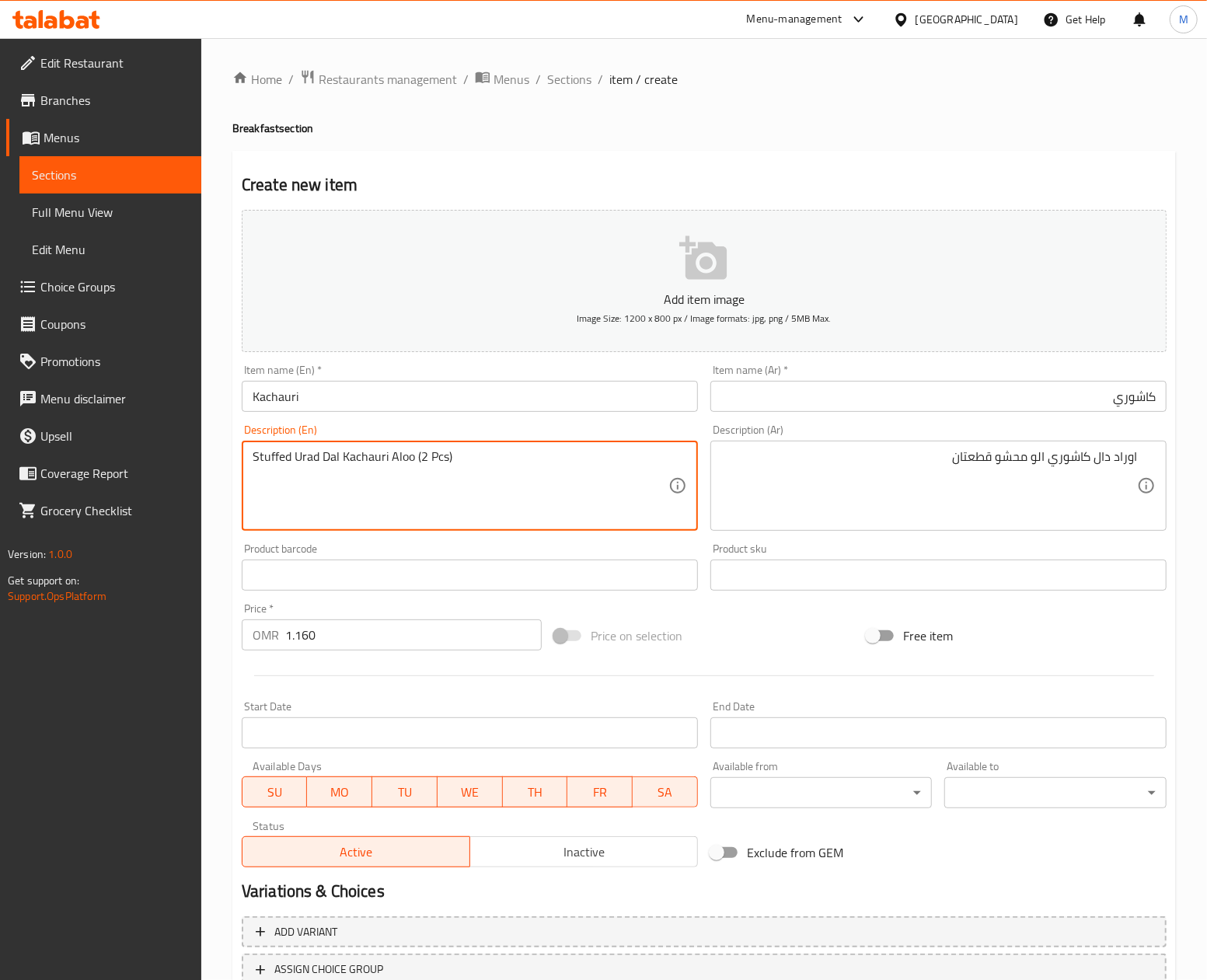
click at [470, 451] on textarea "Stuffed Urad Dal Kachauri Aloo (2 Pcs)" at bounding box center [461, 486] width 416 height 74
click at [777, 616] on div "Price on selection" at bounding box center [704, 635] width 312 height 42
click at [362, 469] on textarea "Stuffed Urad Dal Kachauri Aloo (2 Pcs)" at bounding box center [461, 486] width 416 height 74
type textarea "Stuffed urad dal kachauri aloo (2 pcs)"
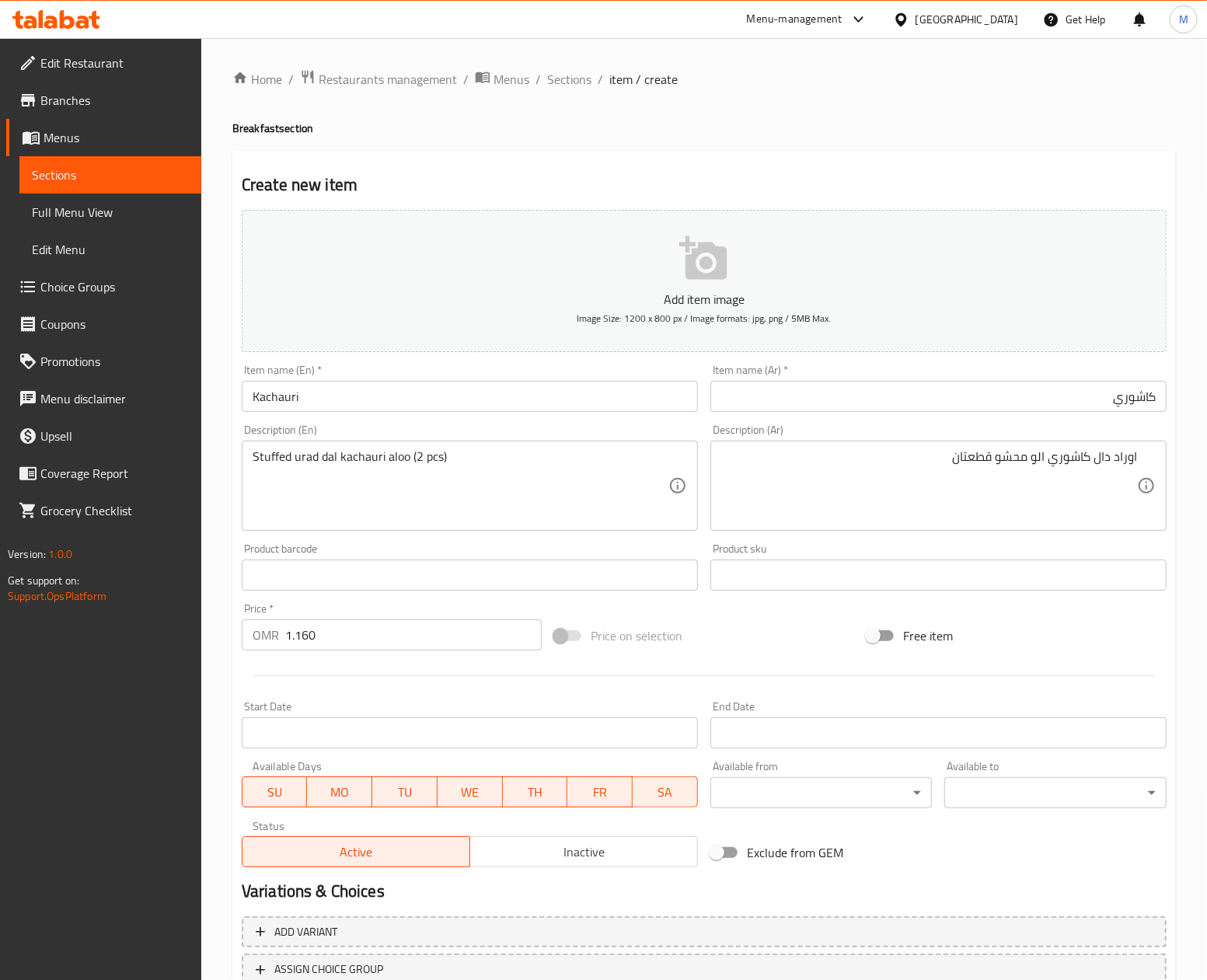
click at [759, 623] on div "Price on selection" at bounding box center [704, 635] width 312 height 42
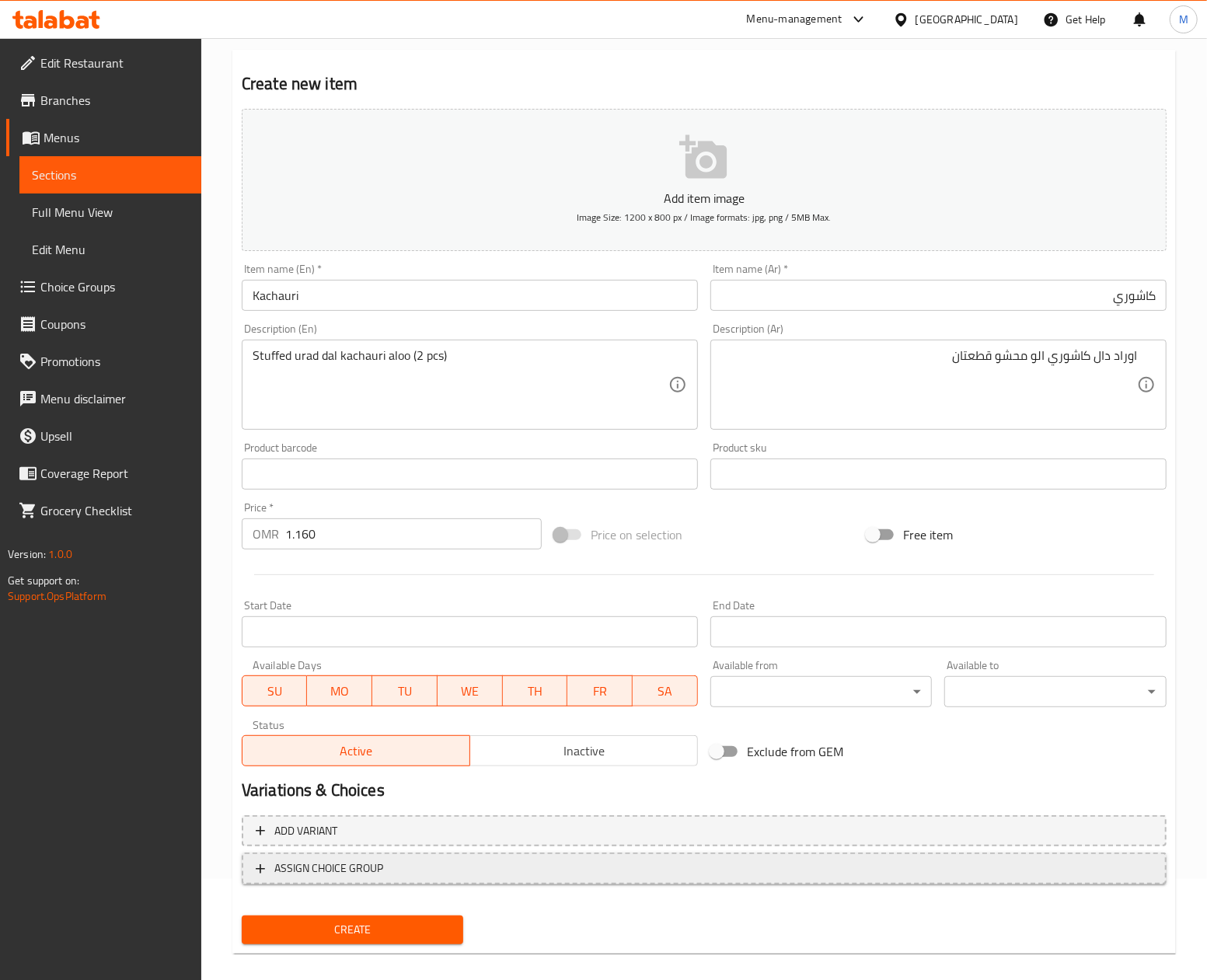
scroll to position [116, 0]
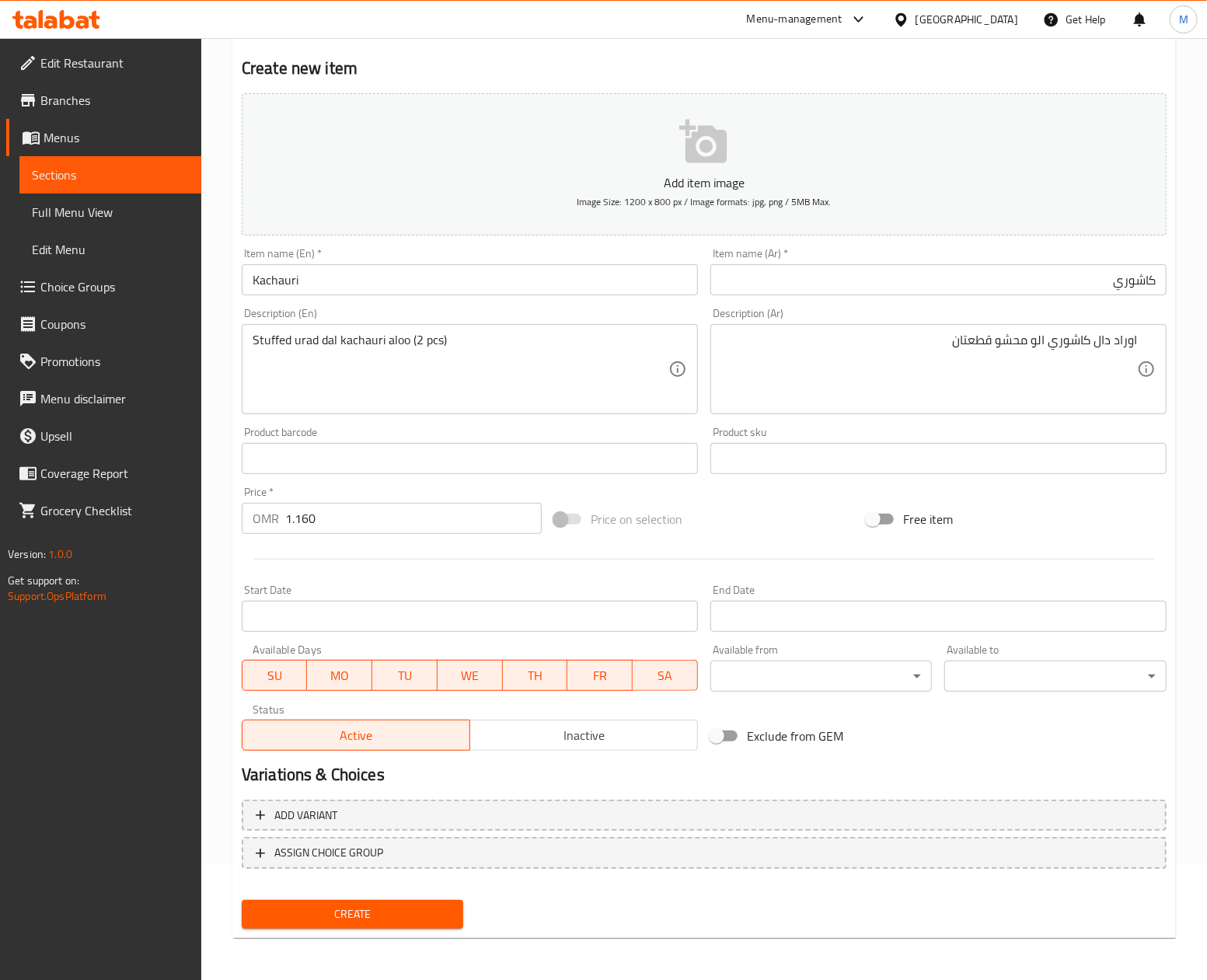
click at [390, 909] on span "Create" at bounding box center [352, 914] width 197 height 20
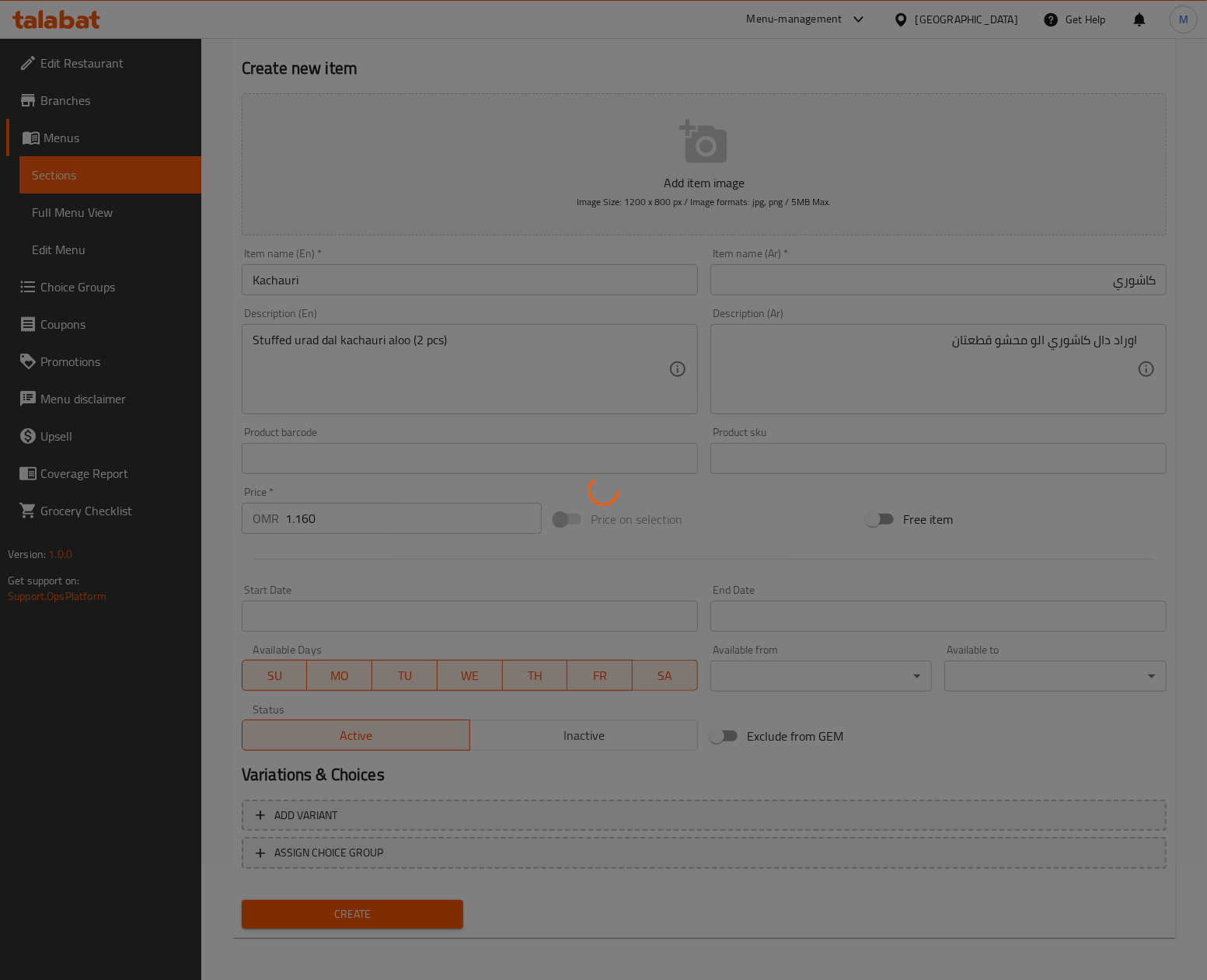
type input "0"
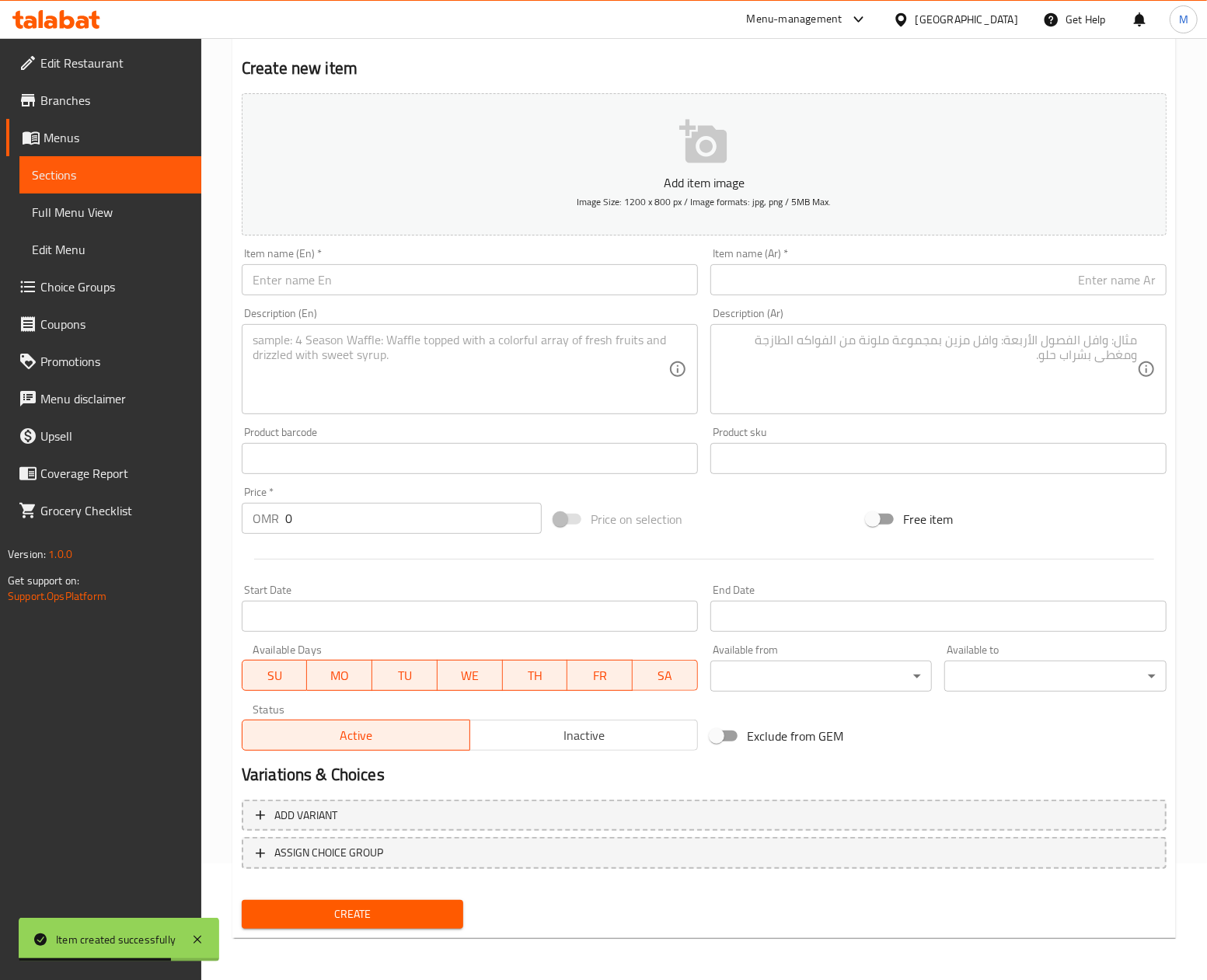
click at [799, 501] on div "Price on selection" at bounding box center [704, 518] width 312 height 42
click at [790, 517] on div "Price on selection" at bounding box center [704, 518] width 312 height 42
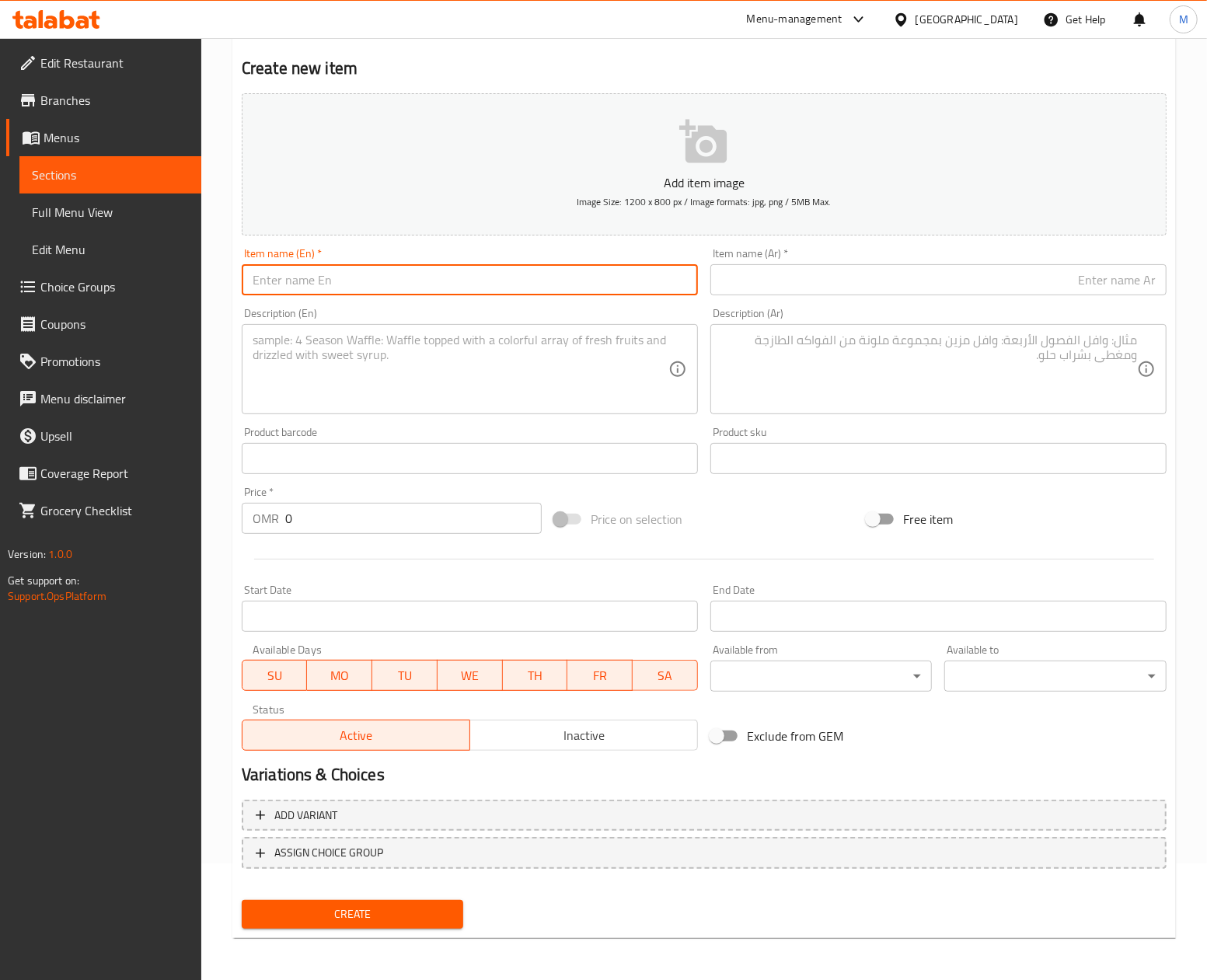
click at [336, 272] on input "text" at bounding box center [469, 280] width 456 height 31
paste input "Chole Bhature"
type input "Chole Bhature"
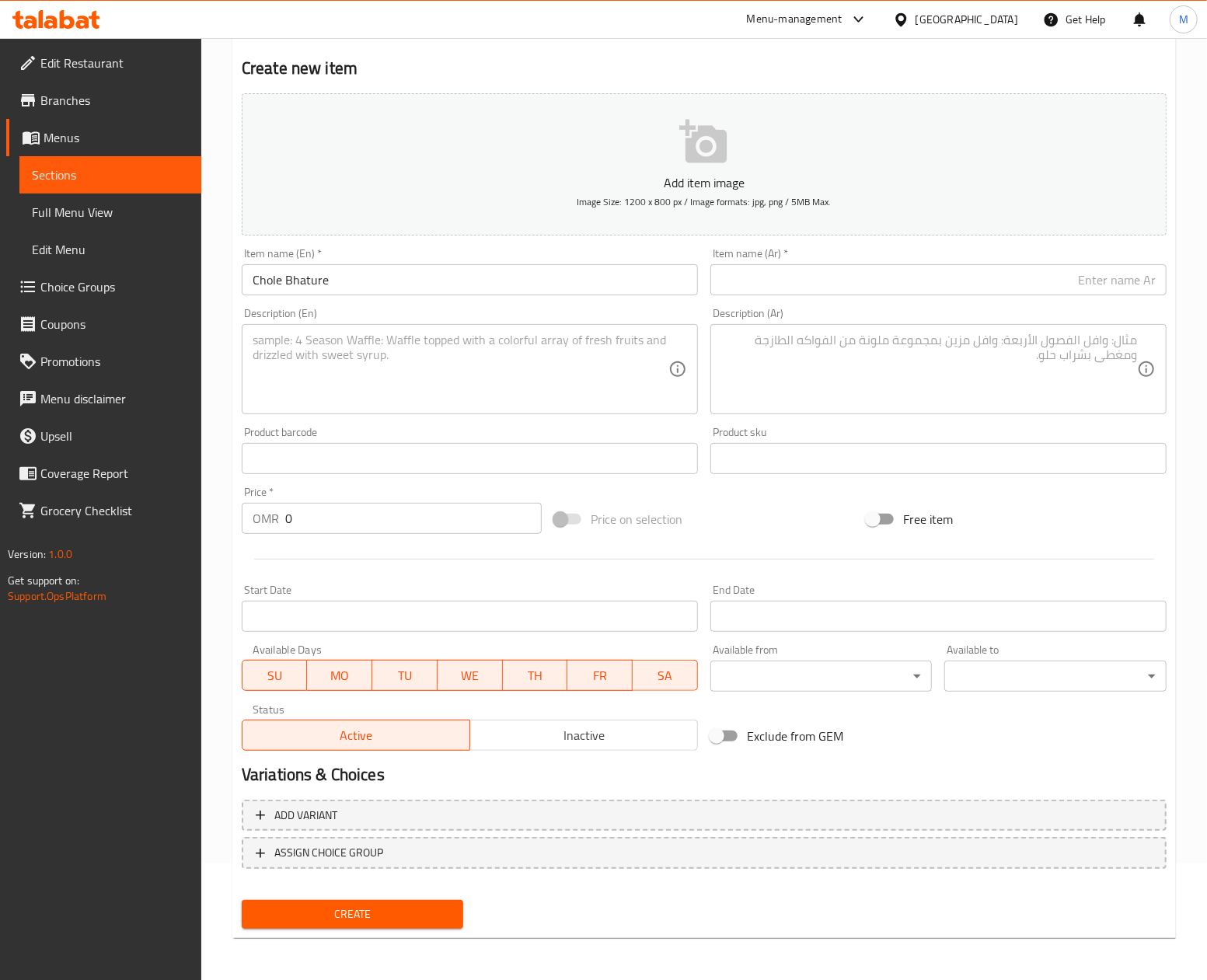
drag, startPoint x: 395, startPoint y: 368, endPoint x: 150, endPoint y: 419, distance: 250.3
click at [395, 368] on textarea at bounding box center [461, 370] width 416 height 74
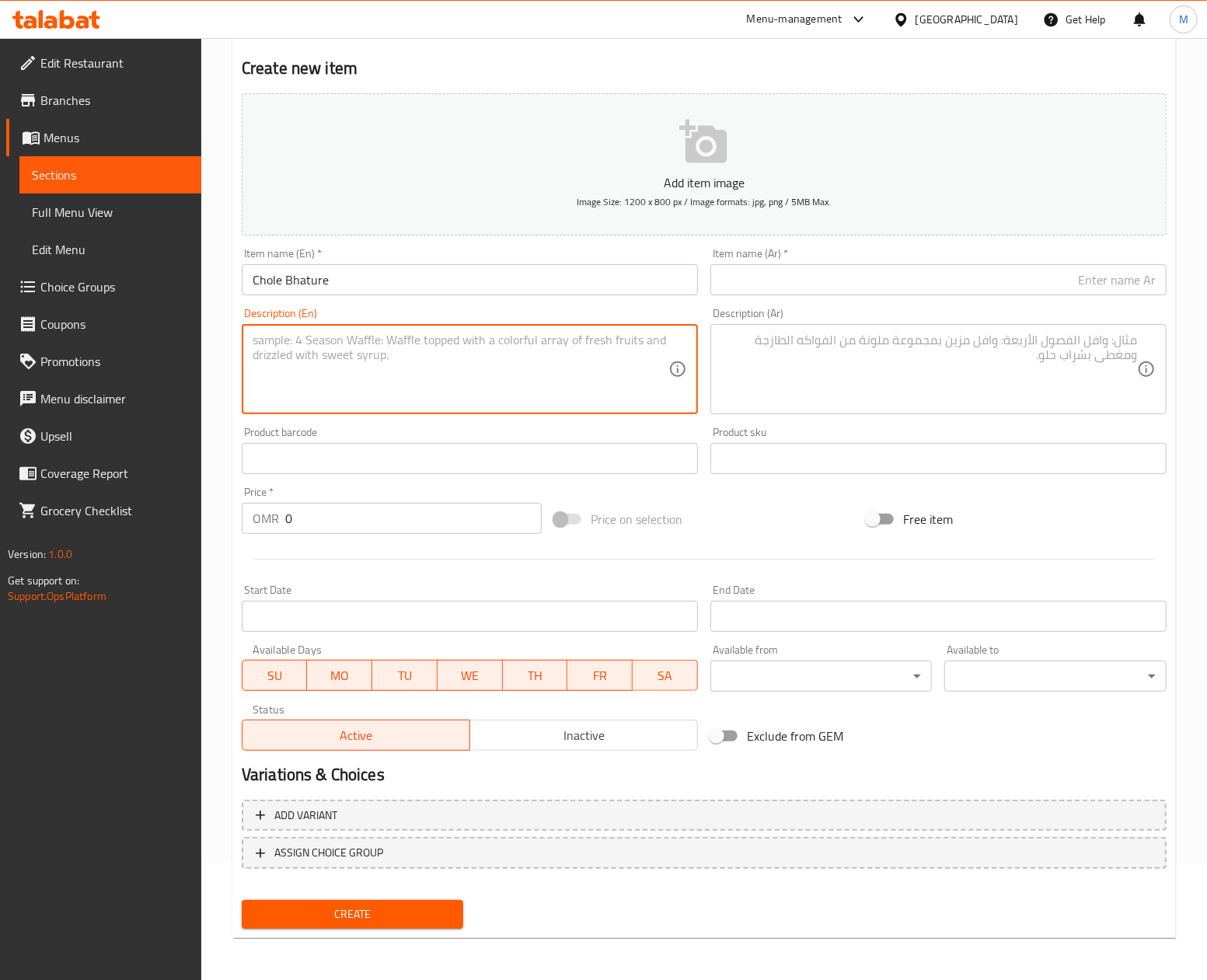
paste textarea "Special stuffed Bhature with [PERSON_NAME]"
type textarea "Special stuffed Bhature with [PERSON_NAME]"
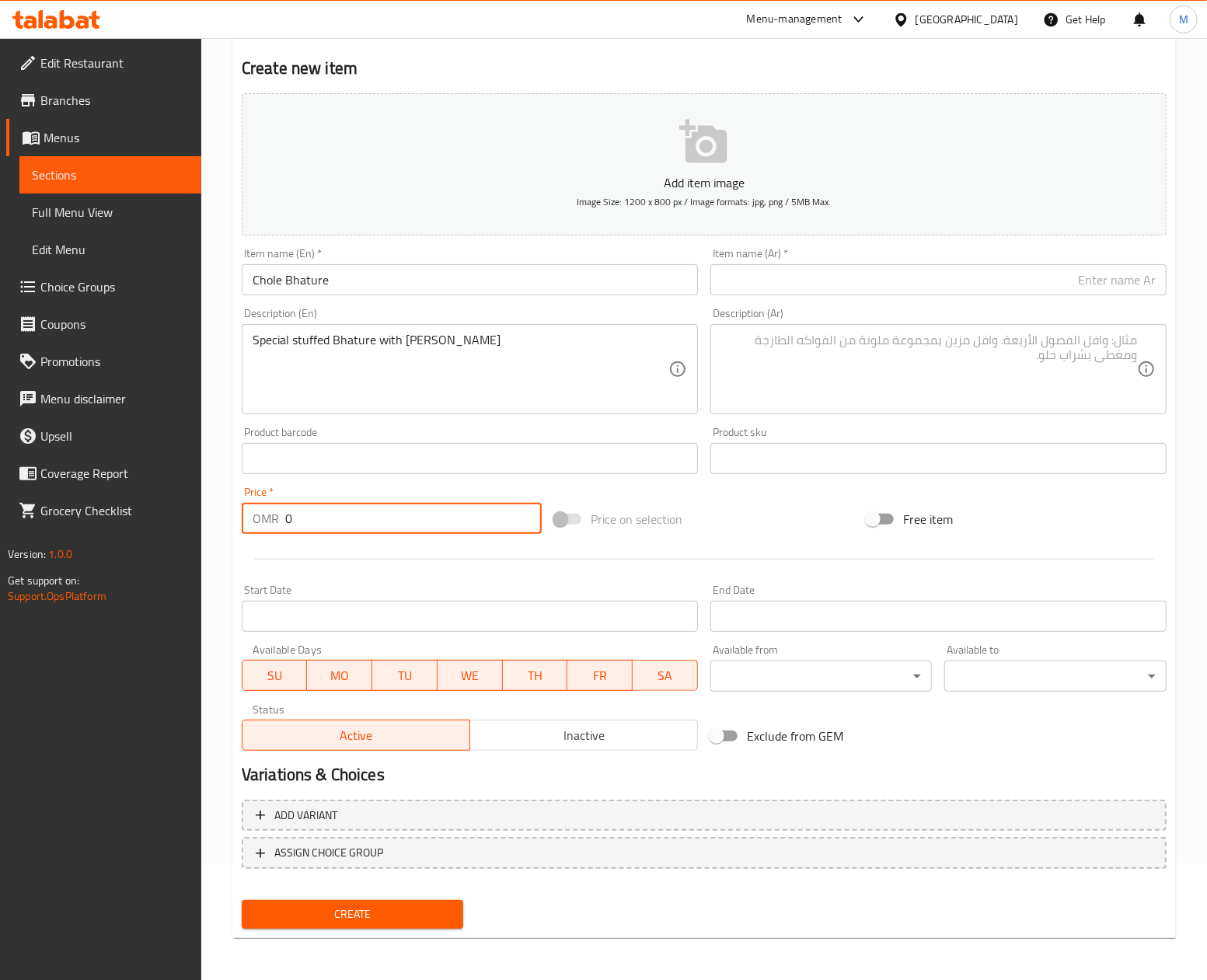
click at [365, 526] on input "0" at bounding box center [413, 518] width 257 height 31
paste input "1.39"
type input "1.390"
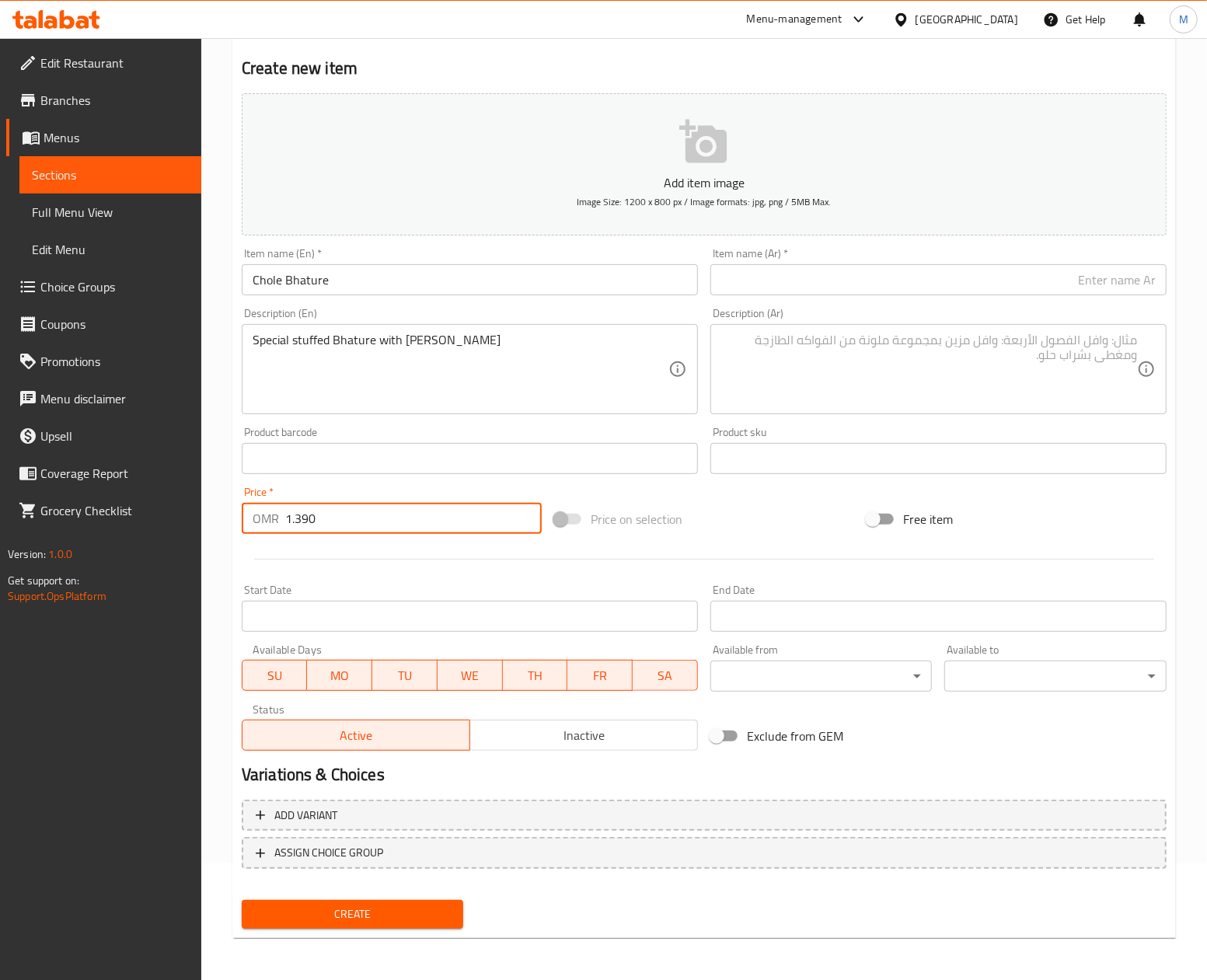
click at [760, 510] on div "Price on selection" at bounding box center [704, 518] width 312 height 42
click at [813, 283] on input "text" at bounding box center [938, 280] width 456 height 31
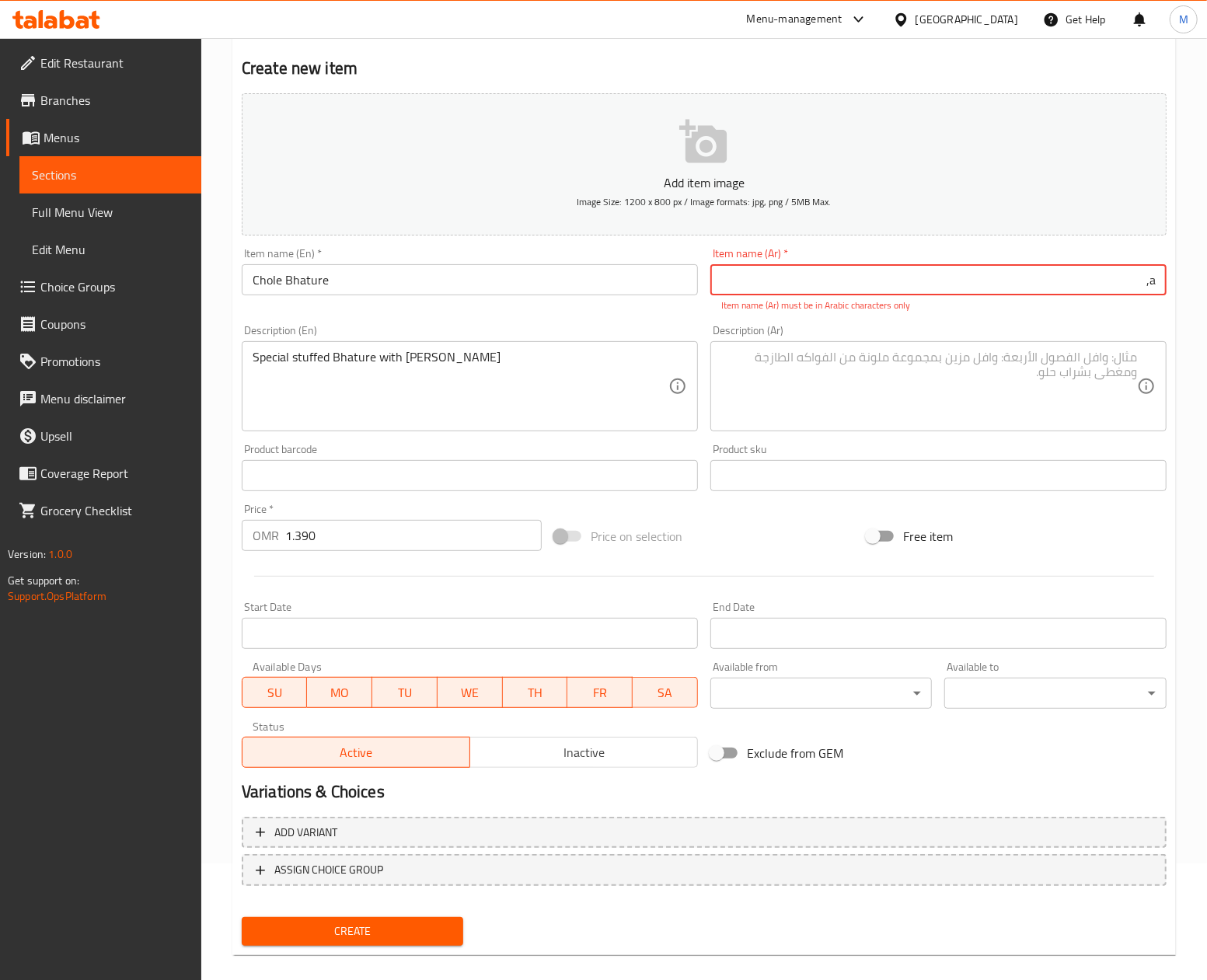
type input "a"
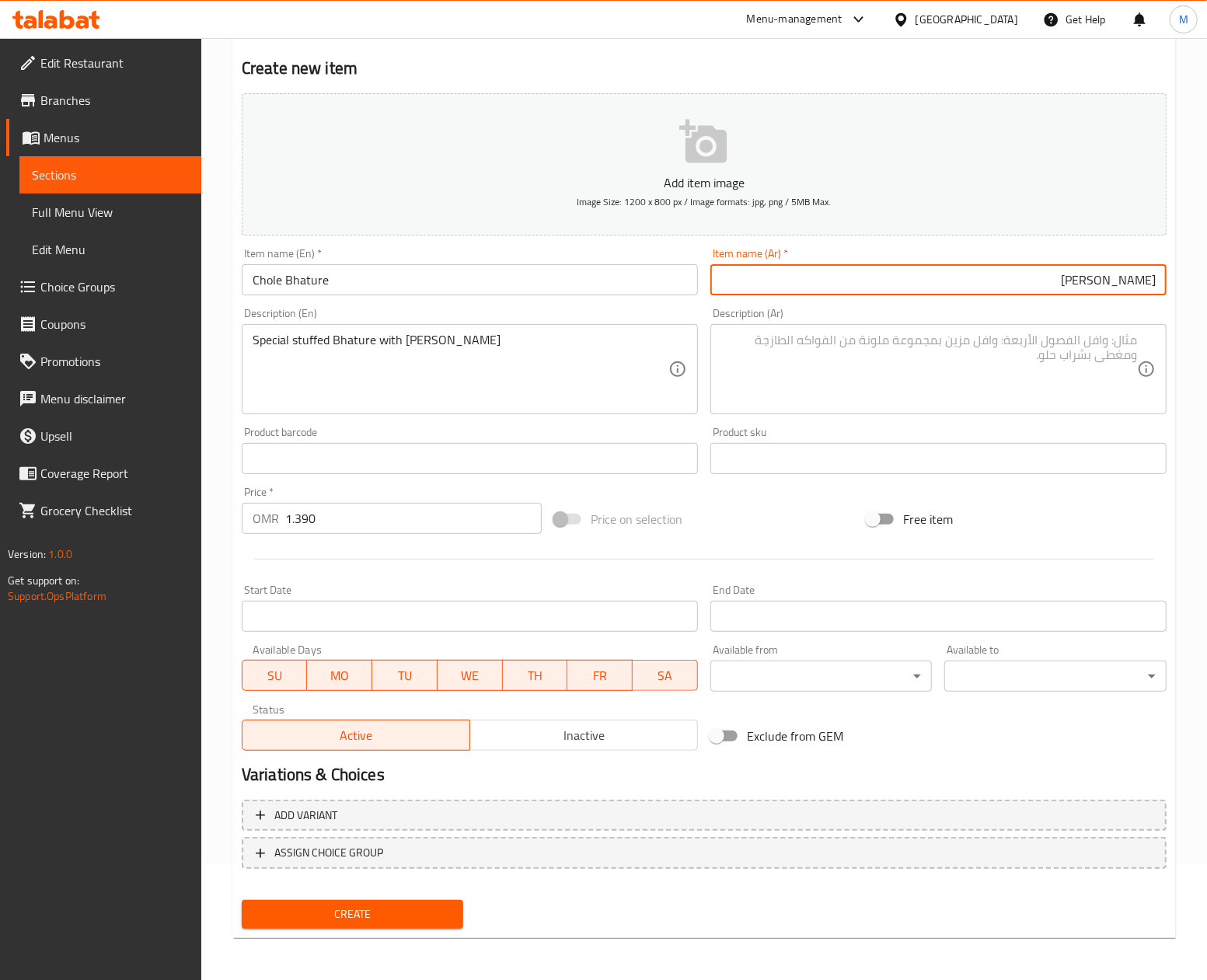
type input "[PERSON_NAME]"
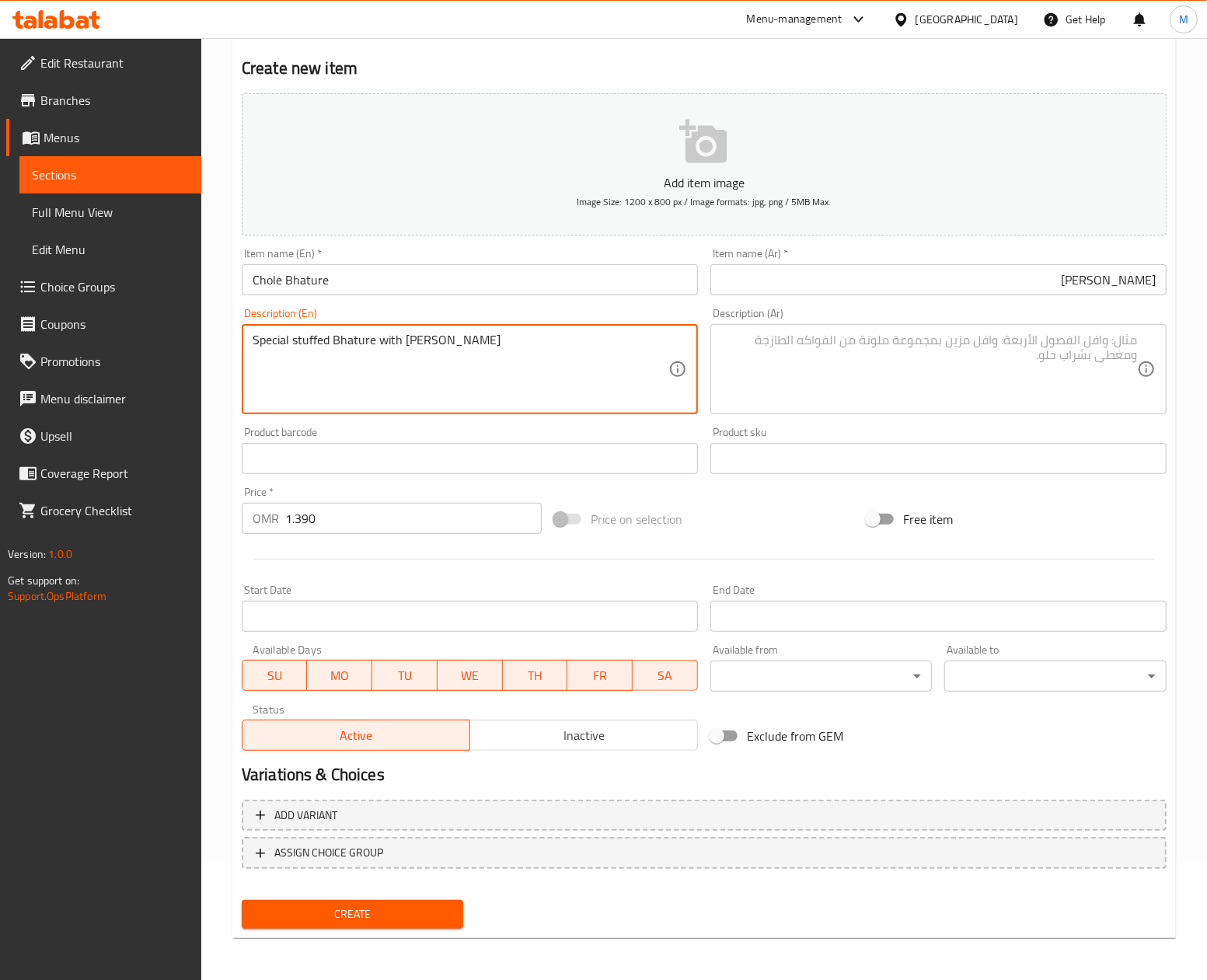
click at [339, 334] on textarea "Special stuffed Bhature with [PERSON_NAME]" at bounding box center [461, 370] width 416 height 74
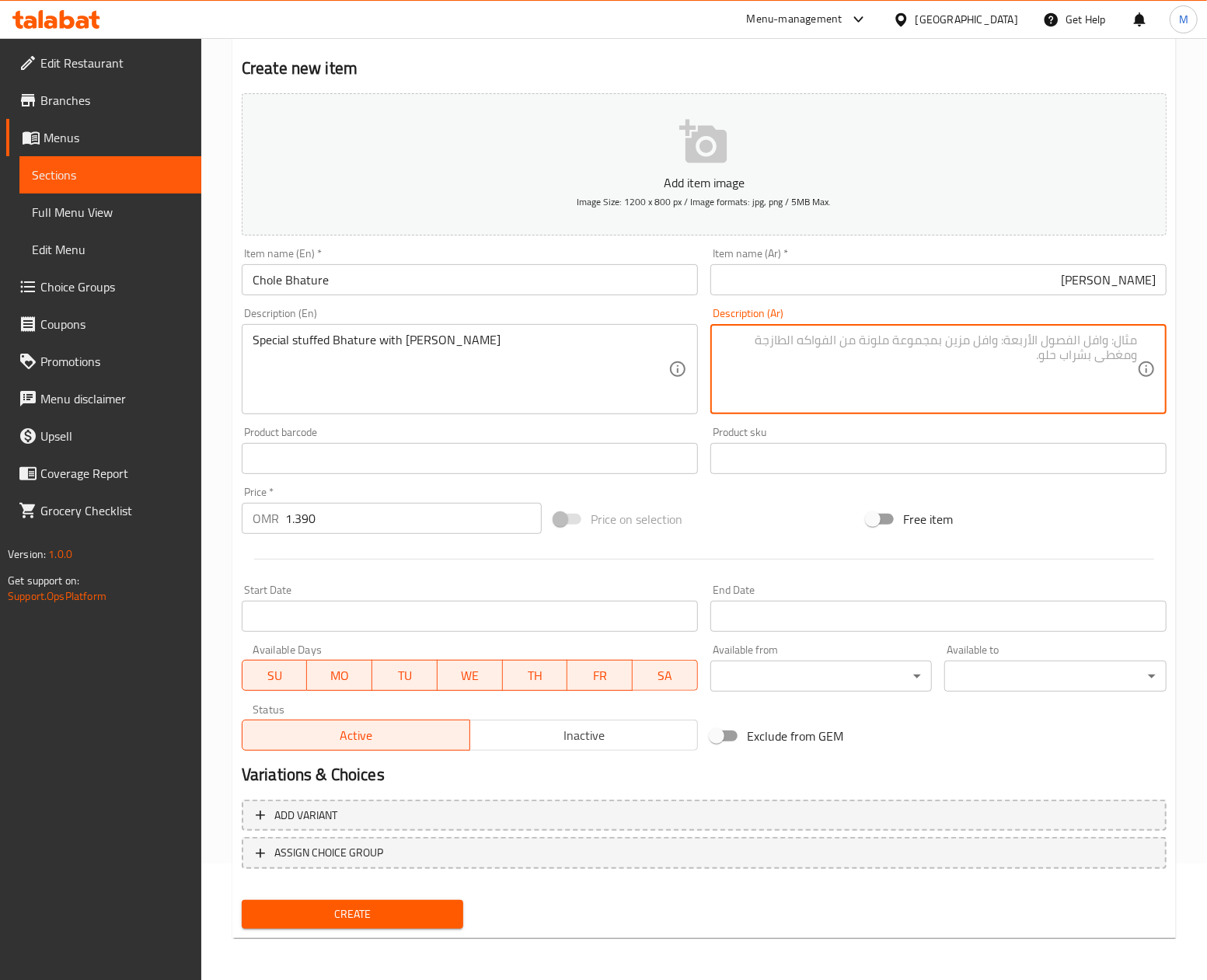
click at [832, 362] on textarea at bounding box center [929, 370] width 416 height 74
paste textarea "باتور محشوة بشكل خاص بالبانير"
click at [1126, 344] on textarea "باتور محشوة بشكل خاص بالبانير" at bounding box center [929, 370] width 416 height 74
type textarea "باتور محشوة بشكل خاص بالبانير"
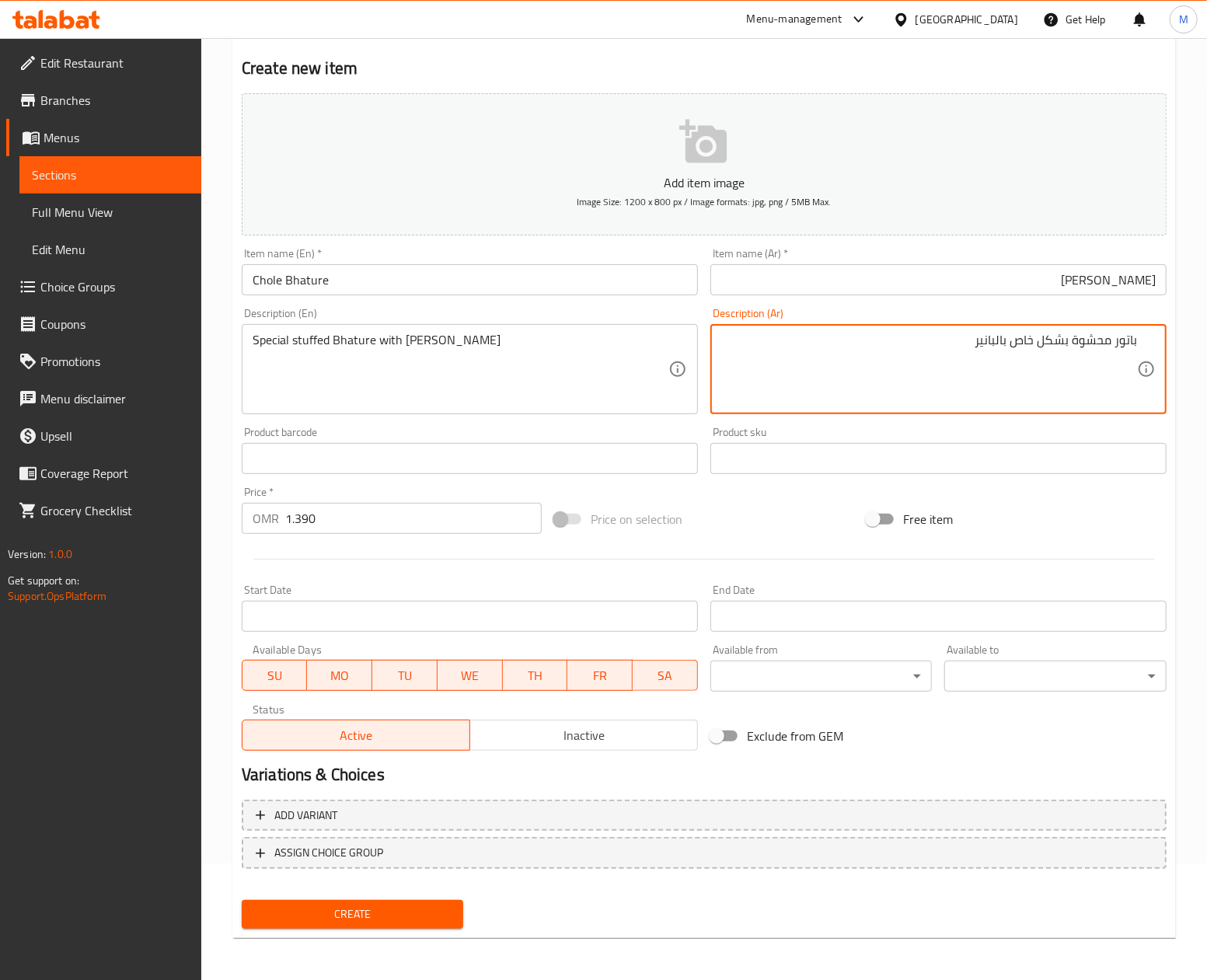
click at [1097, 283] on input "[PERSON_NAME]" at bounding box center [938, 280] width 456 height 31
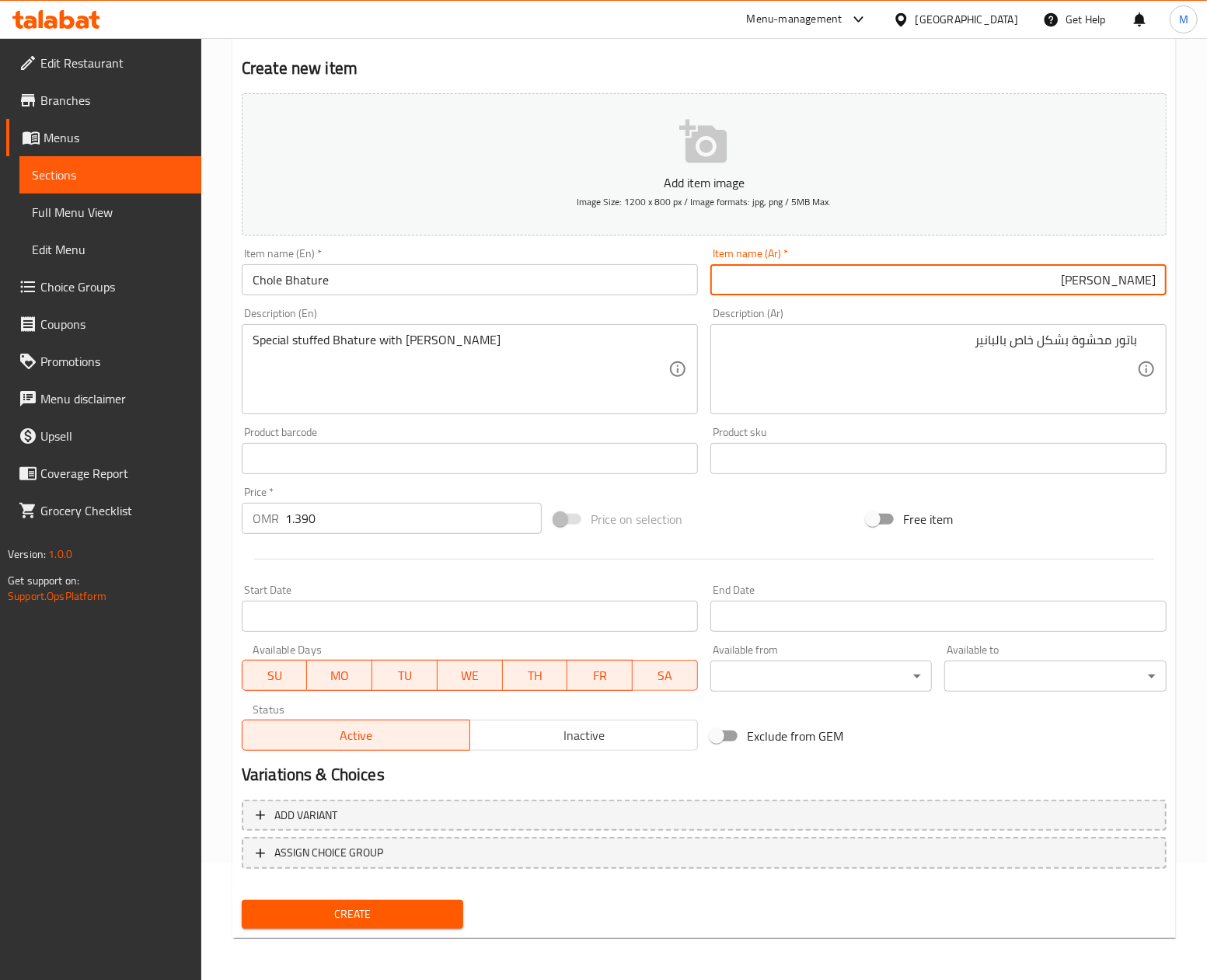
click at [1097, 283] on input "[PERSON_NAME]" at bounding box center [938, 280] width 456 height 31
paste input "اتور"
type input "[PERSON_NAME]"
click at [808, 499] on div "Price on selection" at bounding box center [704, 518] width 312 height 42
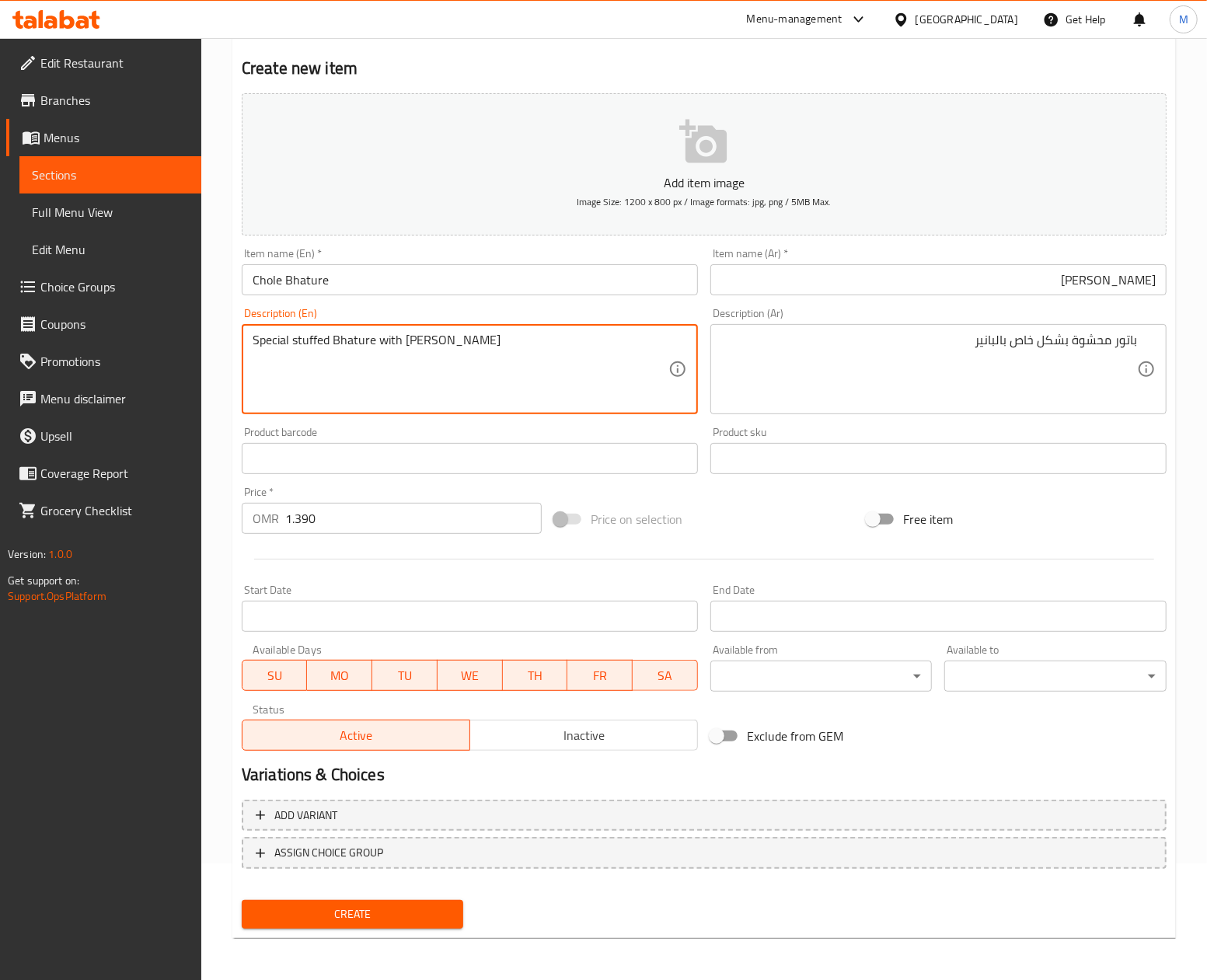
click at [383, 346] on textarea "Special stuffed Bhature with [PERSON_NAME]" at bounding box center [461, 370] width 416 height 74
type textarea "Special stuffed bhature with paneer"
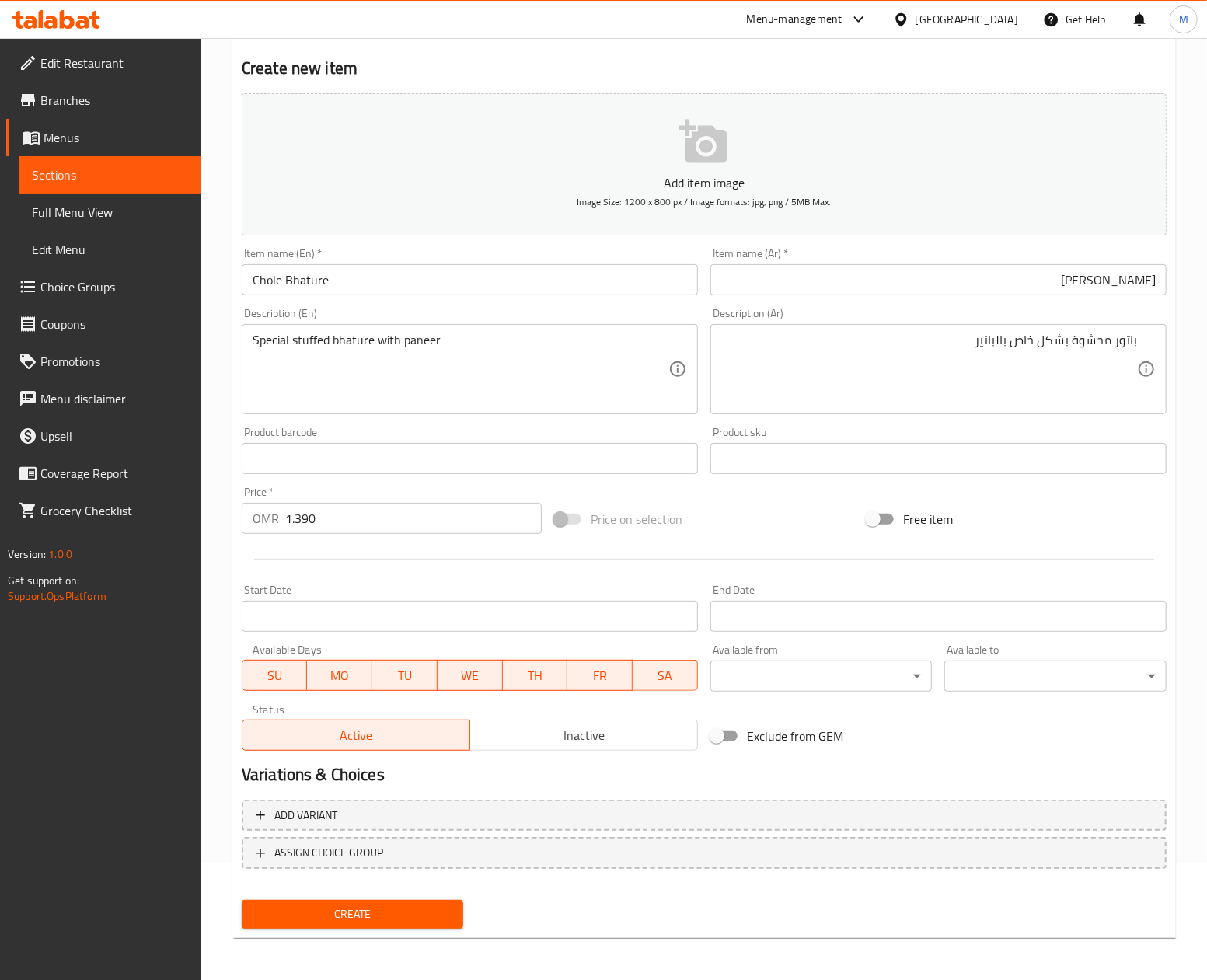
click at [782, 523] on div "Price on selection" at bounding box center [704, 518] width 312 height 42
click at [385, 923] on button "Create" at bounding box center [352, 914] width 222 height 29
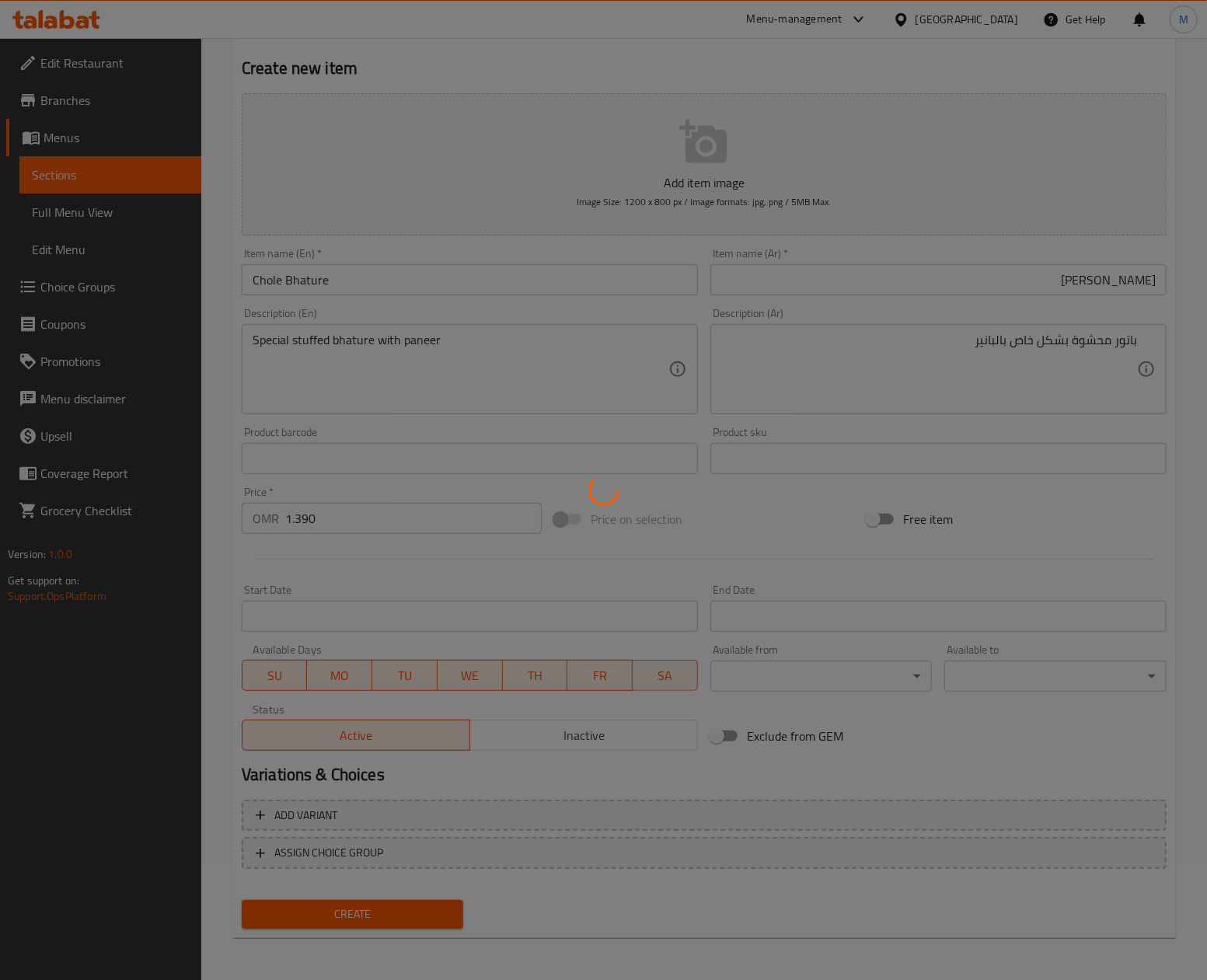
type input "0"
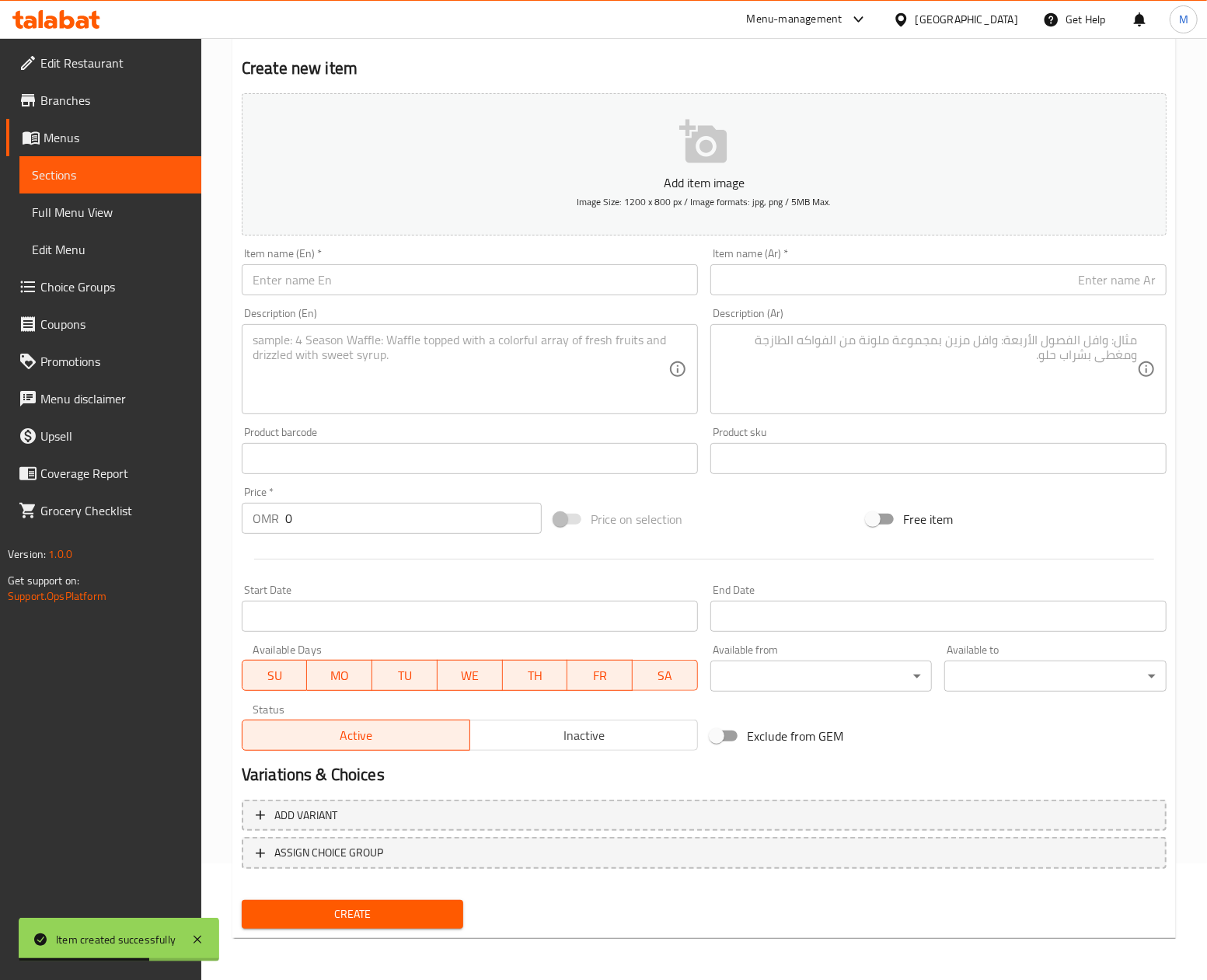
click at [771, 535] on div "Price on selection" at bounding box center [704, 518] width 312 height 42
click at [809, 526] on div "Price on selection" at bounding box center [704, 518] width 312 height 42
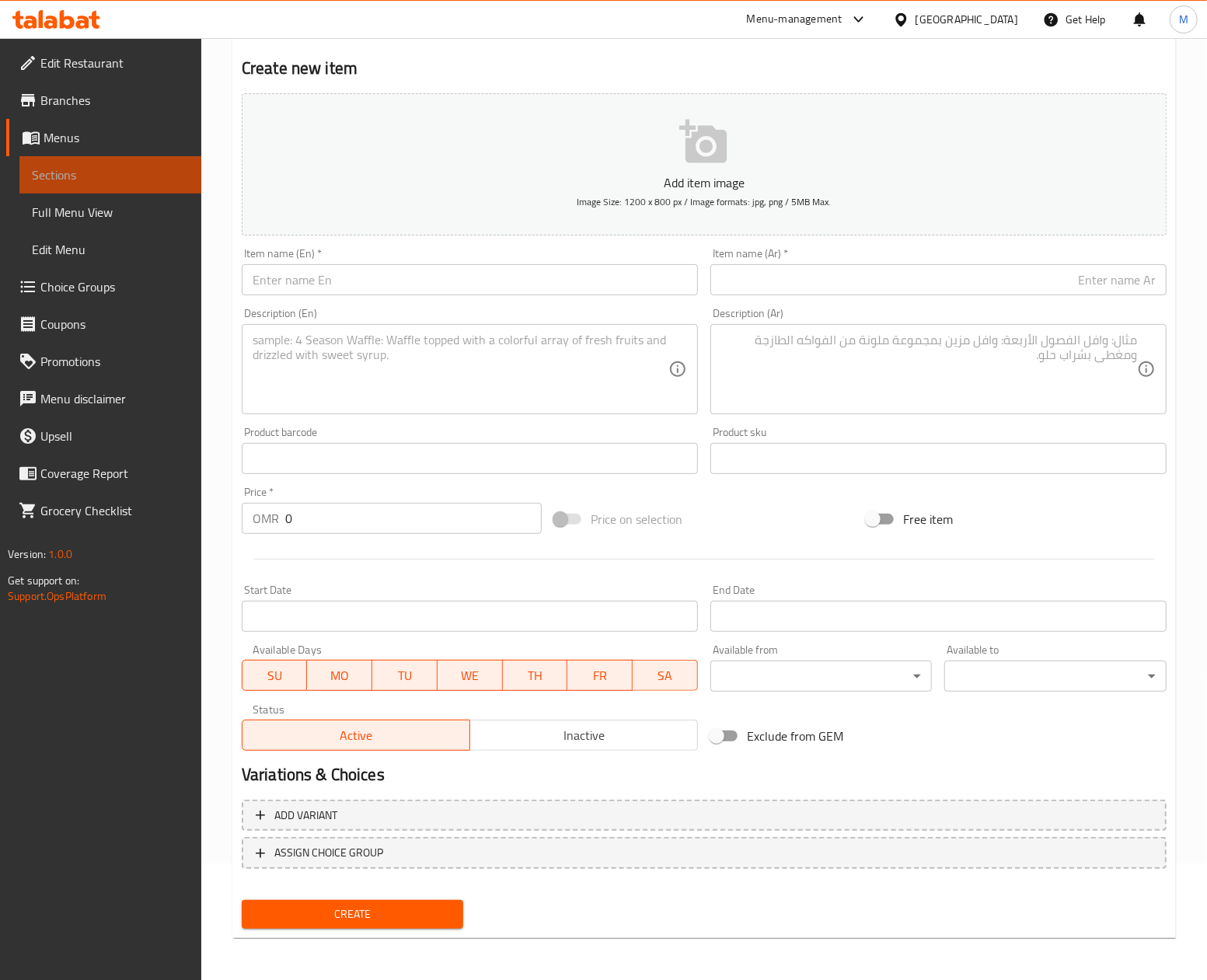
click at [77, 167] on span "Sections" at bounding box center [110, 175] width 157 height 19
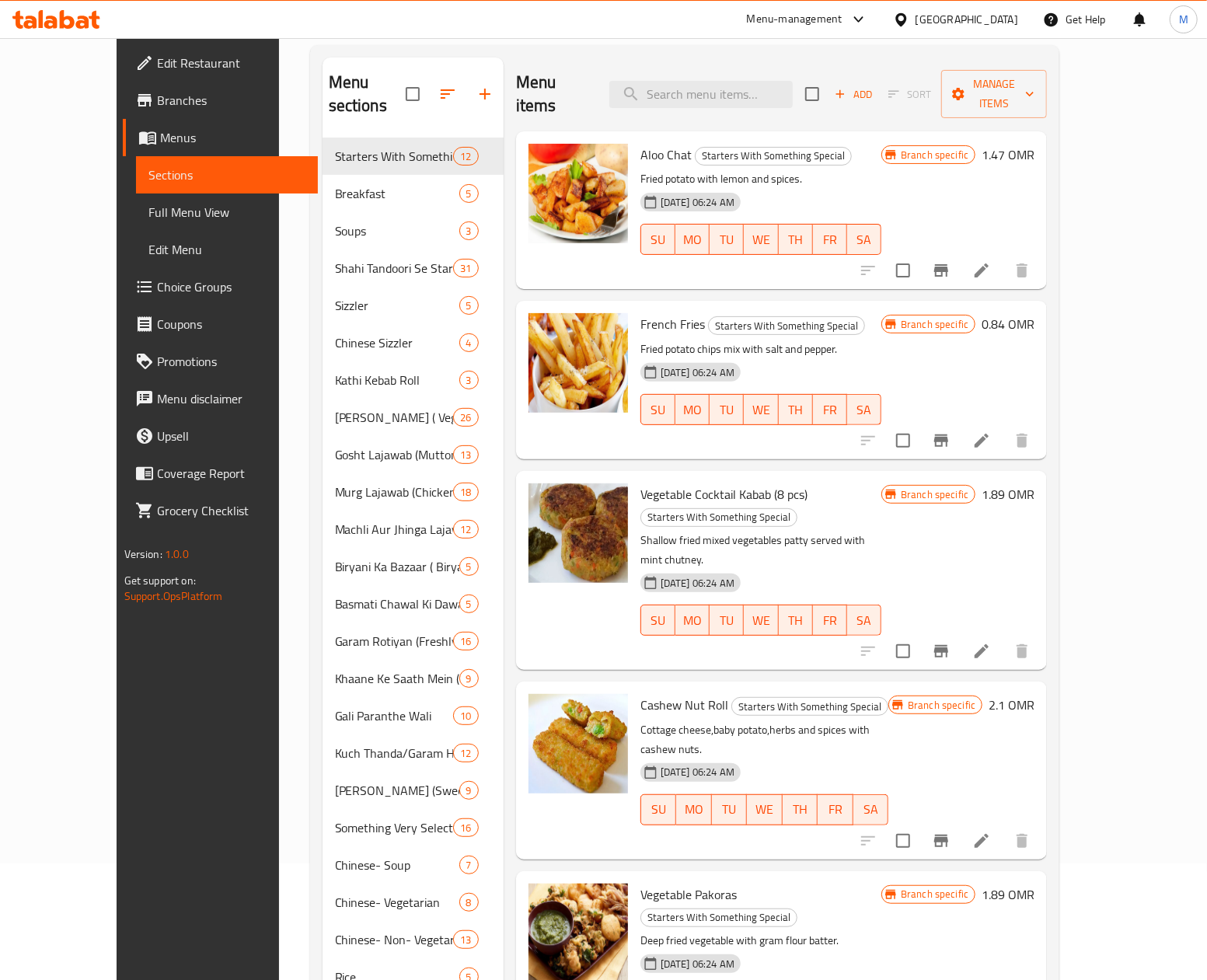
click at [887, 567] on div "[DATE] 06:24 AM SU MO TU WE TH FR SA" at bounding box center [760, 608] width 253 height 84
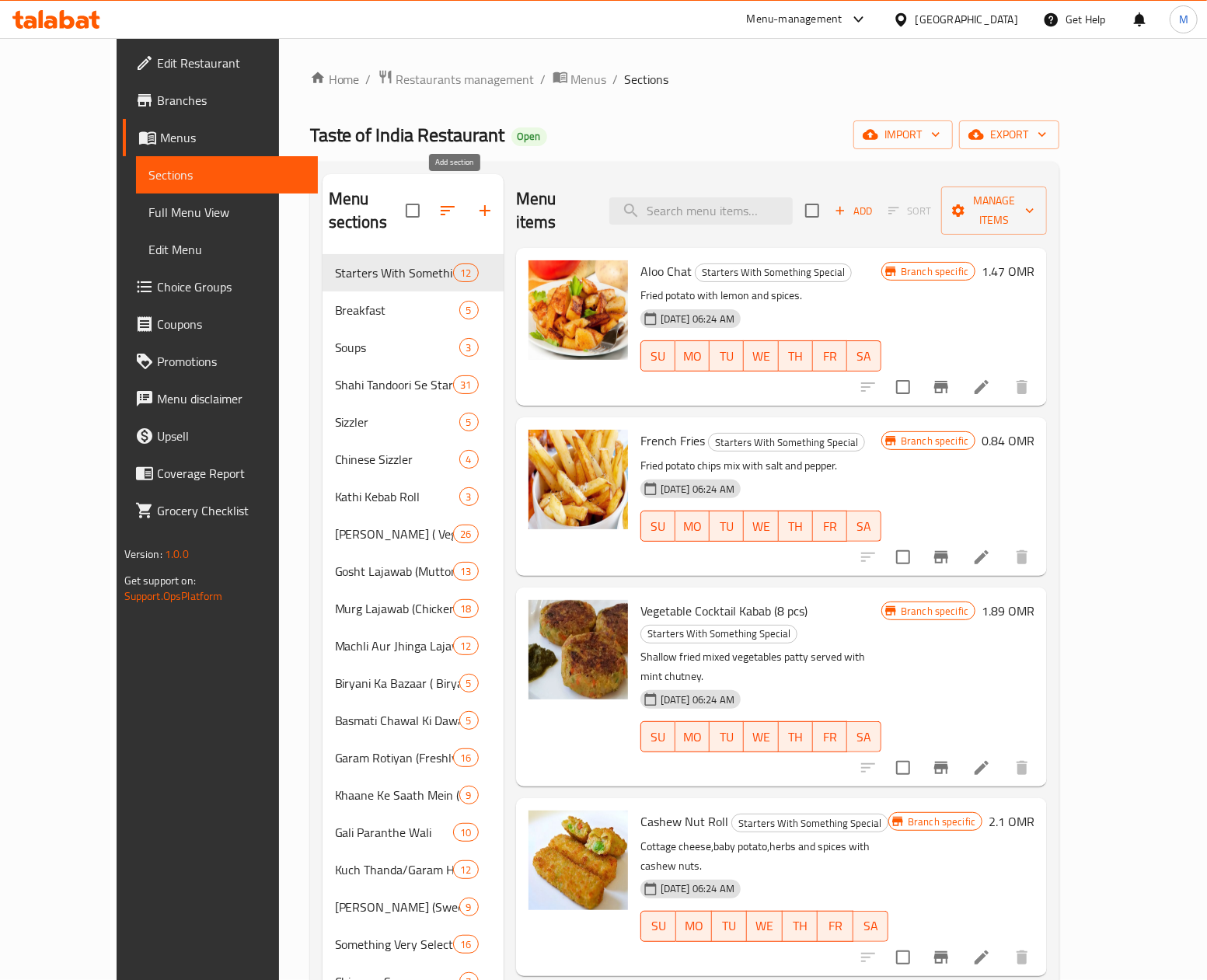
click at [475, 202] on icon "button" at bounding box center [484, 211] width 19 height 19
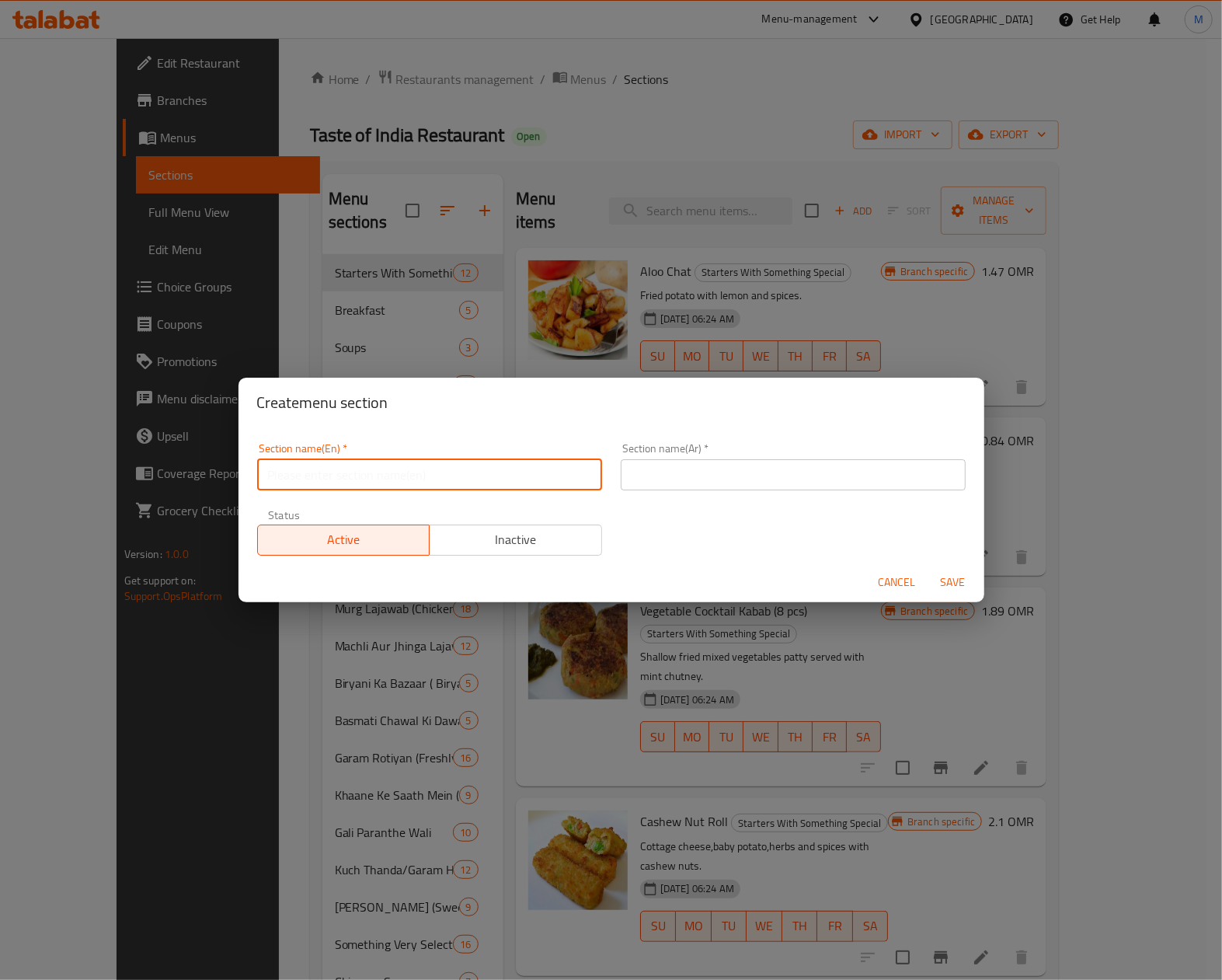
click at [353, 476] on input "text" at bounding box center [429, 474] width 345 height 31
type input "ؤ"
click at [325, 476] on input "Chaat Corner" at bounding box center [429, 474] width 345 height 31
type input "Chaat Corner"
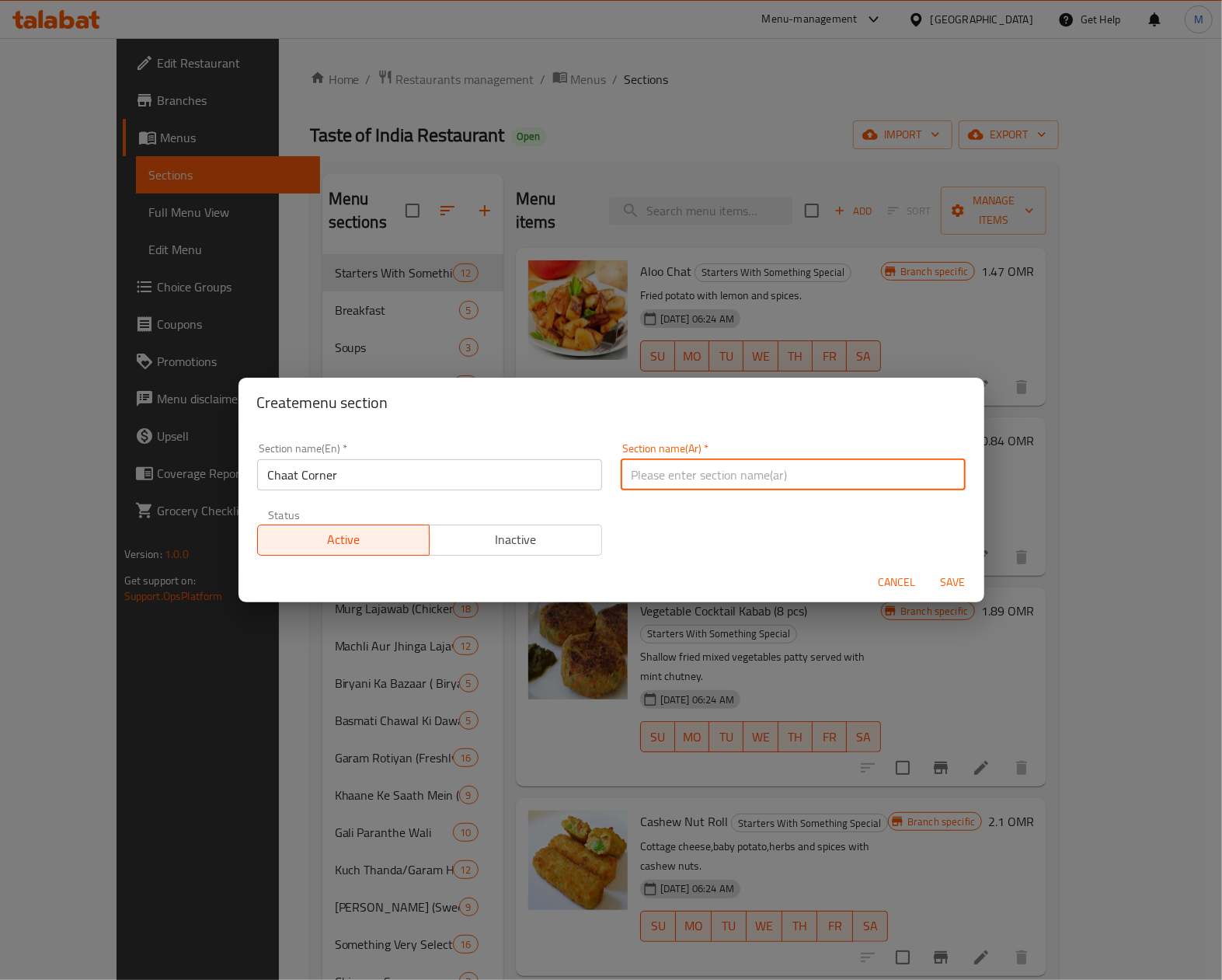
click at [659, 481] on input "text" at bounding box center [793, 474] width 345 height 31
type input "ركن الشات"
click at [960, 584] on span "Save" at bounding box center [953, 582] width 37 height 20
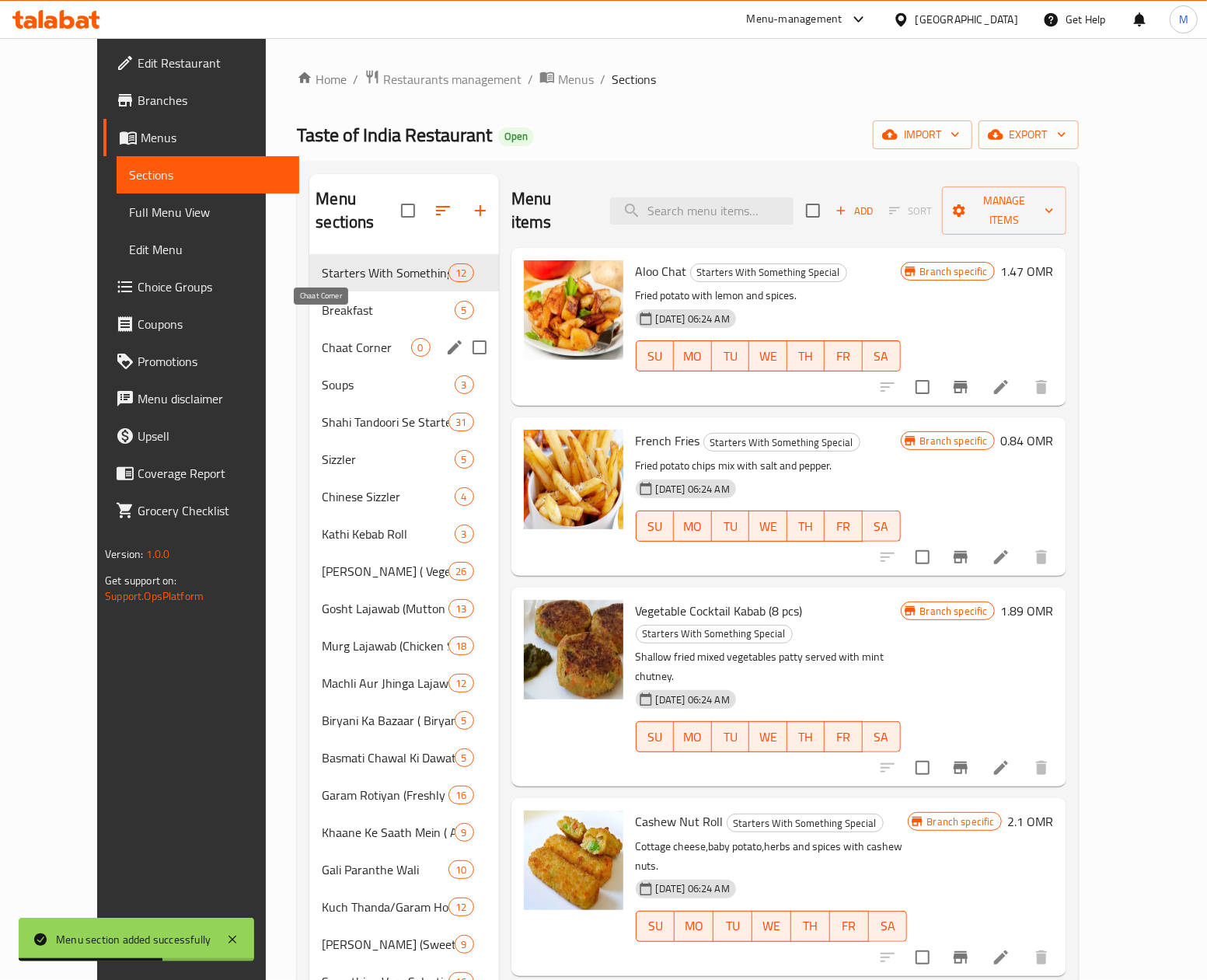
click at [321, 338] on span "Chaat Corner" at bounding box center [365, 347] width 88 height 19
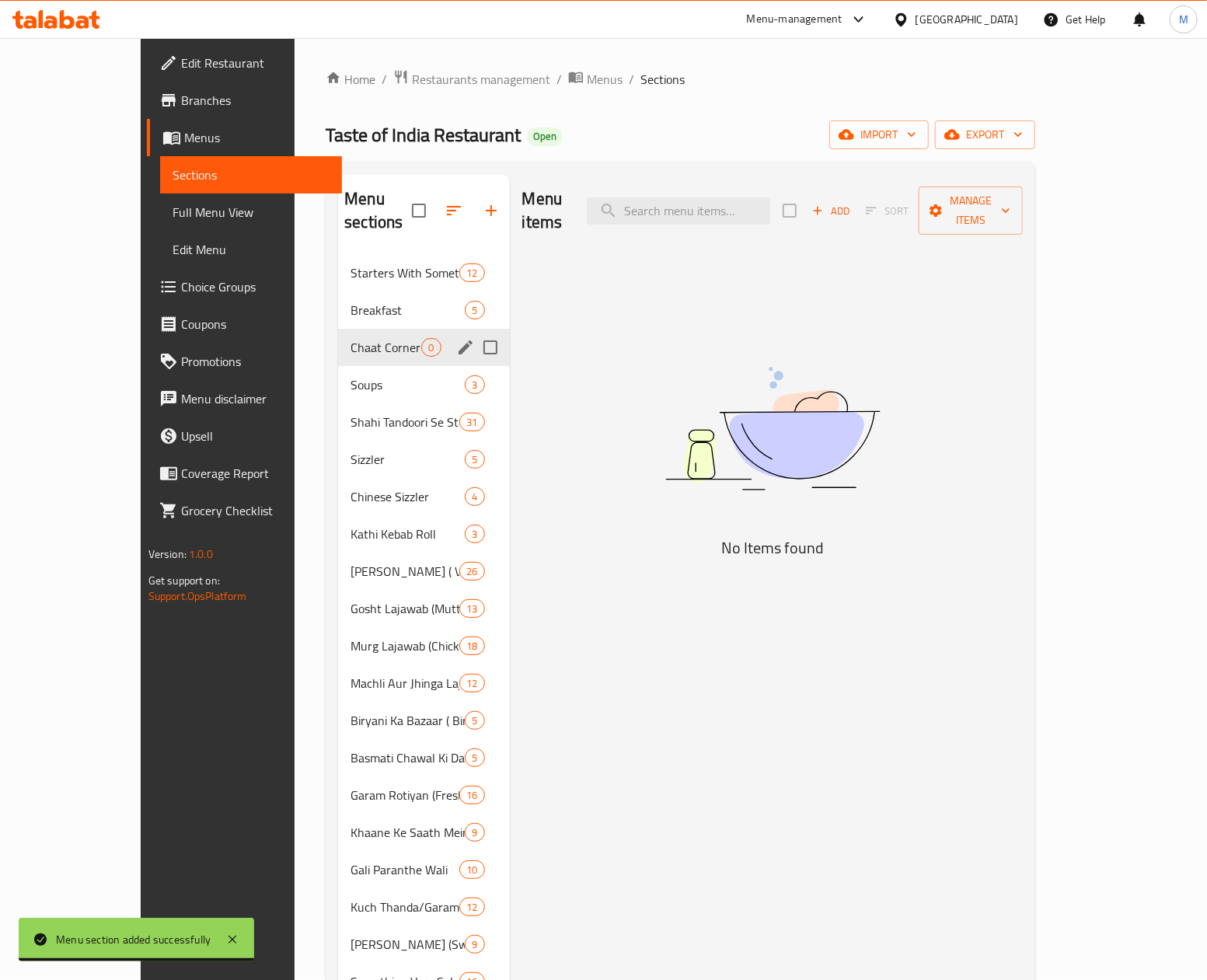
click at [350, 338] on span "Chaat Corner" at bounding box center [385, 347] width 71 height 19
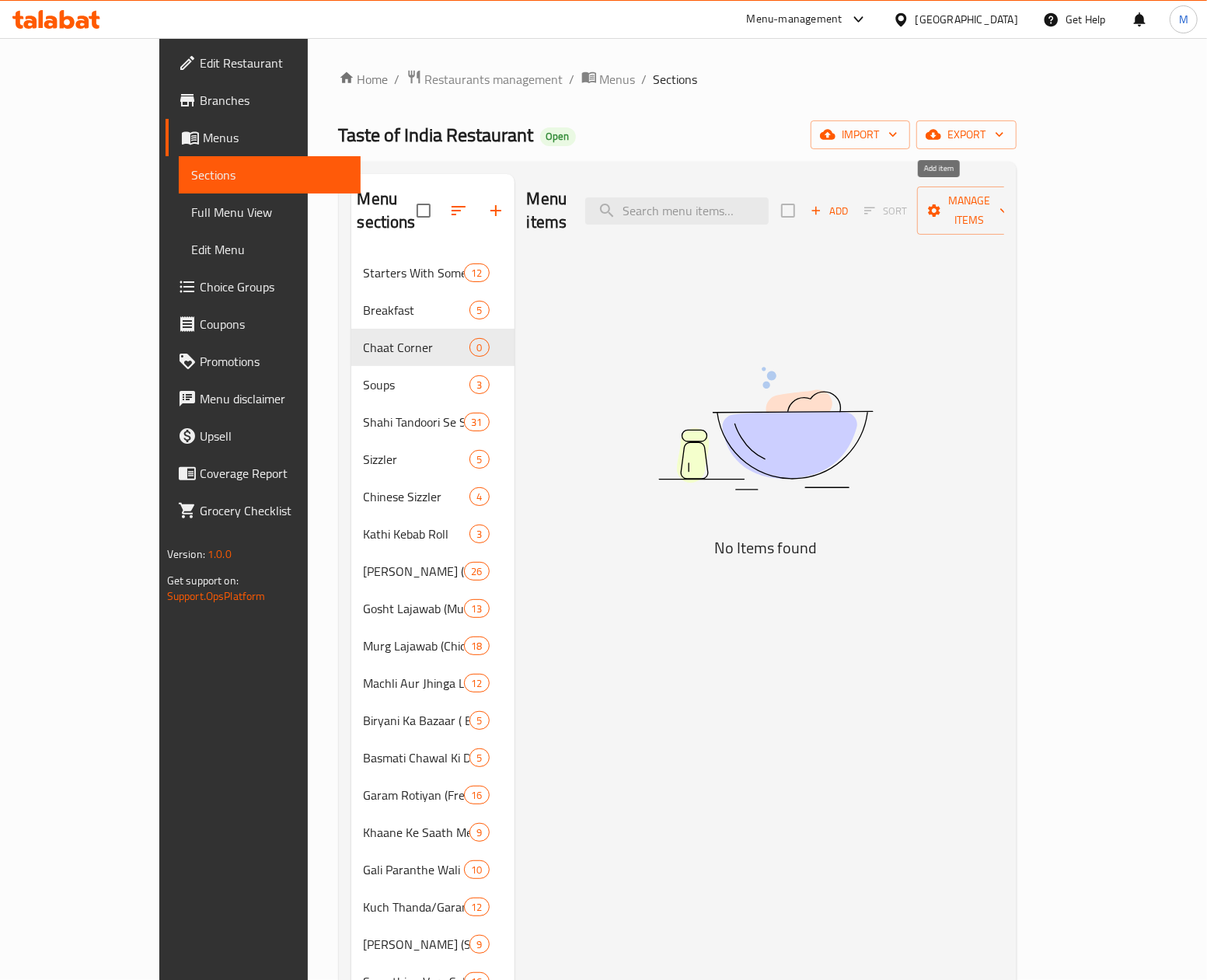
click at [850, 202] on span "Add" at bounding box center [829, 211] width 42 height 18
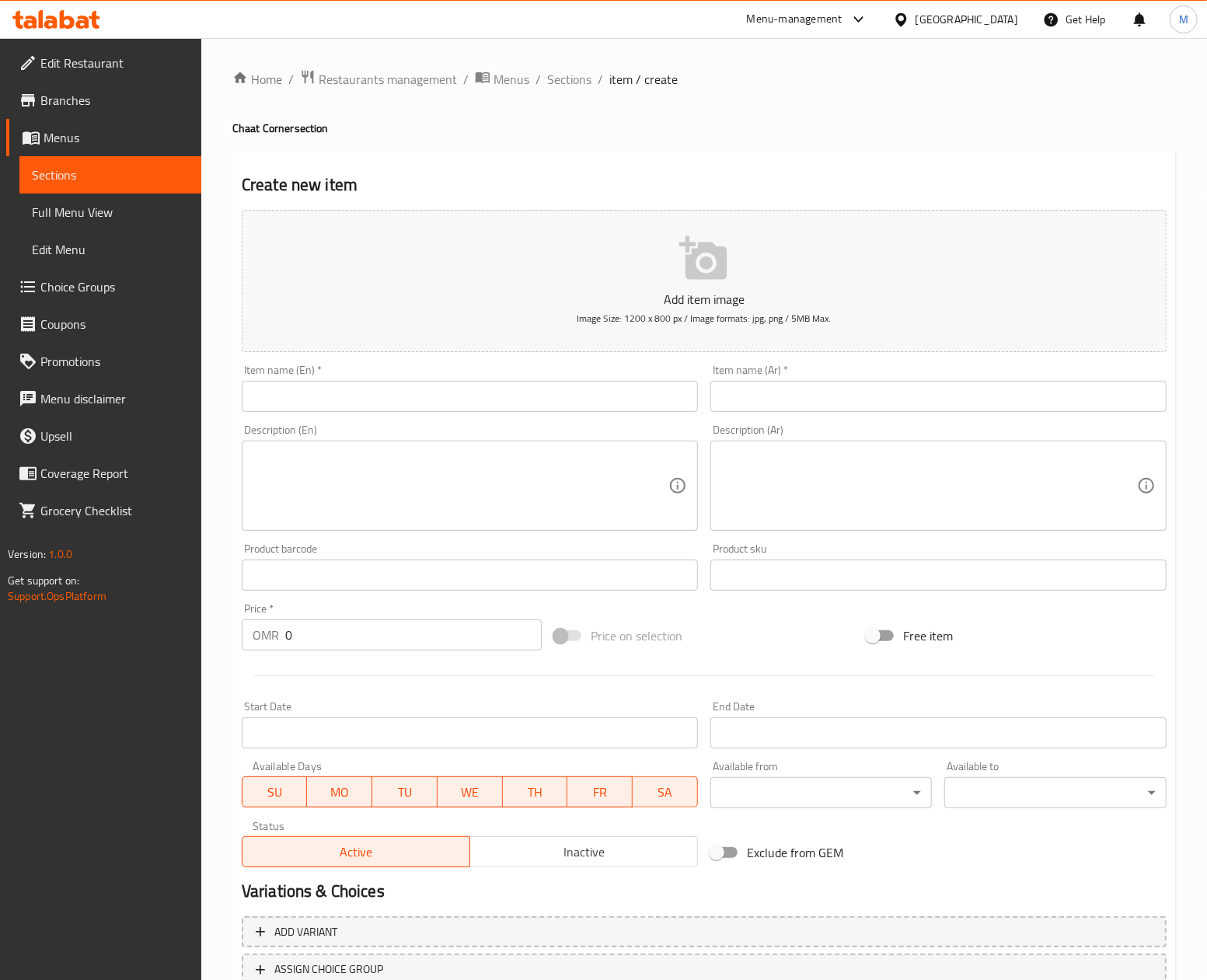
click at [358, 390] on input "text" at bounding box center [469, 396] width 456 height 31
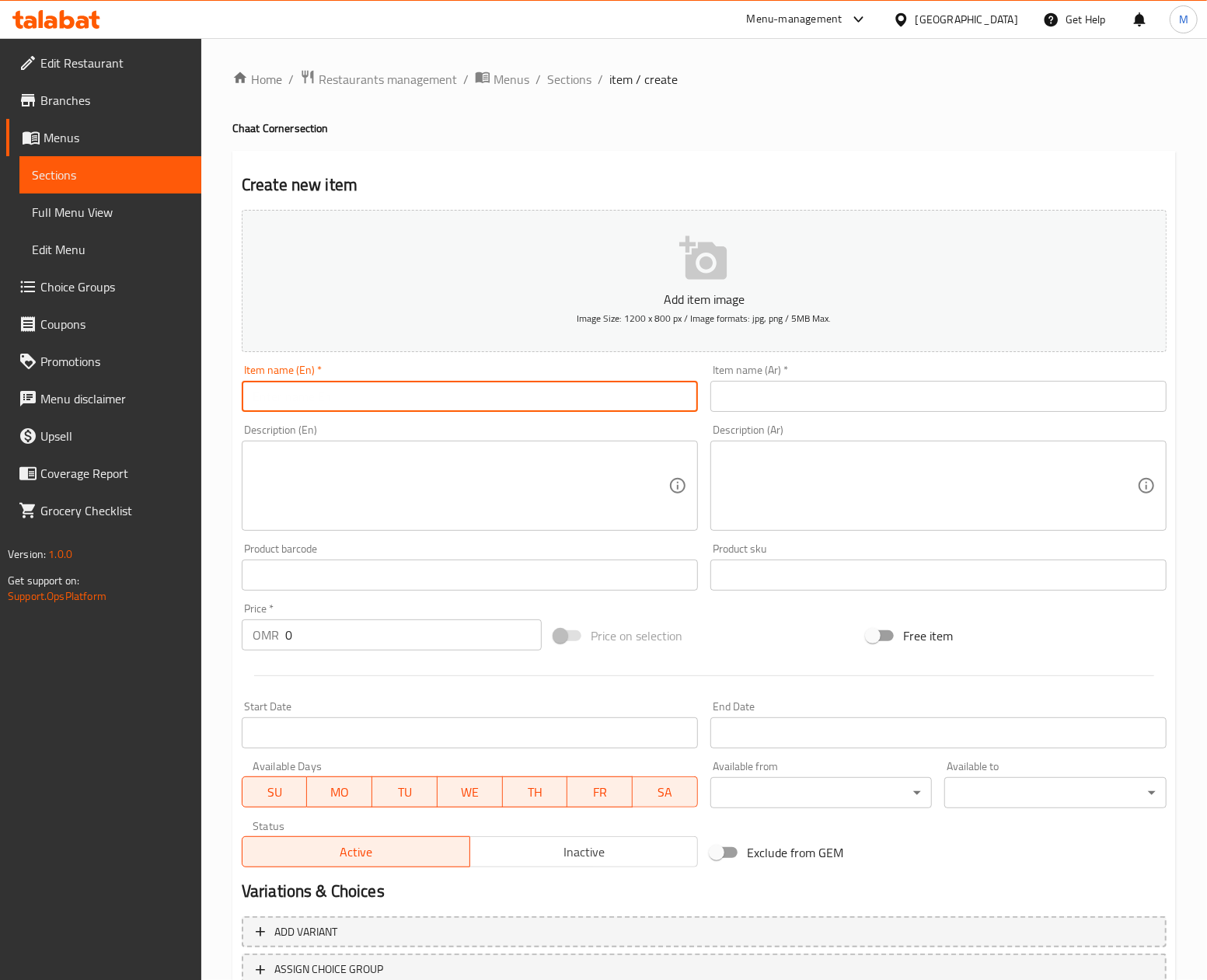
paste input "Aloo Tikki"
type input "Aloo Tikki"
click at [781, 391] on input "text" at bounding box center [938, 396] width 456 height 31
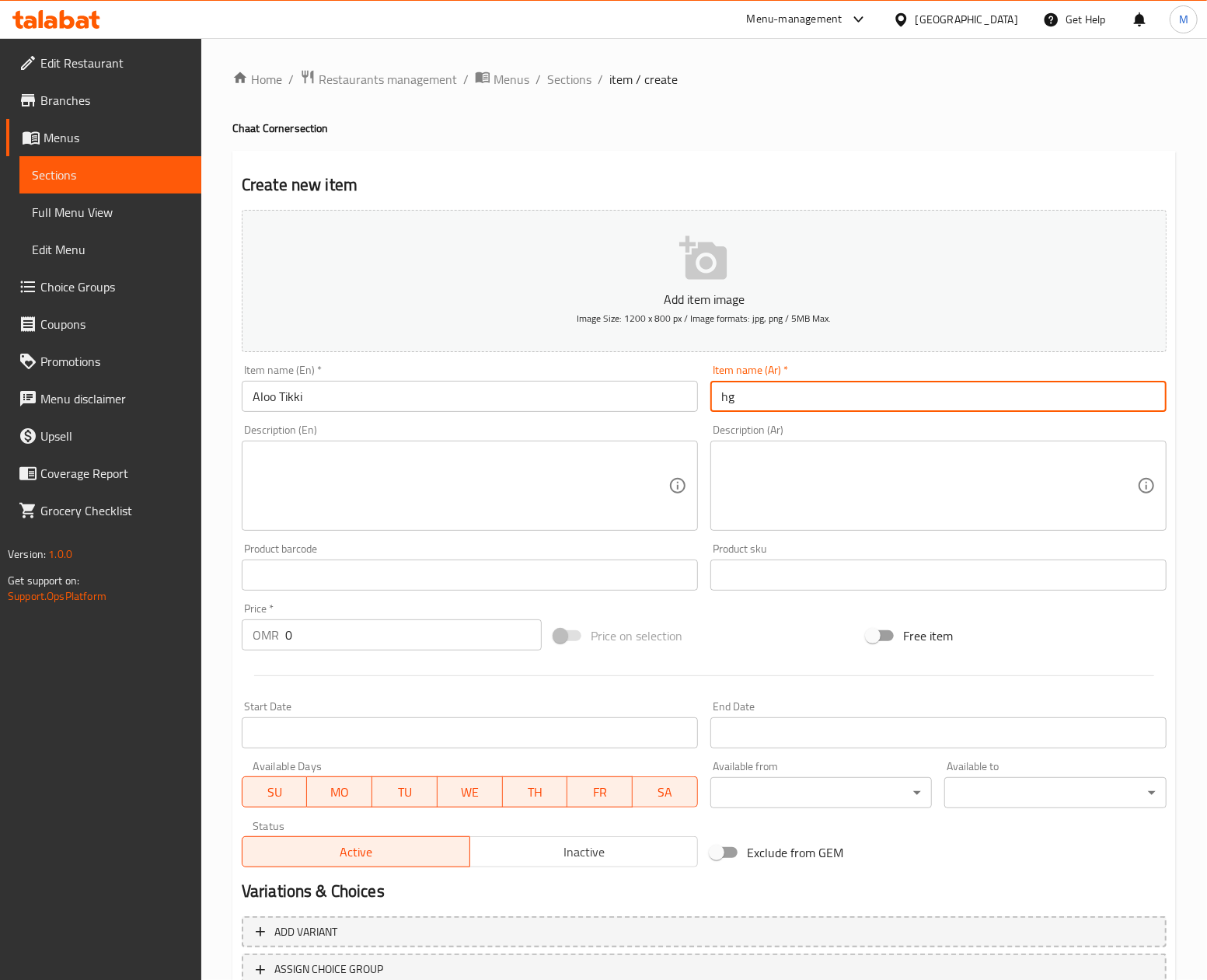
type input "h"
type input "الو تيكي"
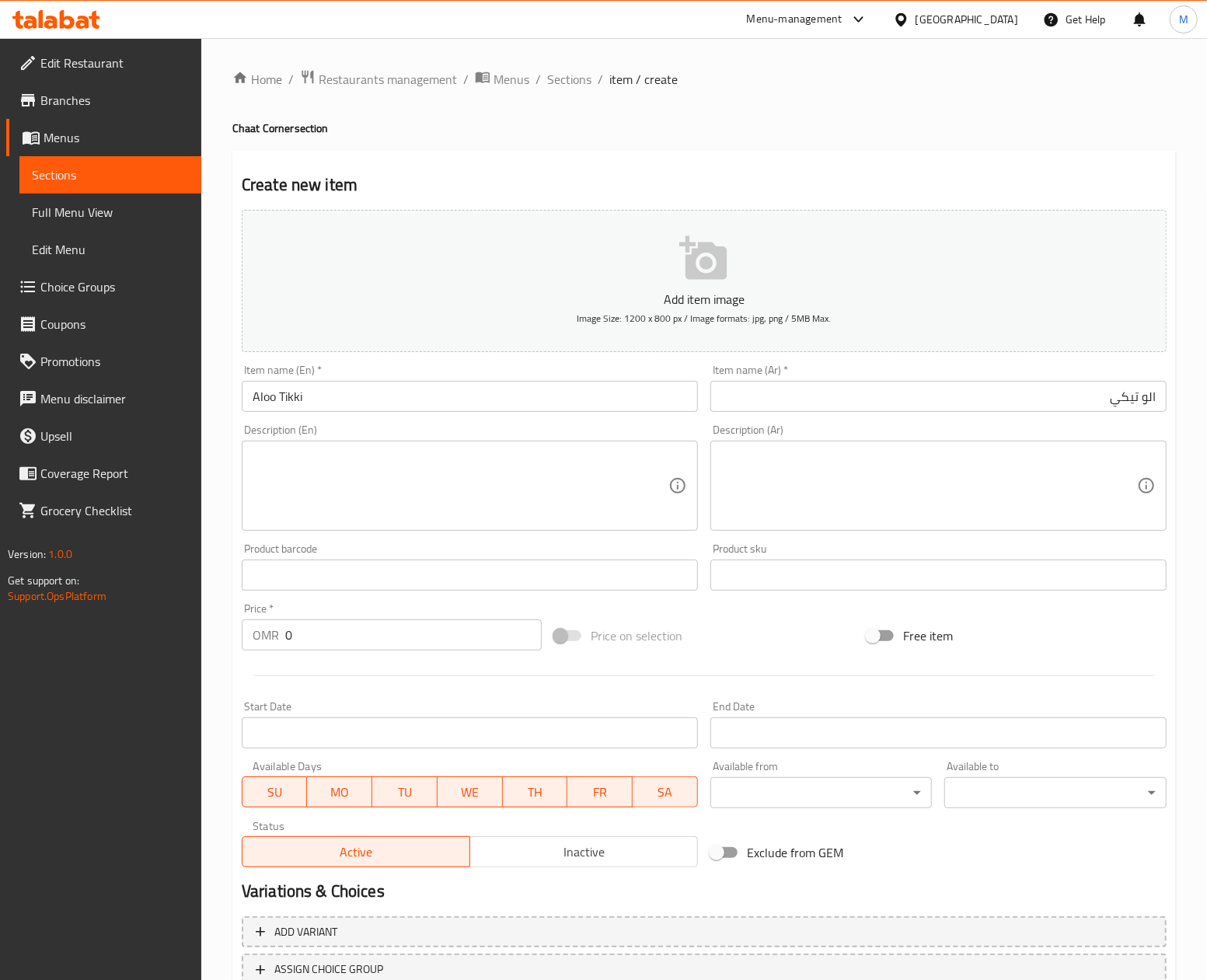
drag, startPoint x: 768, startPoint y: 638, endPoint x: 556, endPoint y: 646, distance: 212.2
click at [759, 635] on div "Price on selection" at bounding box center [704, 635] width 312 height 42
click at [429, 643] on input "0" at bounding box center [413, 634] width 257 height 31
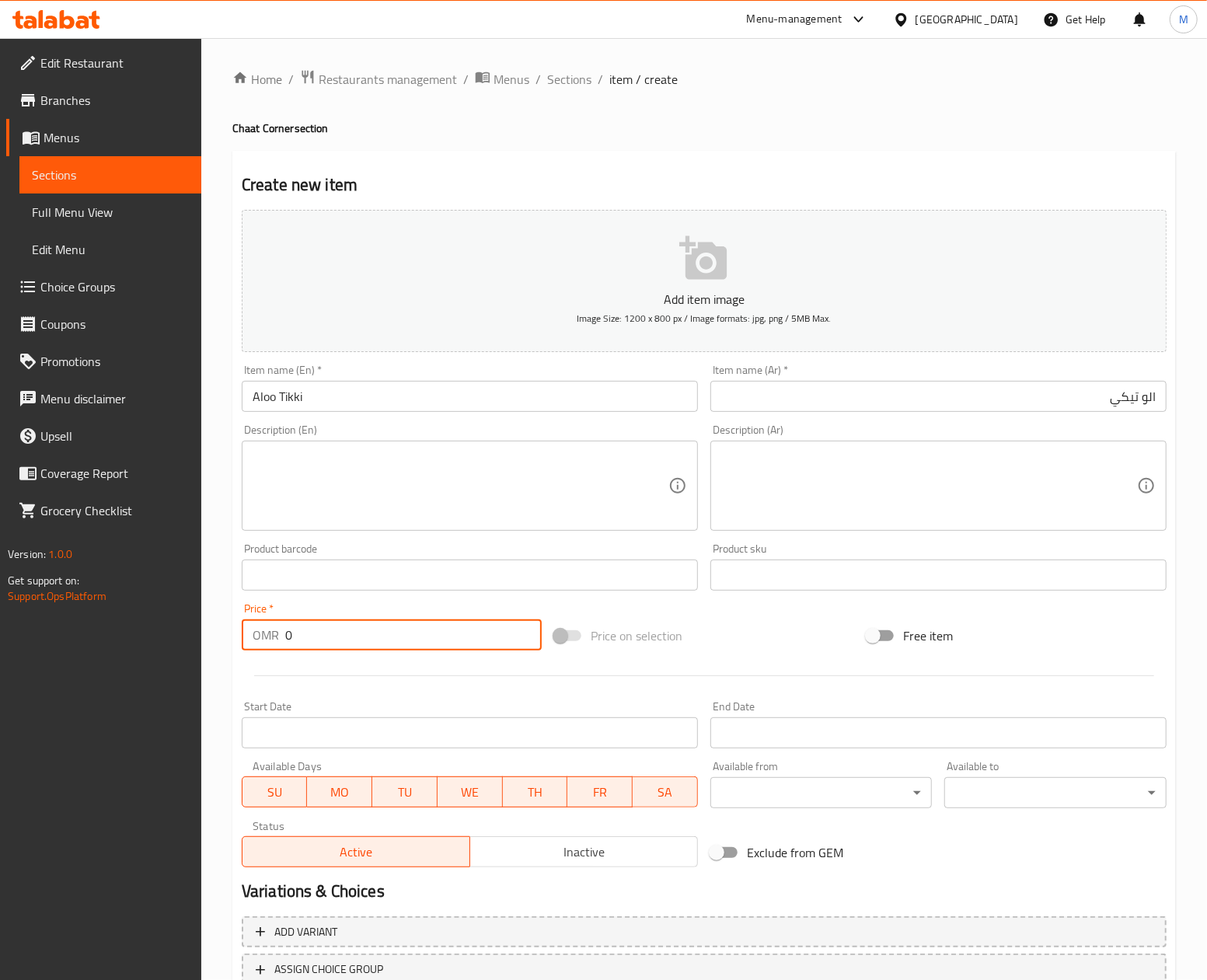
paste input "1.39"
type input "1.390"
click at [759, 641] on div "Price on selection" at bounding box center [704, 635] width 312 height 42
click at [827, 618] on div "Price on selection" at bounding box center [704, 635] width 312 height 42
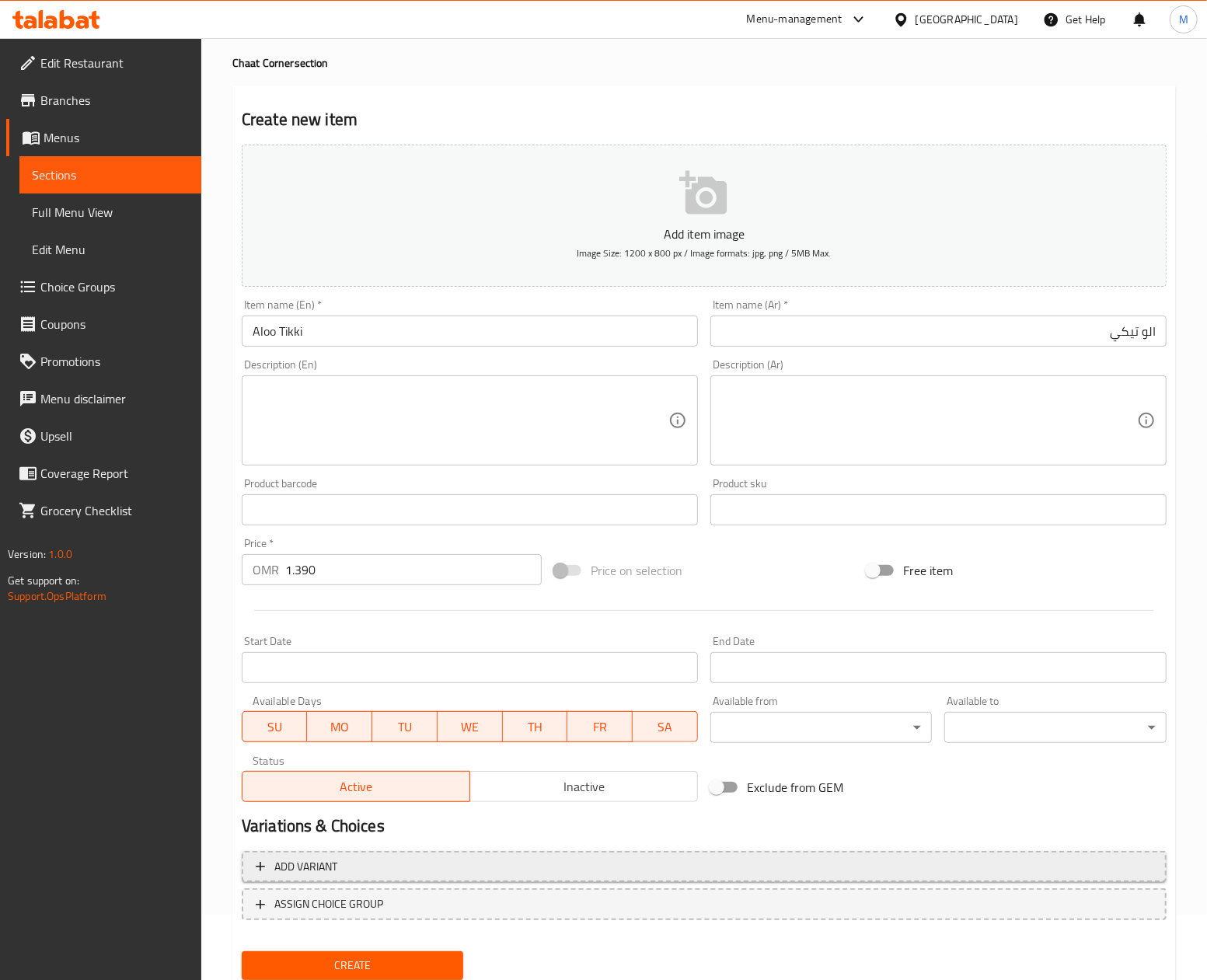
scroll to position [116, 0]
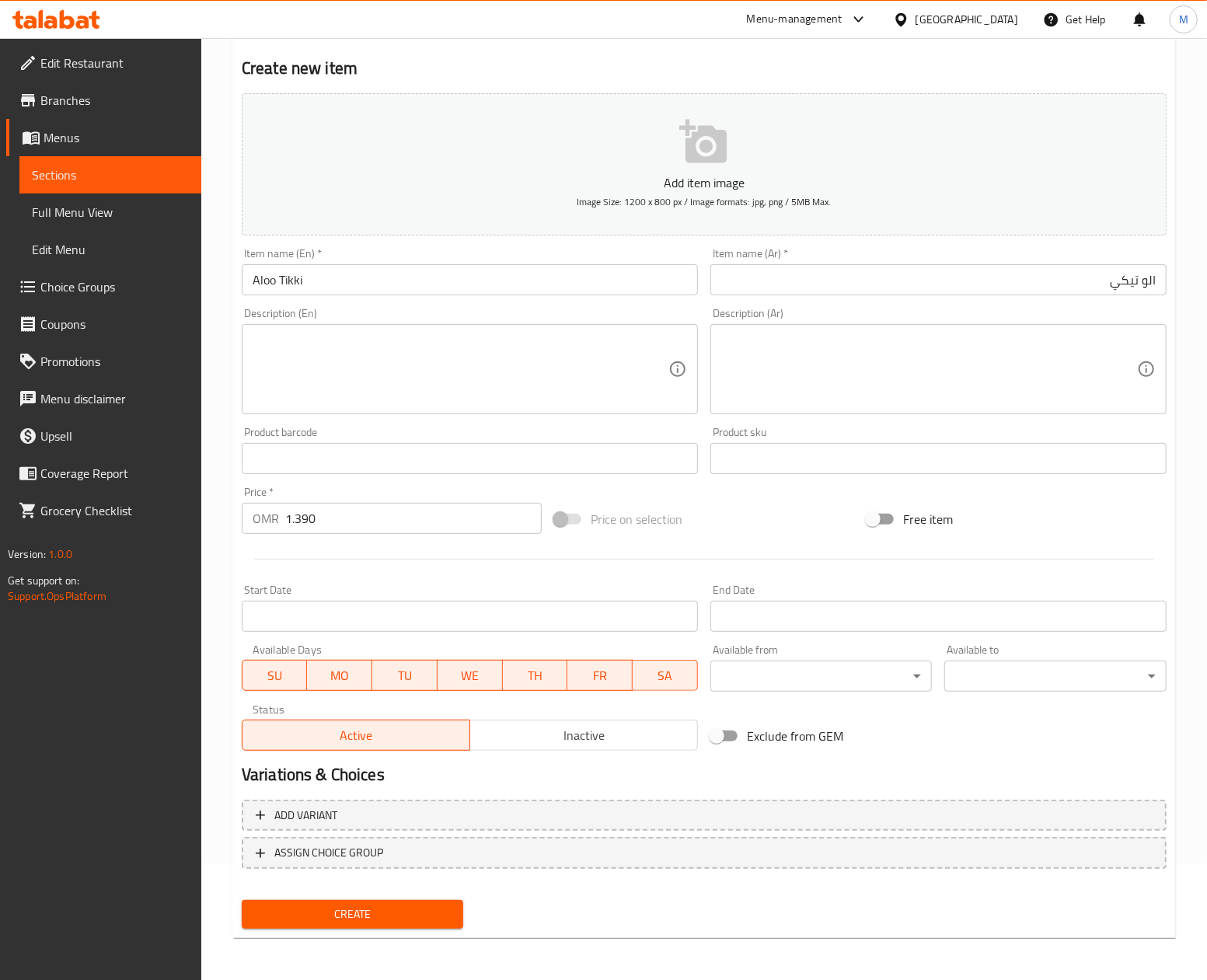
click at [383, 915] on span "Create" at bounding box center [352, 914] width 197 height 20
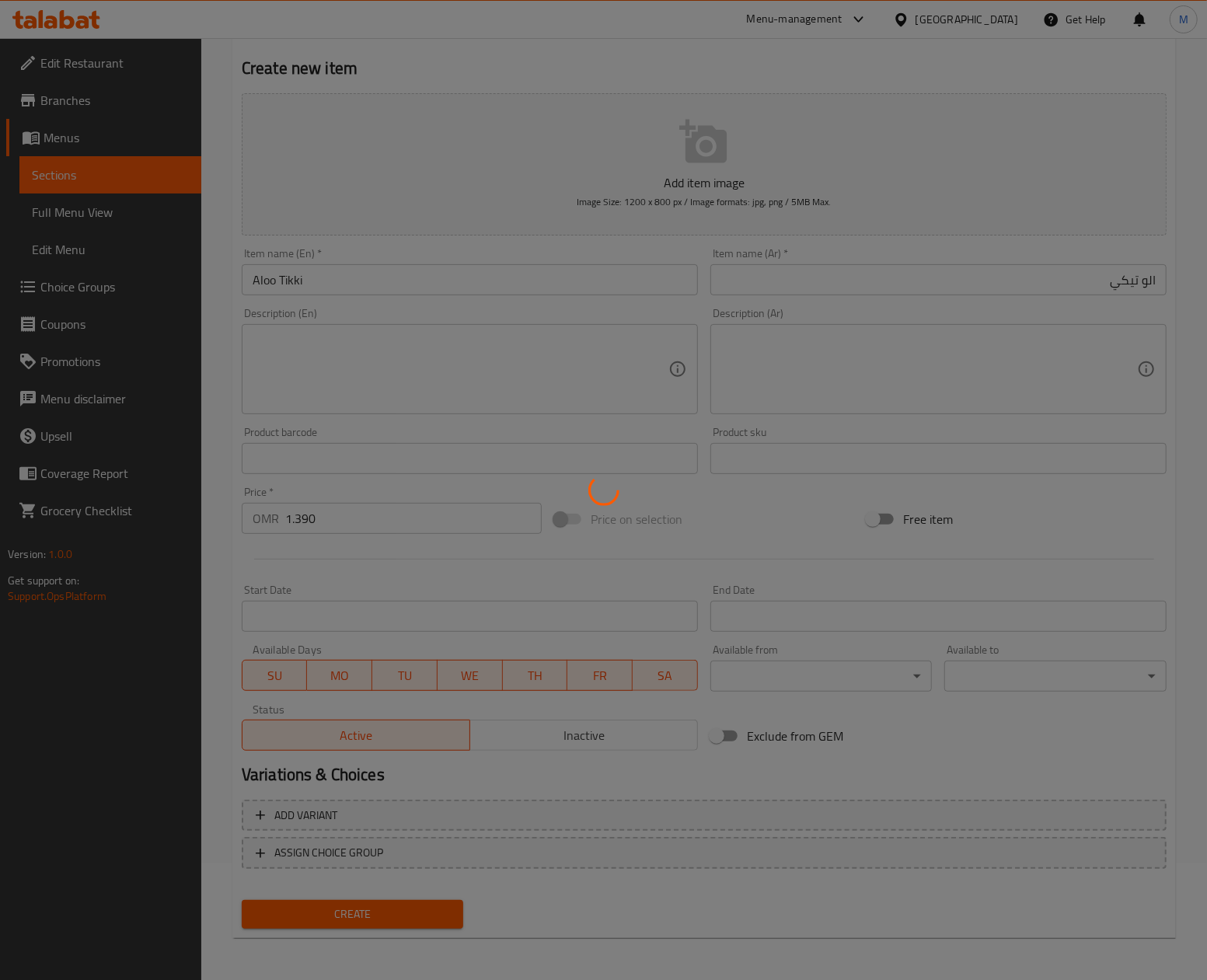
type input "0"
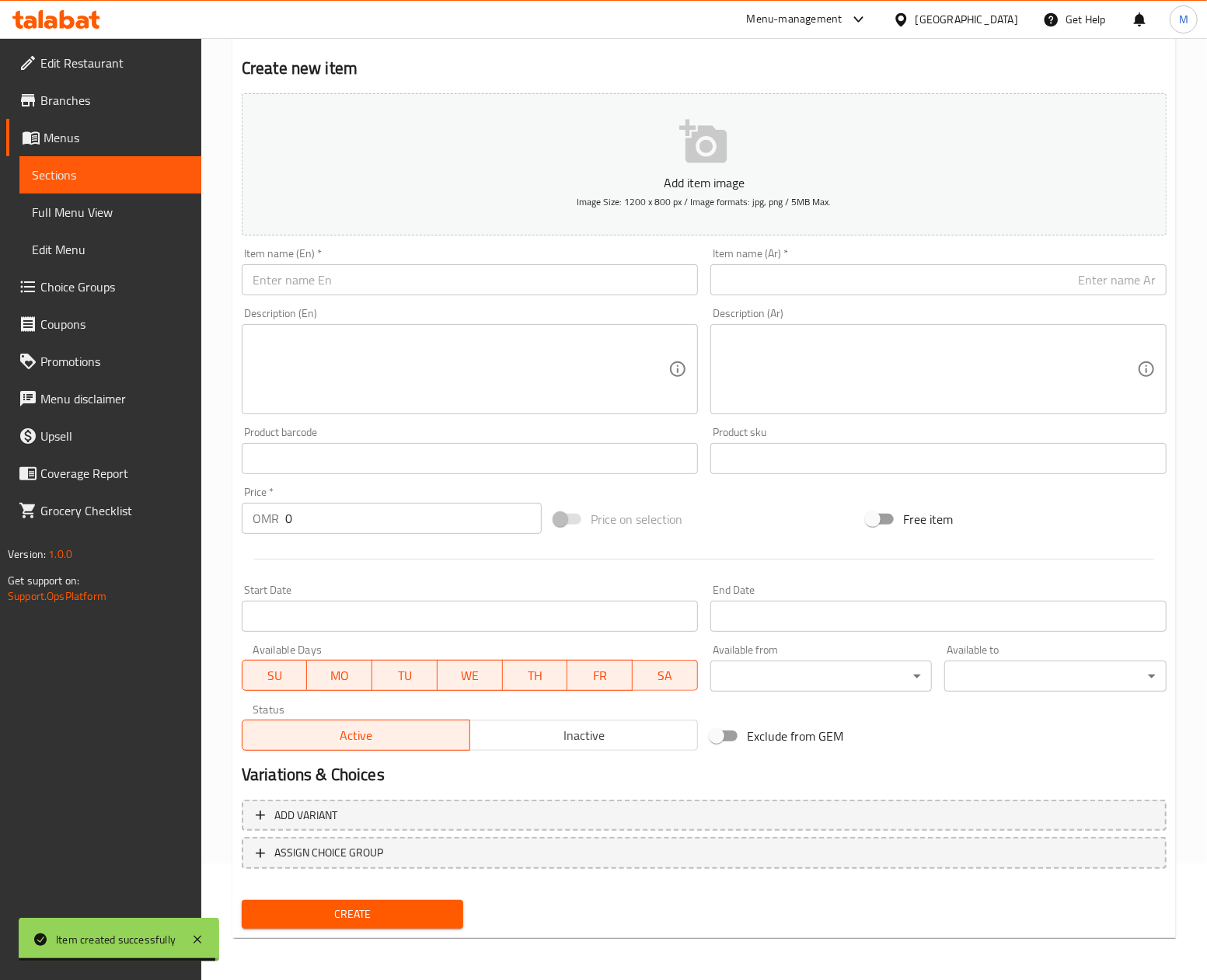
click at [806, 514] on div "Price on selection" at bounding box center [704, 518] width 312 height 42
drag, startPoint x: 766, startPoint y: 537, endPoint x: 723, endPoint y: 499, distance: 57.4
click at [766, 537] on div "Price on selection" at bounding box center [704, 518] width 312 height 42
drag, startPoint x: 760, startPoint y: 535, endPoint x: 662, endPoint y: 435, distance: 140.0
click at [760, 535] on div "Price on selection" at bounding box center [704, 518] width 312 height 42
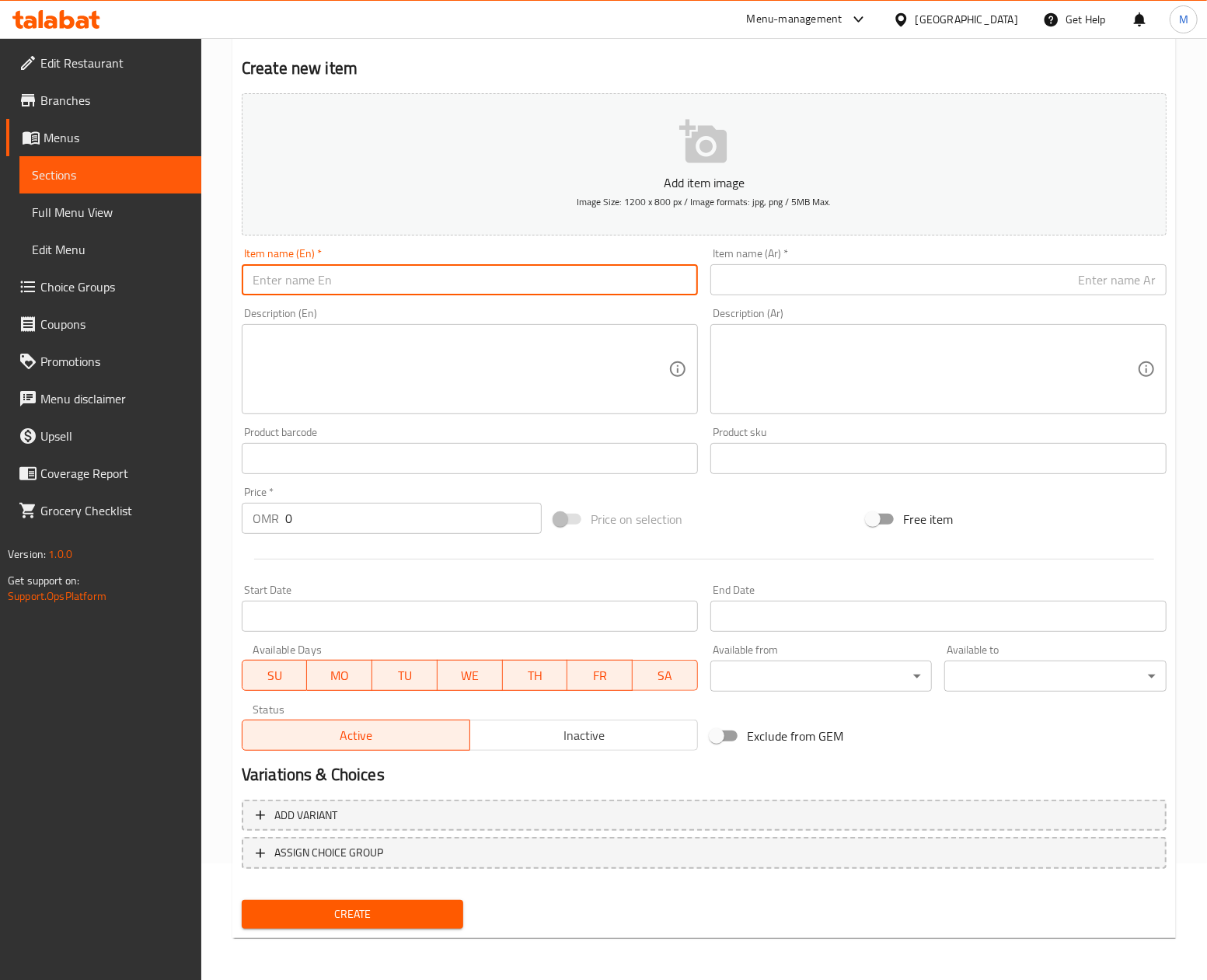
click at [345, 284] on input "text" at bounding box center [469, 280] width 456 height 31
paste input "Pani Puri"
type input "Pani Puri"
click at [778, 275] on input "text" at bounding box center [938, 280] width 456 height 31
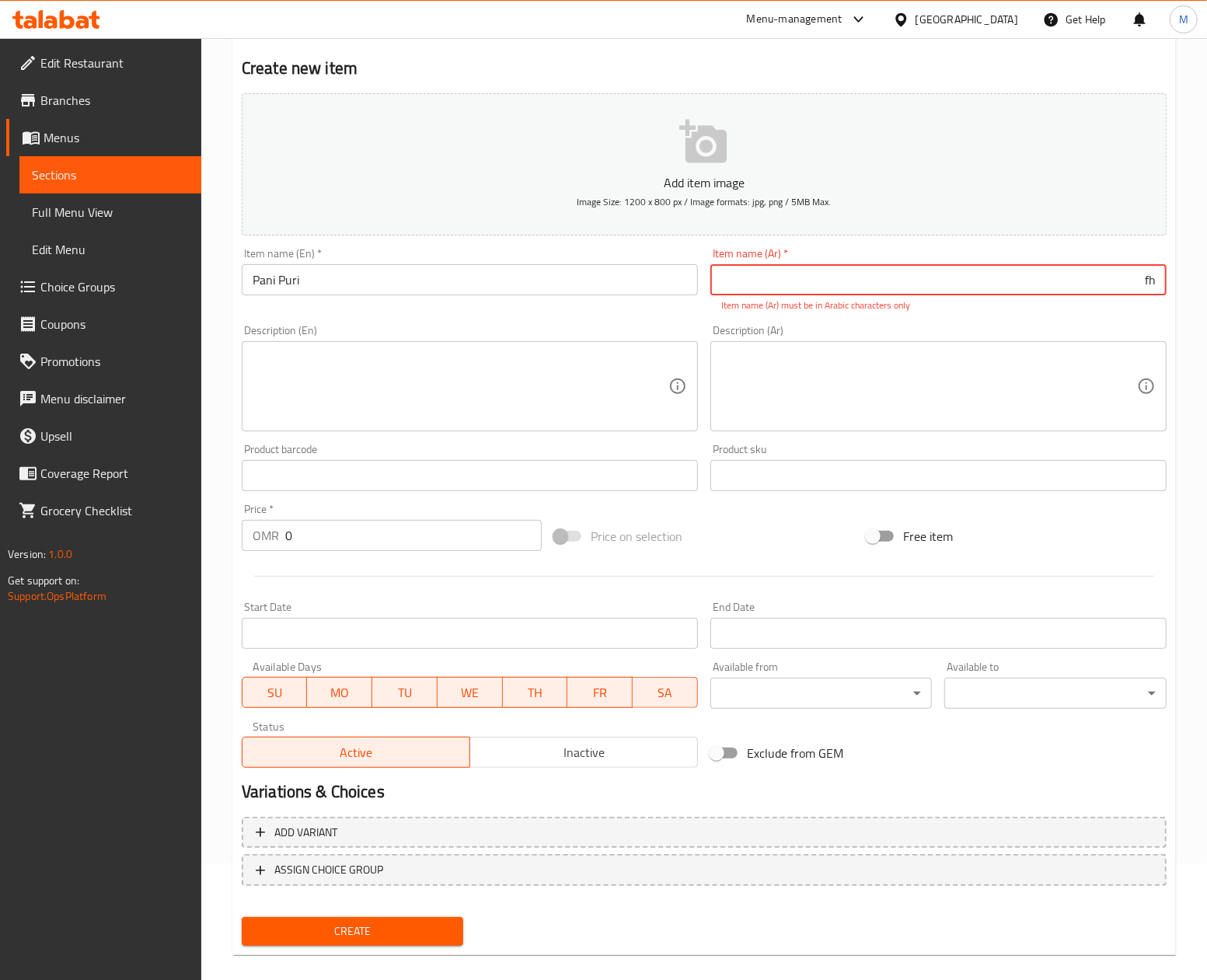
type input "f"
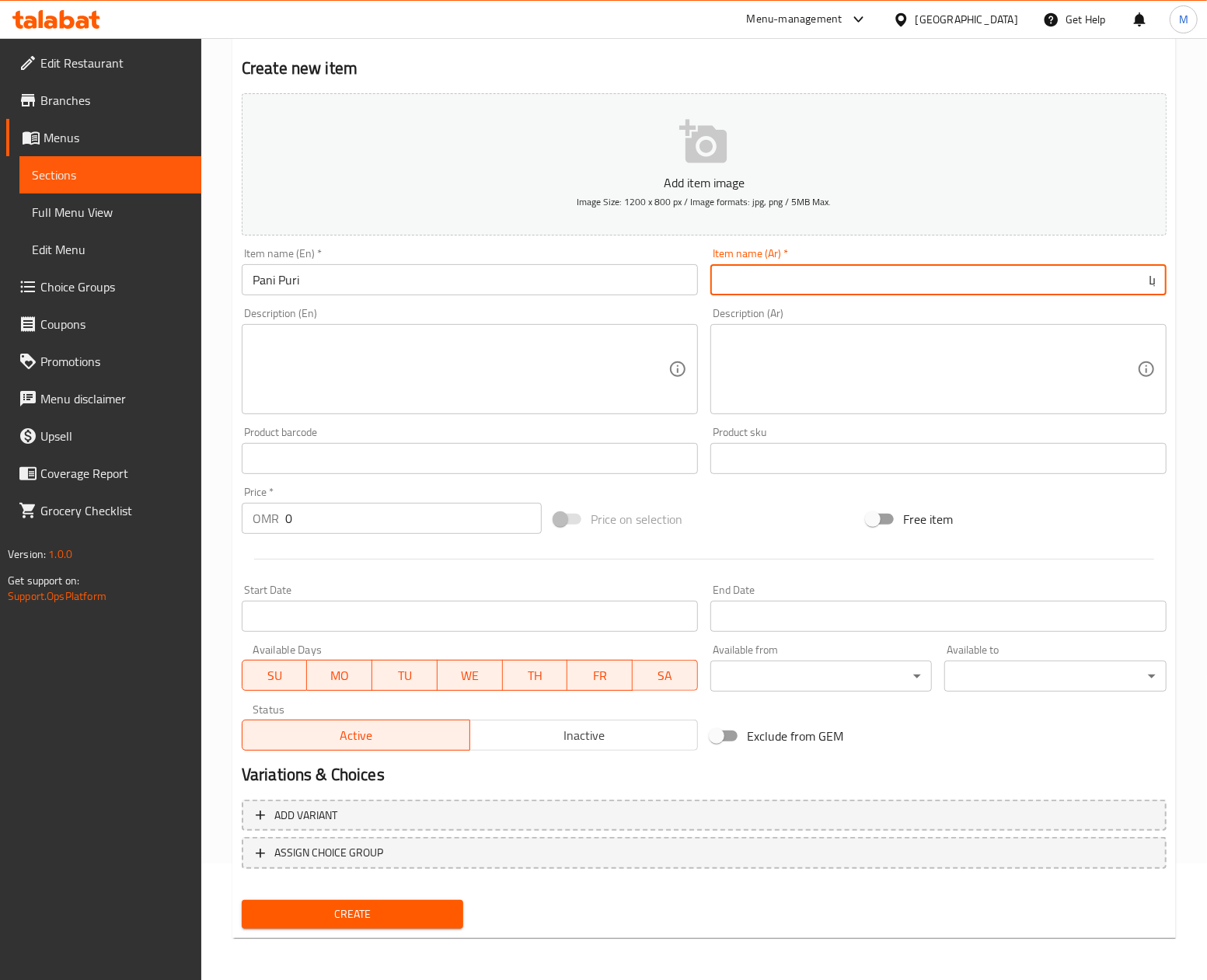
type input "با"
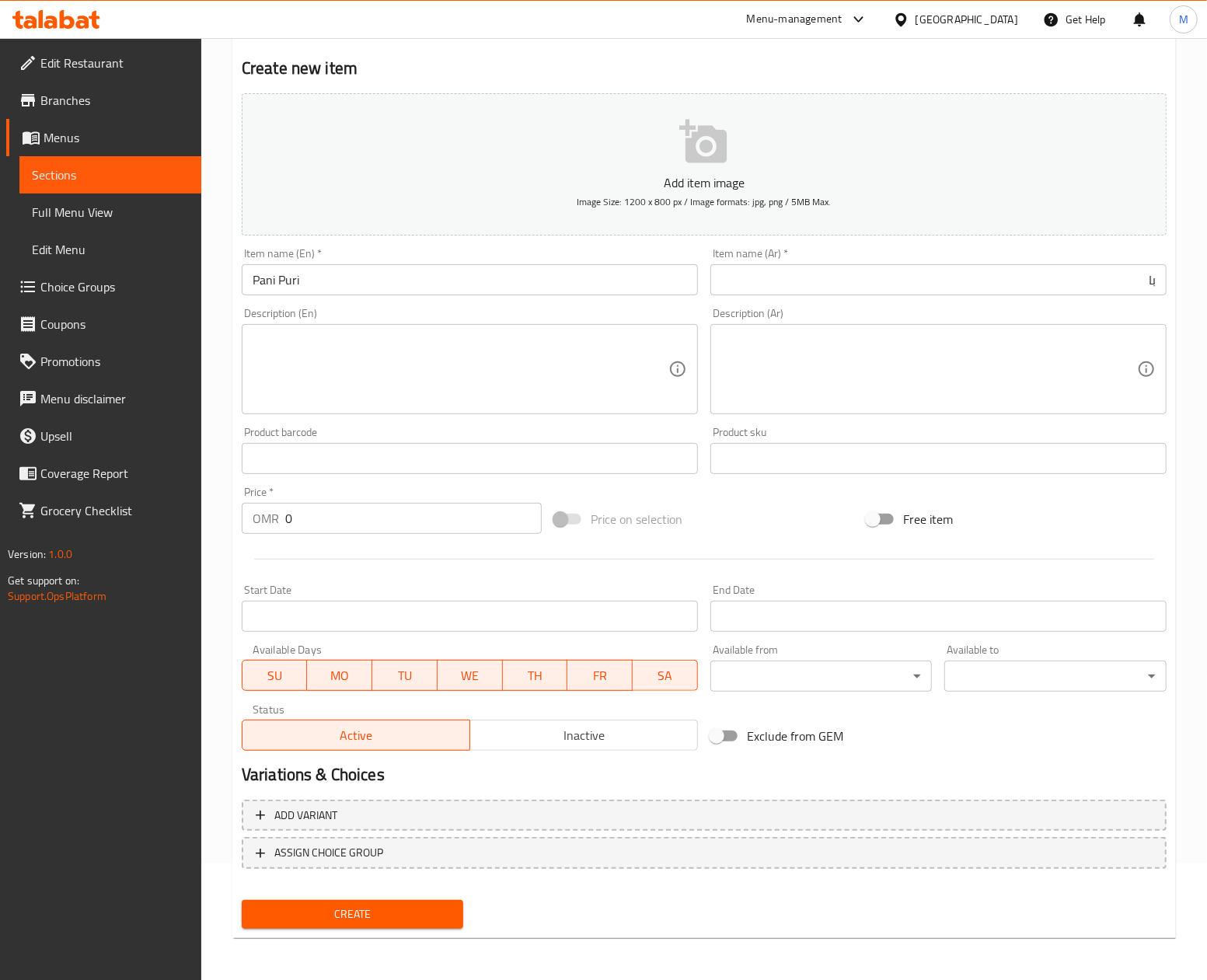
click at [306, 520] on input "0" at bounding box center [413, 518] width 257 height 31
click at [306, 519] on input "0" at bounding box center [413, 518] width 257 height 31
paste input "1.16"
type input "1.160"
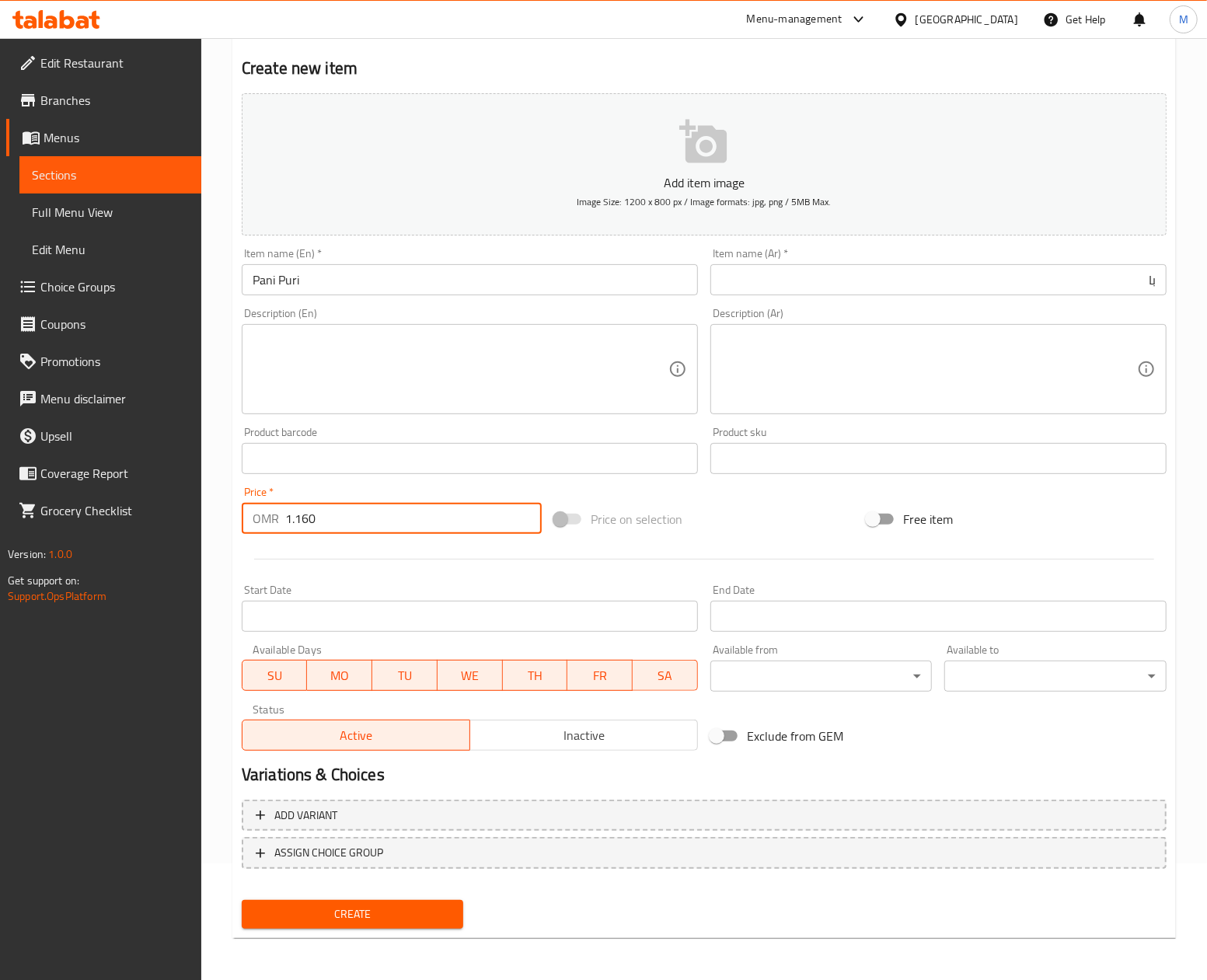
drag, startPoint x: 802, startPoint y: 553, endPoint x: 831, endPoint y: 435, distance: 121.5
click at [802, 550] on div at bounding box center [704, 559] width 937 height 38
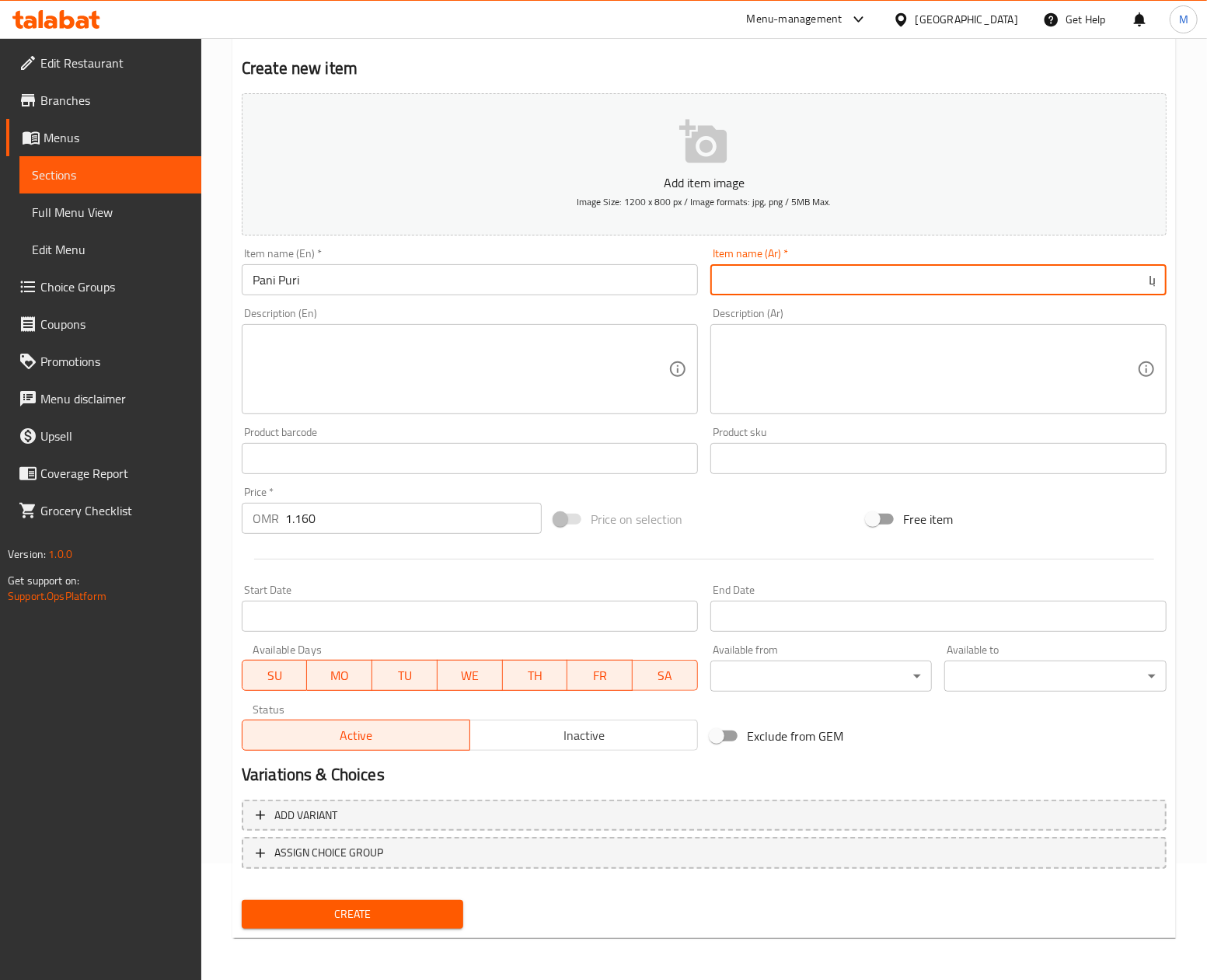
click at [868, 286] on input "با" at bounding box center [938, 280] width 456 height 31
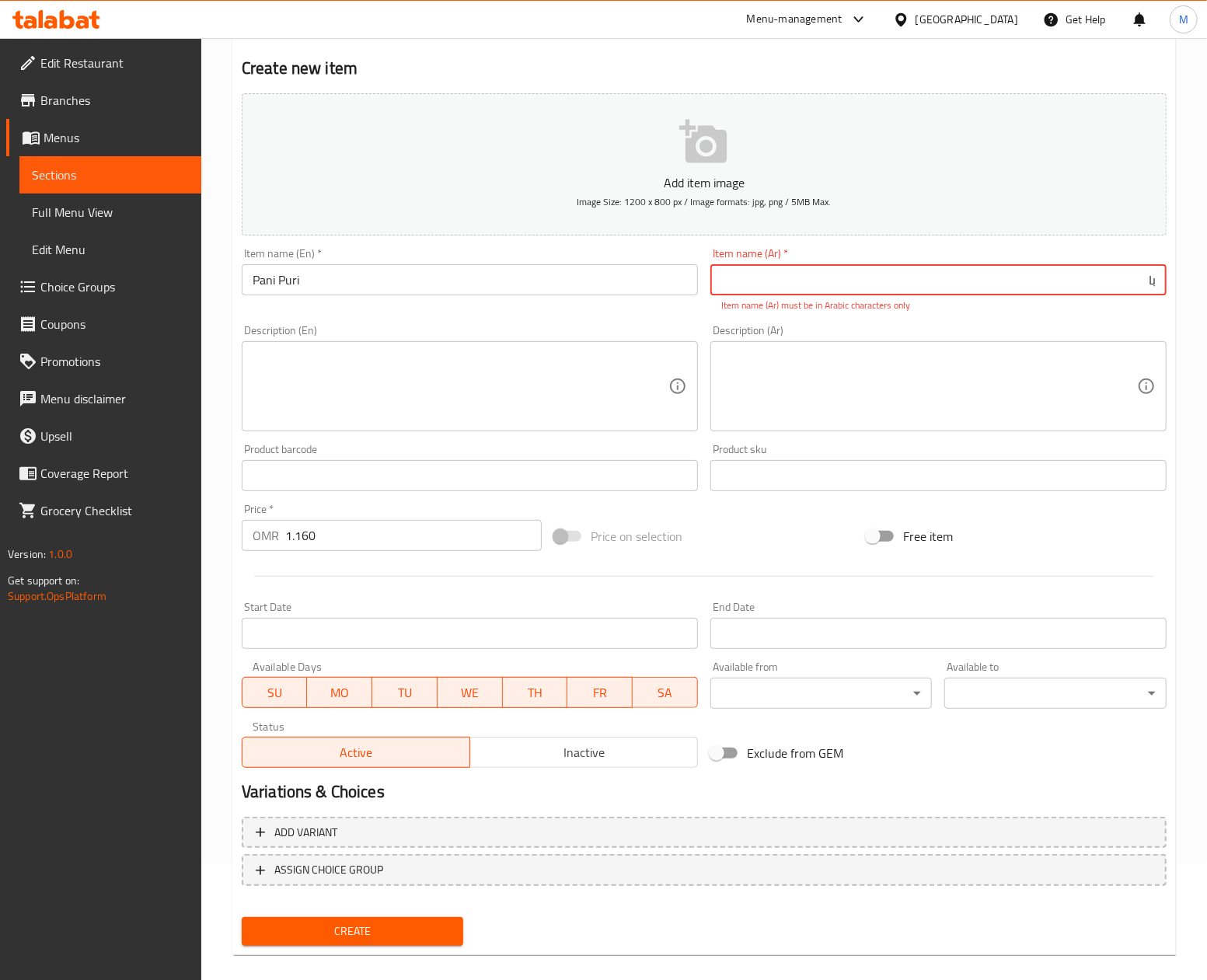
type input "ب"
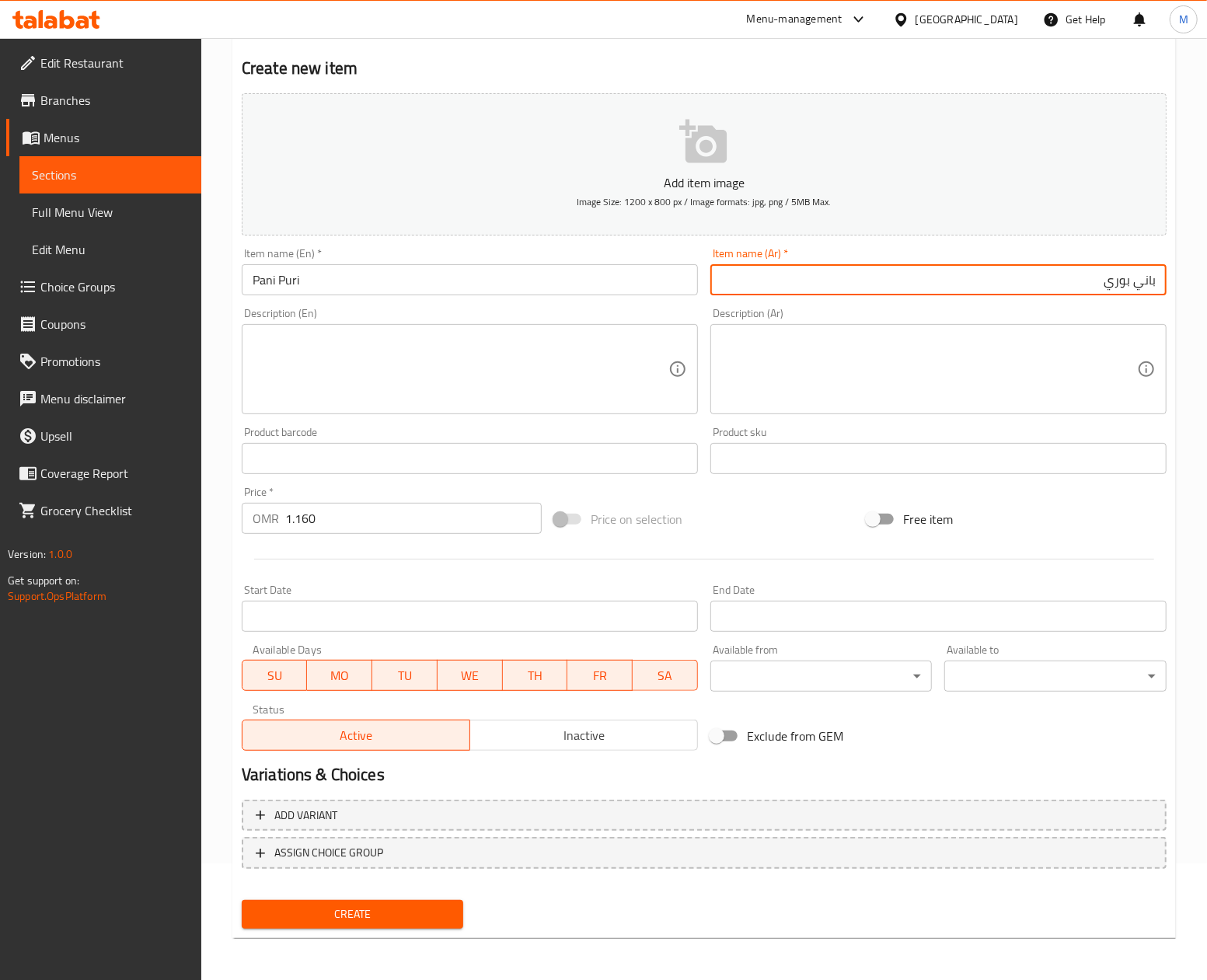
type input "باني بوري"
click at [785, 529] on div "Price on selection" at bounding box center [704, 518] width 312 height 42
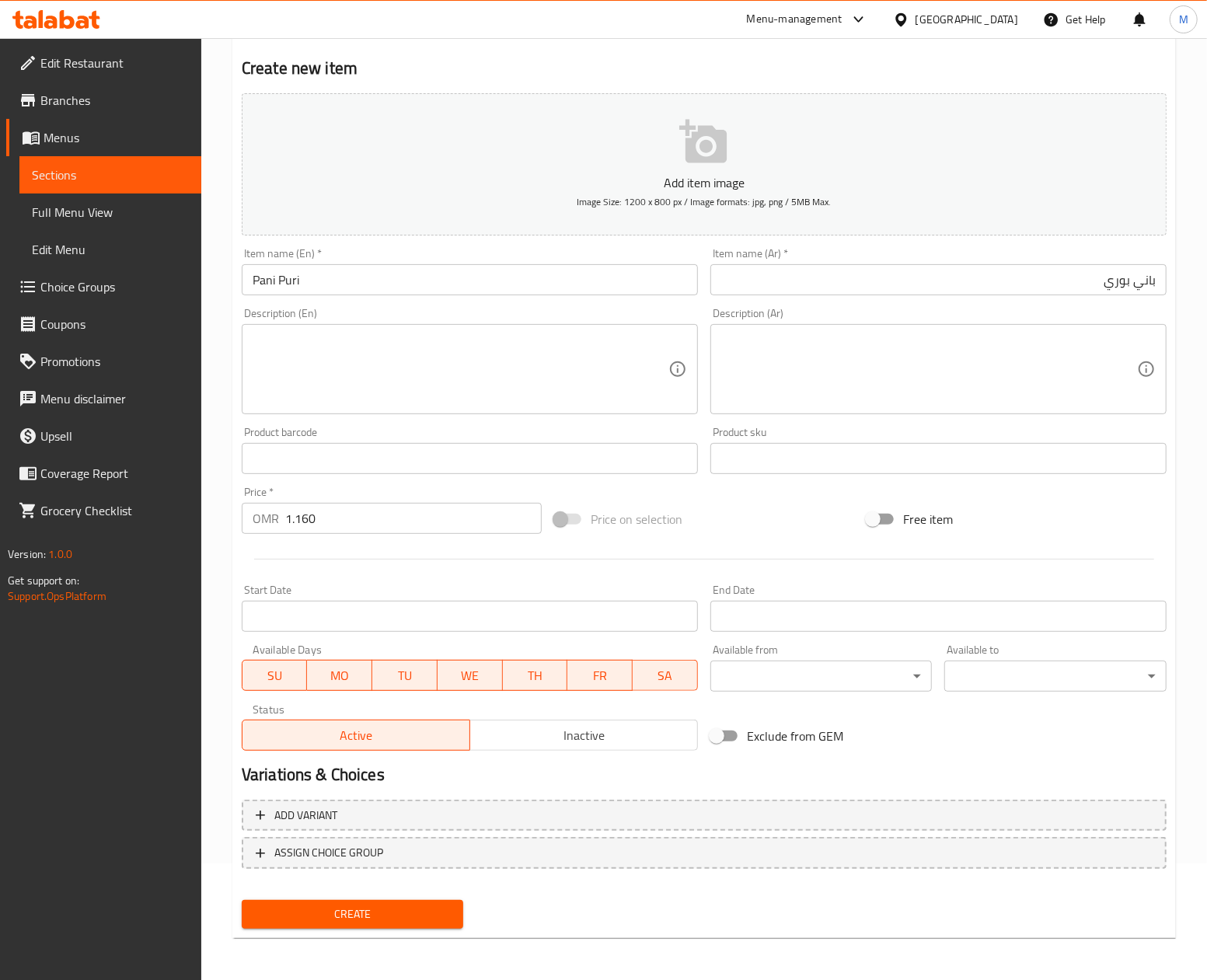
click at [356, 913] on span "Create" at bounding box center [352, 914] width 197 height 20
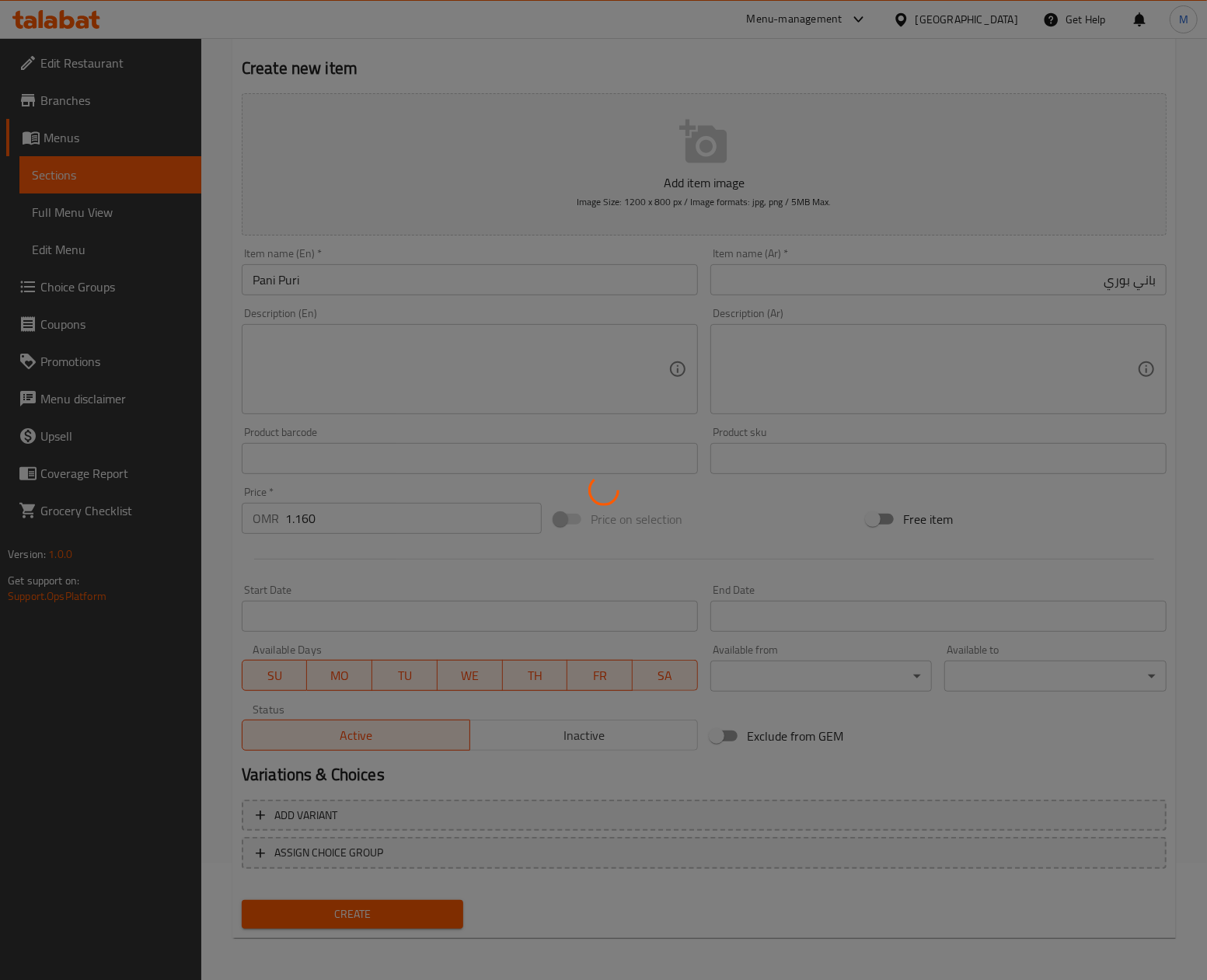
type input "0"
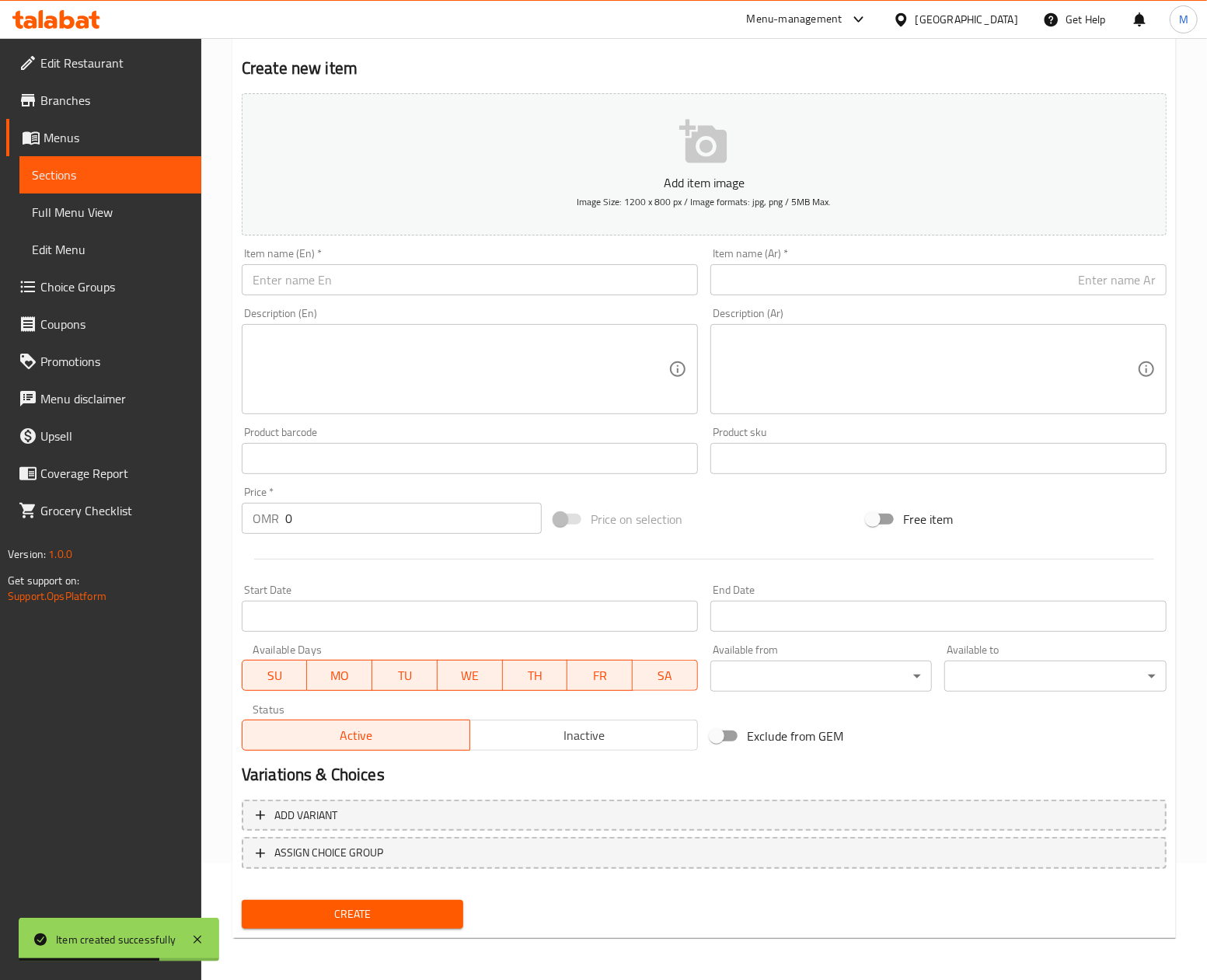
click at [775, 508] on div "Price on selection" at bounding box center [704, 518] width 312 height 42
click at [359, 283] on input "text" at bounding box center [469, 280] width 456 height 31
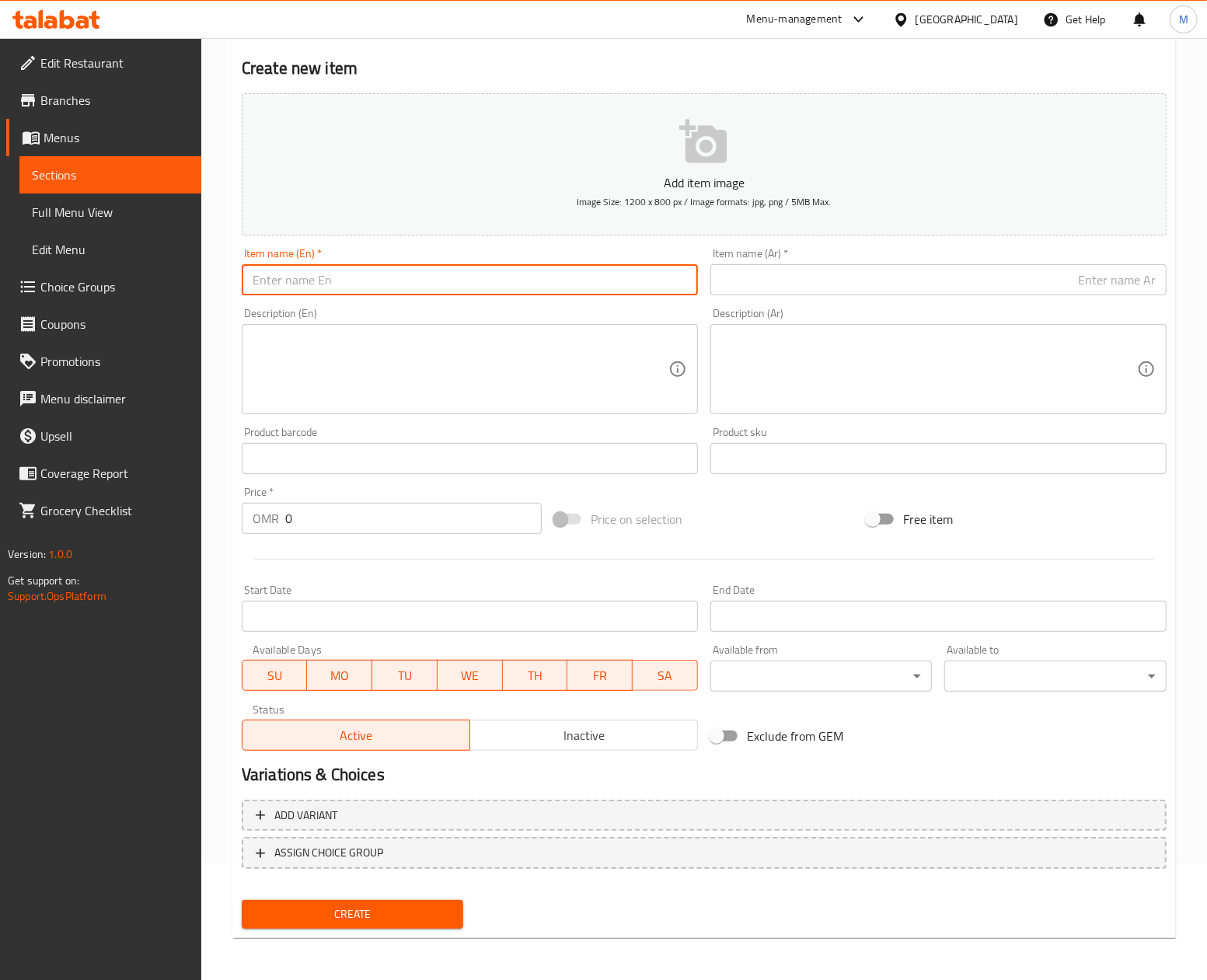
paste input "Dahi Batata Puri"
type input "Dahi Batata Puri"
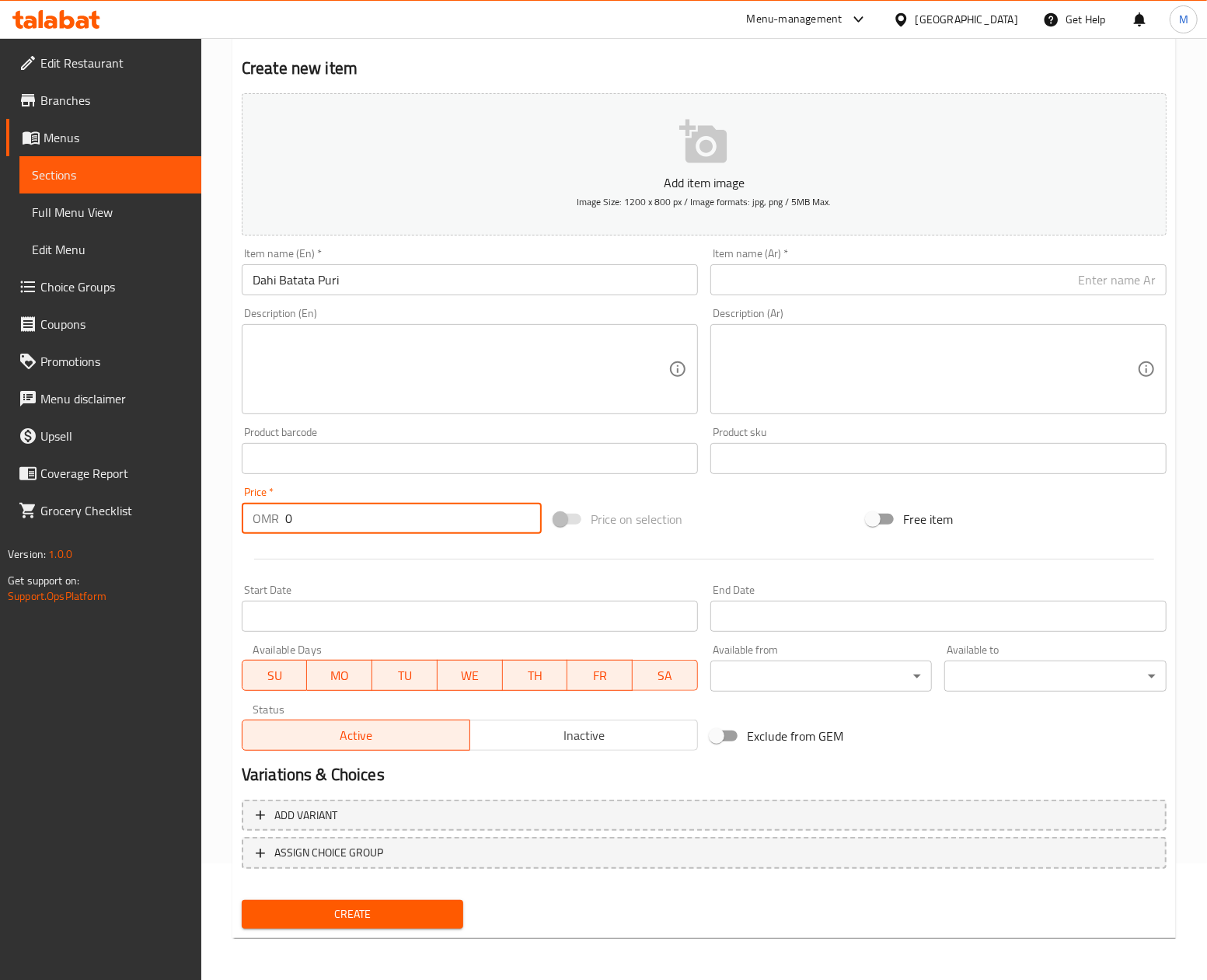
click at [333, 517] on input "0" at bounding box center [413, 518] width 257 height 31
paste input "1.39"
type input "1.390"
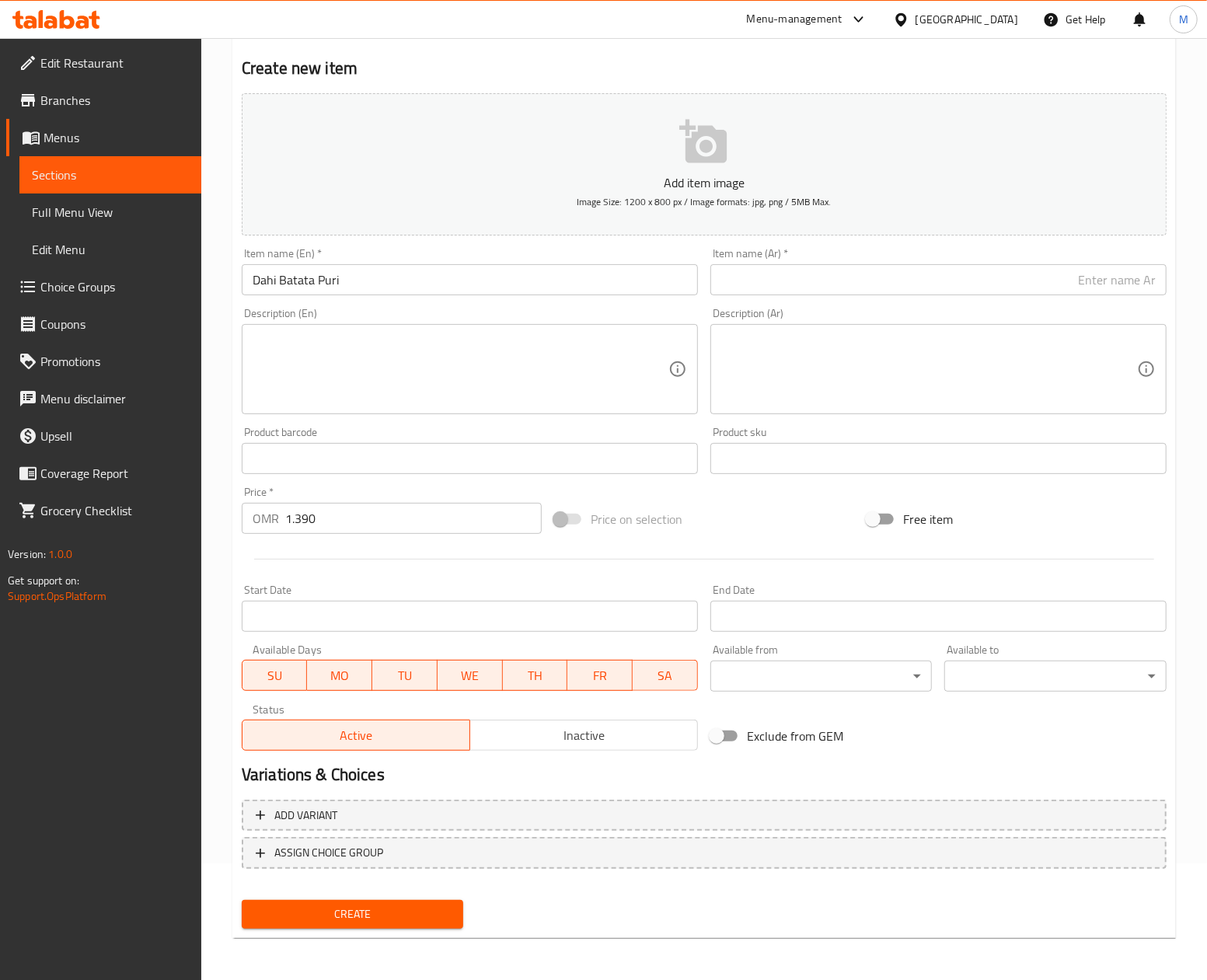
drag, startPoint x: 766, startPoint y: 517, endPoint x: 775, endPoint y: 507, distance: 13.5
click at [770, 514] on div "Price on selection" at bounding box center [704, 518] width 312 height 42
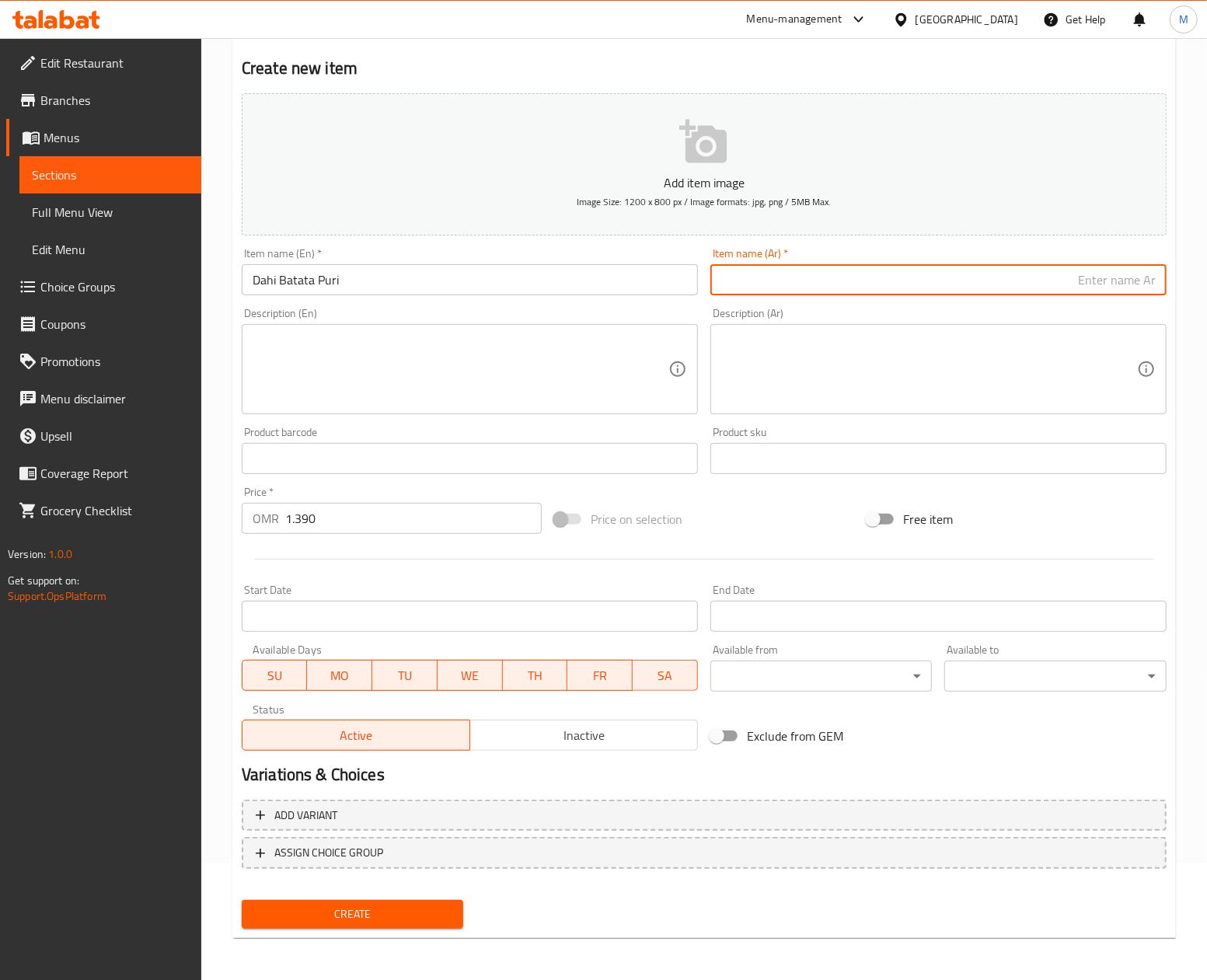
click at [778, 284] on input "text" at bounding box center [938, 280] width 456 height 31
click at [338, 281] on input "Dahi Batata Puri" at bounding box center [469, 280] width 456 height 31
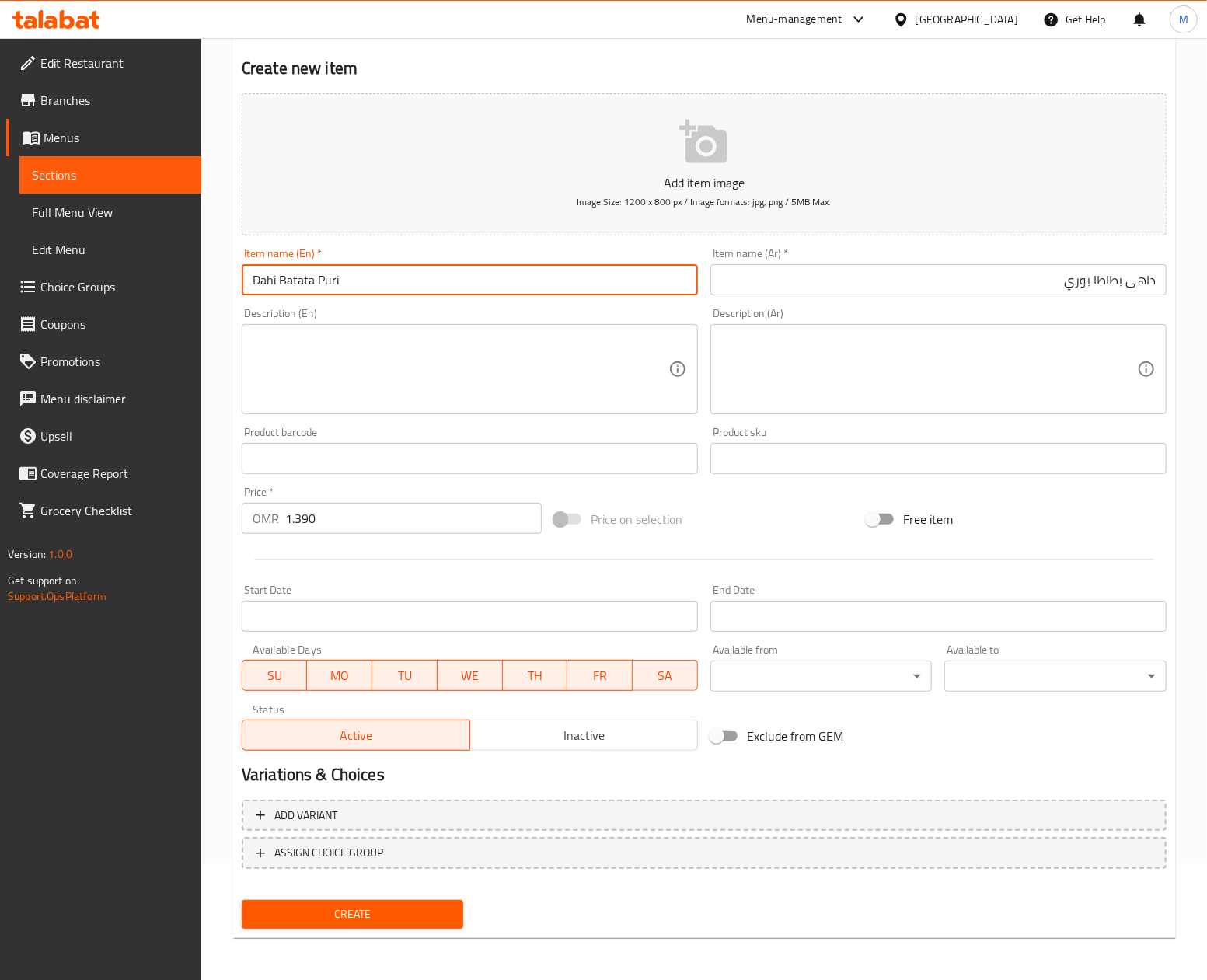
click at [338, 281] on input "Dahi Batata Puri" at bounding box center [469, 280] width 456 height 31
click at [842, 275] on input "داهى بطاطا بوري" at bounding box center [938, 280] width 456 height 31
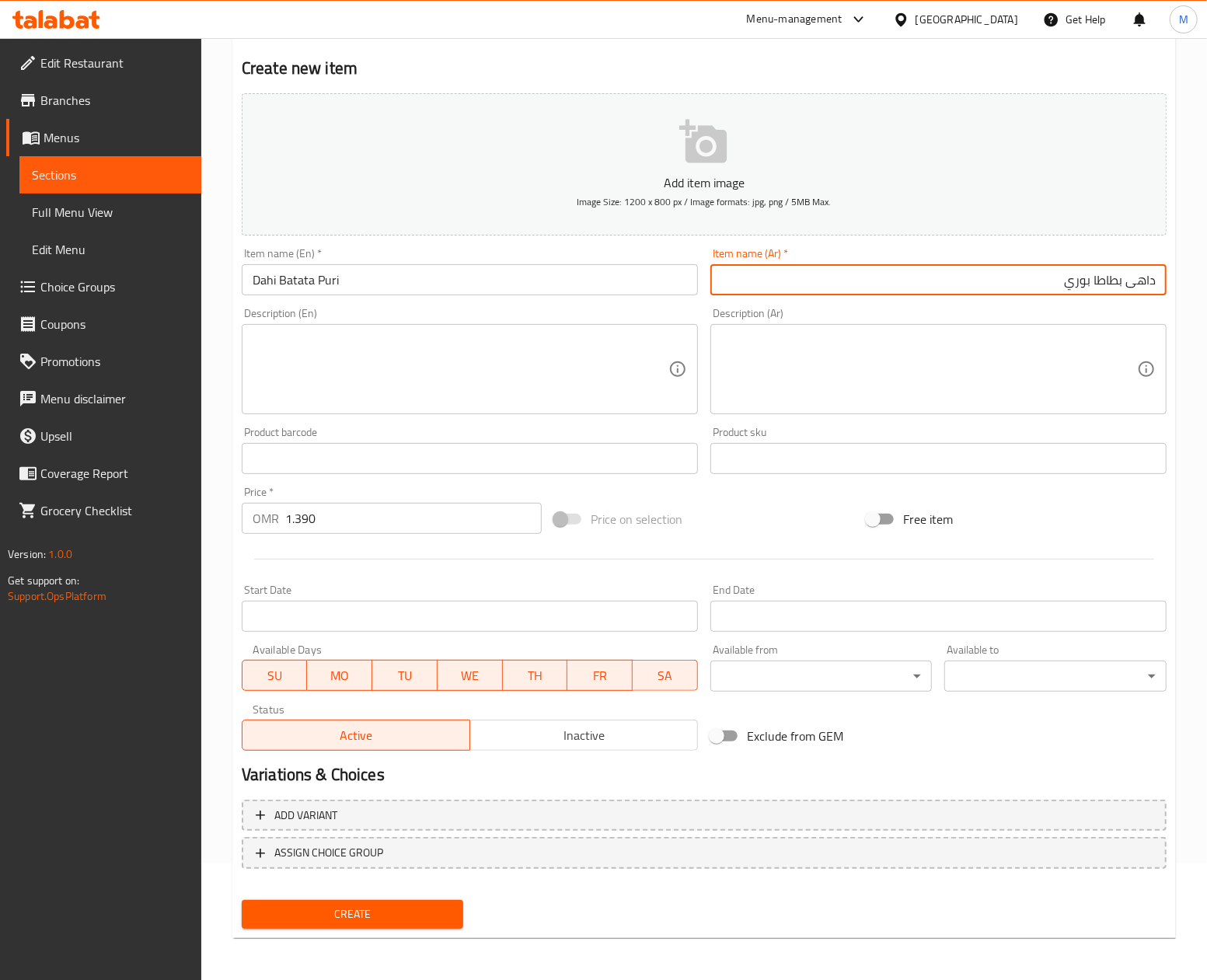
click at [842, 275] on input "داهى بطاطا بوري" at bounding box center [938, 280] width 456 height 31
paste input "text"
type input "داهي بطاطا بوري"
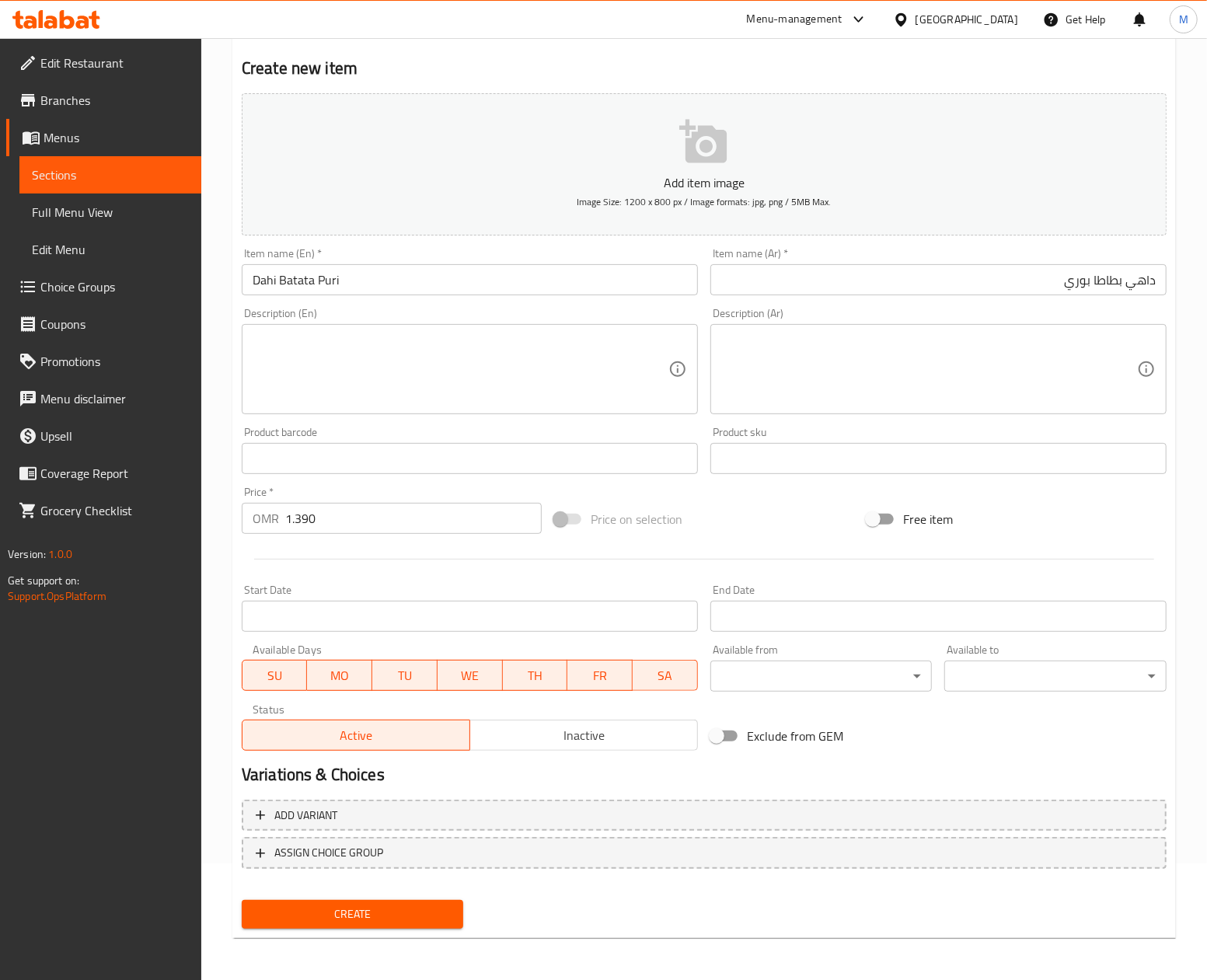
click at [778, 498] on div "Add item image Image Size: 1200 x 800 px / Image formats: jpg, png / 5MB Max. I…" at bounding box center [704, 422] width 937 height 670
click at [379, 920] on span "Create" at bounding box center [352, 914] width 197 height 20
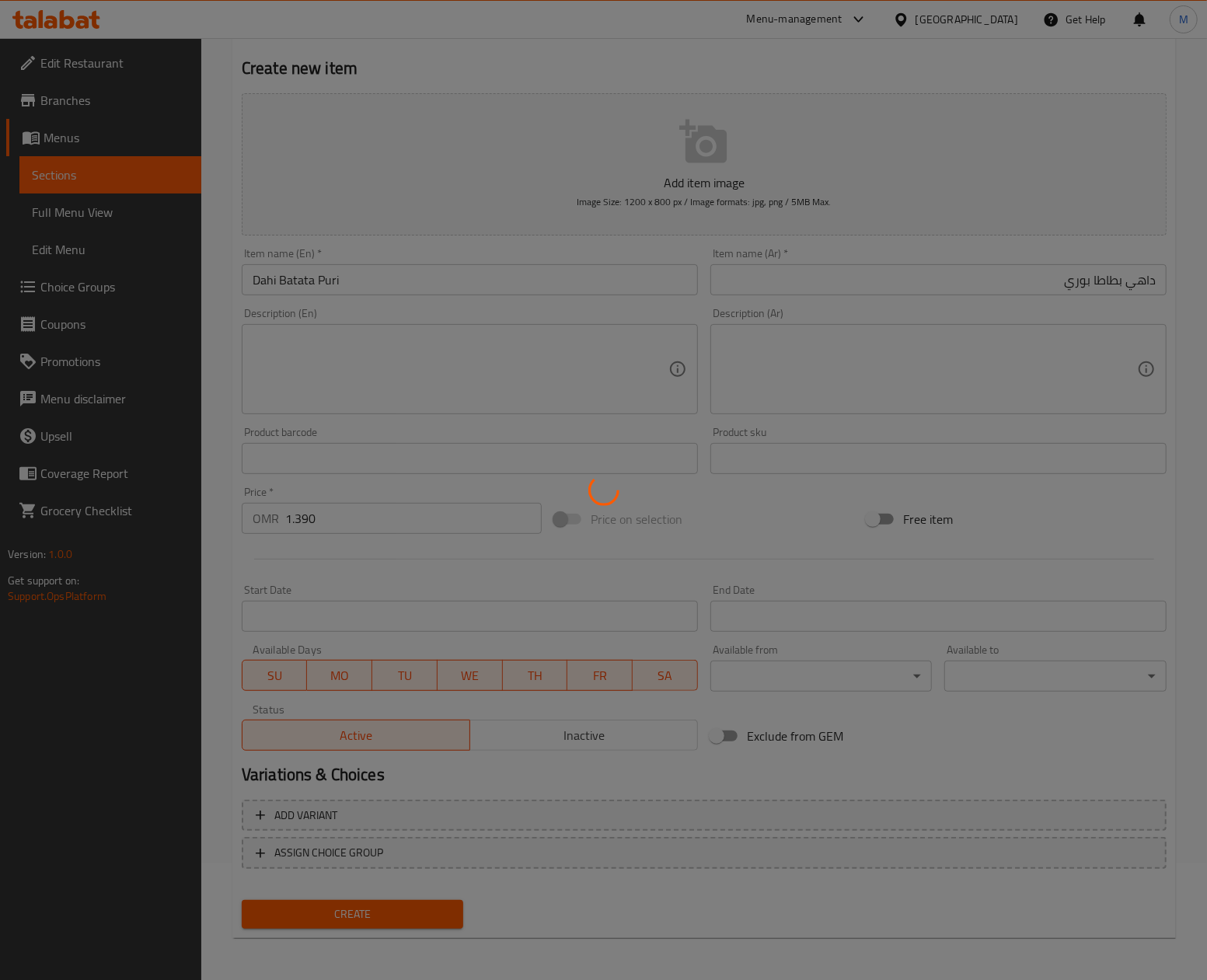
type input "0"
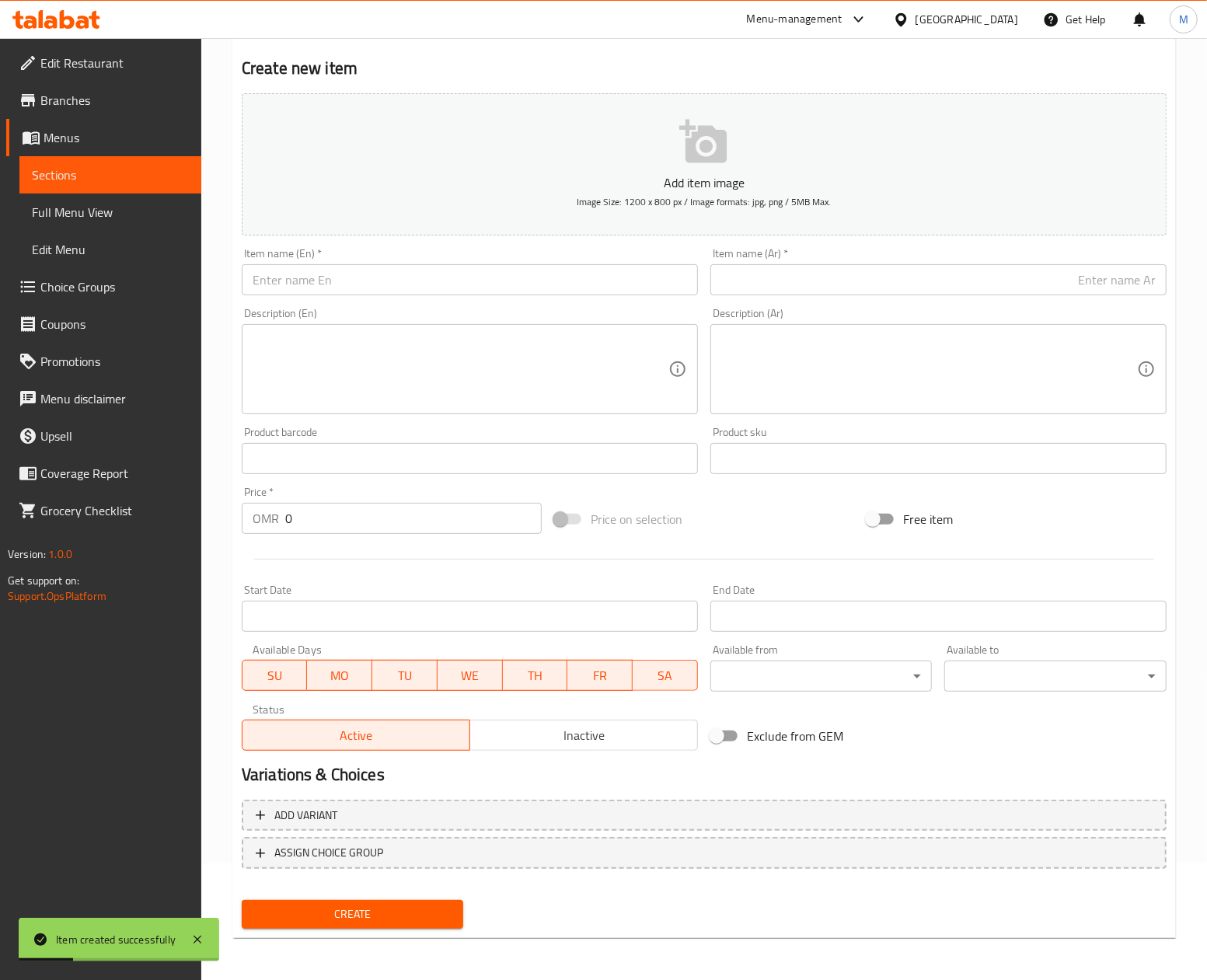
drag, startPoint x: 945, startPoint y: 731, endPoint x: 927, endPoint y: 731, distance: 18.0
click at [945, 731] on div "Exclude from GEM" at bounding box center [860, 735] width 312 height 42
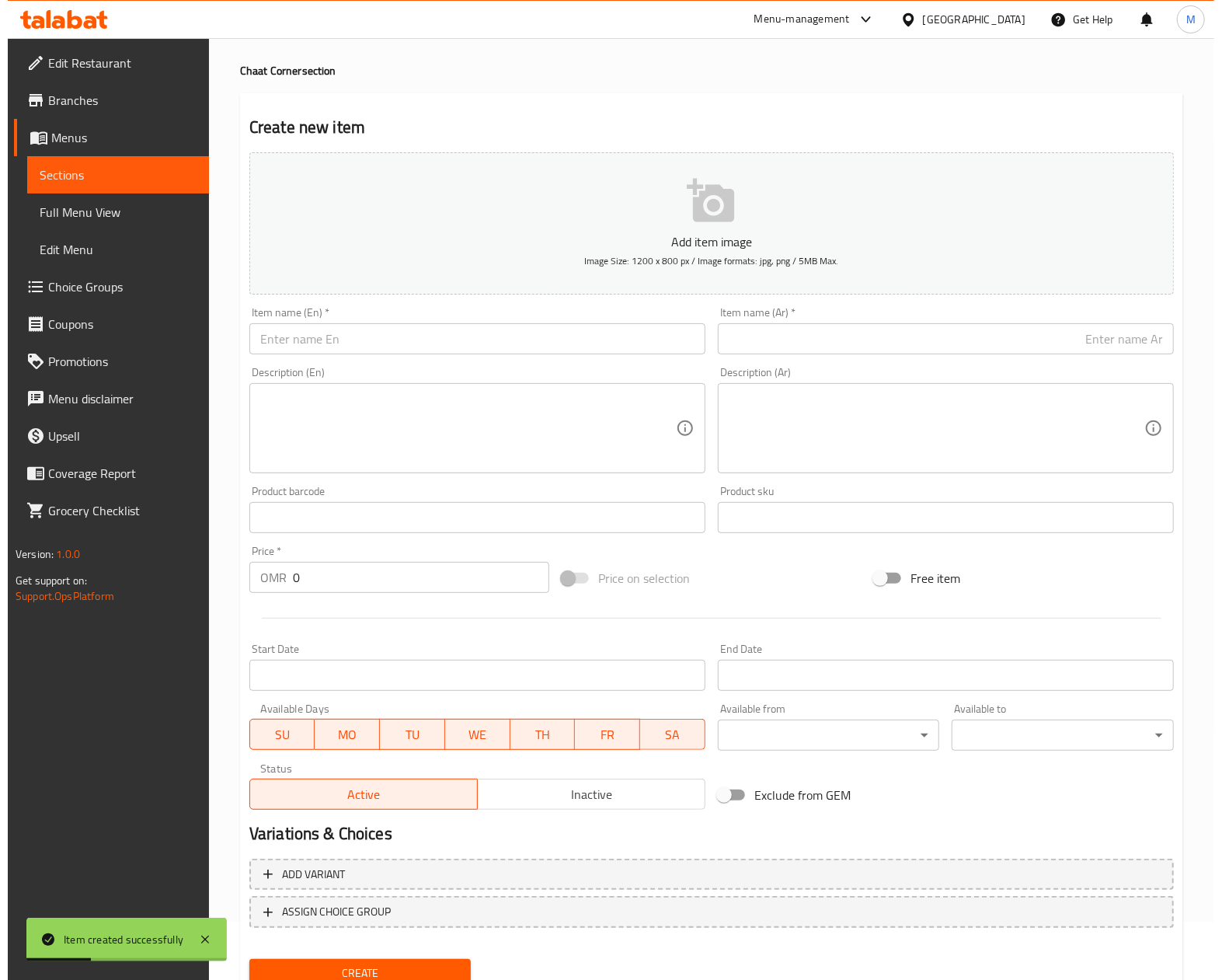
scroll to position [0, 0]
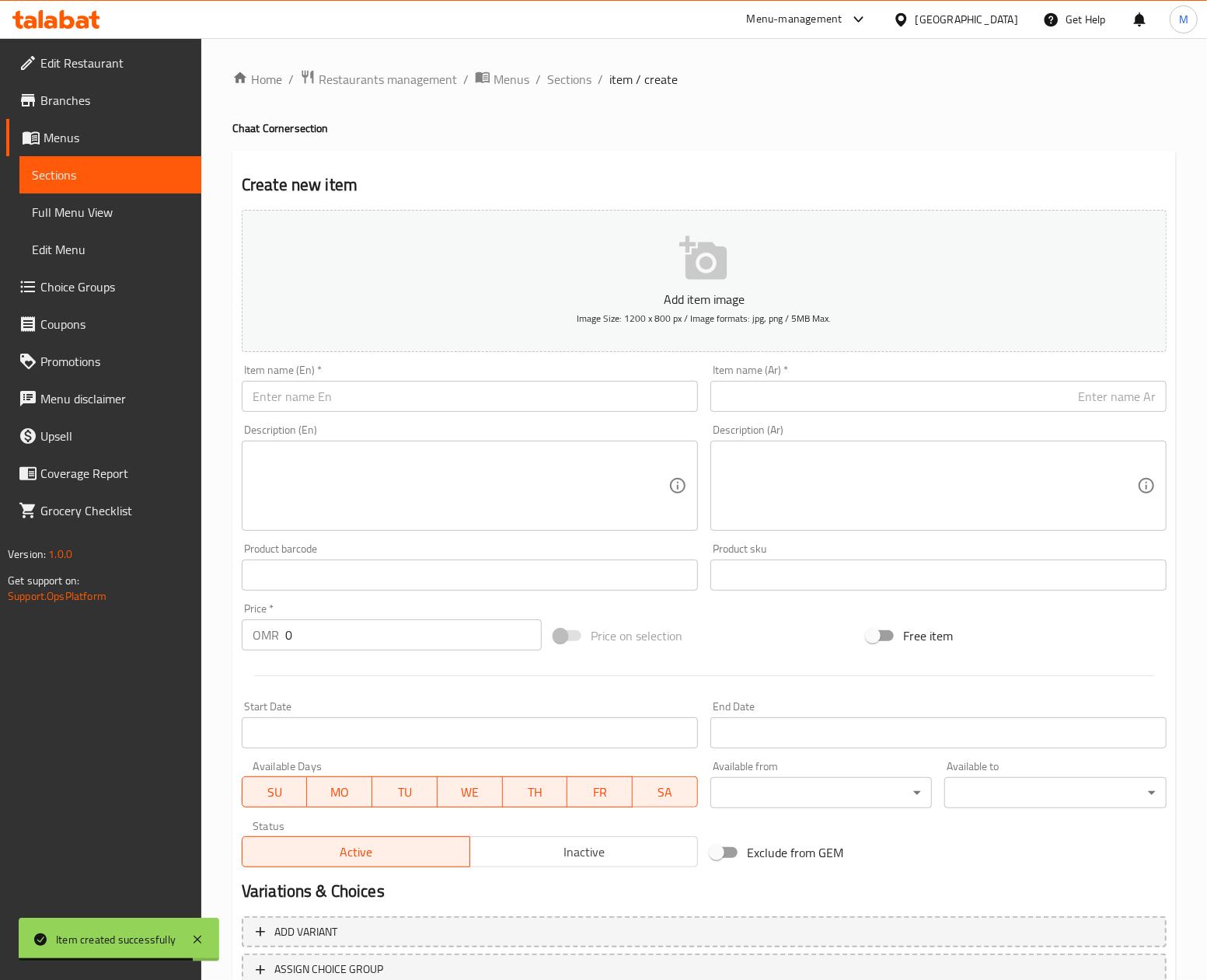
drag, startPoint x: 544, startPoint y: 158, endPoint x: 75, endPoint y: 200, distance: 470.9
click at [542, 158] on div "Create new item Add item image Image Size: 1200 x 800 px / Image formats: jpg, …" at bounding box center [704, 602] width 943 height 904
click at [64, 177] on span "Sections" at bounding box center [110, 175] width 157 height 19
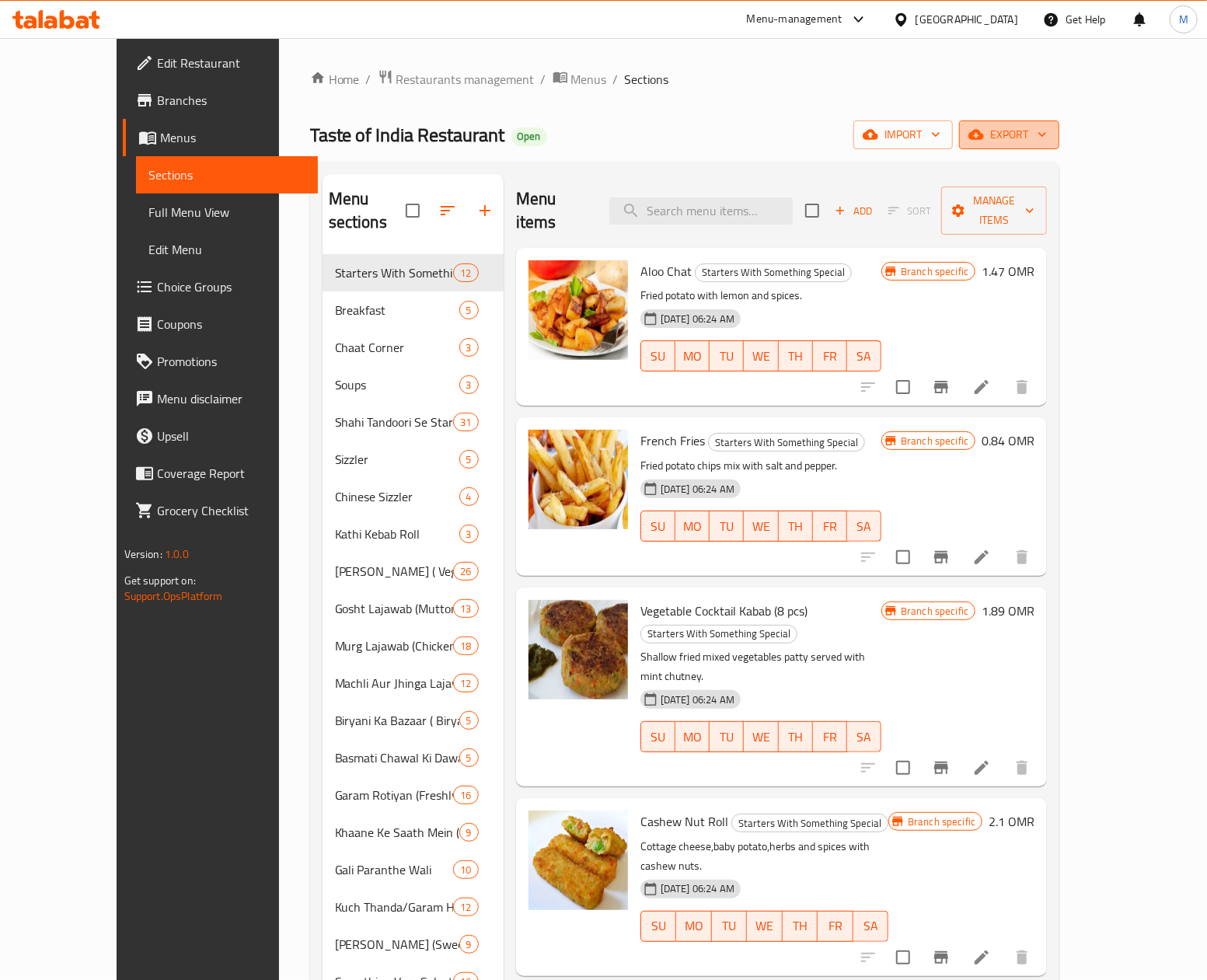
click at [1047, 140] on span "export" at bounding box center [1009, 135] width 76 height 20
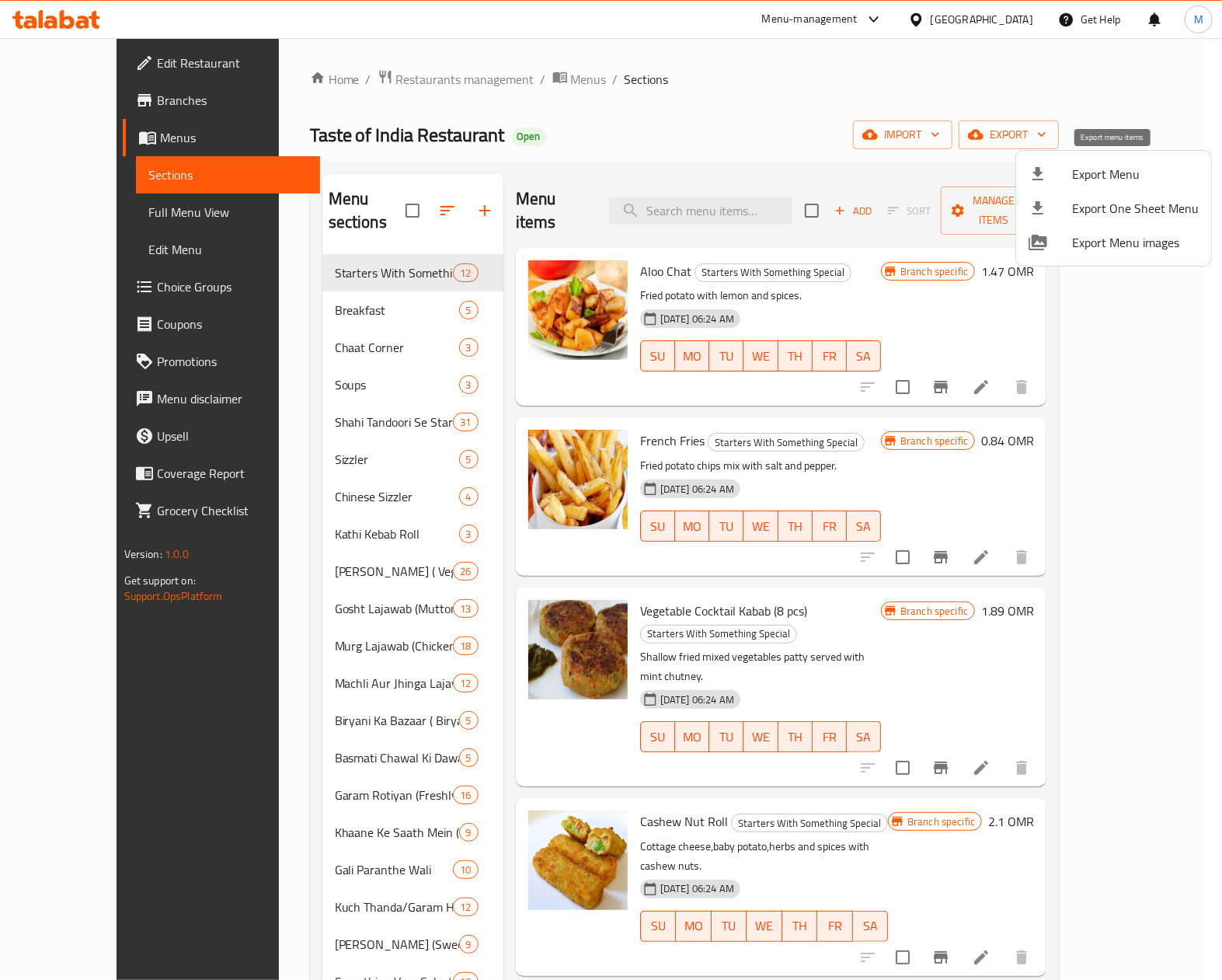
click at [1116, 174] on span "Export Menu" at bounding box center [1135, 174] width 127 height 19
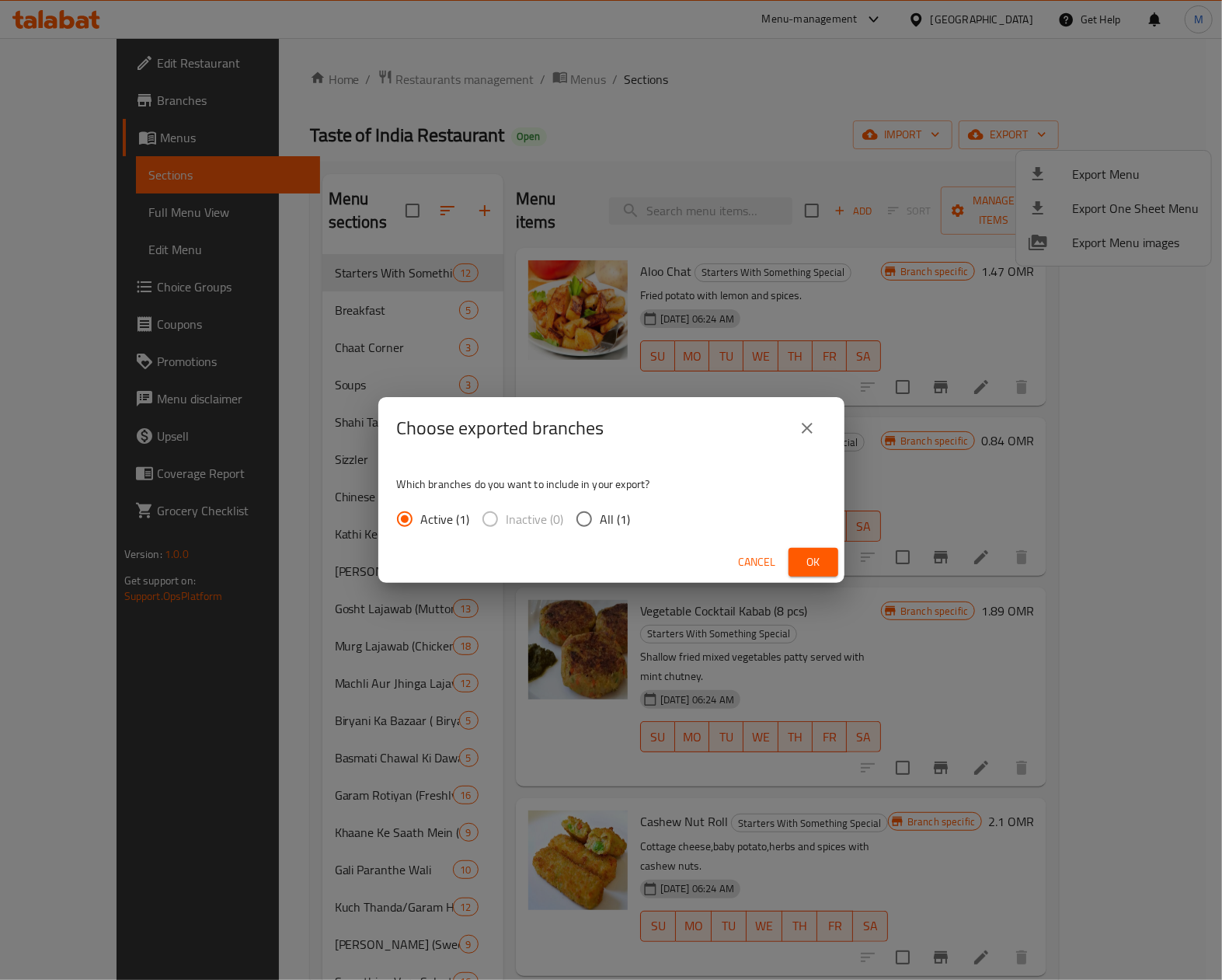
click at [571, 529] on input "All (1)" at bounding box center [584, 519] width 32 height 32
radio input "true"
click at [802, 562] on span "Ok" at bounding box center [813, 562] width 25 height 20
